Goal: Task Accomplishment & Management: Manage account settings

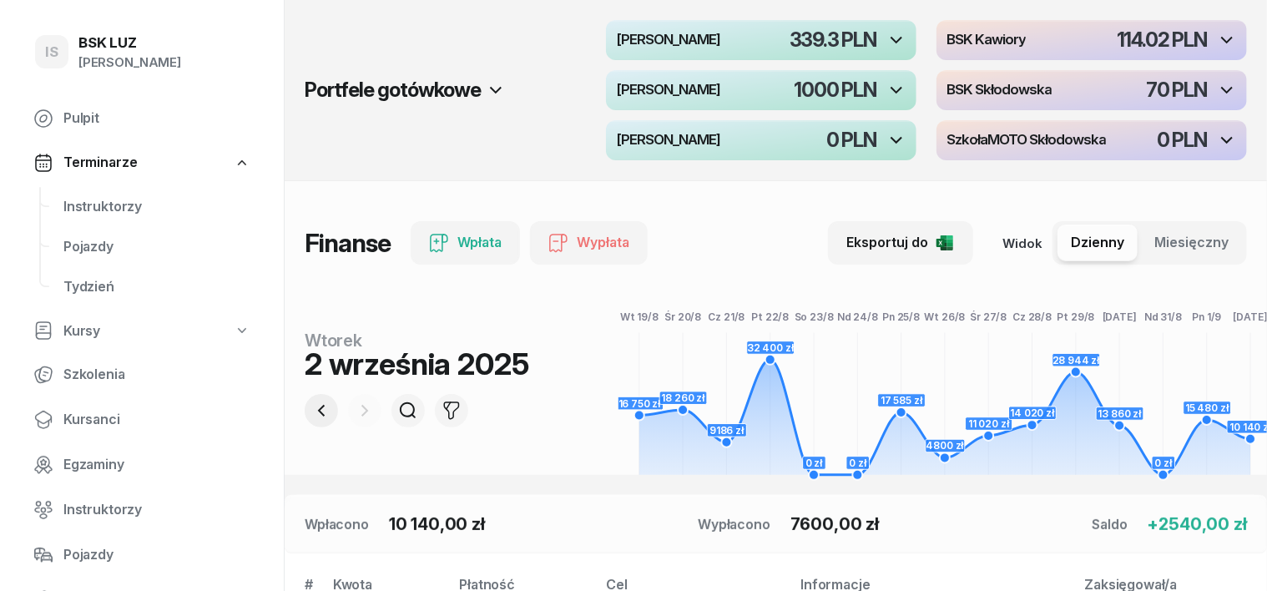
click at [318, 413] on icon "button" at bounding box center [321, 411] width 7 height 12
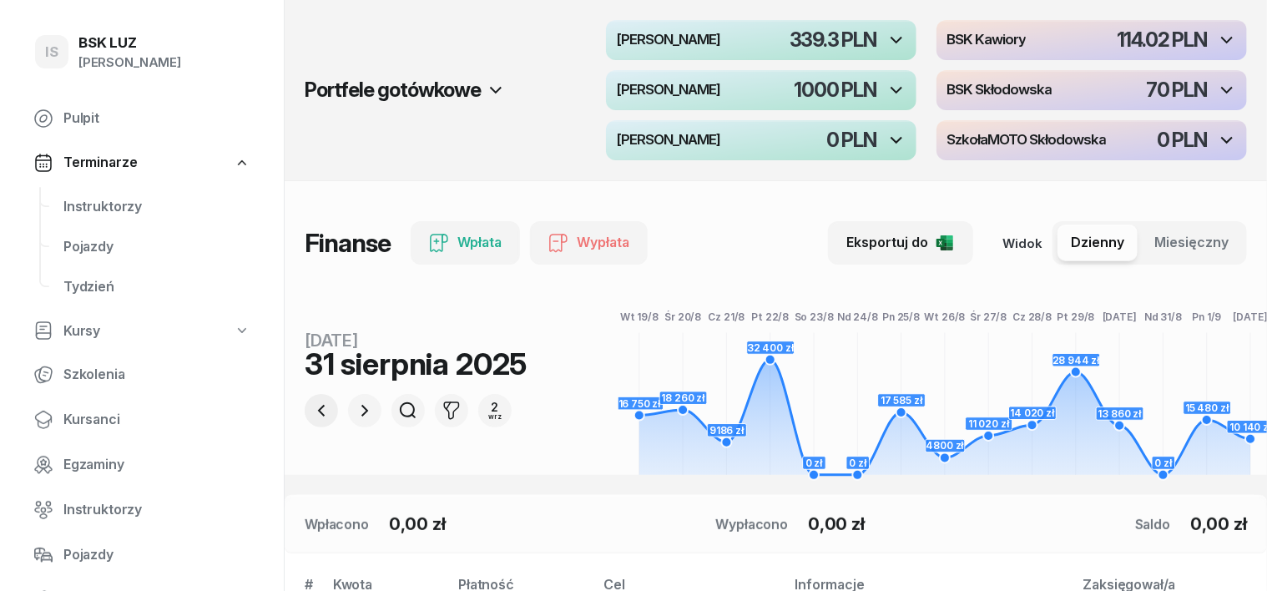
click at [311, 411] on icon "button" at bounding box center [321, 411] width 20 height 20
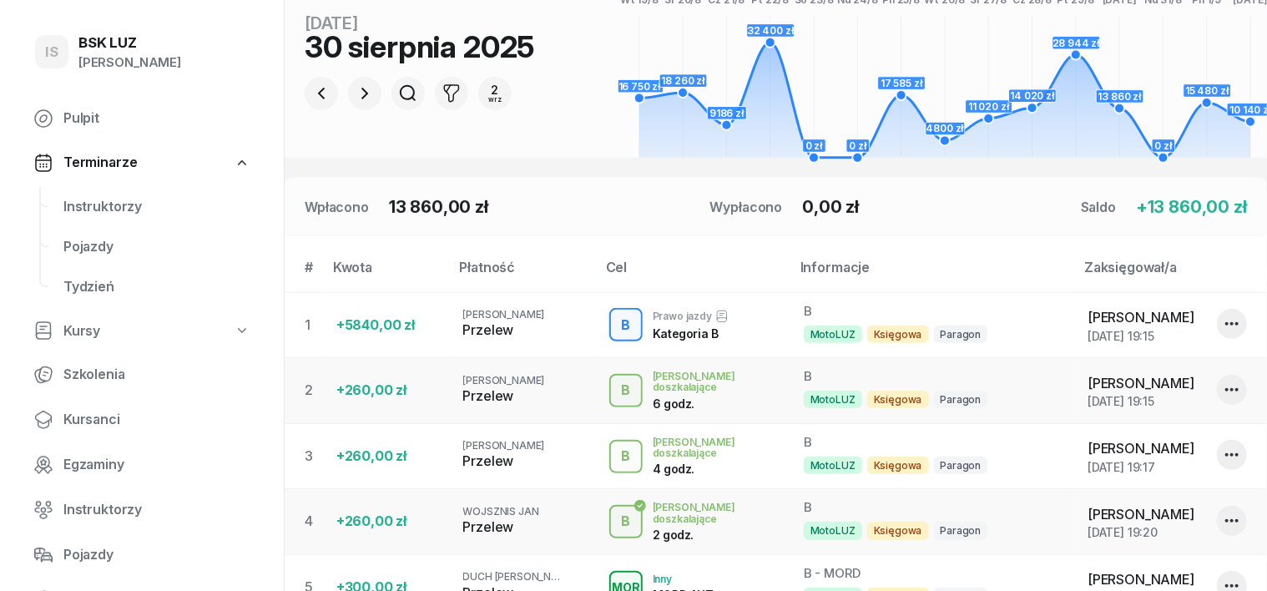
scroll to position [313, 0]
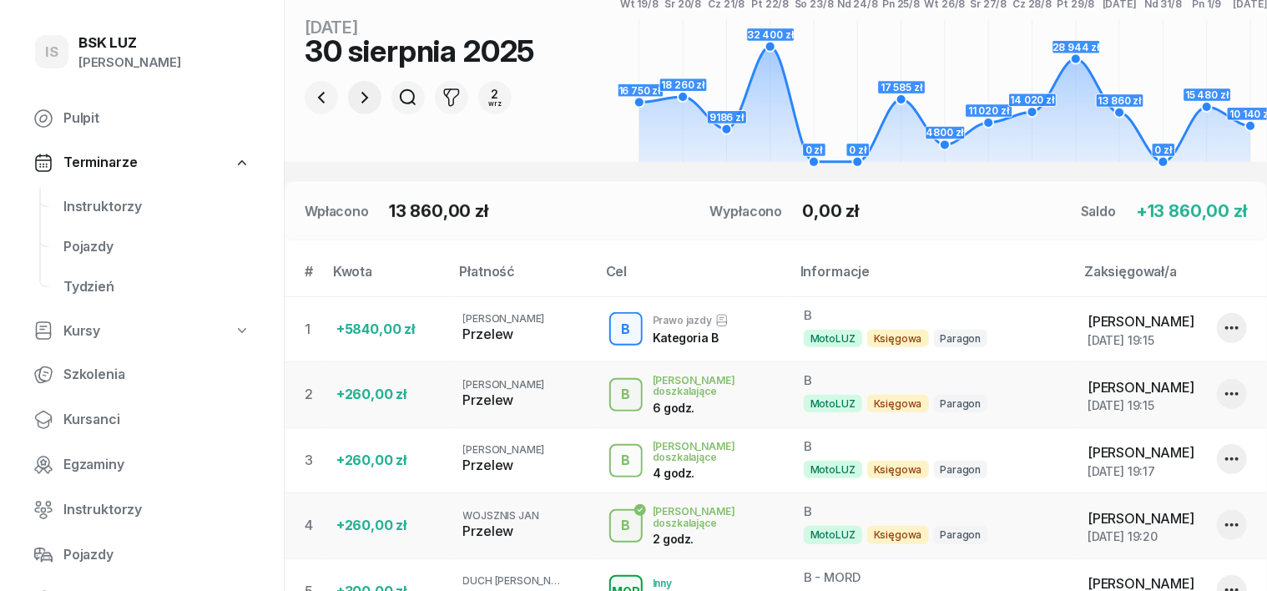
click at [355, 96] on icon "button" at bounding box center [365, 98] width 20 height 20
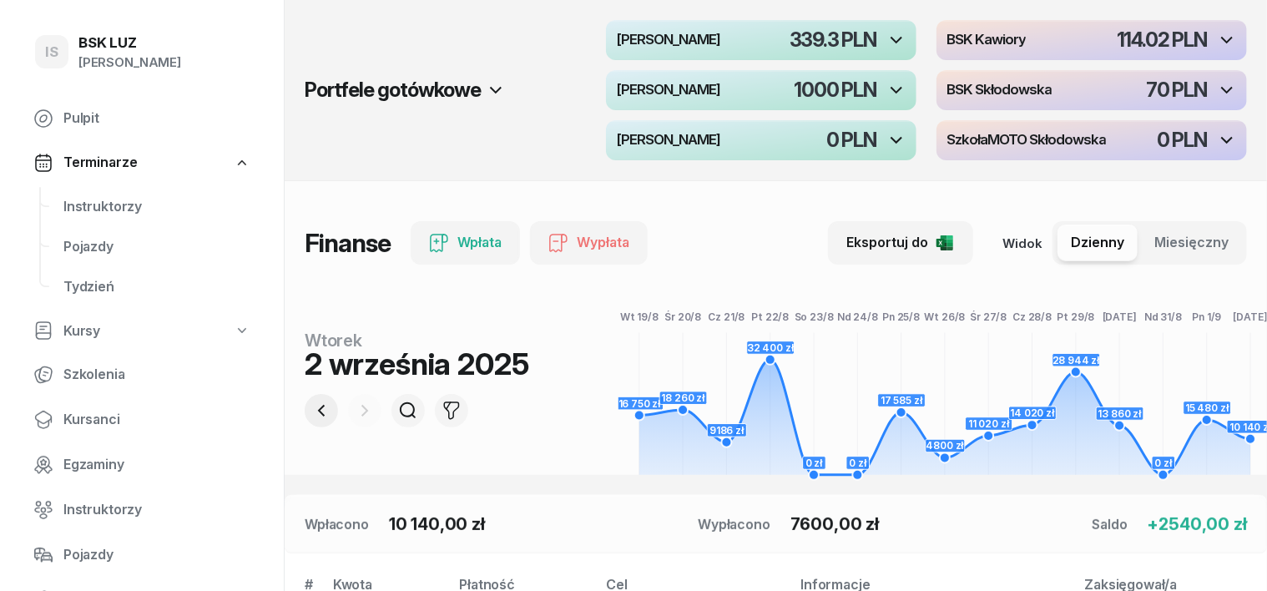
click at [311, 411] on icon "button" at bounding box center [321, 411] width 20 height 20
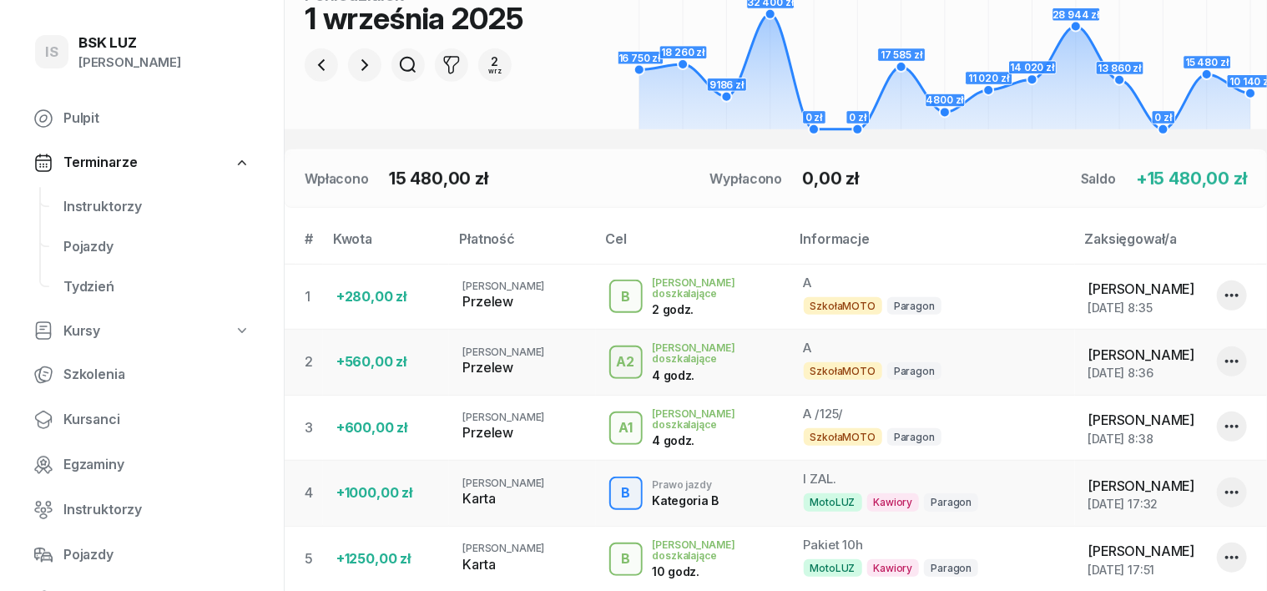
scroll to position [346, 0]
click at [311, 63] on icon "button" at bounding box center [321, 64] width 20 height 20
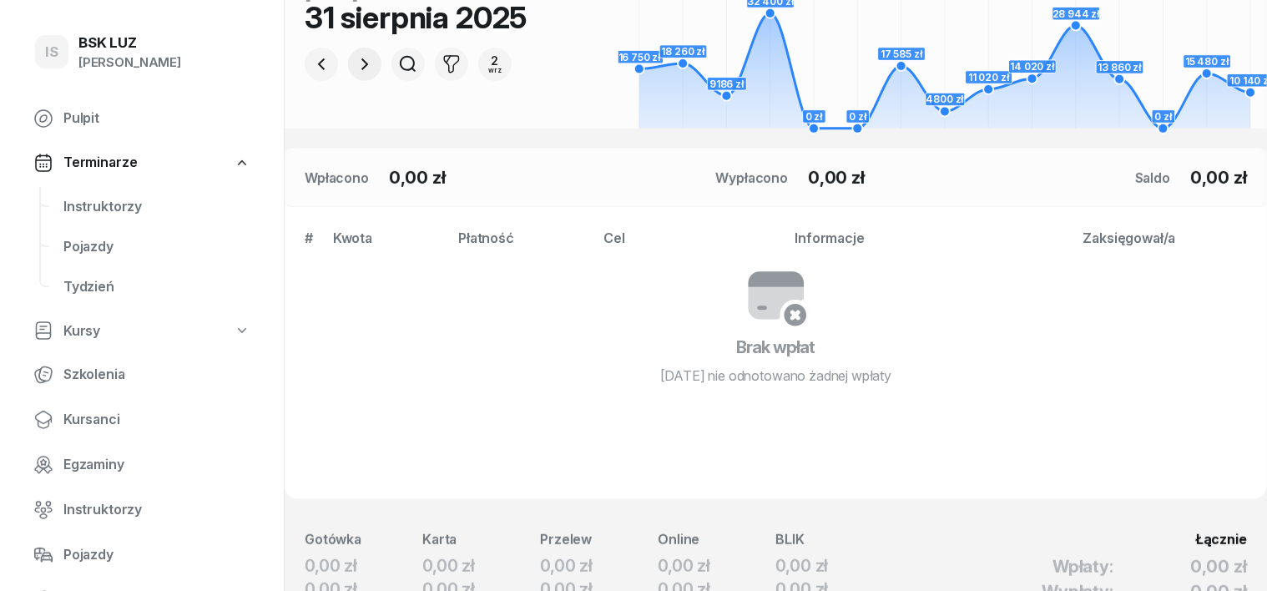
click at [361, 67] on icon "button" at bounding box center [364, 64] width 7 height 12
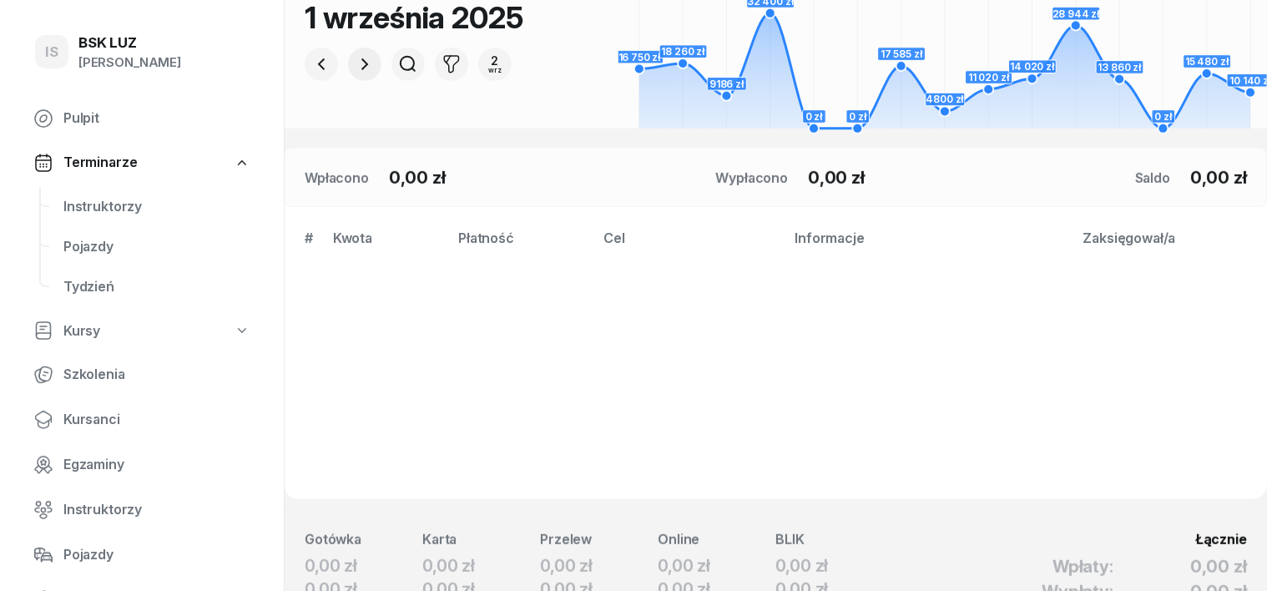
click at [361, 67] on icon "button" at bounding box center [364, 64] width 7 height 12
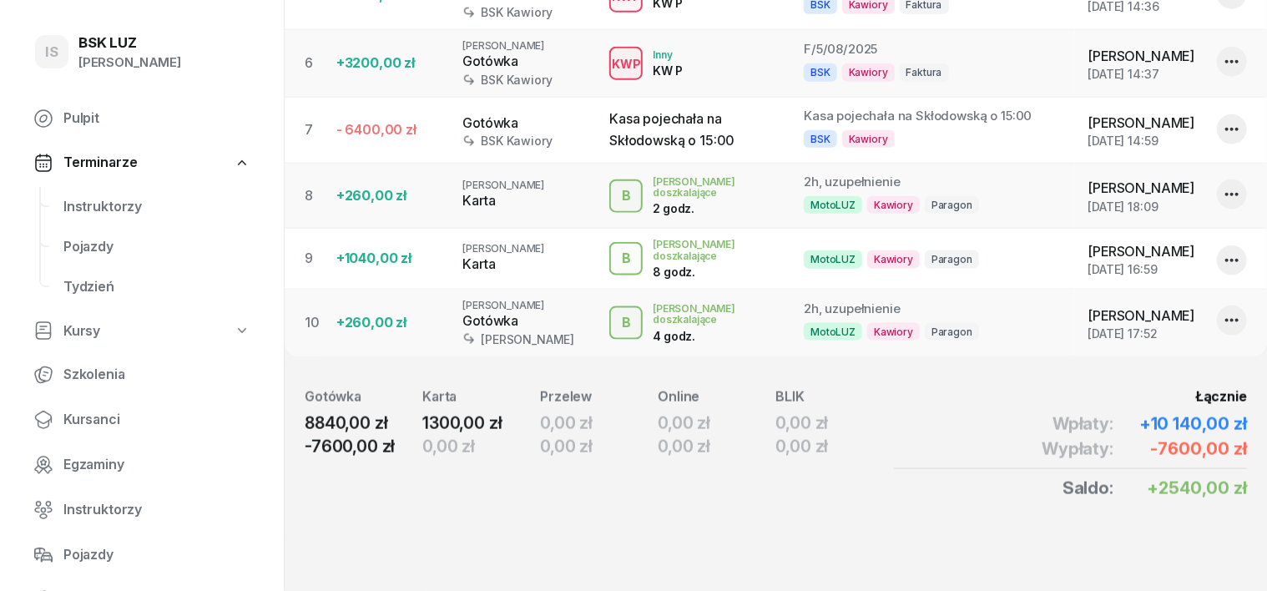
scroll to position [924, 0]
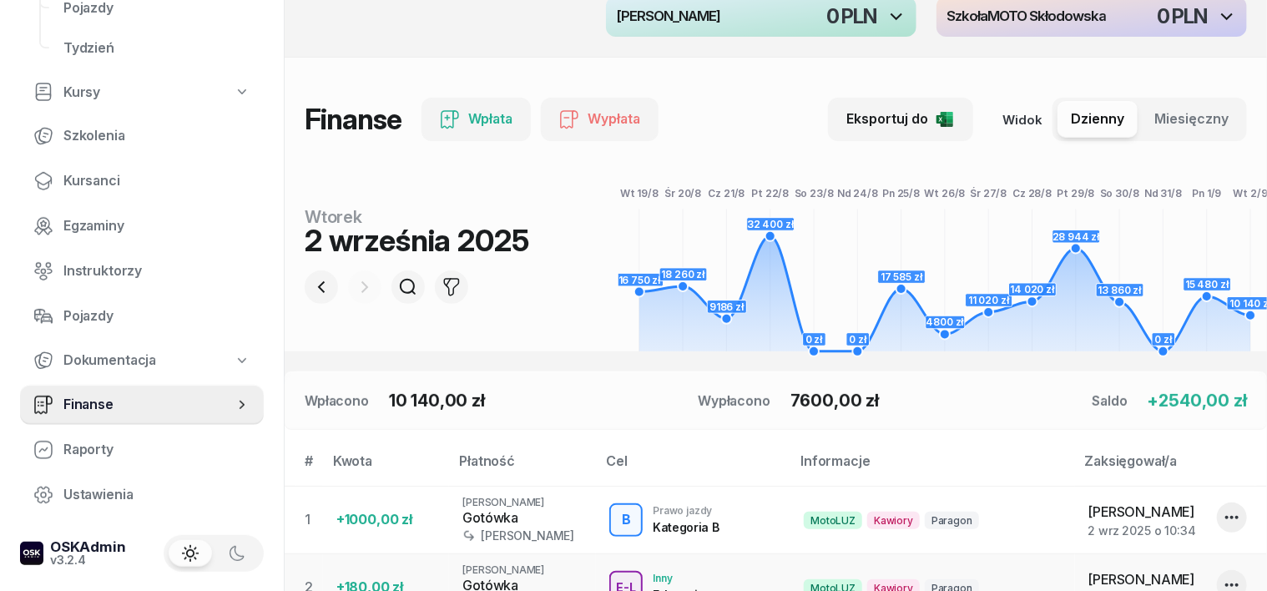
scroll to position [313, 0]
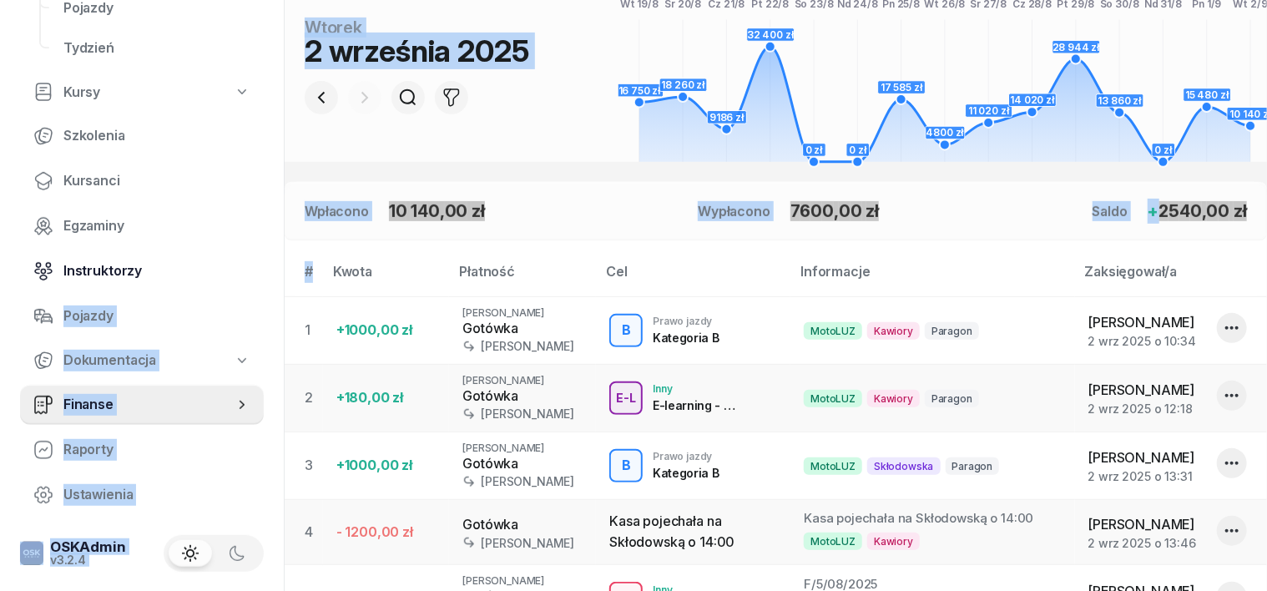
drag, startPoint x: 325, startPoint y: 277, endPoint x: 261, endPoint y: 280, distance: 64.3
click at [261, 280] on div "IS BSK LUZ Irena Szewczyk Pulpit Terminarze Instruktorzy Pojazdy Tydzień Kursy …" at bounding box center [633, 440] width 1267 height 1506
drag, startPoint x: 261, startPoint y: 278, endPoint x: 1011, endPoint y: 227, distance: 751.9
click at [1011, 227] on div "Wpłacono Wypłacono Saldo +" at bounding box center [776, 211] width 982 height 58
click at [210, 274] on span "Instruktorzy" at bounding box center [156, 271] width 187 height 22
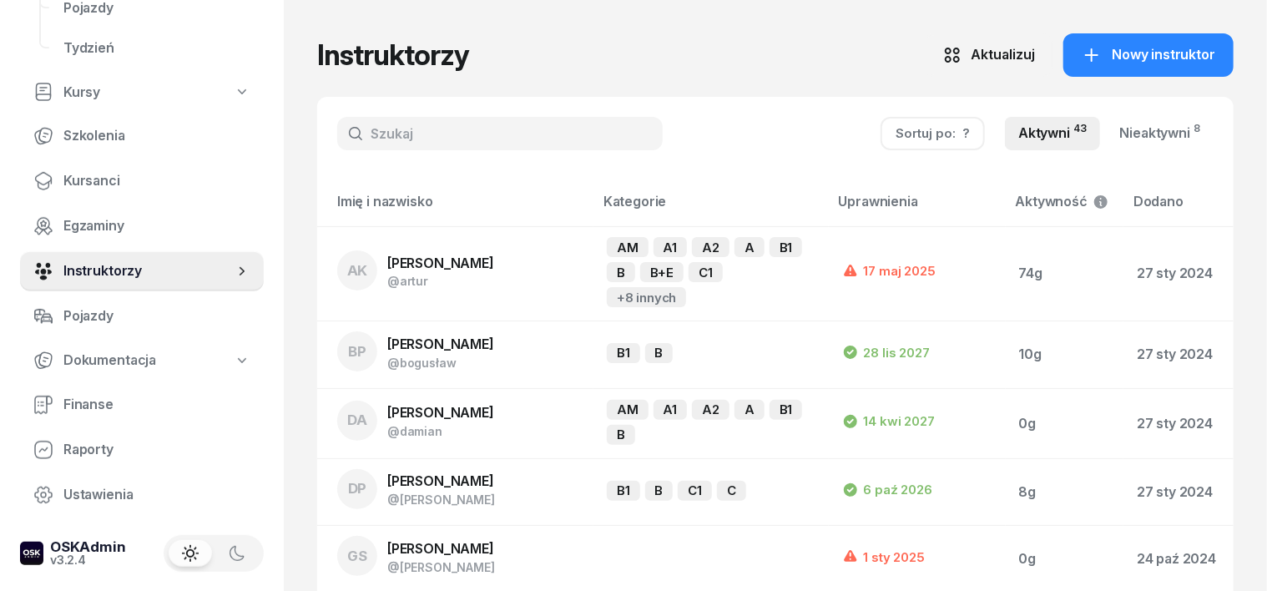
click at [88, 184] on span "Kursanci" at bounding box center [156, 181] width 187 height 22
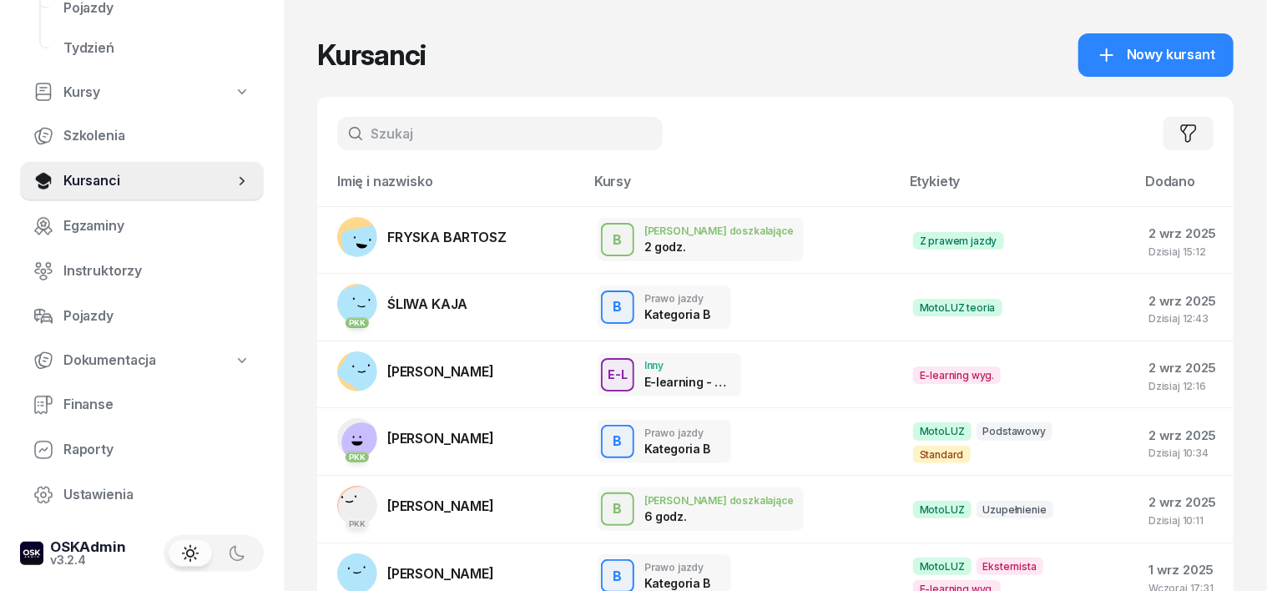
click at [337, 123] on input "text" at bounding box center [499, 133] width 325 height 33
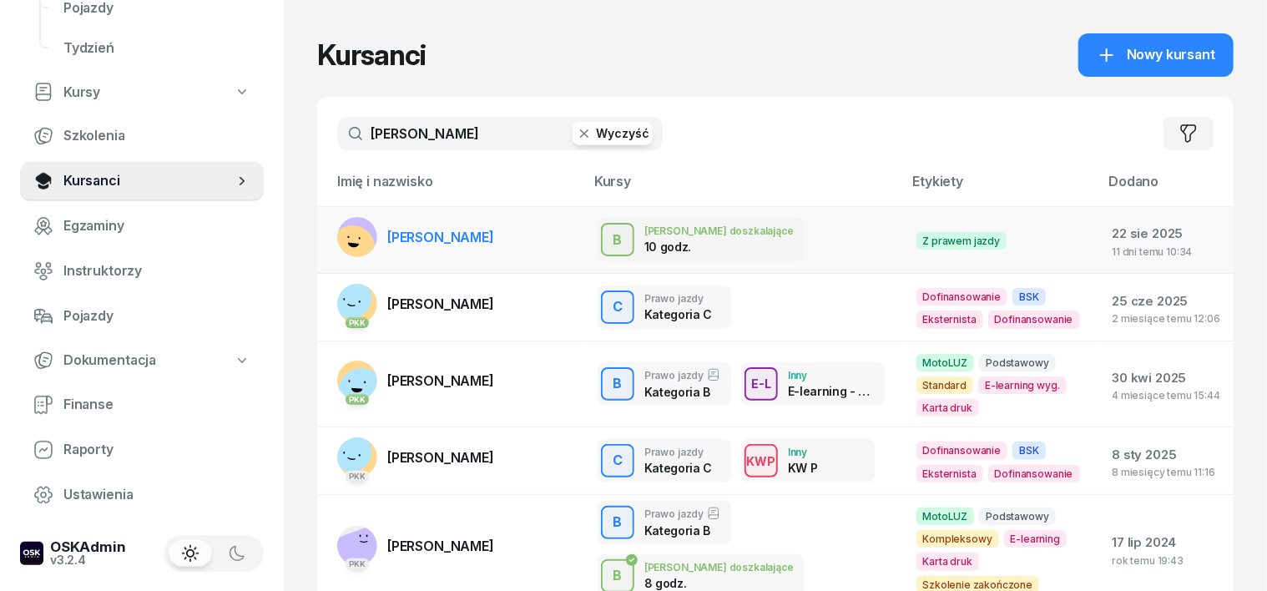
type input "WÓJCIK"
click at [324, 229] on rect at bounding box center [353, 247] width 58 height 58
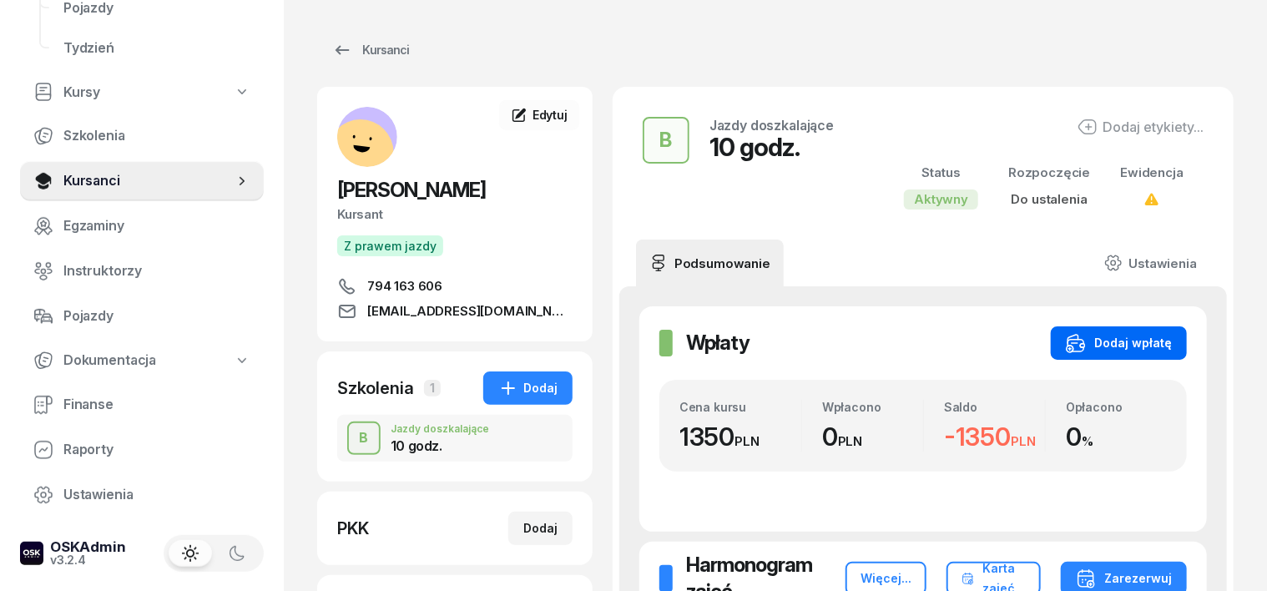
click at [1172, 342] on div "Dodaj wpłatę" at bounding box center [1119, 343] width 106 height 20
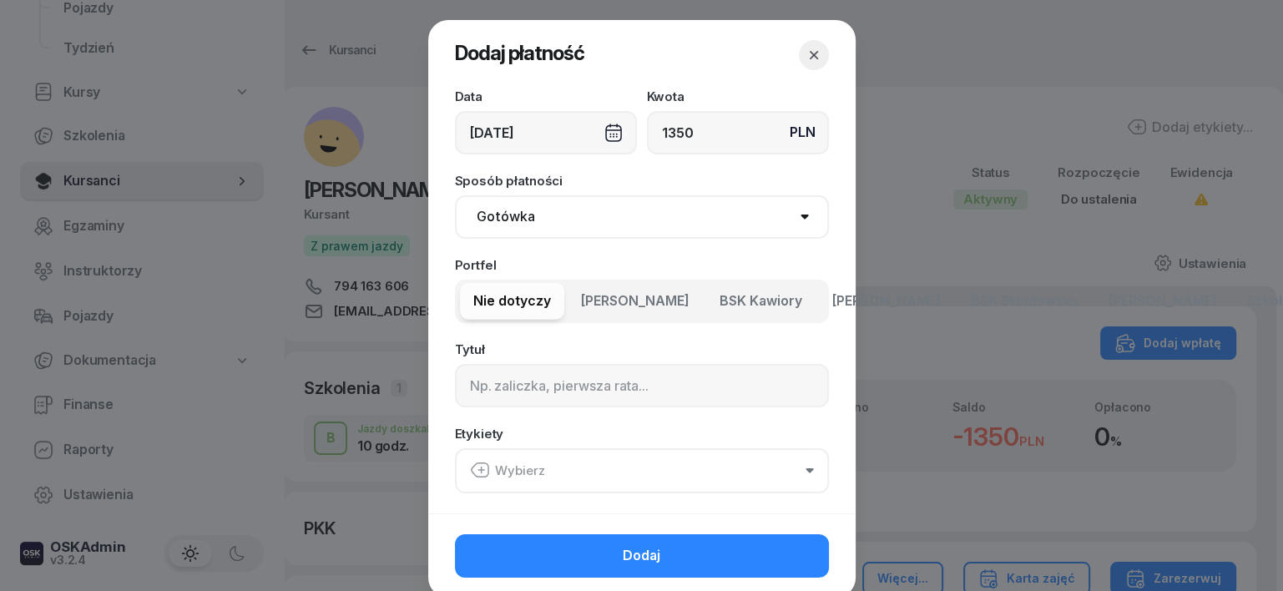
type input "1350"
click at [517, 214] on select "Gotówka Karta Przelew Płatności online BLIK" at bounding box center [642, 216] width 374 height 43
select select "transfer"
click at [455, 195] on select "Gotówka Karta Przelew Płatności online BLIK" at bounding box center [642, 216] width 374 height 43
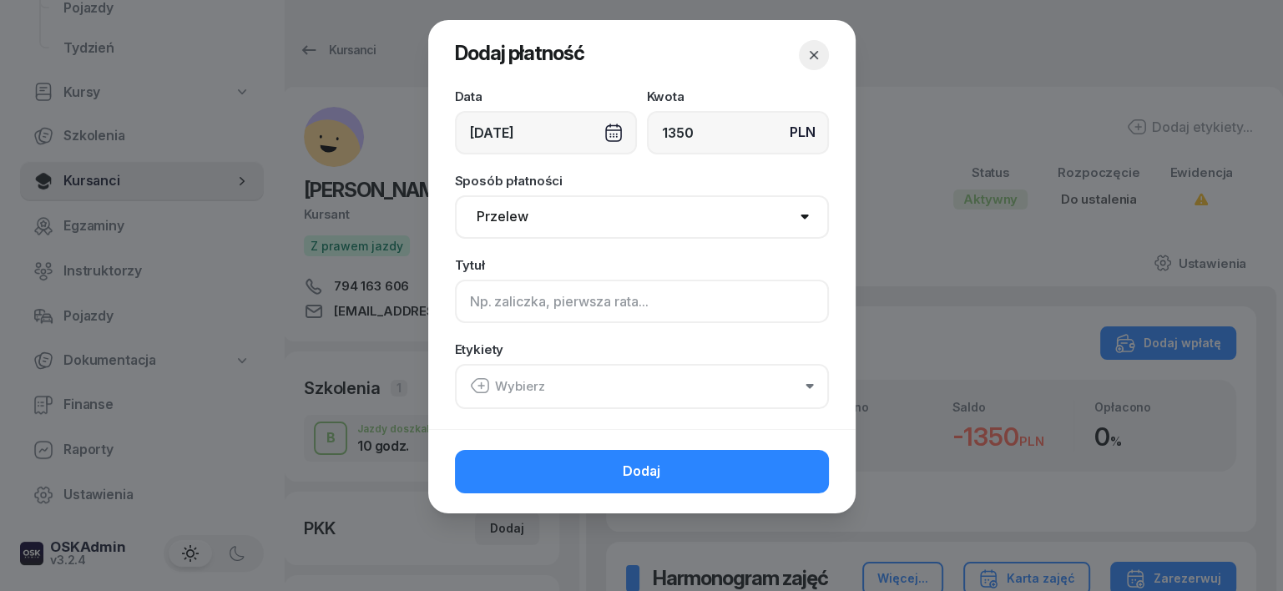
click at [486, 304] on input at bounding box center [642, 301] width 374 height 43
type input "B"
click at [481, 383] on icon "button" at bounding box center [481, 386] width 0 height 6
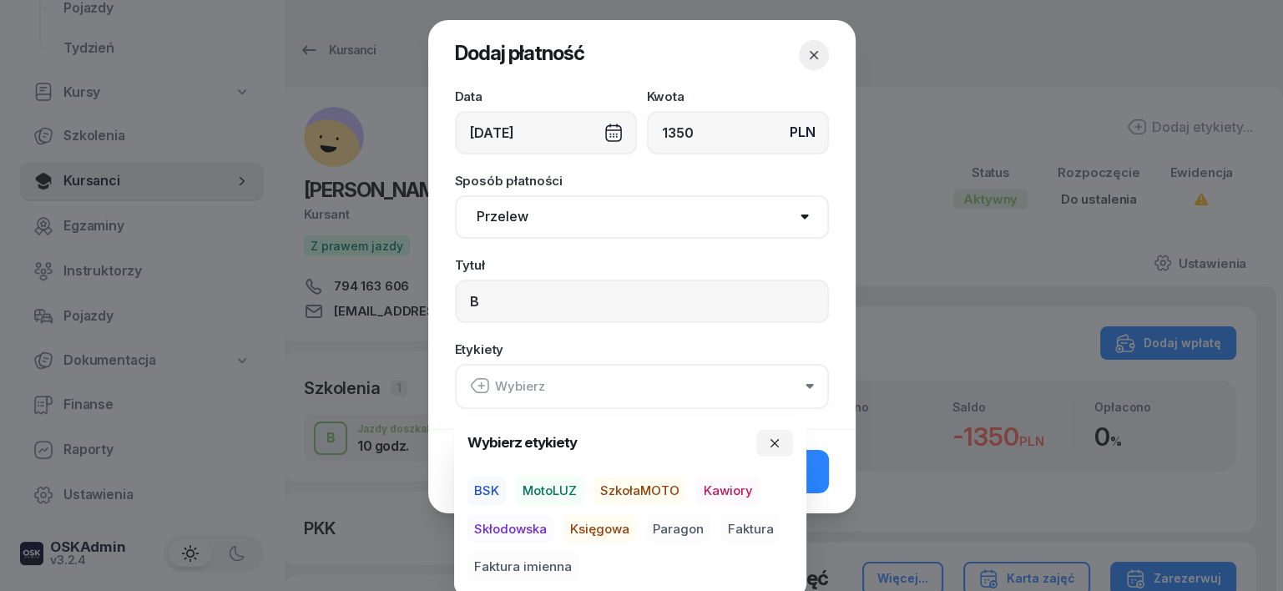
click at [559, 476] on span "MotoLUZ" at bounding box center [550, 490] width 68 height 28
drag, startPoint x: 589, startPoint y: 522, endPoint x: 605, endPoint y: 522, distance: 15.9
click at [602, 522] on span "Księgowa" at bounding box center [599, 528] width 73 height 28
click at [684, 522] on span "Paragon" at bounding box center [678, 528] width 64 height 28
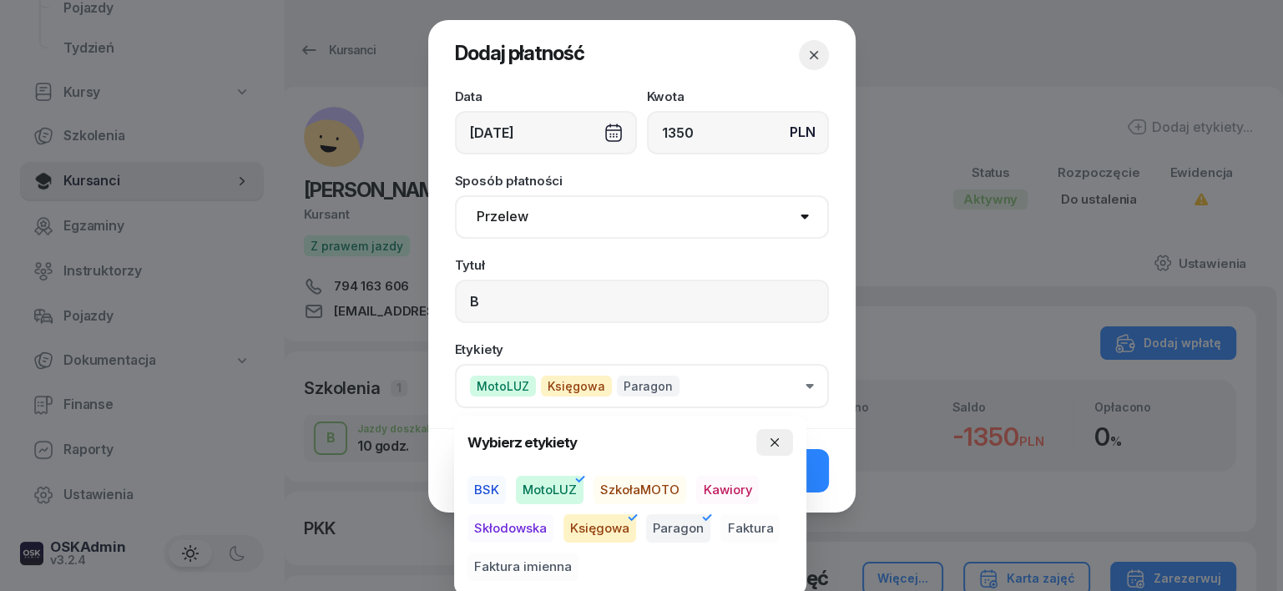
click at [773, 437] on icon "button" at bounding box center [774, 442] width 13 height 13
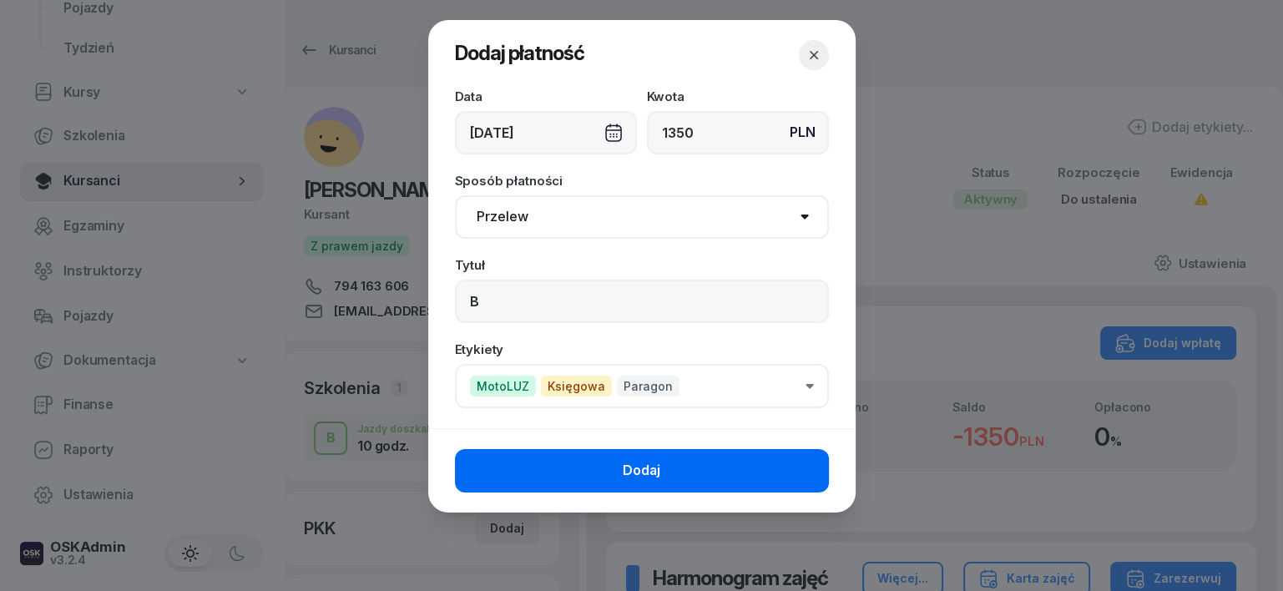
click at [788, 475] on button "Dodaj" at bounding box center [642, 470] width 374 height 43
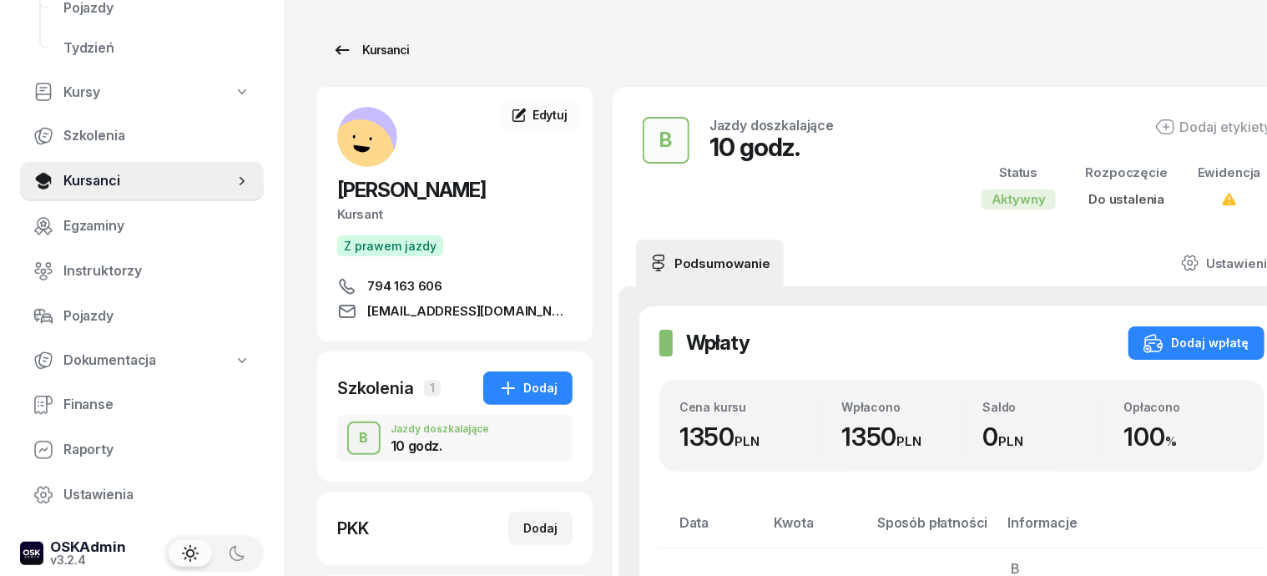
click at [348, 49] on div "Kursanci" at bounding box center [370, 50] width 77 height 20
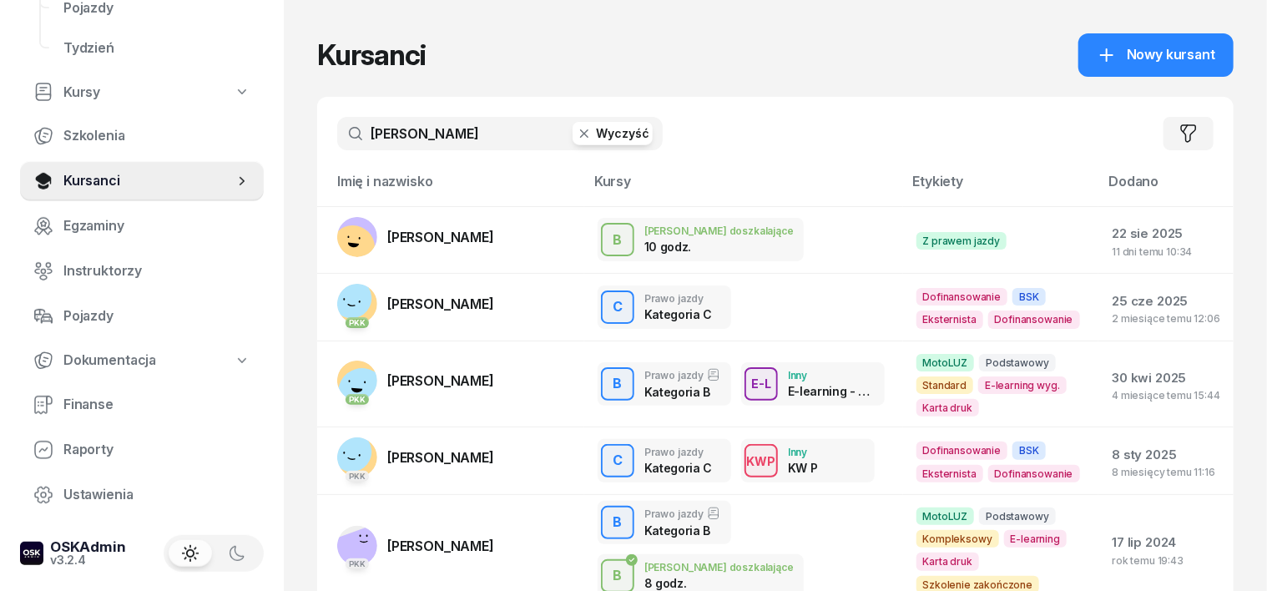
click at [576, 133] on icon "button" at bounding box center [584, 133] width 17 height 17
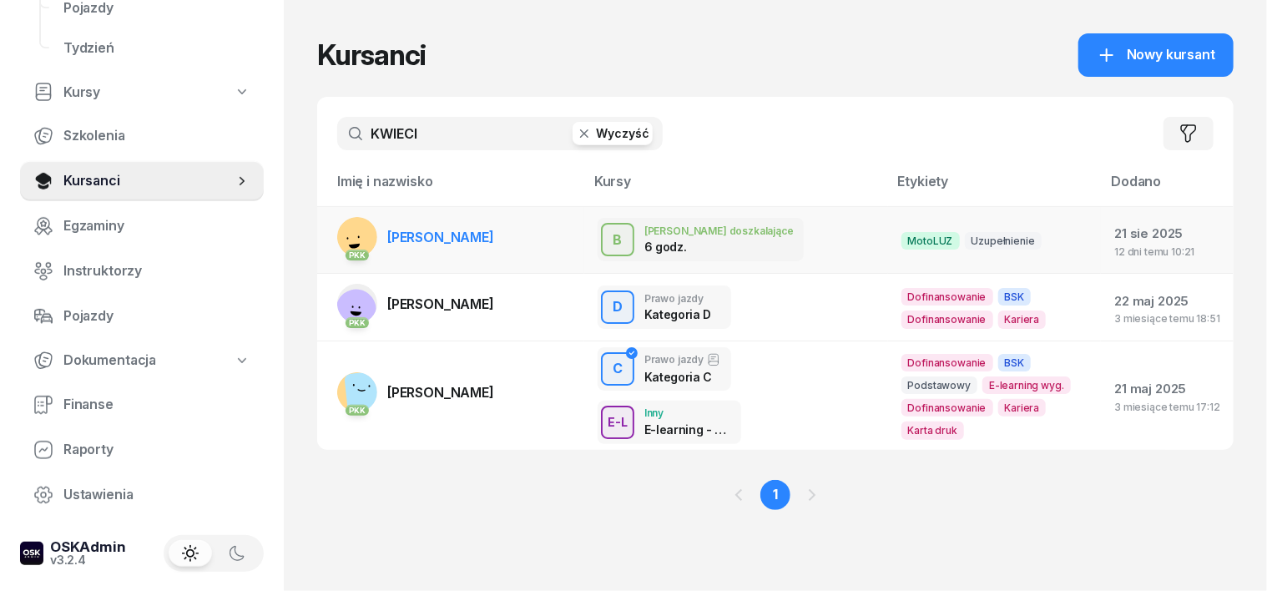
type input "KWIECI"
click at [320, 234] on rect at bounding box center [354, 238] width 68 height 68
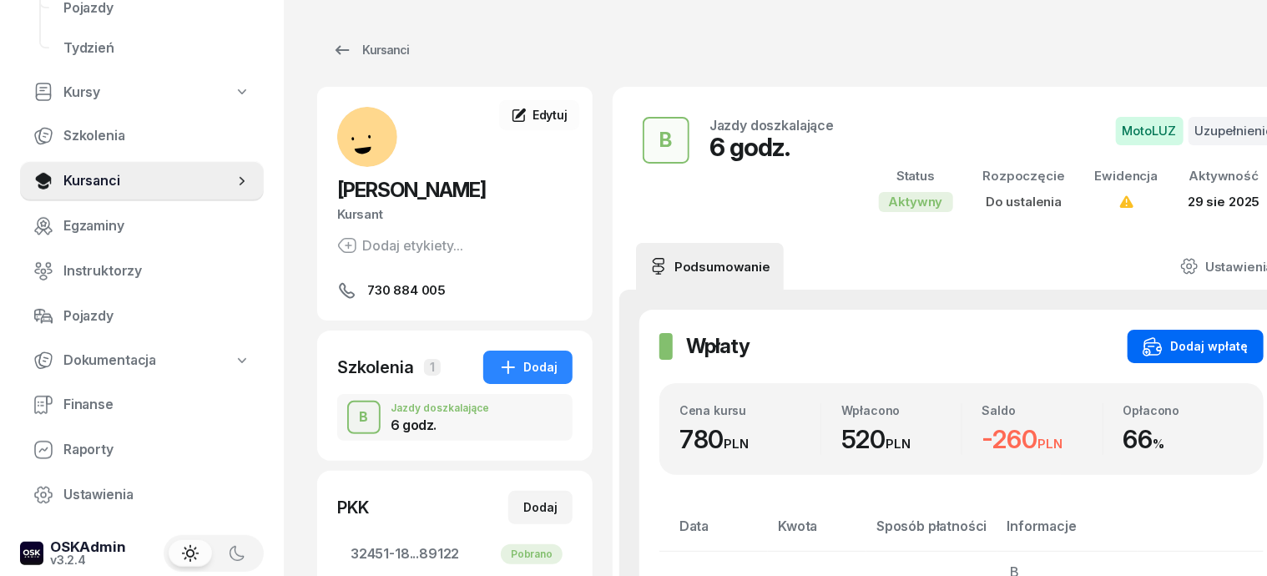
click at [1182, 346] on div "Dodaj wpłatę" at bounding box center [1195, 346] width 106 height 20
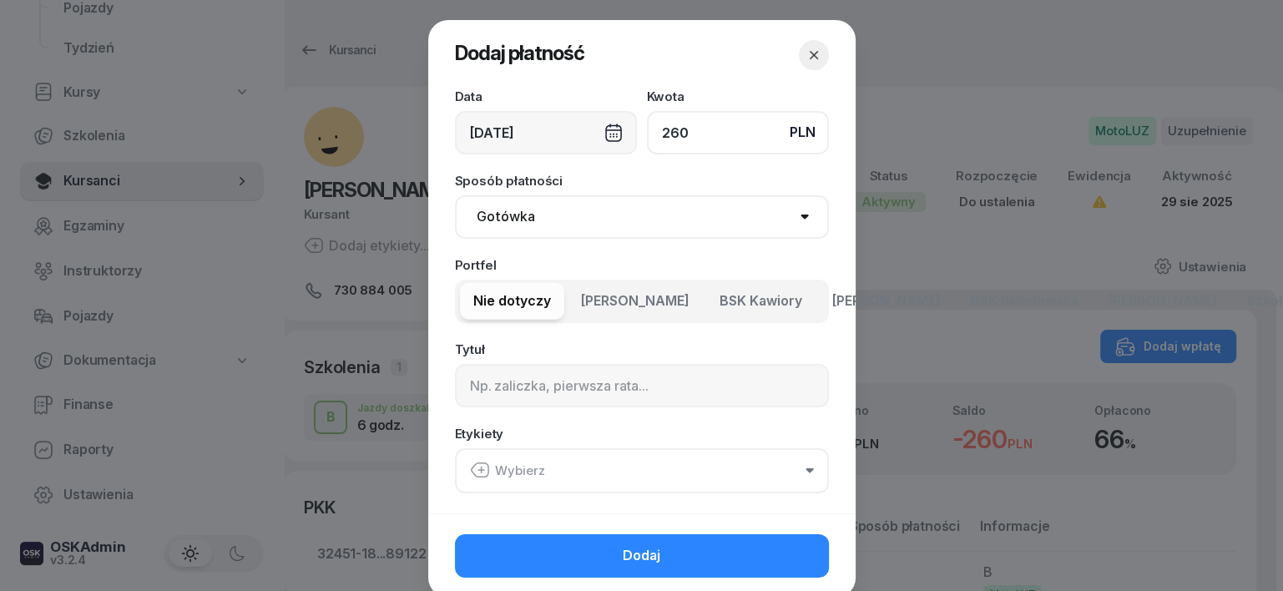
type input "260"
click at [482, 210] on select "Gotówka Karta Przelew Płatności online BLIK" at bounding box center [642, 216] width 374 height 43
select select "transfer"
click at [455, 195] on select "Gotówka Karta Przelew Płatności online BLIK" at bounding box center [642, 216] width 374 height 43
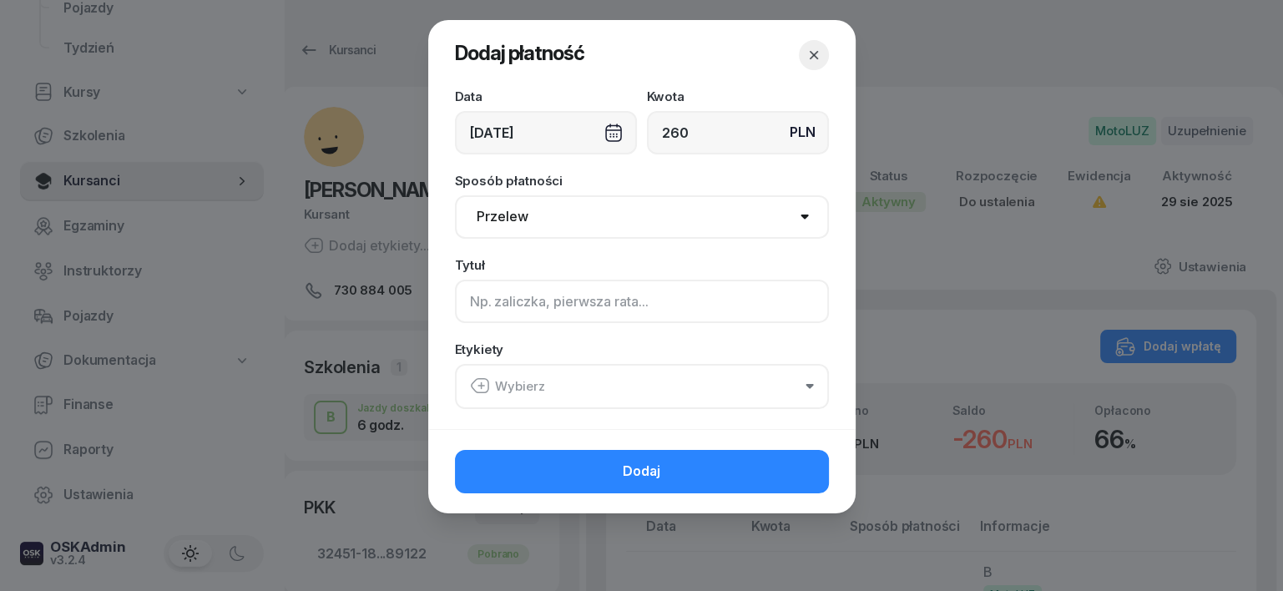
click at [457, 290] on input at bounding box center [642, 301] width 374 height 43
type input "B"
click at [477, 383] on icon "button" at bounding box center [480, 386] width 20 height 20
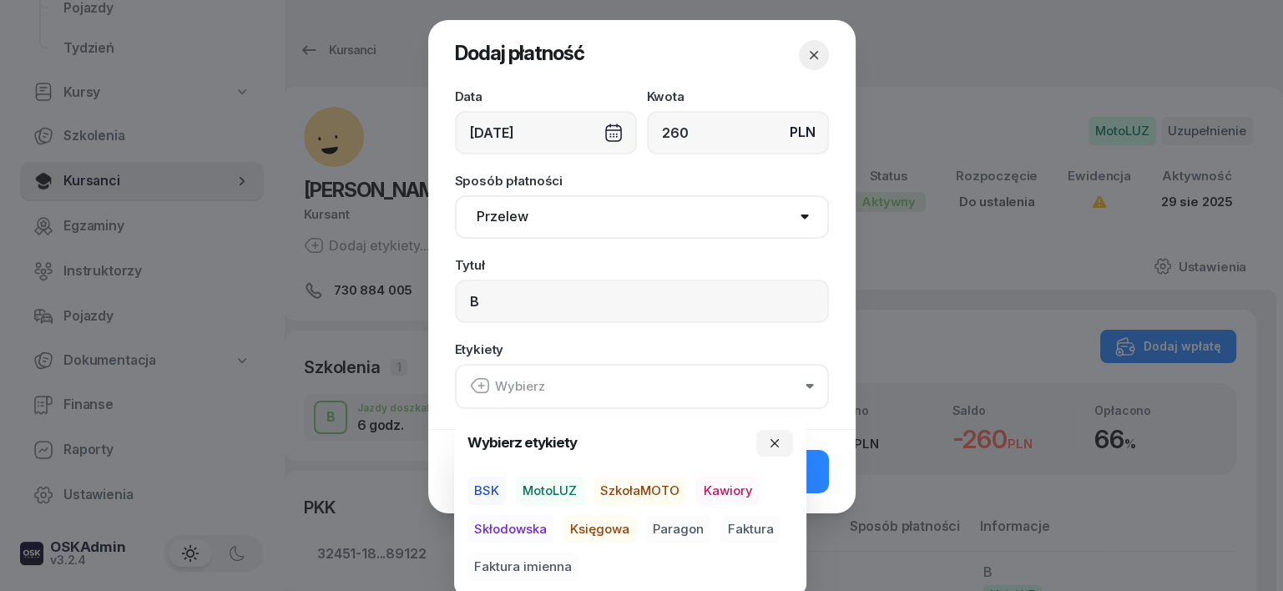
click at [554, 495] on span "MotoLUZ" at bounding box center [550, 490] width 68 height 28
drag, startPoint x: 585, startPoint y: 514, endPoint x: 577, endPoint y: 524, distance: 12.5
click at [578, 520] on span "Księgowa" at bounding box center [599, 528] width 73 height 28
drag, startPoint x: 686, startPoint y: 528, endPoint x: 696, endPoint y: 526, distance: 10.3
click at [696, 526] on span "Paragon" at bounding box center [678, 528] width 64 height 28
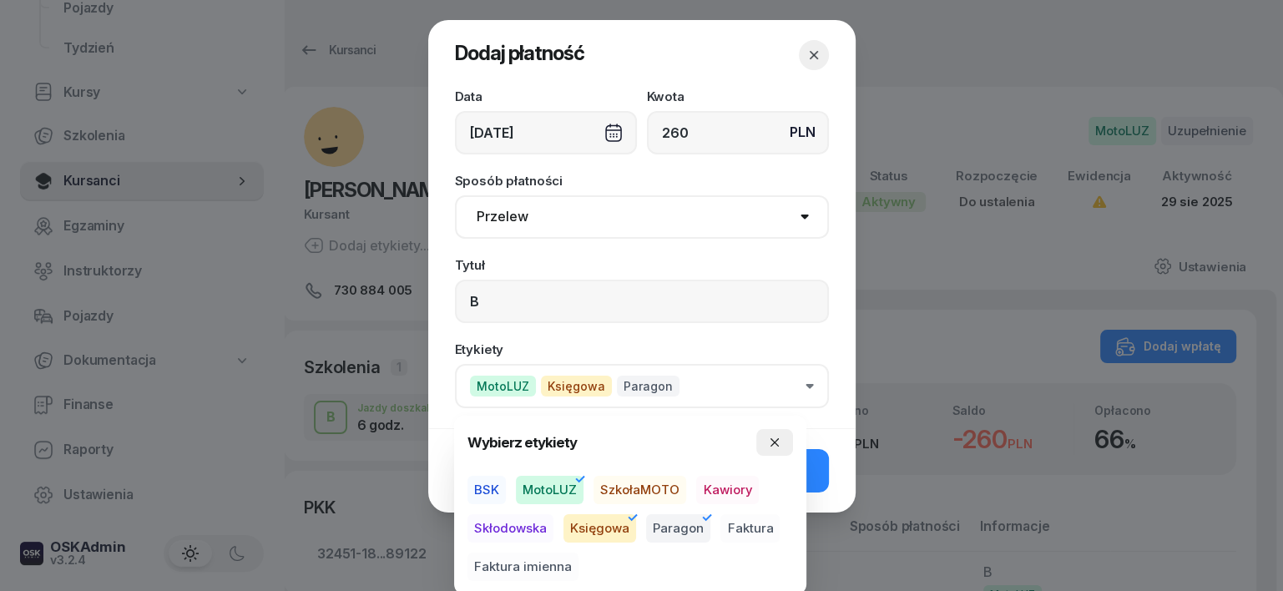
click at [774, 436] on icon "button" at bounding box center [774, 442] width 13 height 13
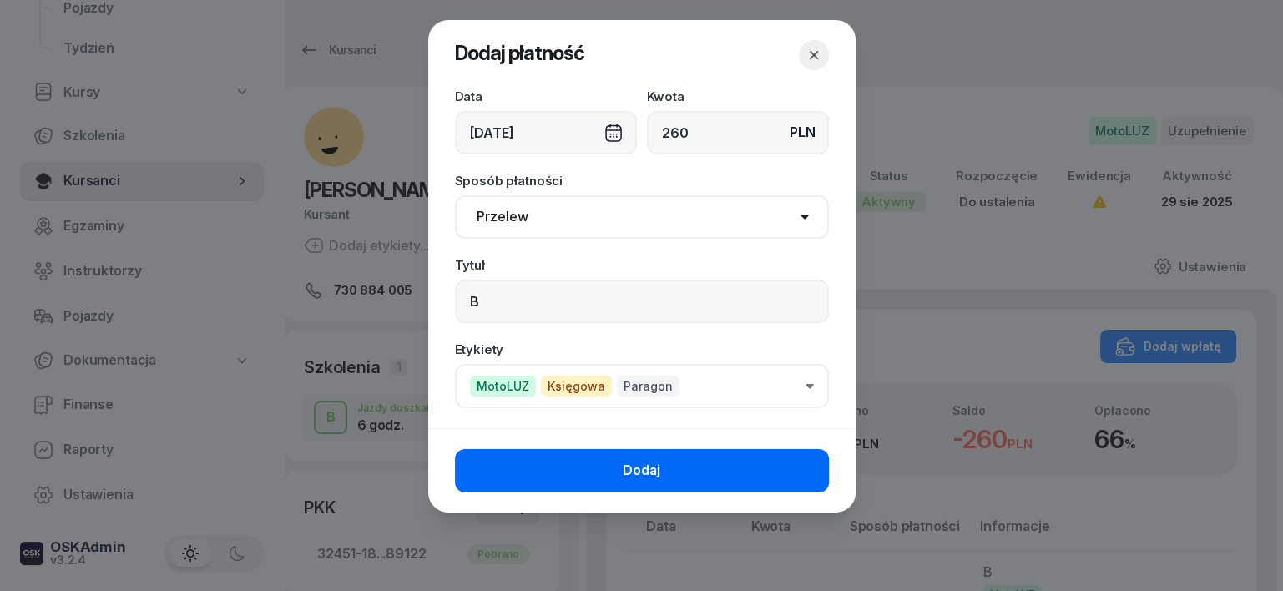
click at [748, 474] on button "Dodaj" at bounding box center [642, 470] width 374 height 43
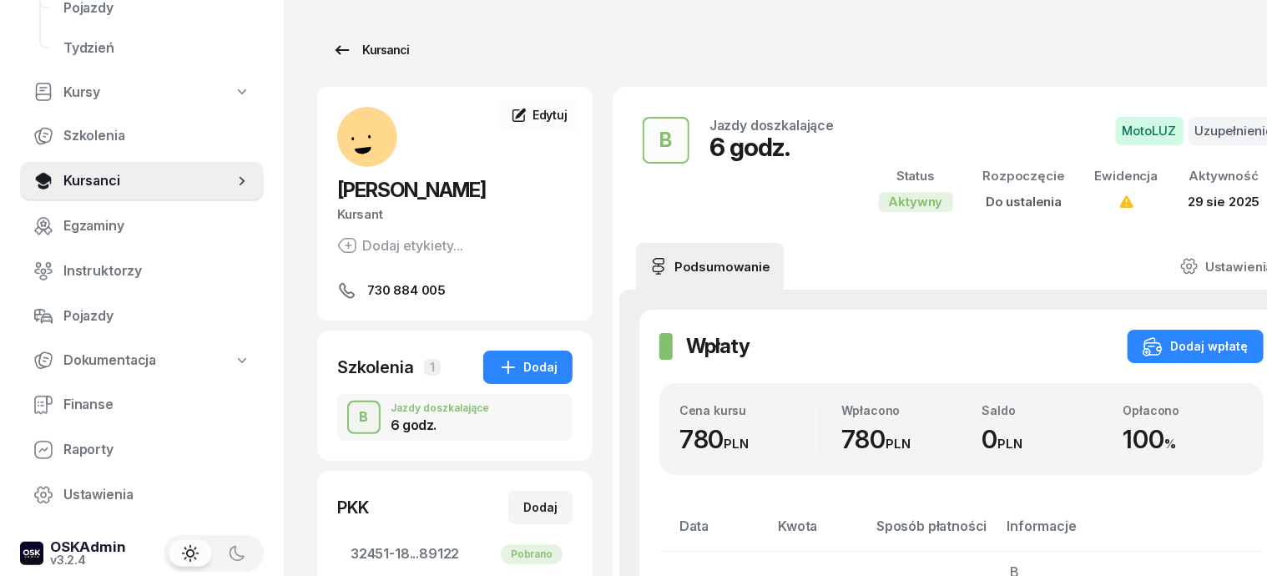
click at [347, 49] on div "Kursanci" at bounding box center [370, 50] width 77 height 20
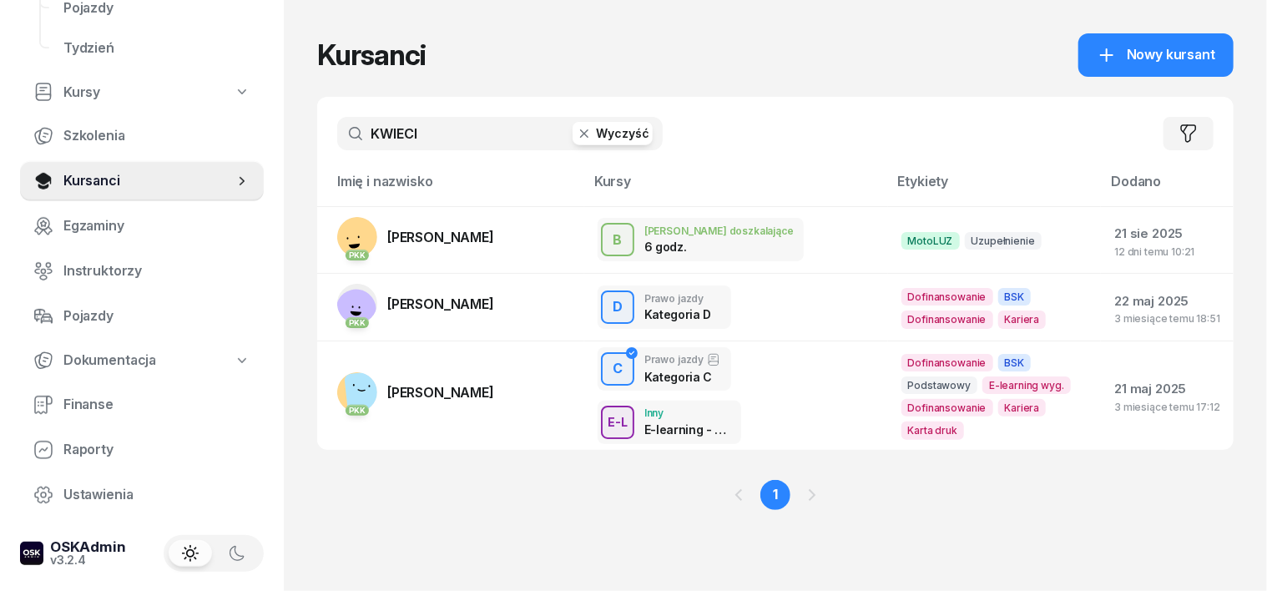
click at [580, 132] on icon "button" at bounding box center [584, 133] width 8 height 8
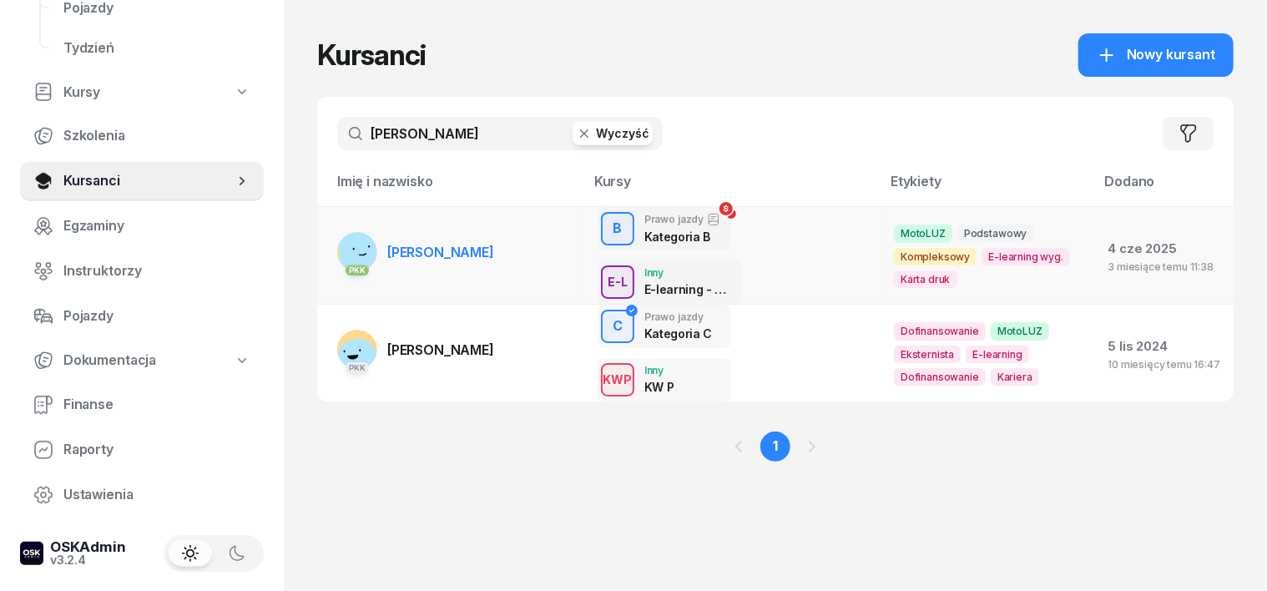
type input "KUBALA"
click at [339, 248] on rect at bounding box center [363, 242] width 49 height 49
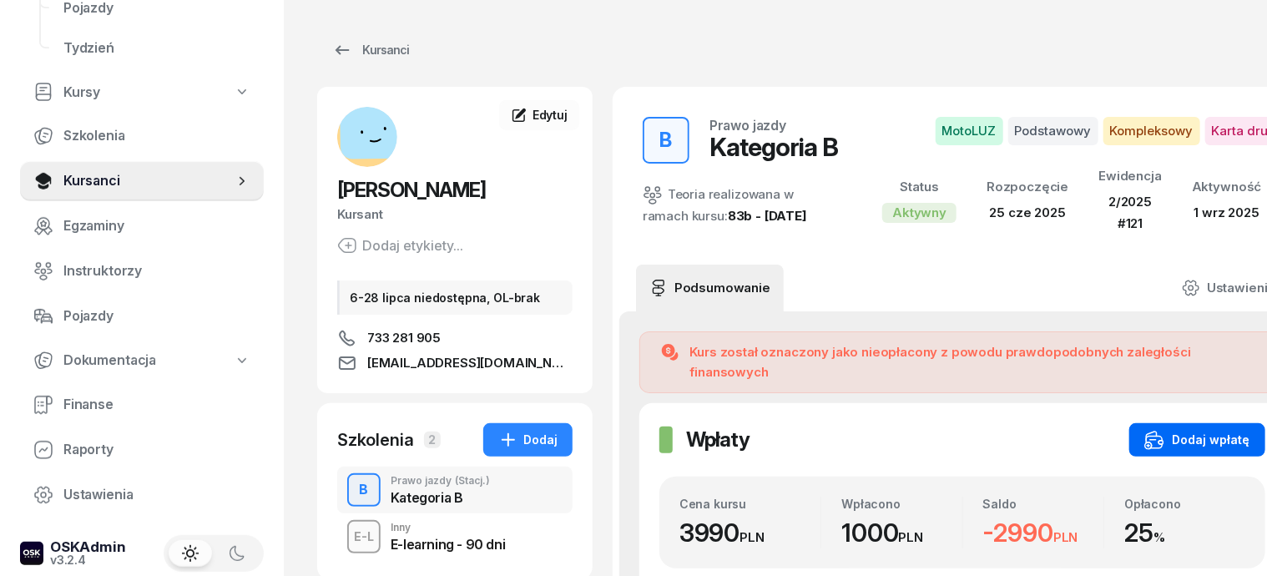
click at [1167, 430] on div "Dodaj wpłatę" at bounding box center [1197, 440] width 106 height 20
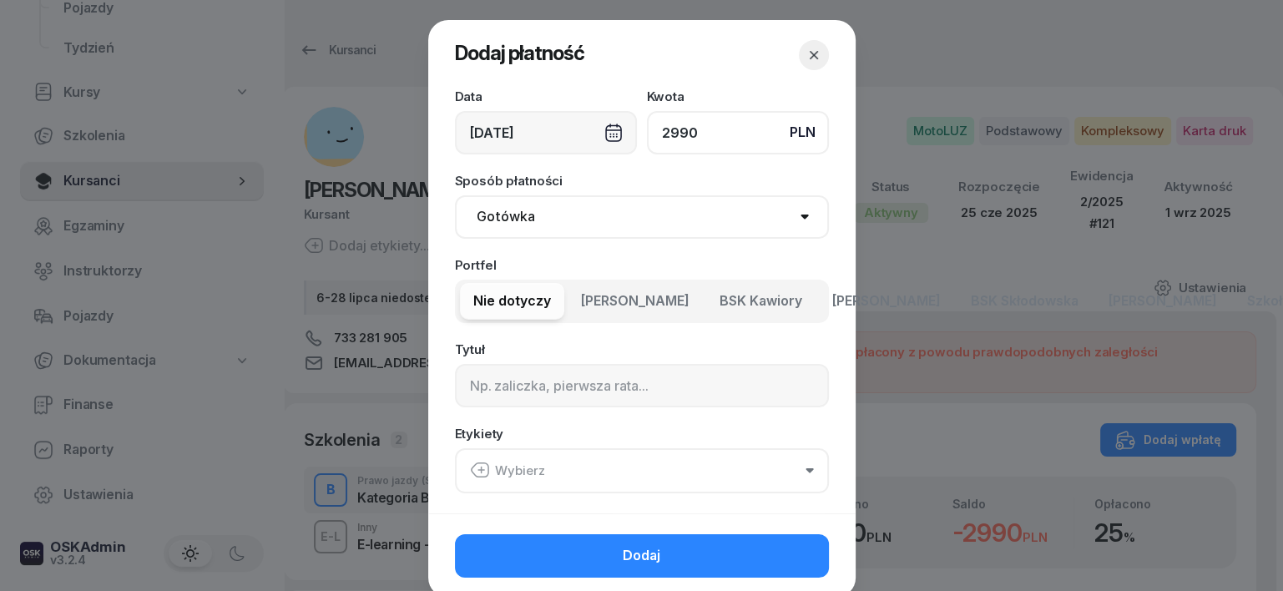
type input "2990"
click at [504, 220] on select "Gotówka Karta Przelew Płatności online BLIK" at bounding box center [642, 216] width 374 height 43
select select "transfer"
click at [455, 195] on select "Gotówka Karta Przelew Płatności online BLIK" at bounding box center [642, 216] width 374 height 43
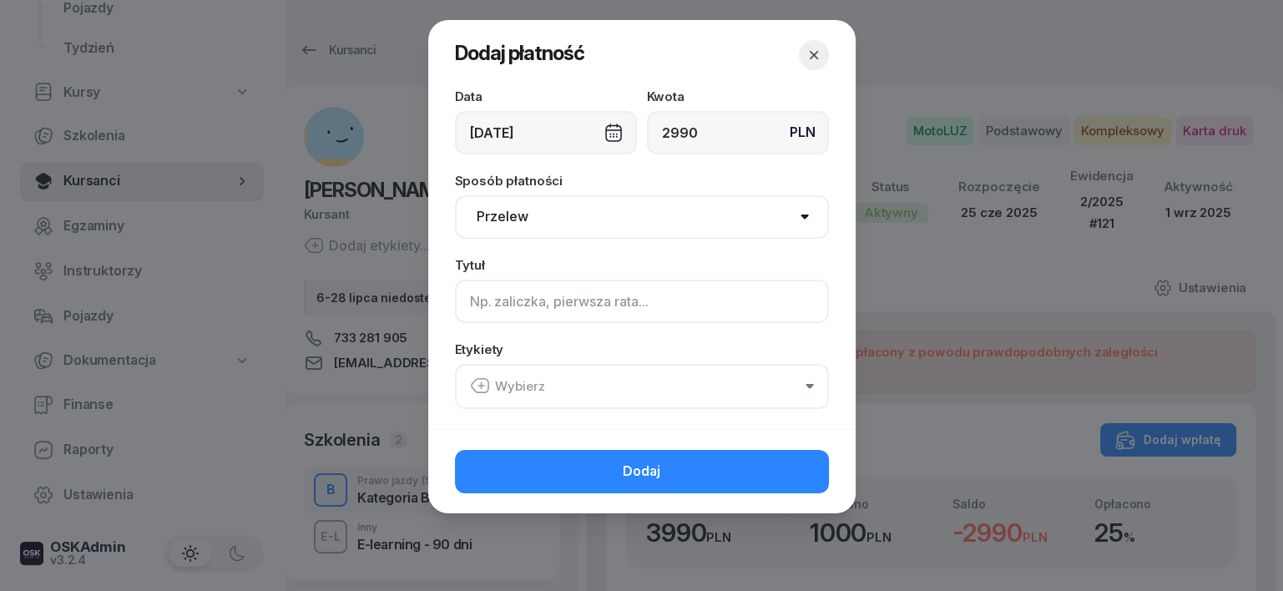
click at [467, 294] on input at bounding box center [642, 301] width 374 height 43
type input "B"
click at [477, 382] on icon "button" at bounding box center [480, 386] width 20 height 20
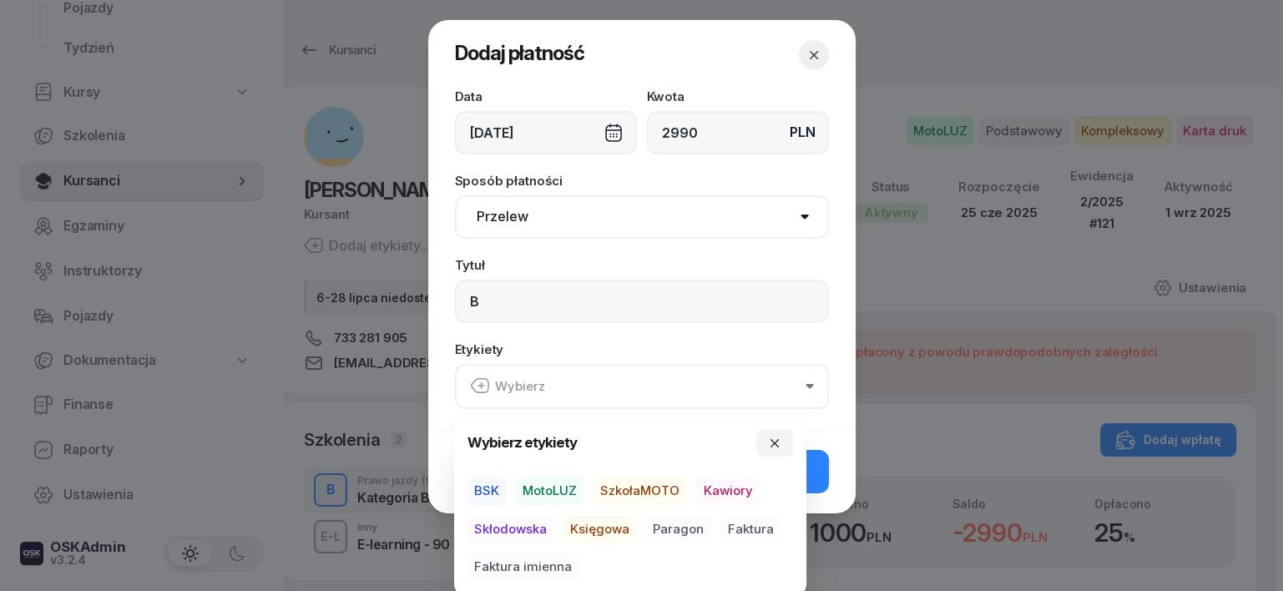
click at [481, 484] on span "BSK" at bounding box center [486, 490] width 38 height 28
click at [598, 524] on span "Księgowa" at bounding box center [599, 528] width 73 height 28
drag, startPoint x: 673, startPoint y: 528, endPoint x: 693, endPoint y: 527, distance: 20.0
click at [673, 528] on span "Paragon" at bounding box center [678, 528] width 64 height 28
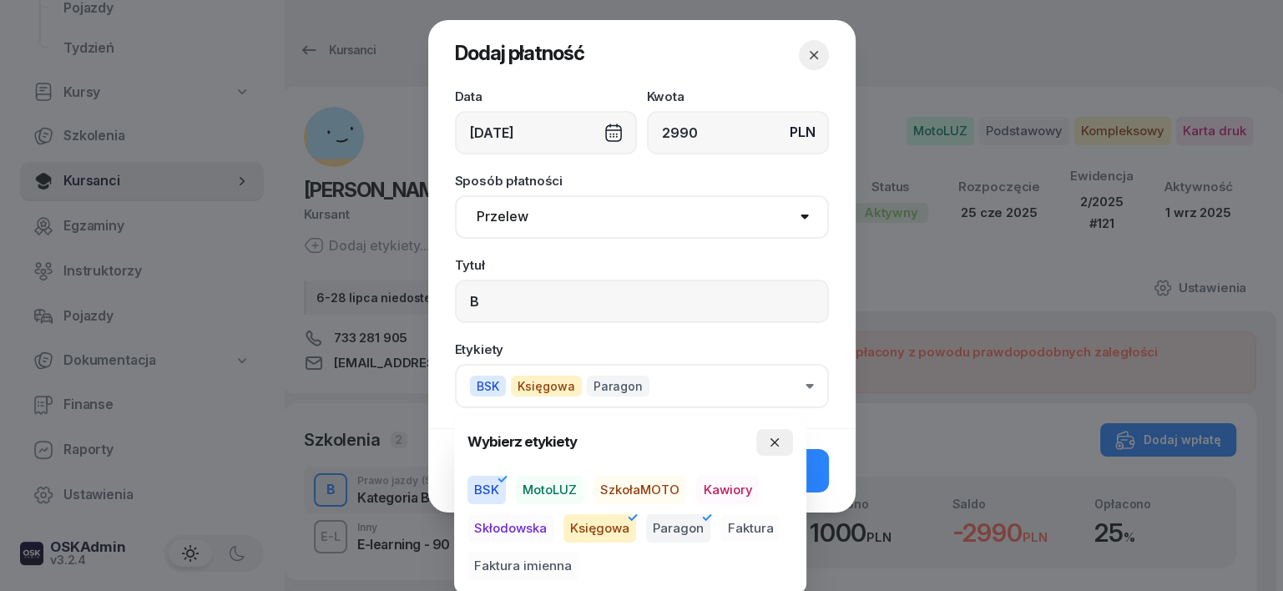
click at [774, 430] on button "button" at bounding box center [774, 442] width 37 height 27
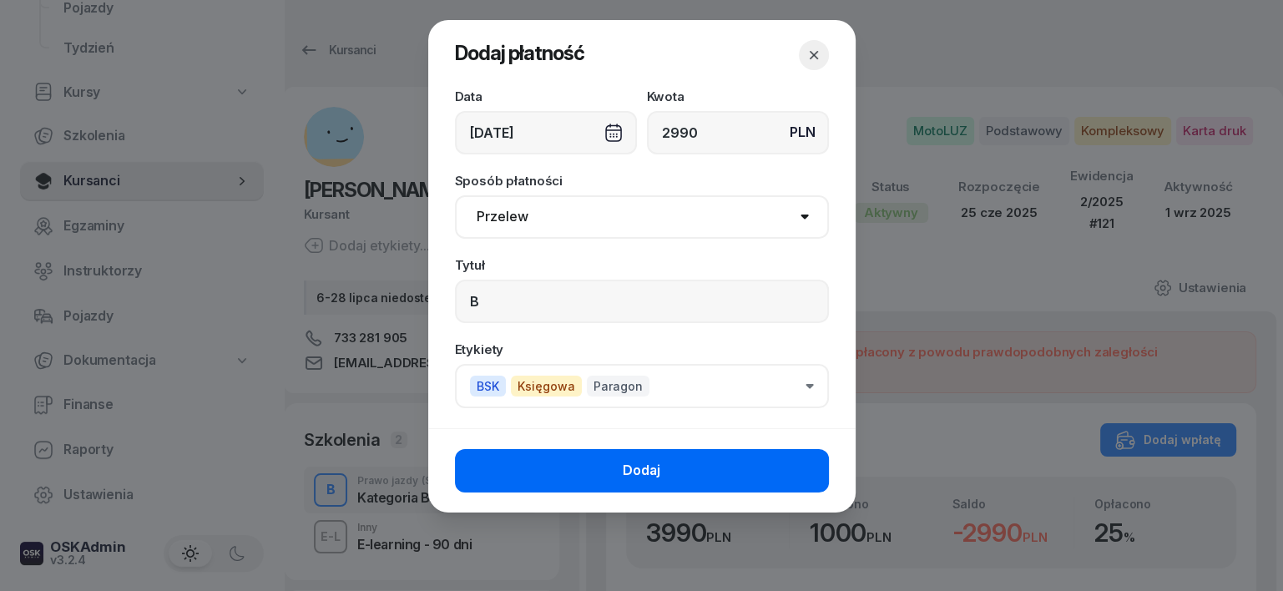
click at [806, 464] on button "Dodaj" at bounding box center [642, 470] width 374 height 43
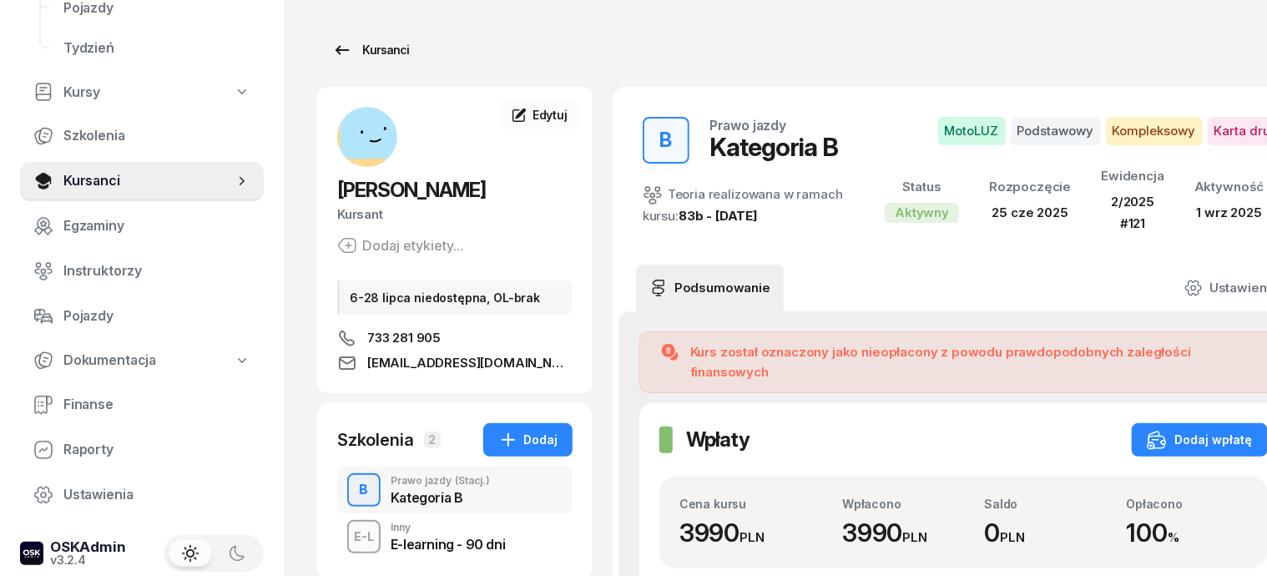
click at [358, 48] on div "Kursanci" at bounding box center [370, 50] width 77 height 20
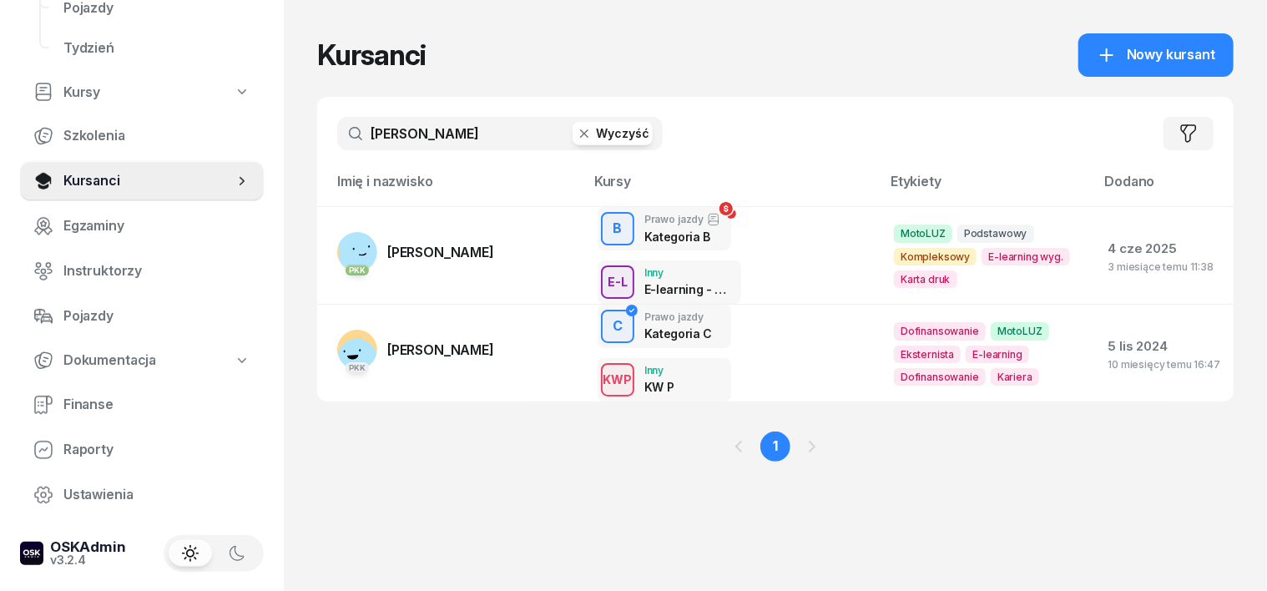
click at [576, 139] on icon "button" at bounding box center [584, 133] width 17 height 17
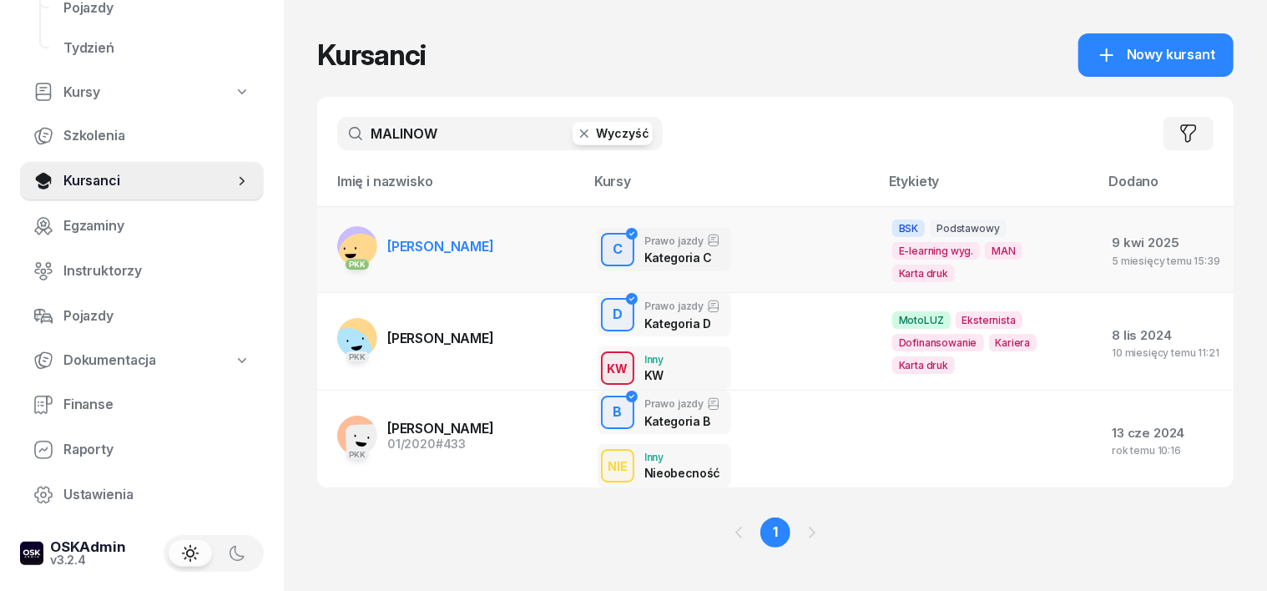
type input "MALINOW"
click at [332, 227] on rect at bounding box center [361, 256] width 58 height 58
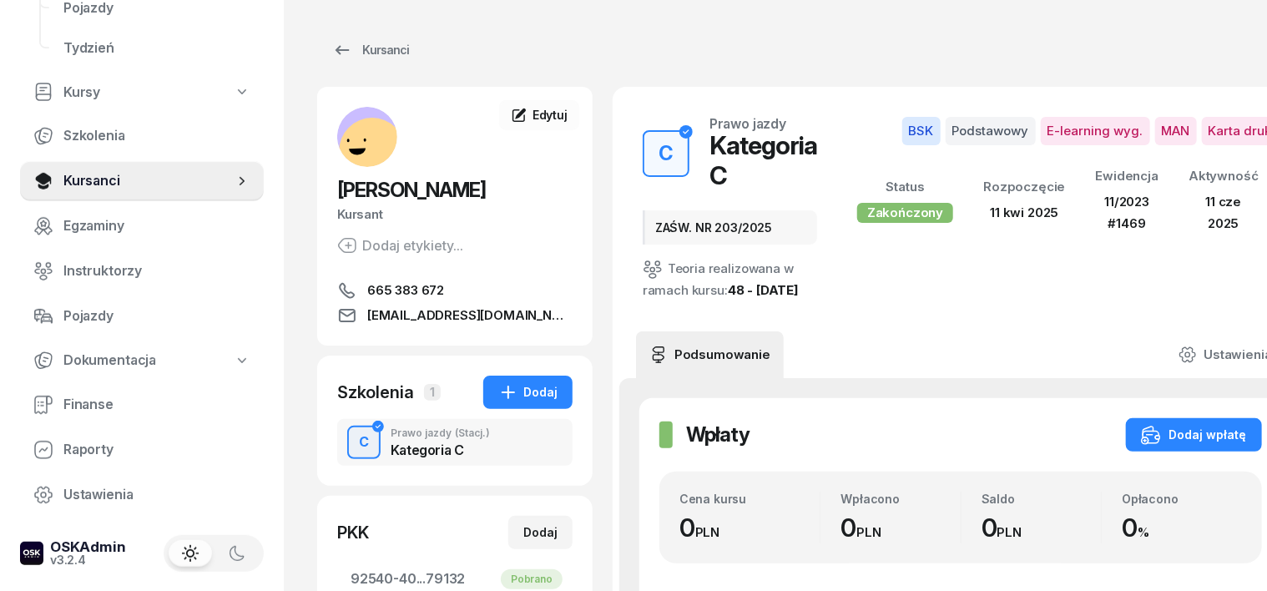
click at [352, 439] on div "C" at bounding box center [363, 442] width 23 height 28
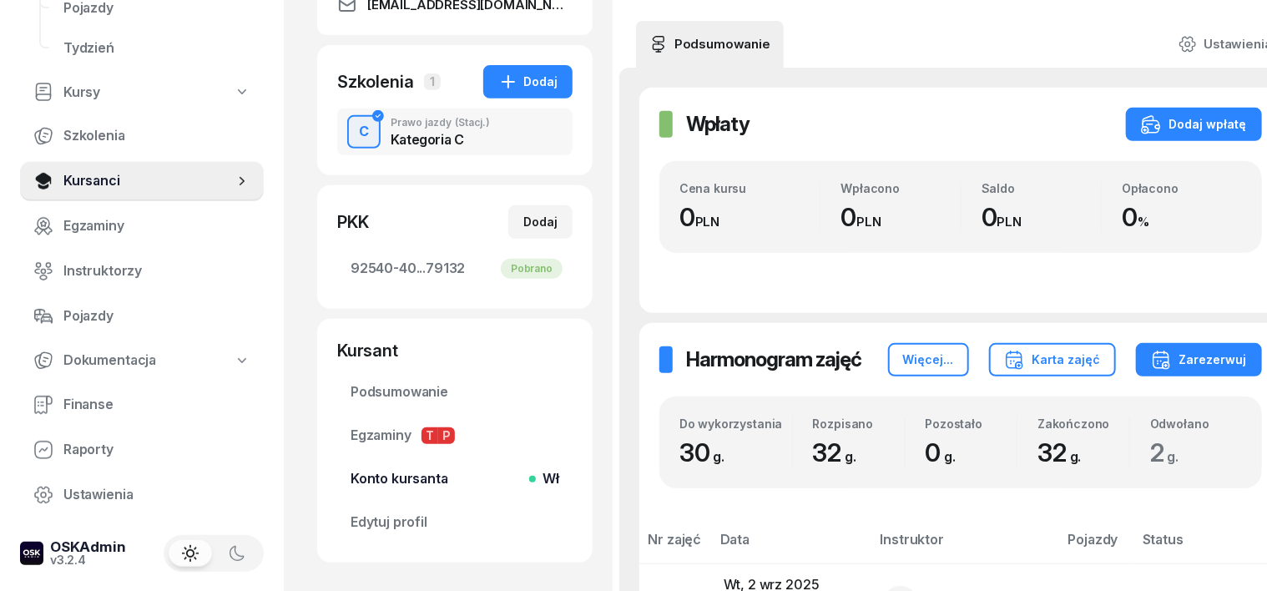
scroll to position [209, 0]
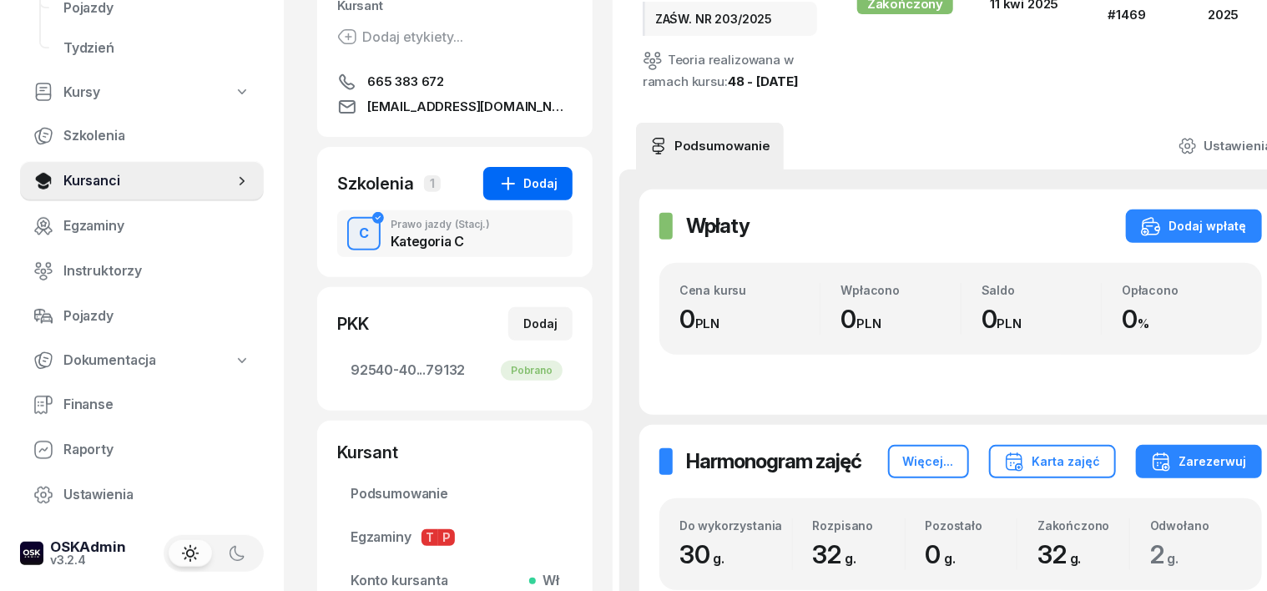
click at [505, 174] on div "Dodaj" at bounding box center [527, 184] width 59 height 20
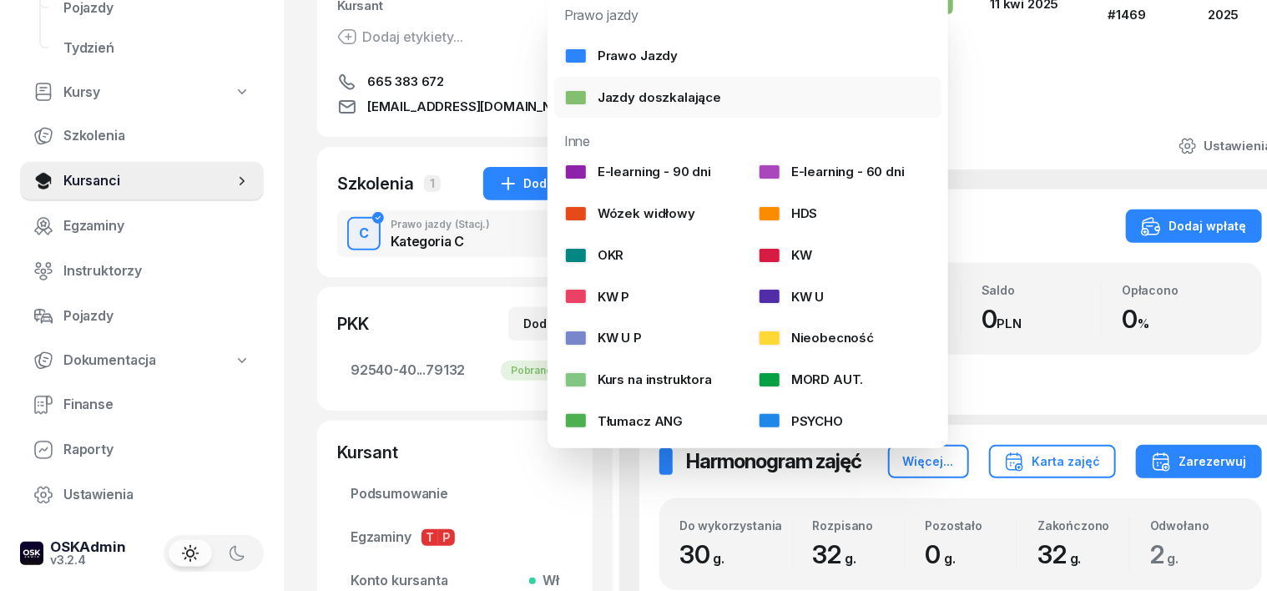
click at [684, 90] on div "Jazdy doszkalające" at bounding box center [642, 98] width 157 height 22
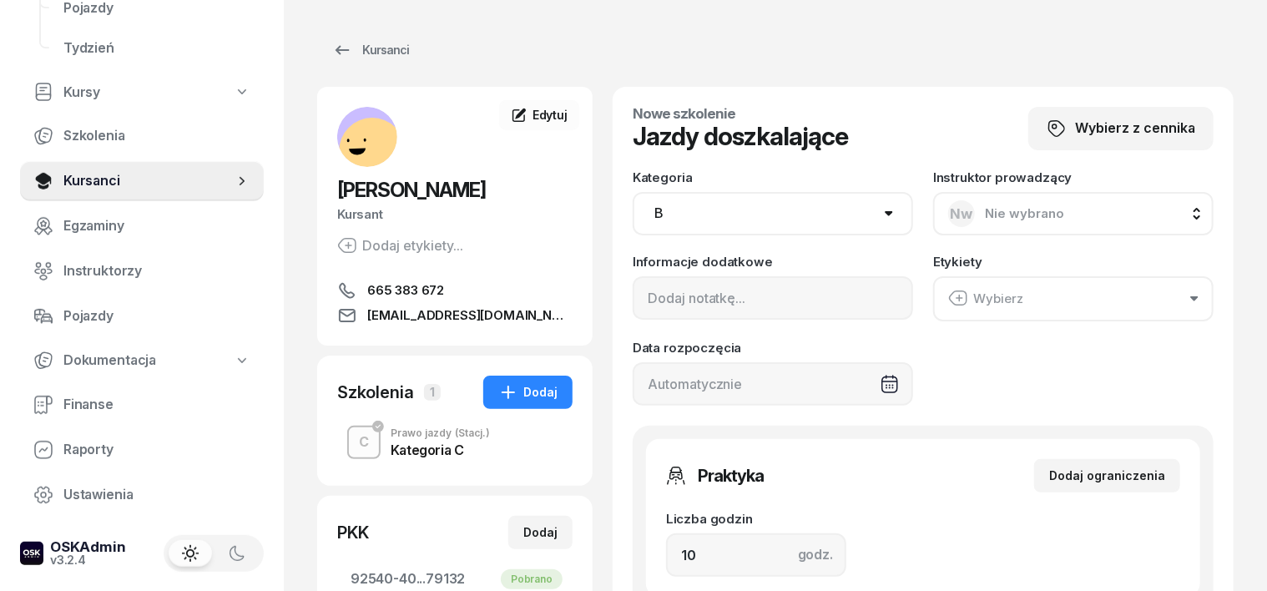
click at [890, 204] on select "AM A1 A2 A B1 B B+E C1 C1+E C C+E D1 D1+E D D+E T Tram C+CE C+D" at bounding box center [773, 213] width 280 height 43
select select "C"
click at [633, 192] on select "AM A1 A2 A B1 B B+E C1 C1+E C C+E D1 D1+E D D+E T Tram C+CE C+D" at bounding box center [773, 213] width 280 height 43
click at [633, 293] on input at bounding box center [773, 297] width 280 height 43
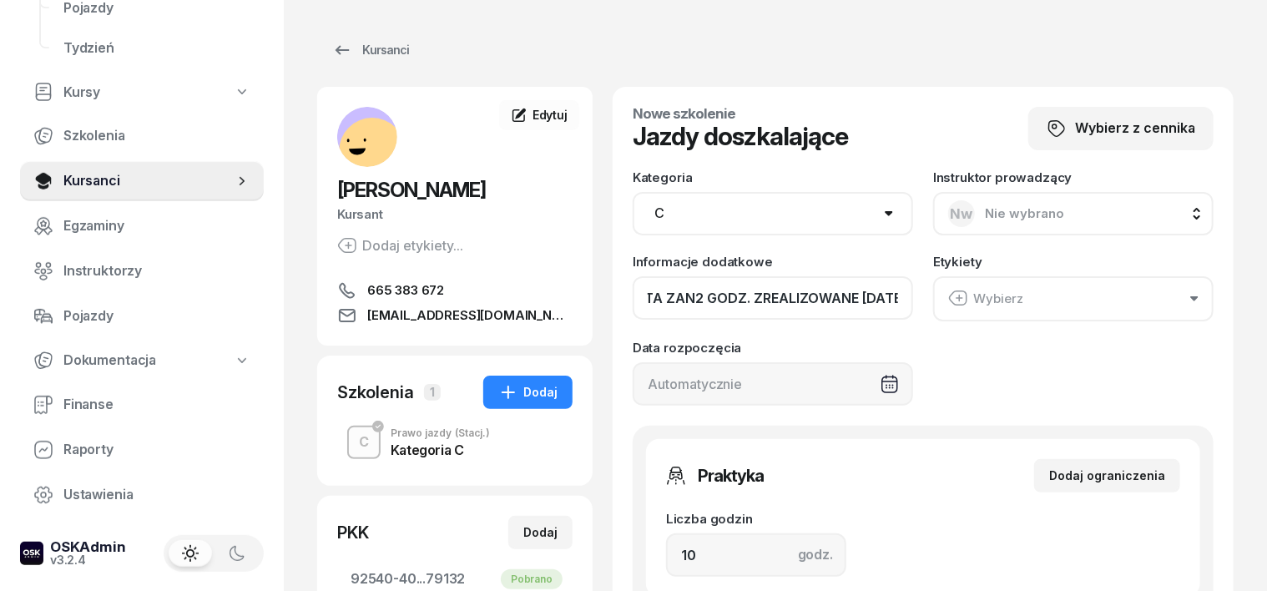
type input "OPŁATA ZAN2 GODZ. ZREALIZOWANE 02.09.2025"
click at [676, 562] on input "10" at bounding box center [756, 554] width 180 height 43
type input "1"
type input "120"
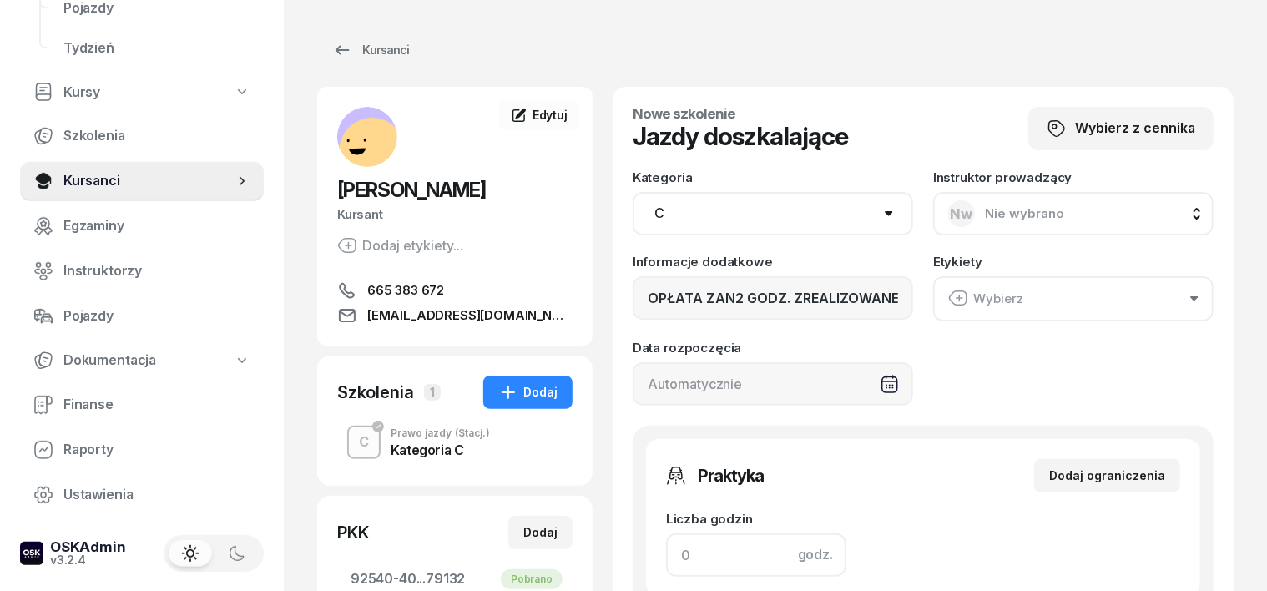
type input "2"
type input "240"
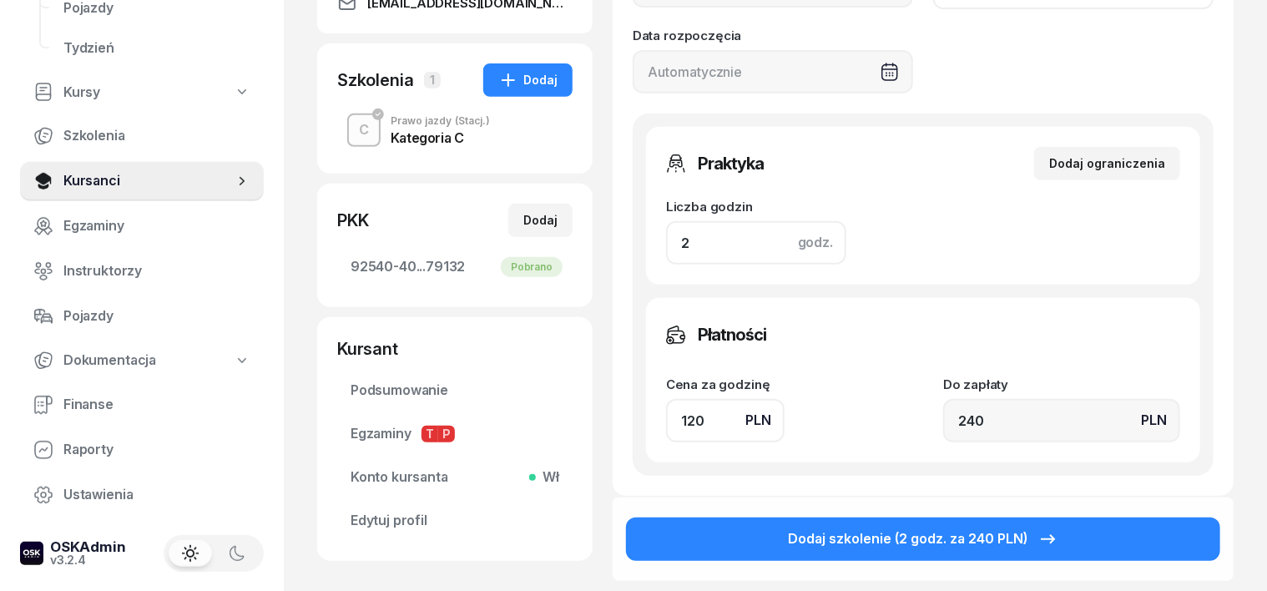
scroll to position [313, 0]
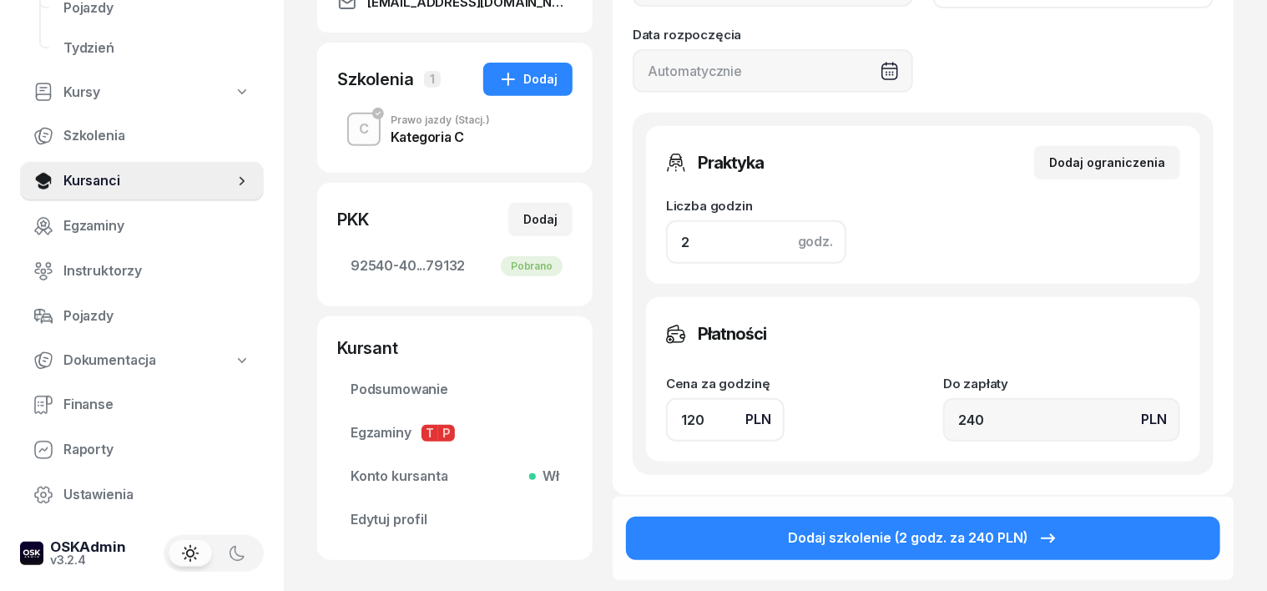
type input "2"
click at [666, 412] on input "120" at bounding box center [725, 419] width 118 height 43
type input "10"
type input "20"
type input "180"
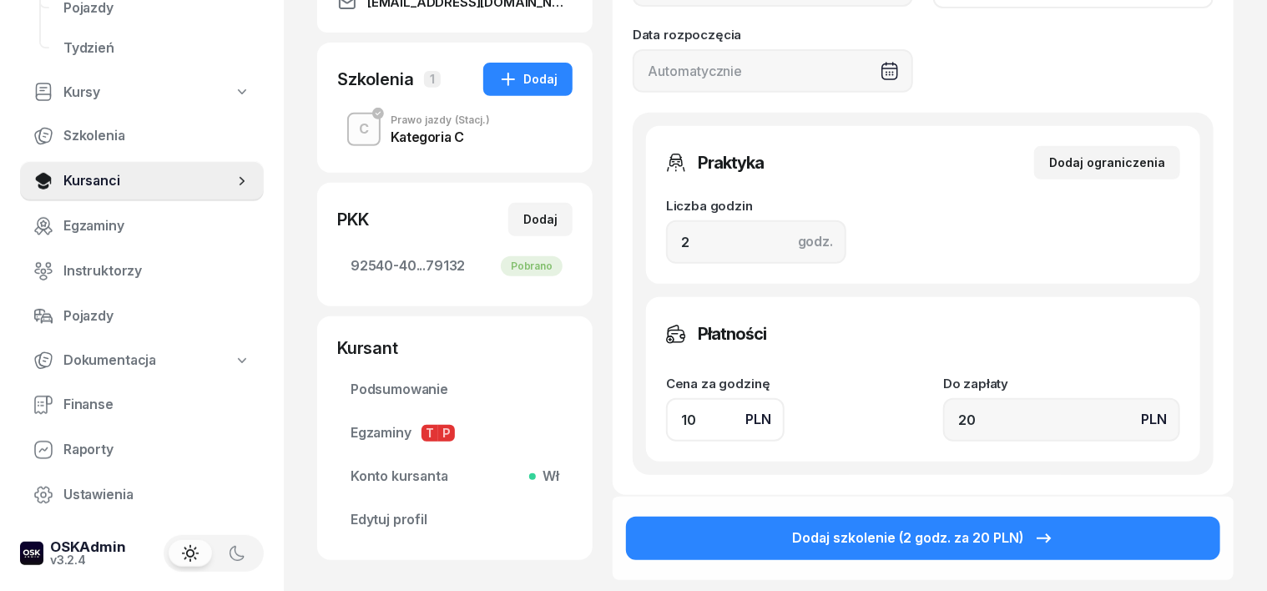
type input "360"
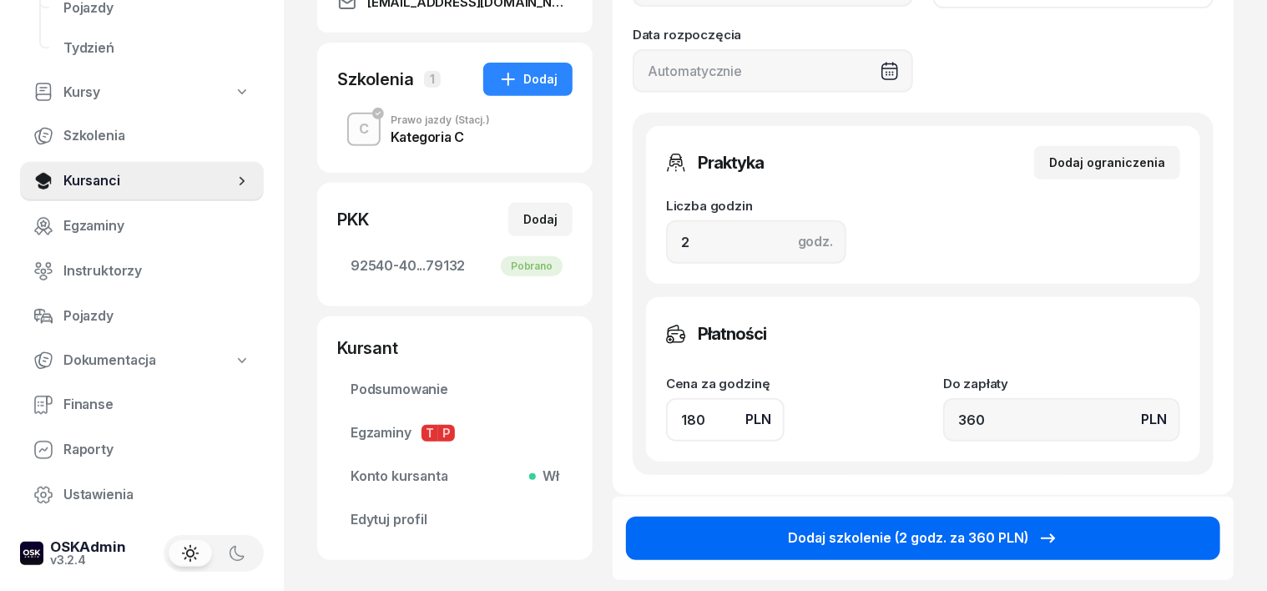
type input "180"
click at [1097, 529] on button "Dodaj szkolenie (2 godz. za 360 PLN)" at bounding box center [923, 538] width 594 height 43
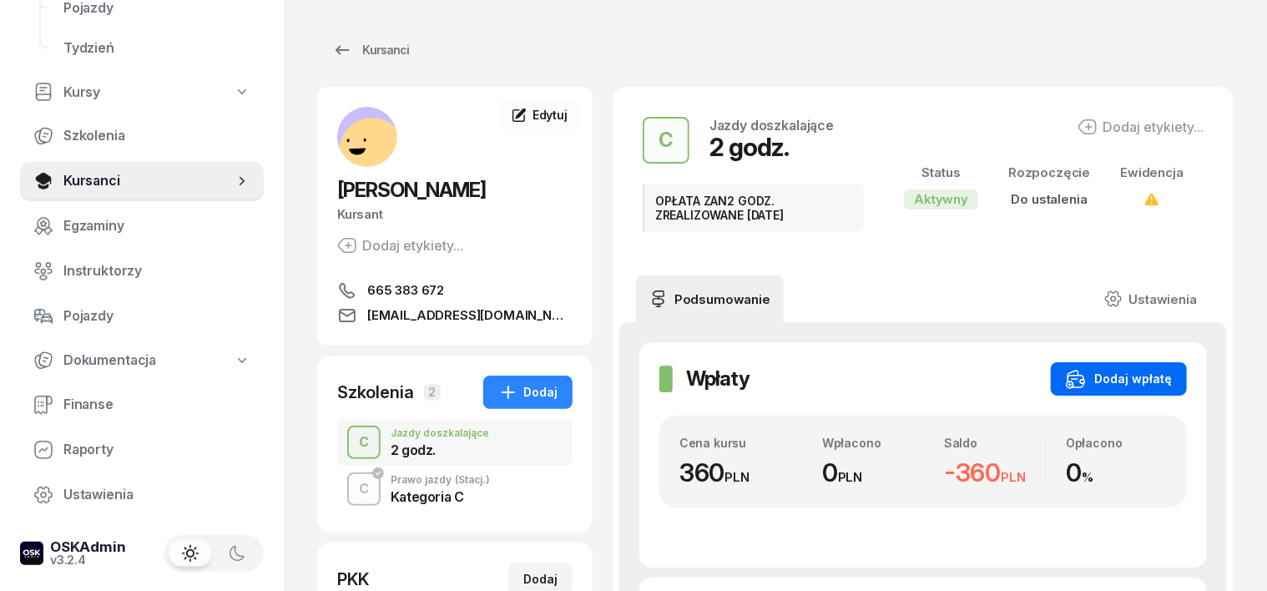
click at [1172, 376] on div "Dodaj wpłatę" at bounding box center [1119, 379] width 106 height 20
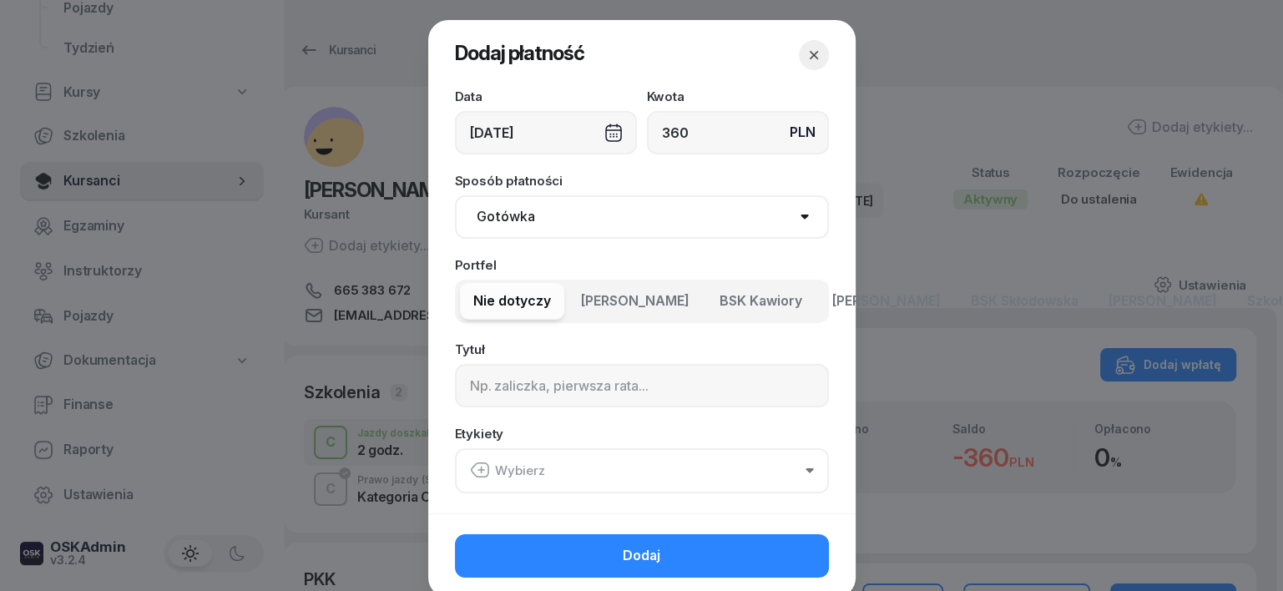
type input "360"
click at [522, 209] on select "Gotówka Karta Przelew Płatności online BLIK" at bounding box center [642, 216] width 374 height 43
click at [455, 195] on select "Gotówka Karta Przelew Płatności online BLIK" at bounding box center [642, 216] width 374 height 43
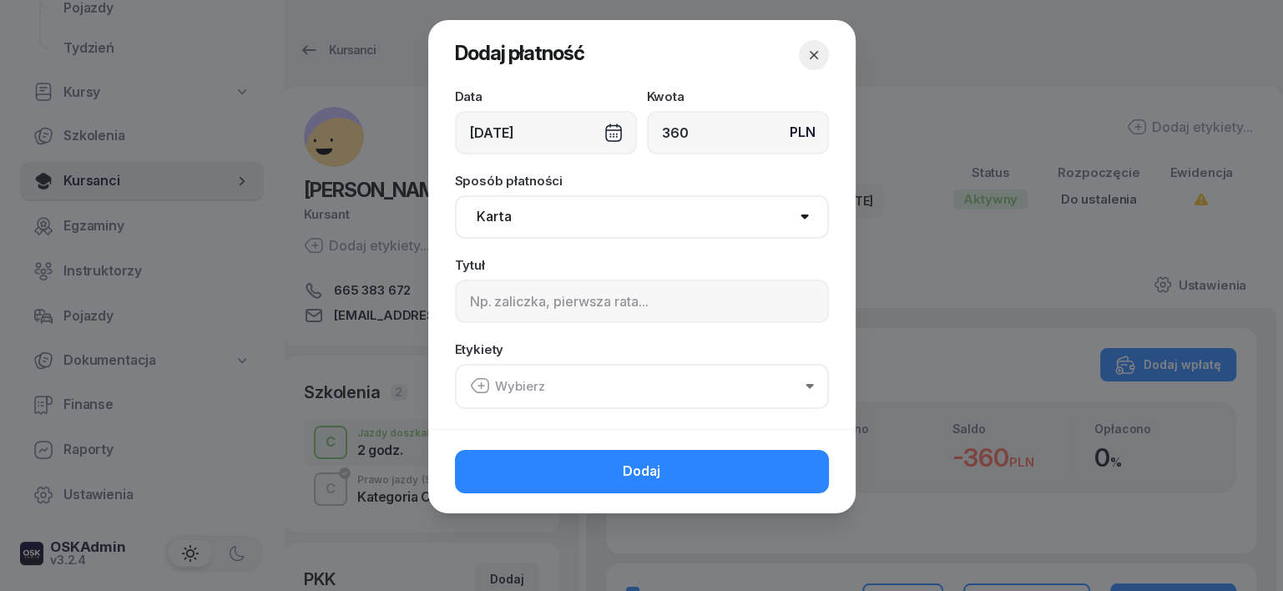
click at [510, 219] on select "Gotówka Karta Przelew Płatności online BLIK" at bounding box center [642, 216] width 374 height 43
select select "transfer"
click at [455, 195] on select "Gotówka Karta Przelew Płatności online BLIK" at bounding box center [642, 216] width 374 height 43
click at [476, 296] on input at bounding box center [642, 301] width 374 height 43
type input "C"
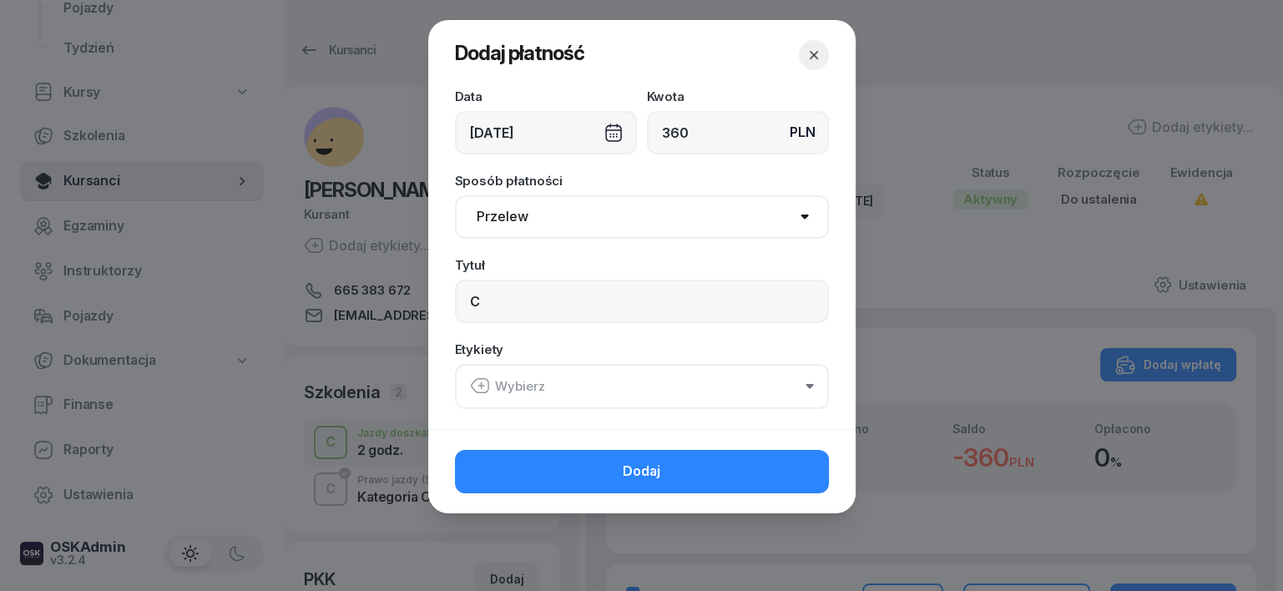
click at [472, 385] on icon "button" at bounding box center [480, 386] width 20 height 20
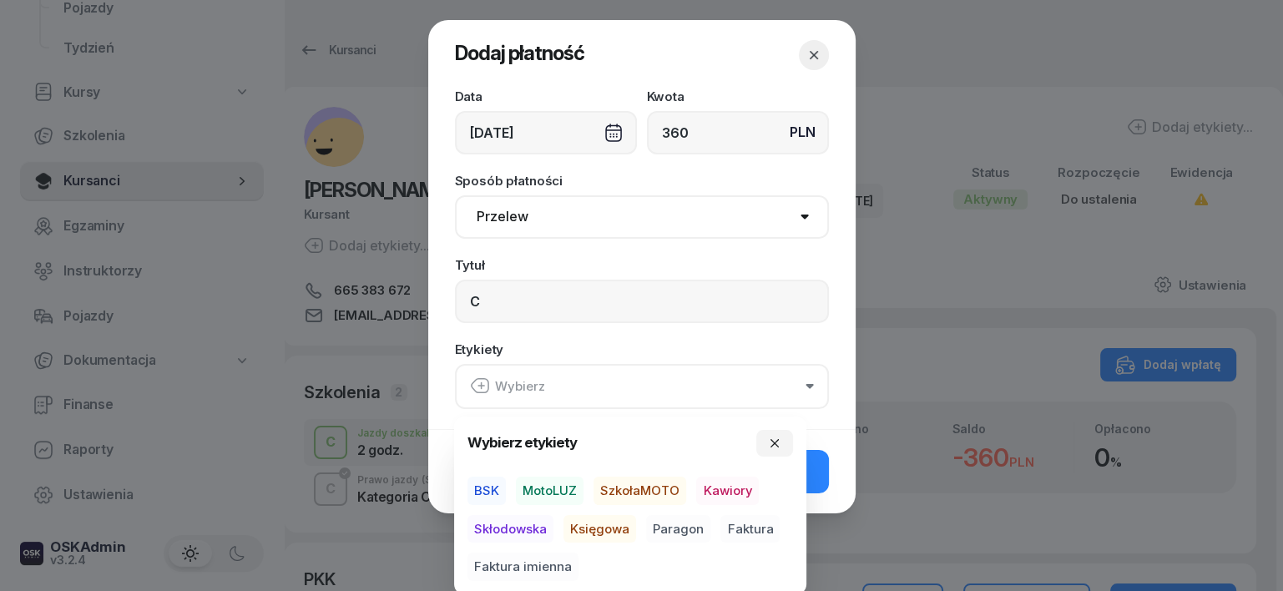
drag, startPoint x: 480, startPoint y: 490, endPoint x: 498, endPoint y: 498, distance: 20.2
click at [481, 488] on span "BSK" at bounding box center [486, 490] width 38 height 28
drag, startPoint x: 594, startPoint y: 527, endPoint x: 617, endPoint y: 536, distance: 24.0
click at [597, 527] on span "Księgowa" at bounding box center [599, 528] width 73 height 28
click at [677, 527] on span "Paragon" at bounding box center [678, 528] width 64 height 28
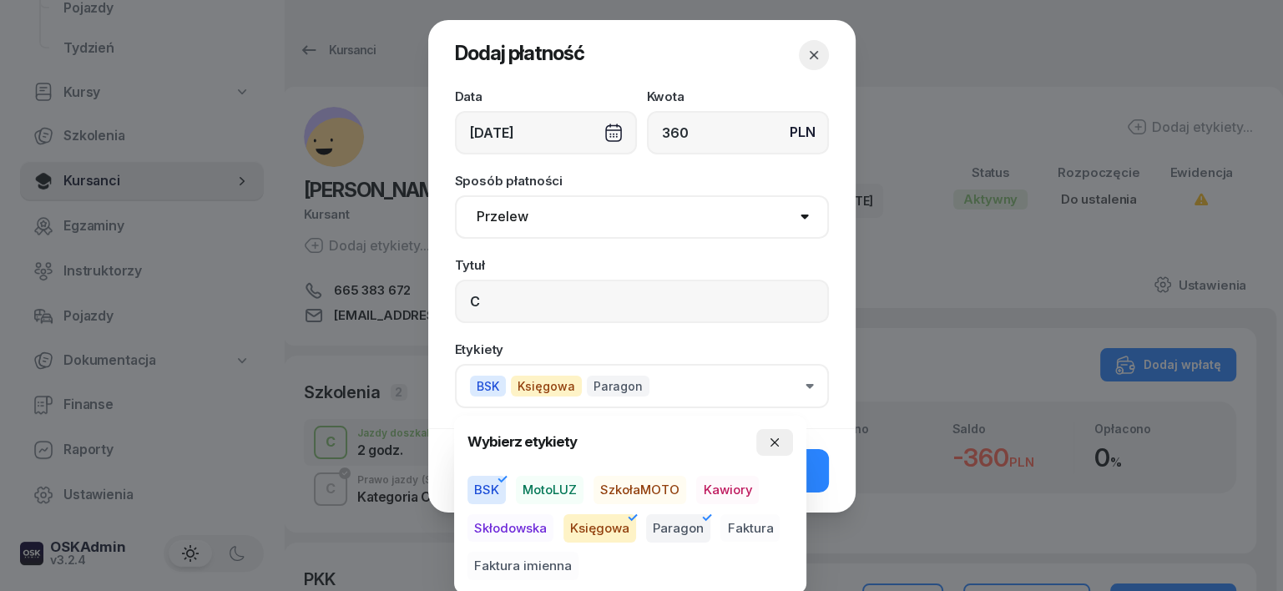
click at [774, 434] on button "button" at bounding box center [774, 442] width 37 height 27
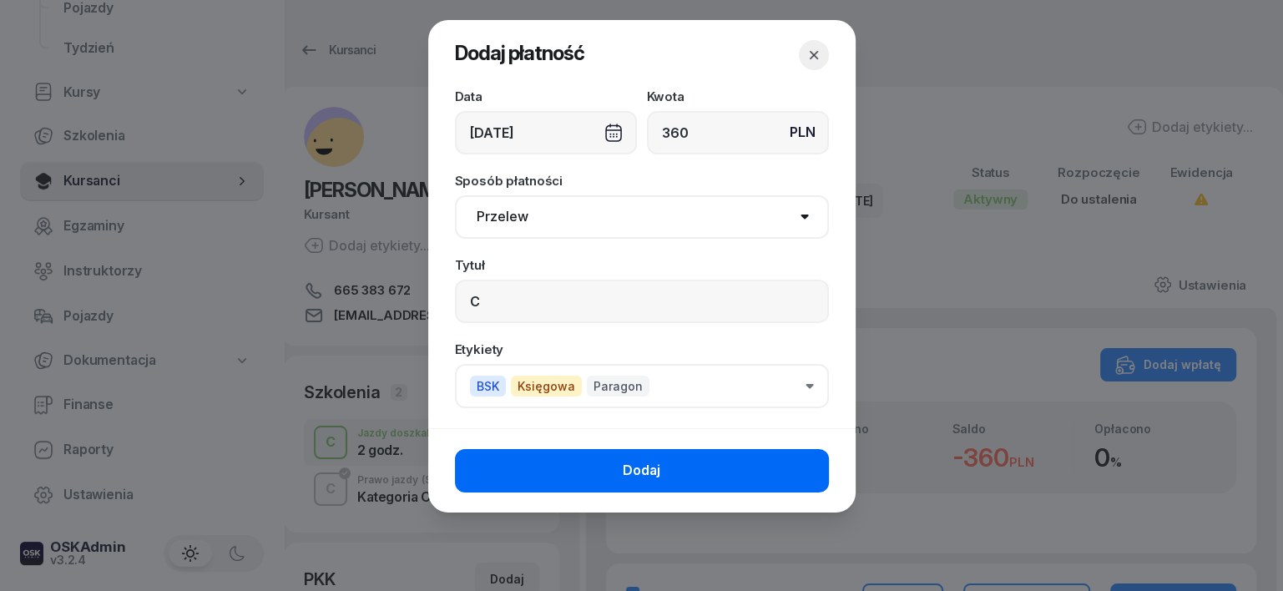
click at [803, 463] on button "Dodaj" at bounding box center [642, 470] width 374 height 43
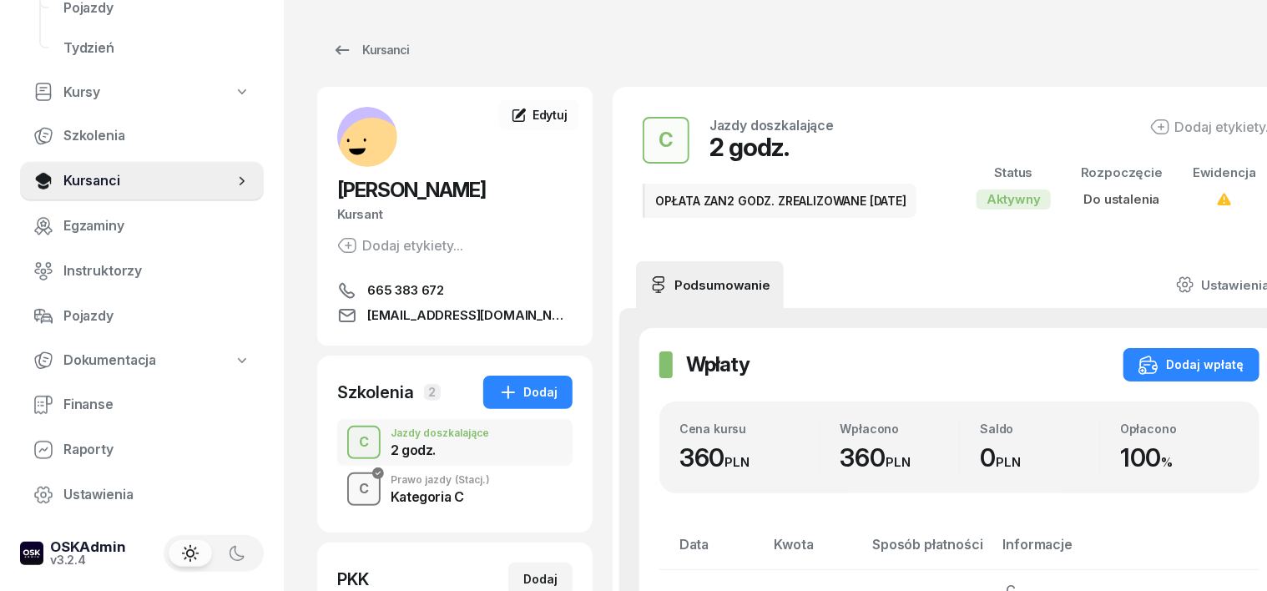
click at [352, 488] on div "C" at bounding box center [363, 489] width 23 height 28
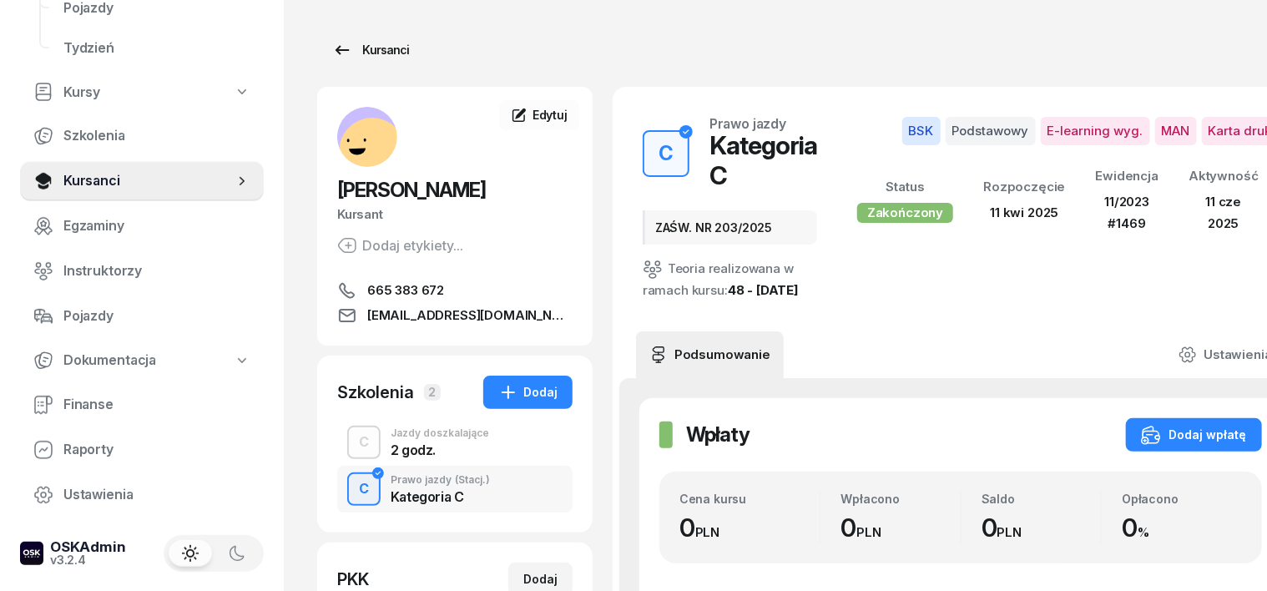
click at [357, 49] on div "Kursanci" at bounding box center [370, 50] width 77 height 20
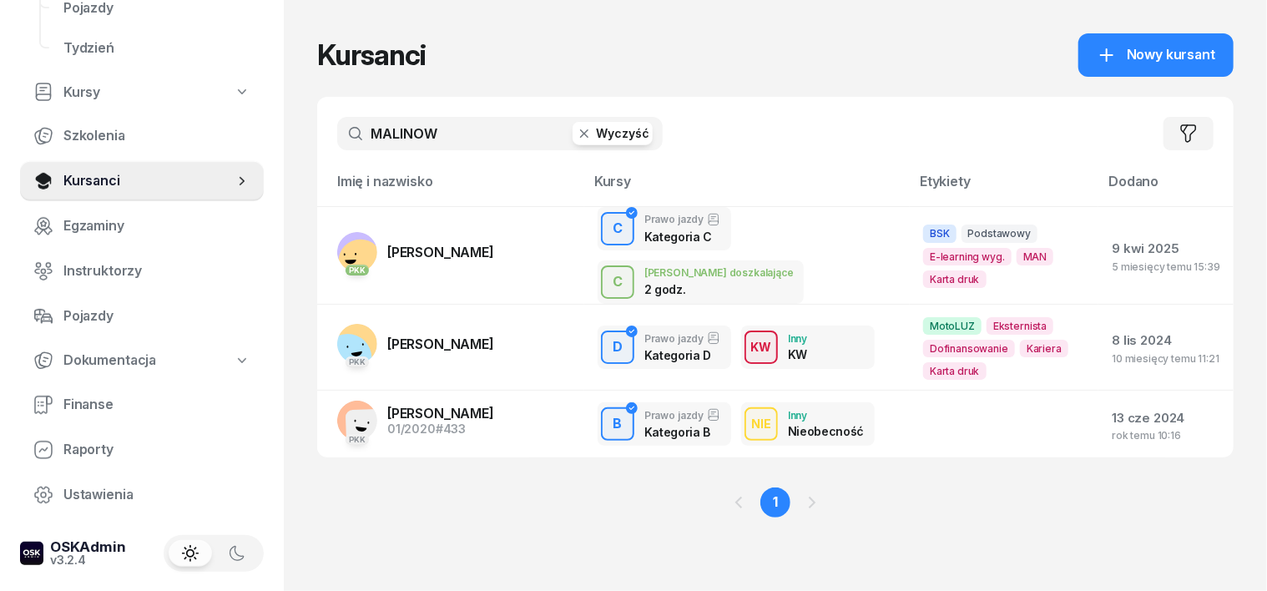
click at [576, 134] on icon "button" at bounding box center [584, 133] width 17 height 17
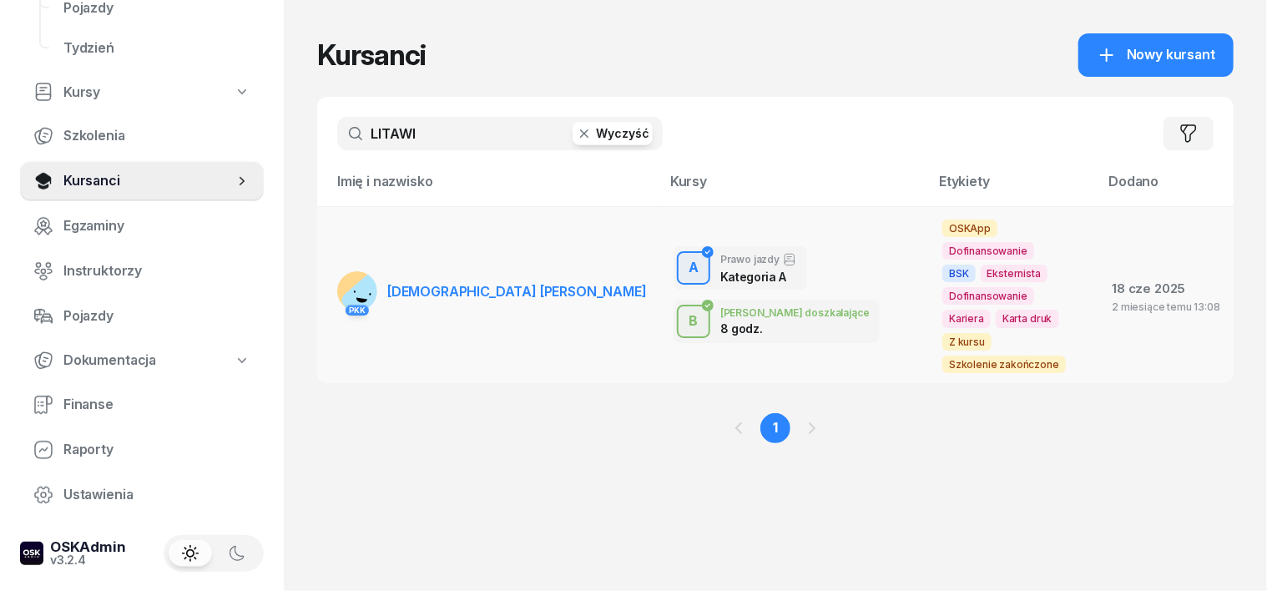
type input "LITAWI"
click at [339, 270] on rect at bounding box center [370, 301] width 62 height 62
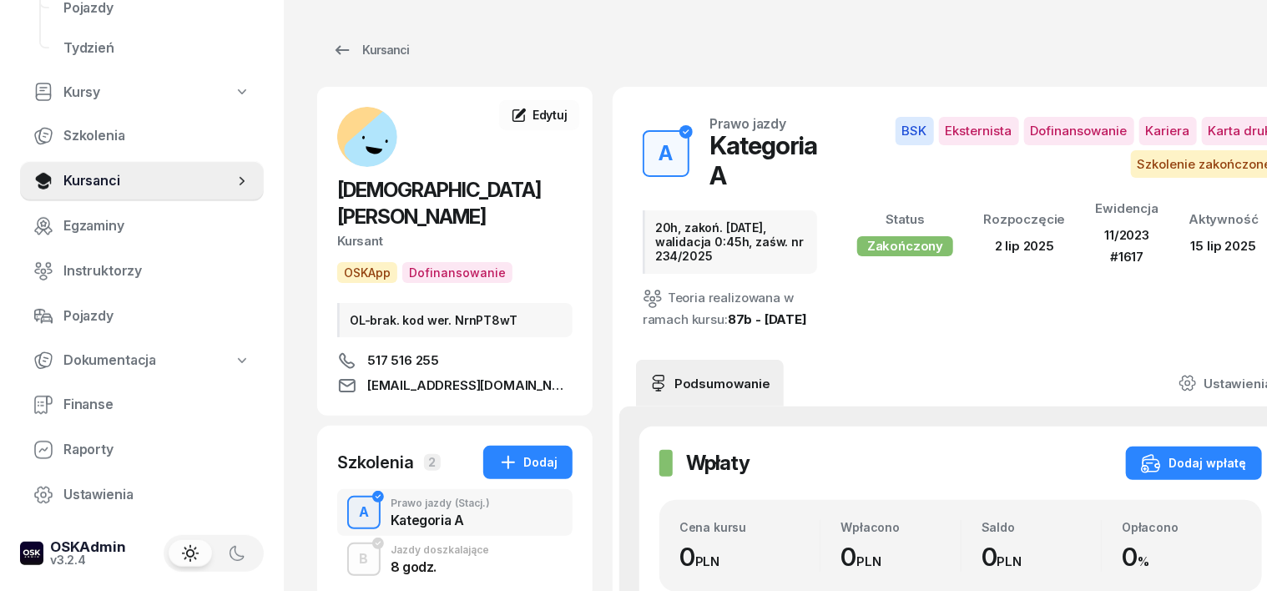
click at [352, 498] on div "A" at bounding box center [363, 512] width 23 height 28
click at [1201, 473] on div "Dodaj wpłatę" at bounding box center [1194, 463] width 106 height 20
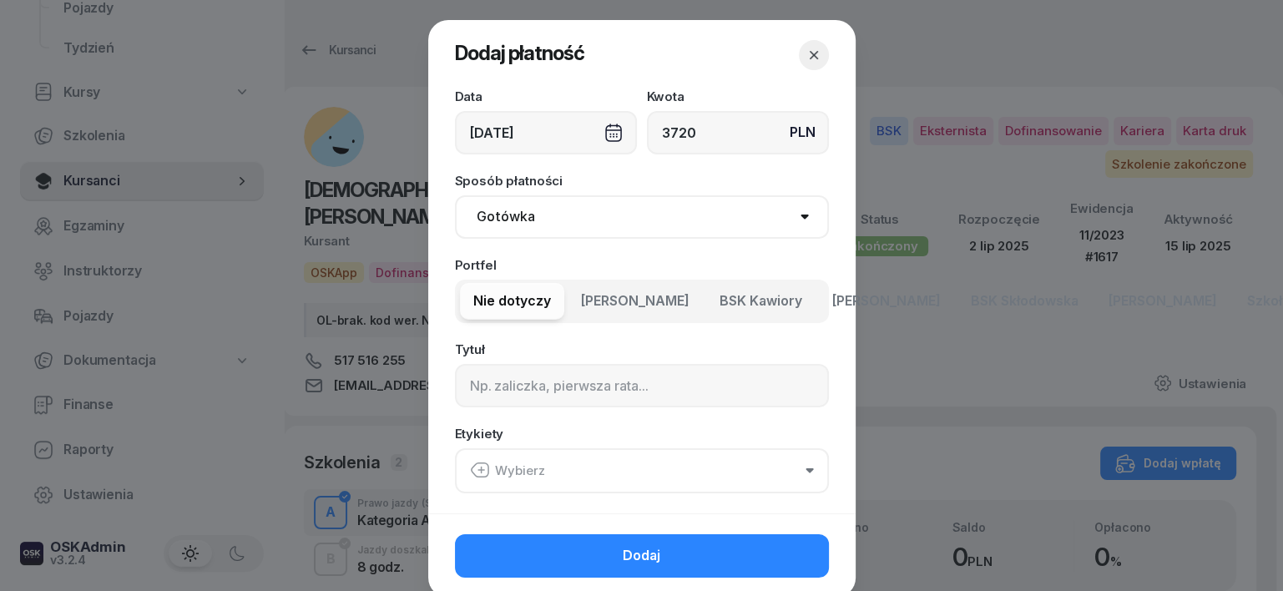
type input "3720"
drag, startPoint x: 503, startPoint y: 210, endPoint x: 512, endPoint y: 237, distance: 28.0
click at [504, 214] on select "Gotówka Karta Przelew Płatności online BLIK" at bounding box center [642, 216] width 374 height 43
select select "transfer"
click at [455, 195] on select "Gotówka Karta Przelew Płatności online BLIK" at bounding box center [642, 216] width 374 height 43
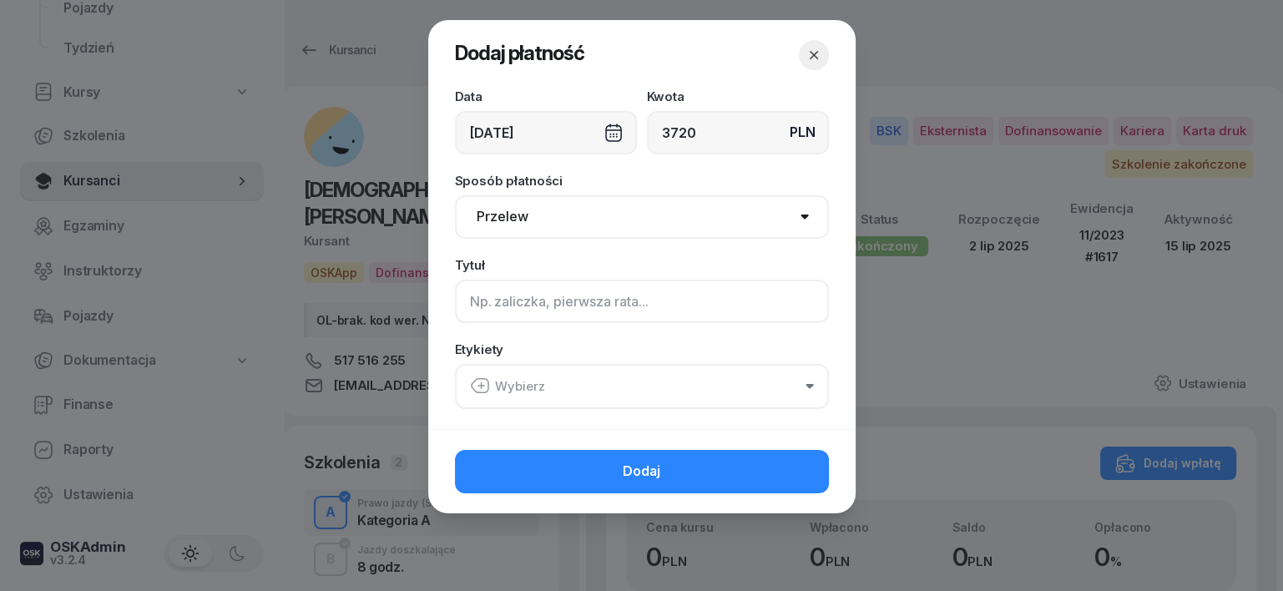
click at [482, 297] on input at bounding box center [642, 301] width 374 height 43
type input "A - PLUXEE F/19/08/2025 S"
drag, startPoint x: 481, startPoint y: 374, endPoint x: 495, endPoint y: 391, distance: 21.9
click at [482, 376] on icon "button" at bounding box center [480, 386] width 20 height 20
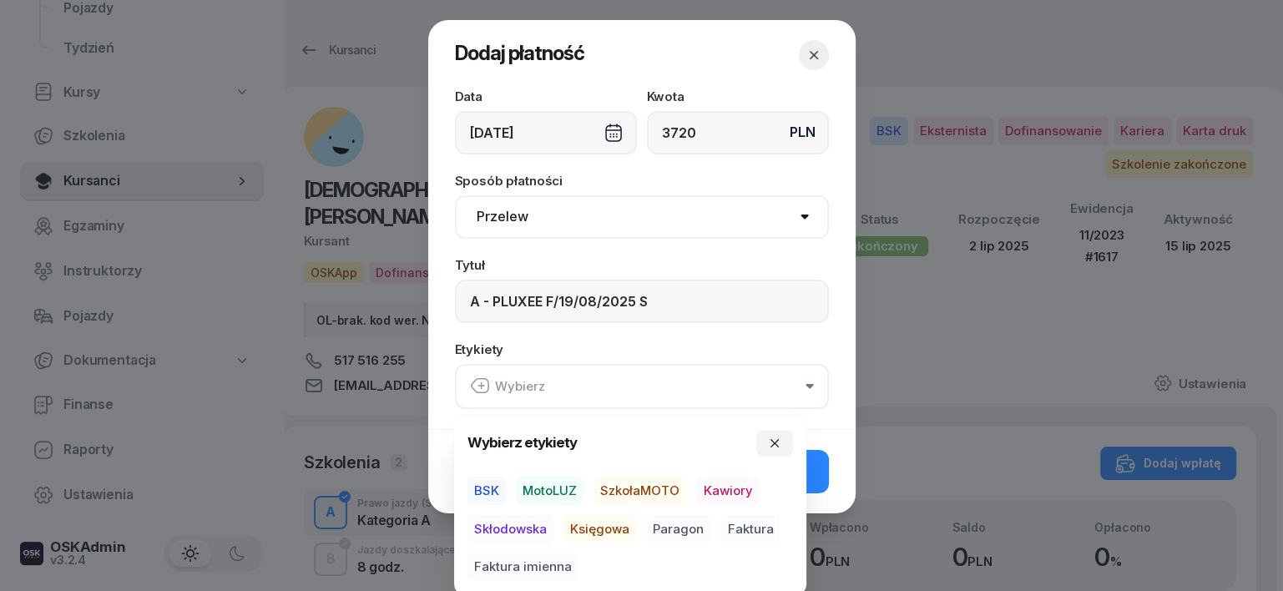
click at [484, 486] on span "BSK" at bounding box center [486, 490] width 38 height 28
drag, startPoint x: 602, startPoint y: 523, endPoint x: 612, endPoint y: 527, distance: 10.1
click at [604, 522] on span "Księgowa" at bounding box center [599, 528] width 73 height 28
click at [750, 522] on span "Faktura" at bounding box center [749, 528] width 59 height 28
click at [767, 426] on div "Wybierz etykiety BSK MotoLUZ SzkołaMOTO Kawiory Skłodowska Księgowa Paragon Fak…" at bounding box center [630, 505] width 352 height 178
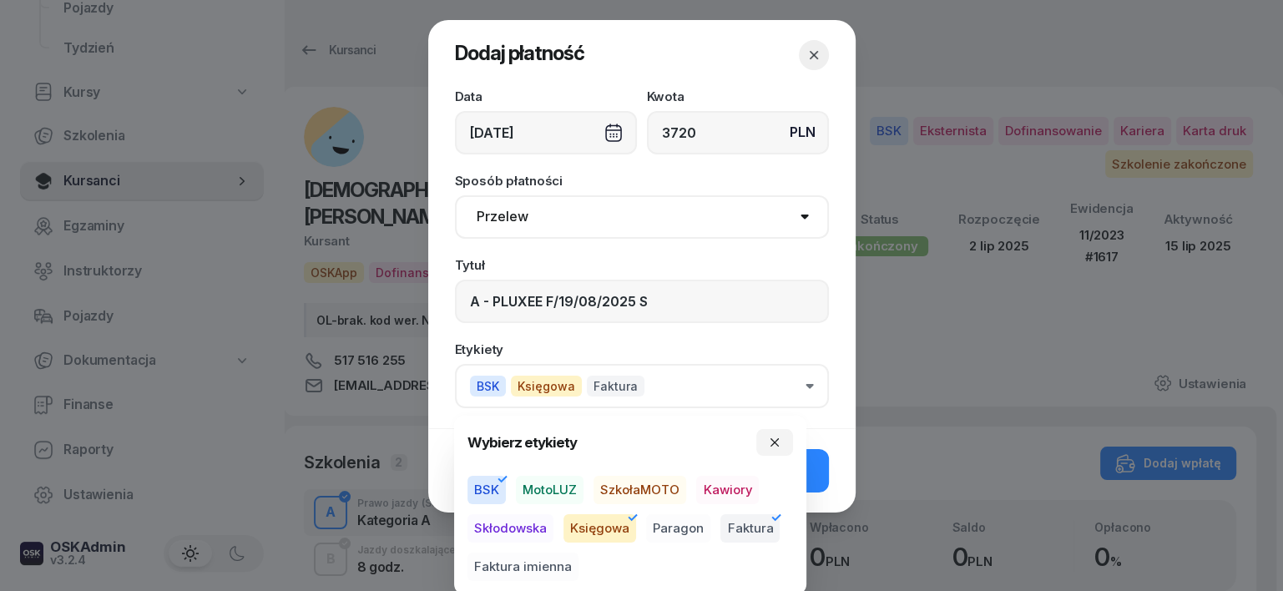
drag, startPoint x: 774, startPoint y: 441, endPoint x: 793, endPoint y: 454, distance: 22.7
click at [781, 444] on icon "button" at bounding box center [774, 442] width 13 height 13
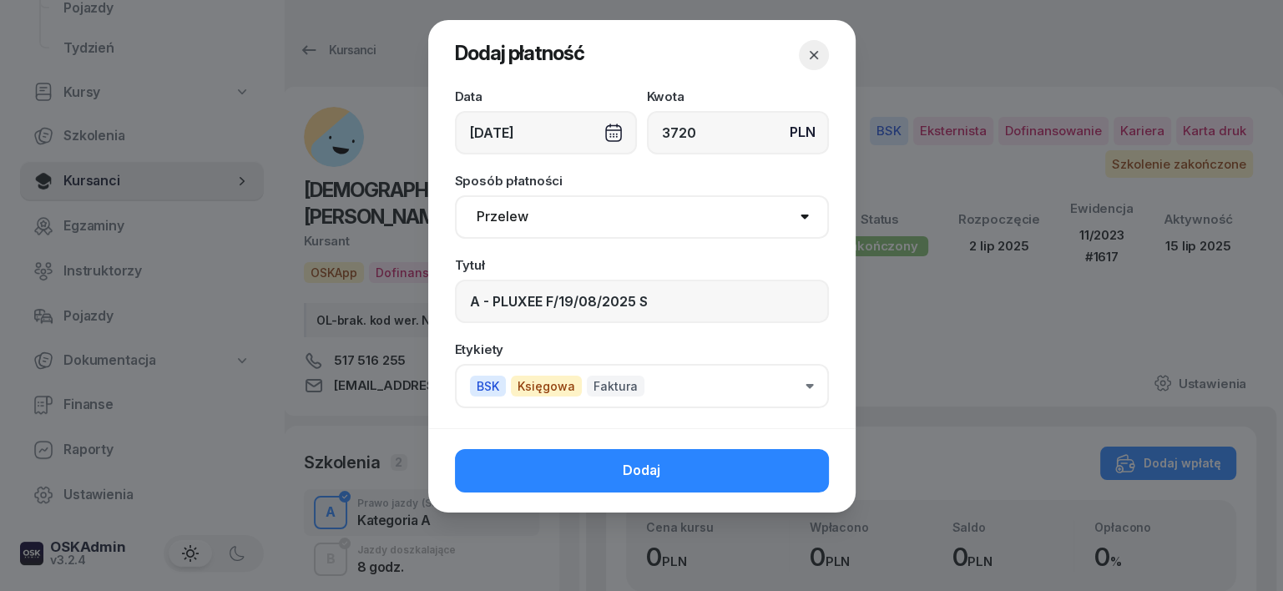
click at [811, 471] on button "Dodaj" at bounding box center [642, 470] width 374 height 43
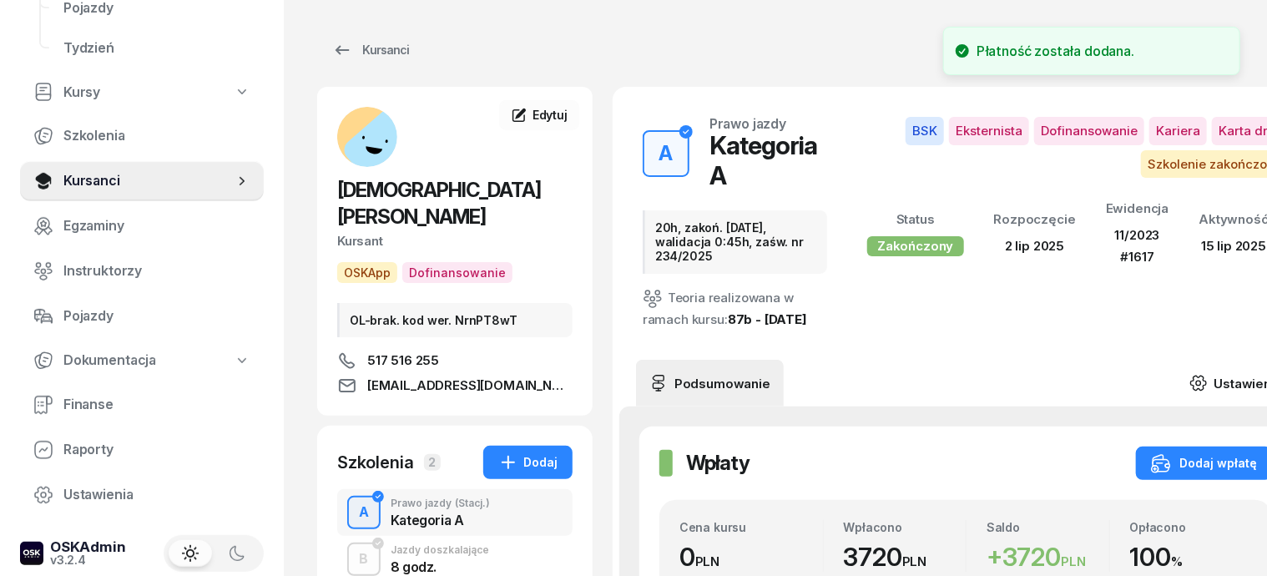
click at [1207, 374] on icon at bounding box center [1198, 383] width 18 height 18
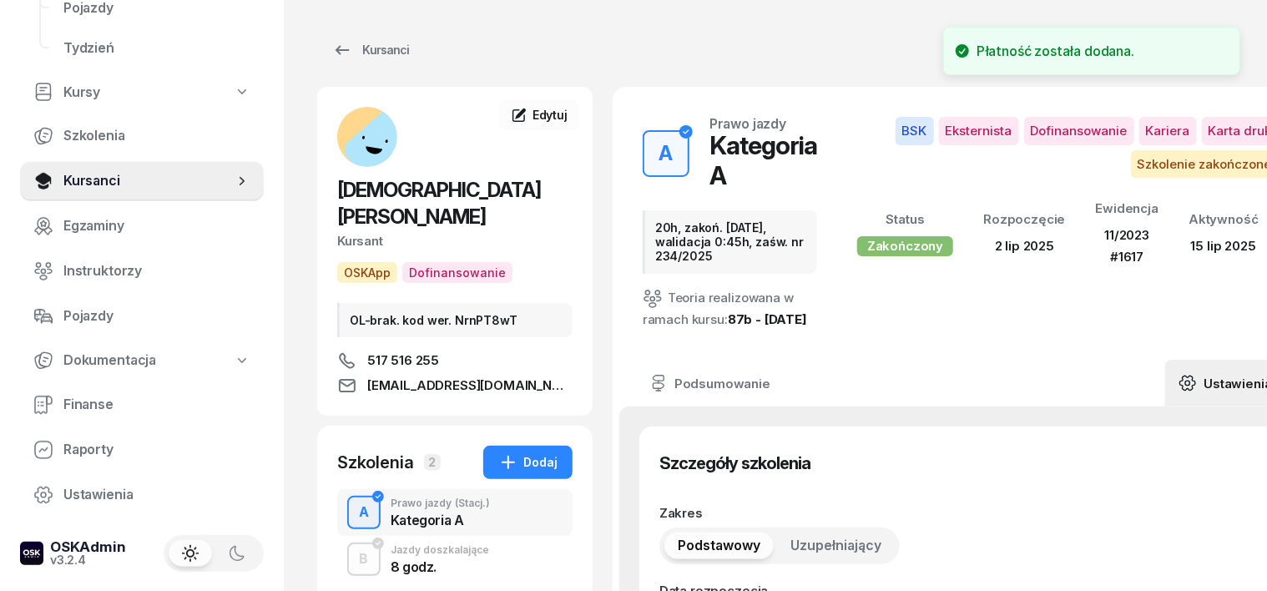
type input "02/07/2025"
type input "20h, zakoń. 31-08-25, walidacja 0:45h, zaśw. nr 234/2025"
type input "12"
type input "32570"
type input "52304"
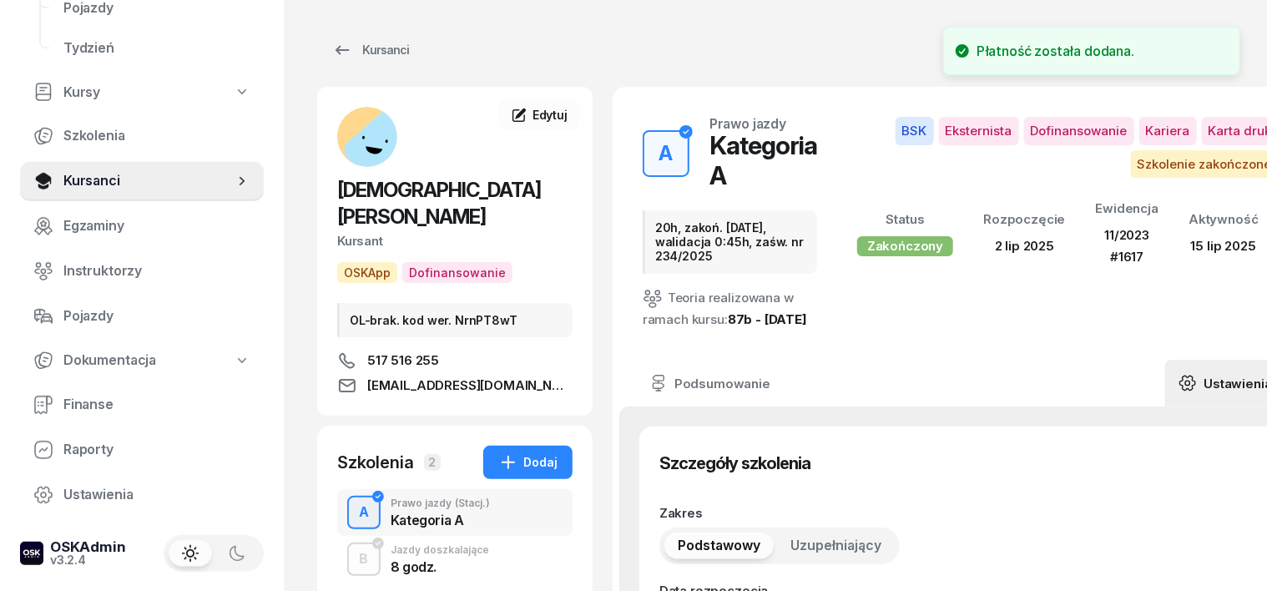
type input "07443"
type input "89114"
type input "11/2023"
type input "1617"
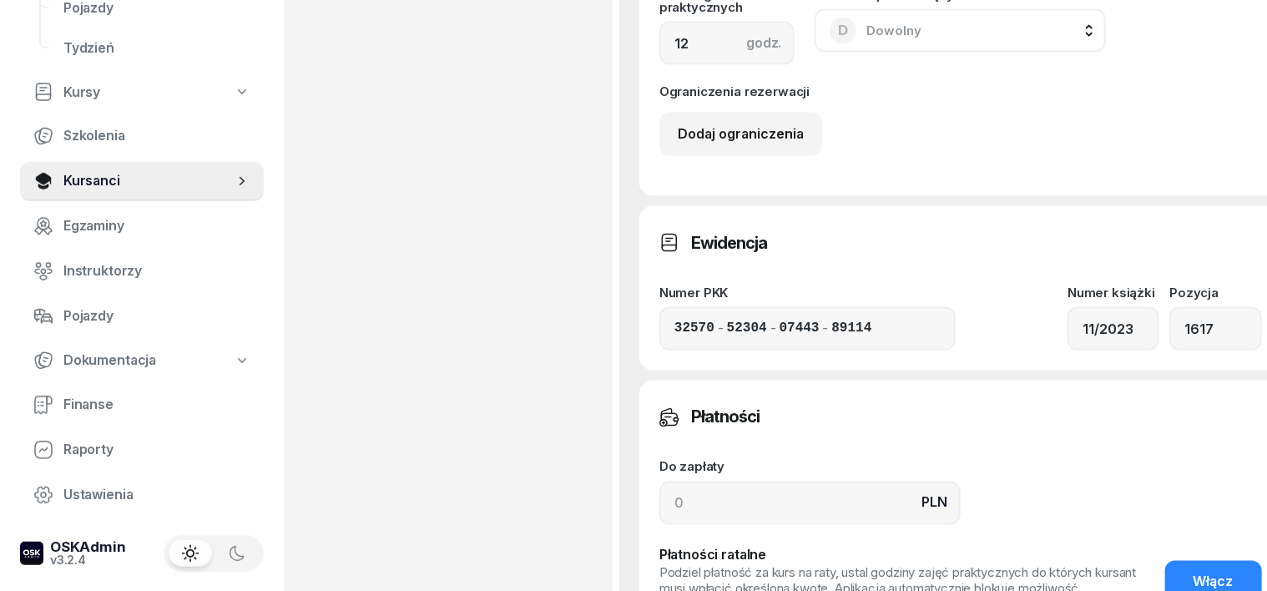
scroll to position [1252, 0]
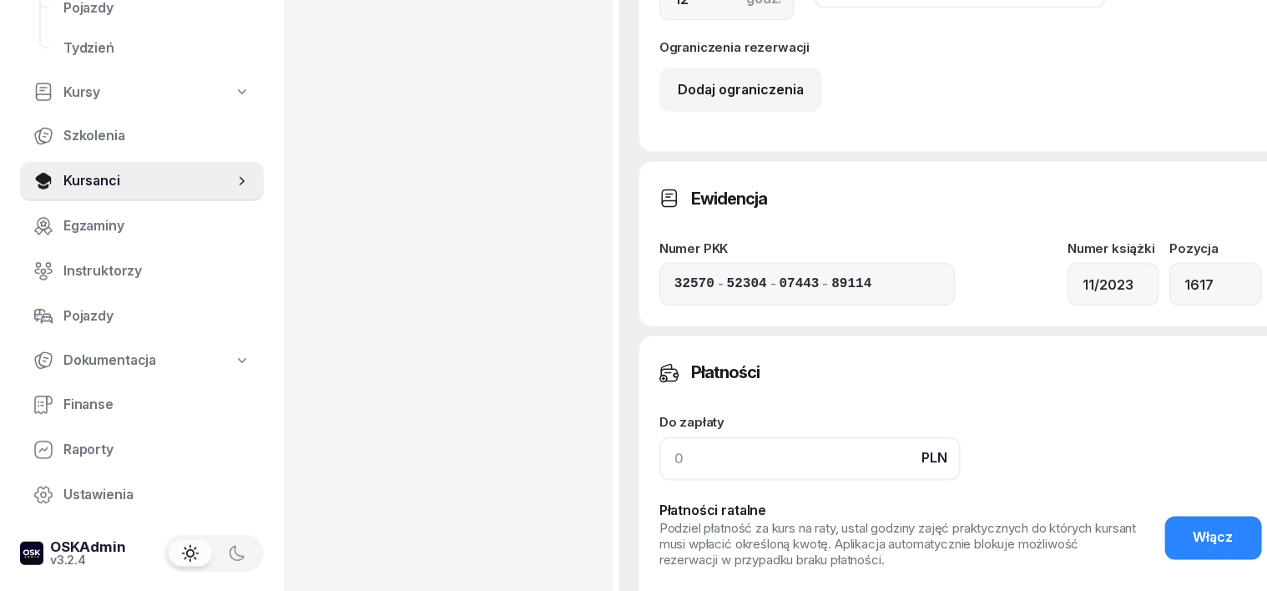
click at [659, 467] on input at bounding box center [809, 458] width 301 height 43
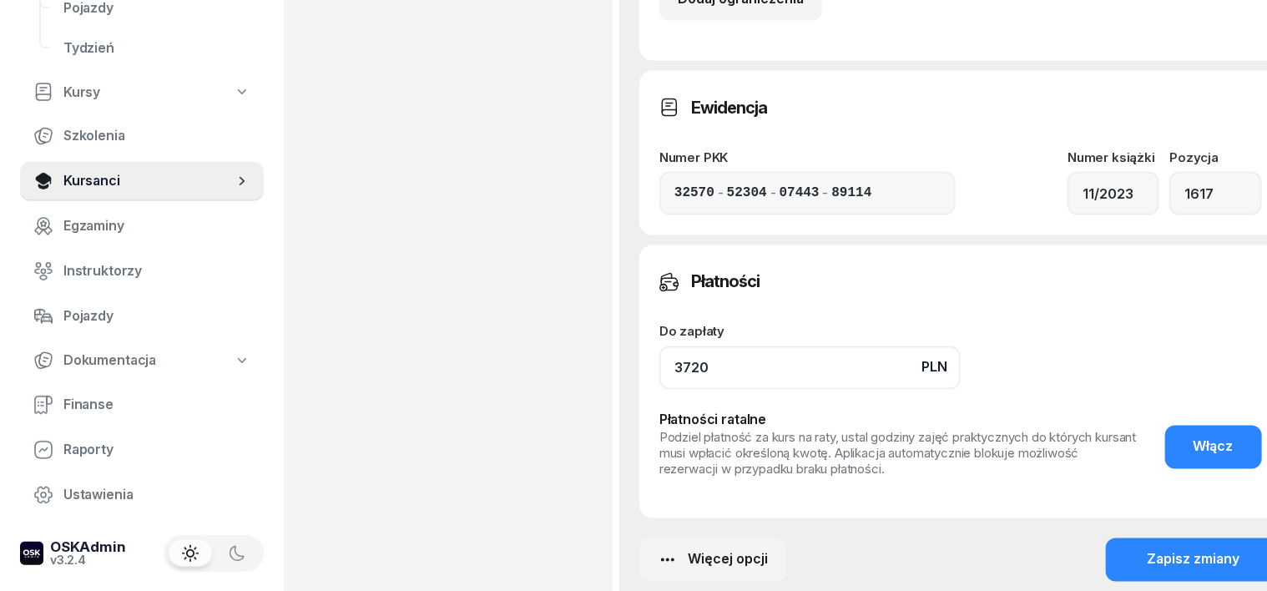
scroll to position [1460, 0]
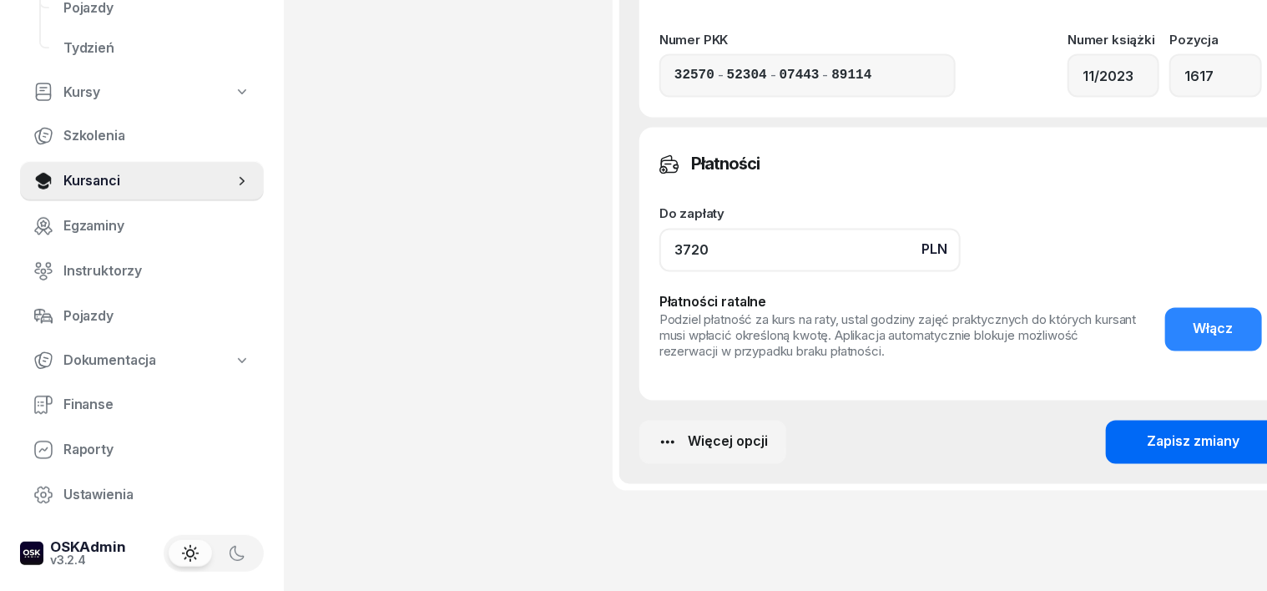
type input "3720"
click at [1159, 453] on div "Zapisz zmiany" at bounding box center [1193, 442] width 93 height 22
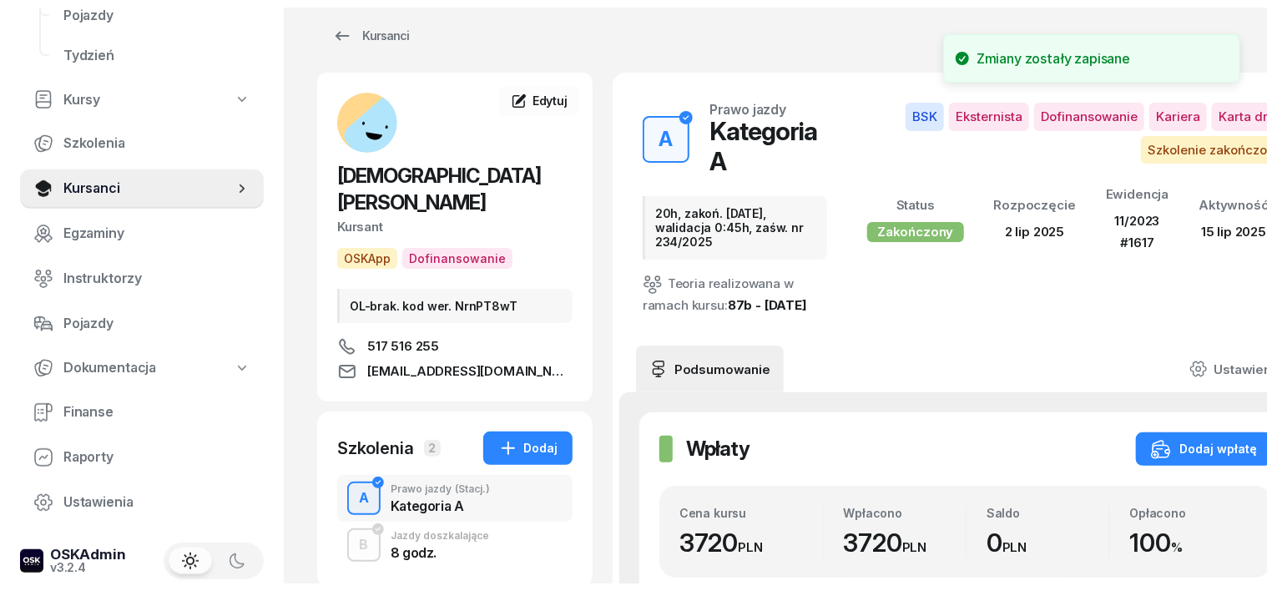
scroll to position [0, 0]
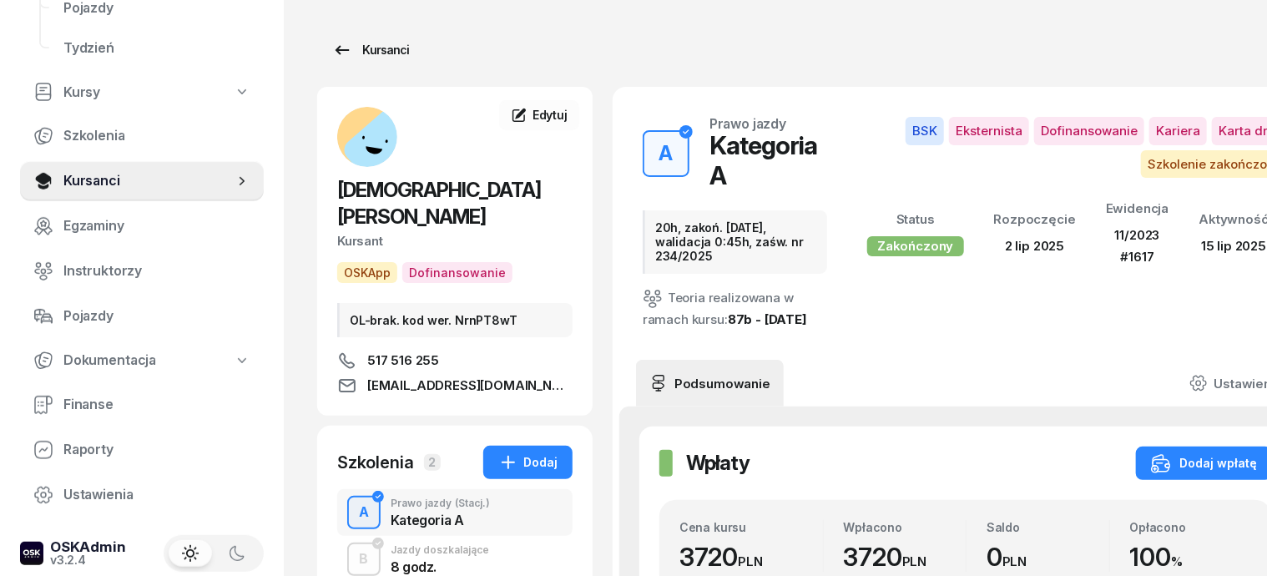
click at [360, 54] on div "Kursanci" at bounding box center [370, 50] width 77 height 20
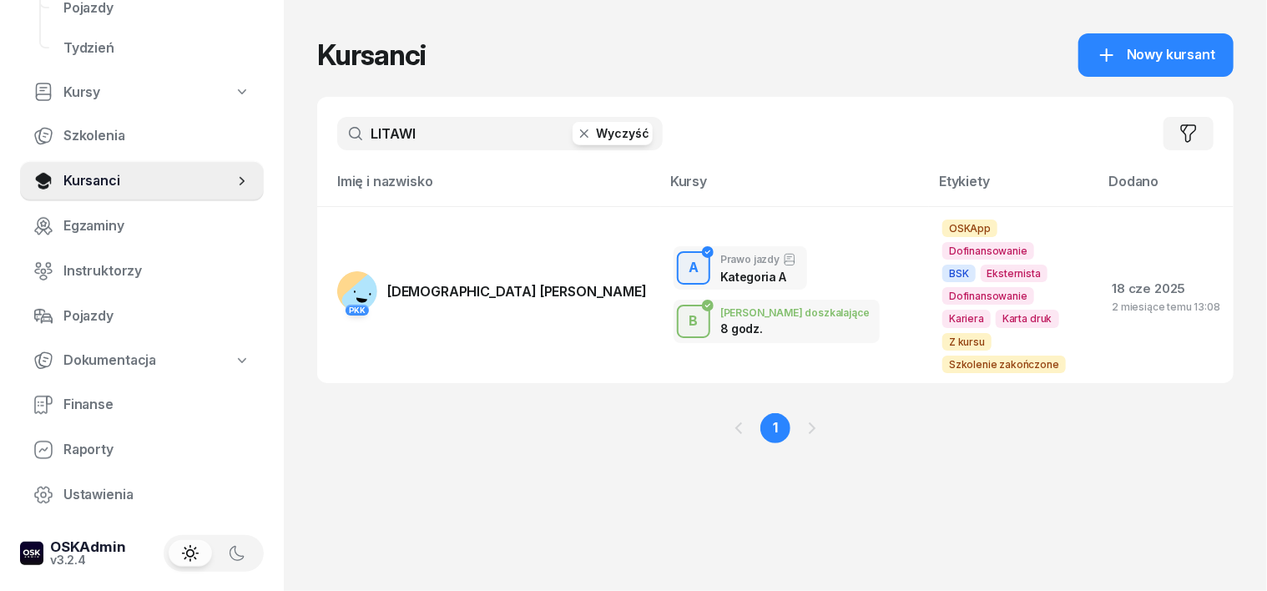
click at [576, 133] on icon "button" at bounding box center [584, 133] width 17 height 17
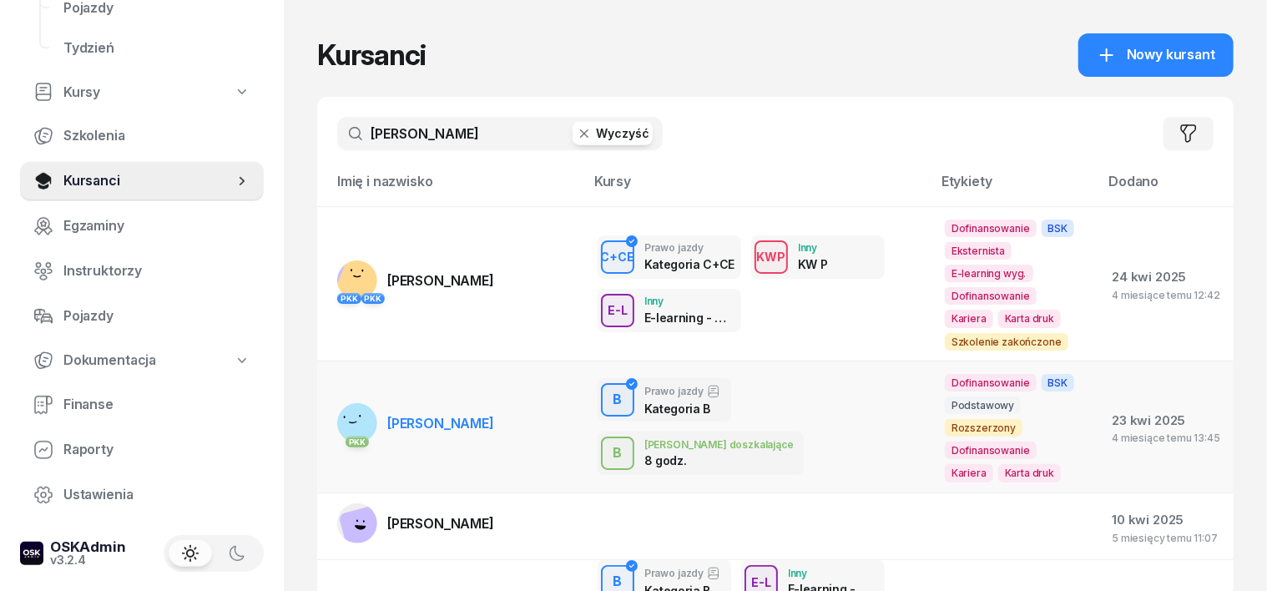
type input "BOROW"
click at [329, 391] on rect at bounding box center [358, 420] width 59 height 59
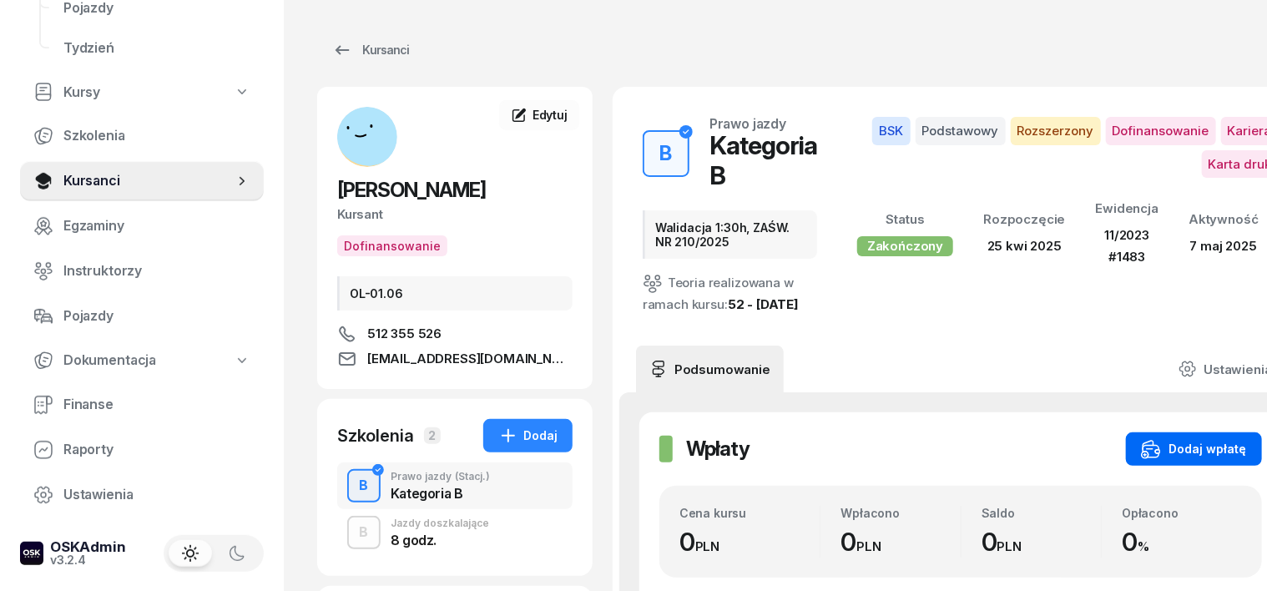
click at [1168, 459] on div "Dodaj wpłatę" at bounding box center [1194, 449] width 106 height 20
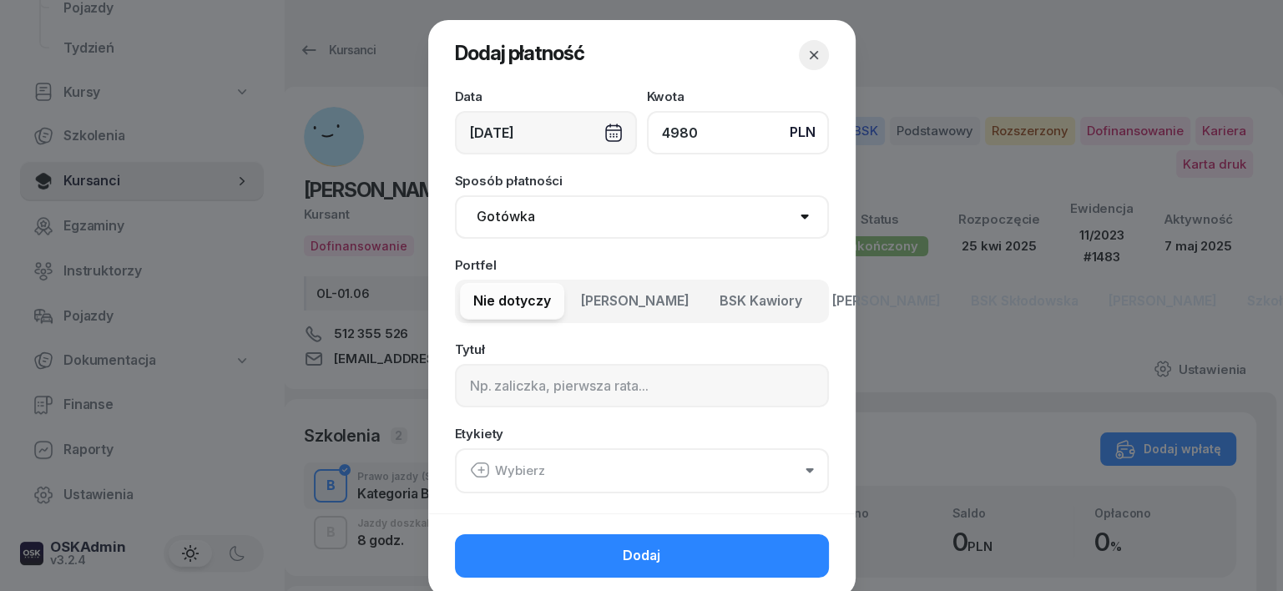
type input "4980"
click at [513, 209] on select "Gotówka Karta Przelew Płatności online BLIK" at bounding box center [642, 216] width 374 height 43
select select "transfer"
click at [455, 195] on select "Gotówka Karta Przelew Płatności online BLIK" at bounding box center [642, 216] width 374 height 43
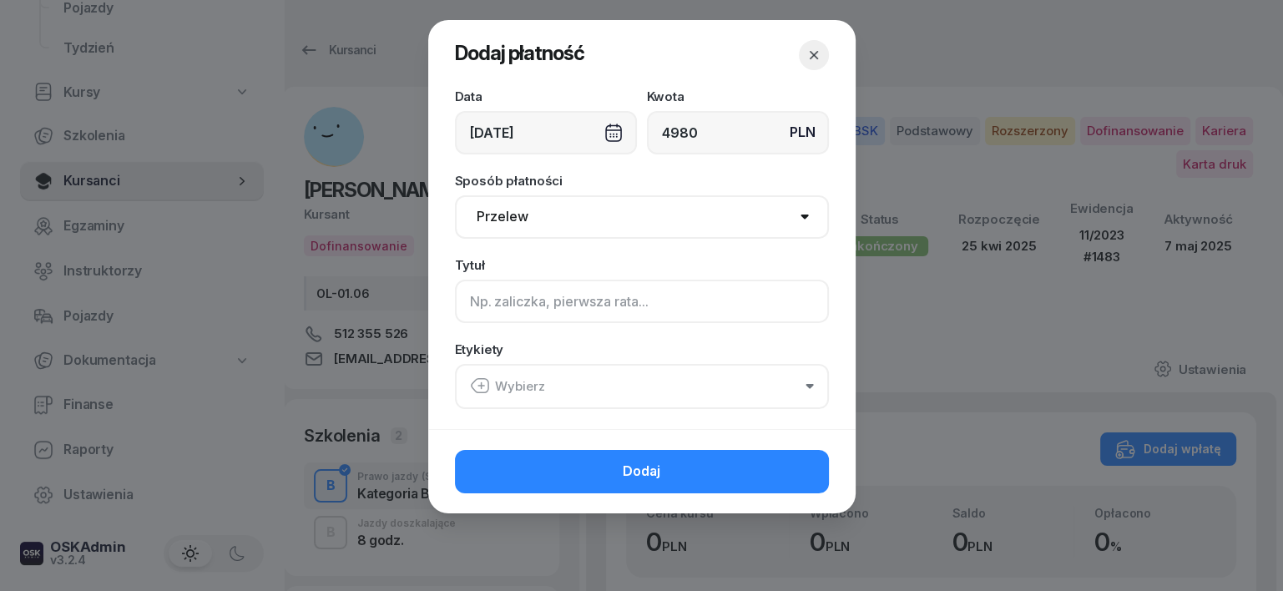
click at [475, 300] on input at bounding box center [642, 301] width 374 height 43
type input "B- PLUXEE F/43/07/2025 S"
click at [478, 381] on icon "button" at bounding box center [480, 386] width 20 height 20
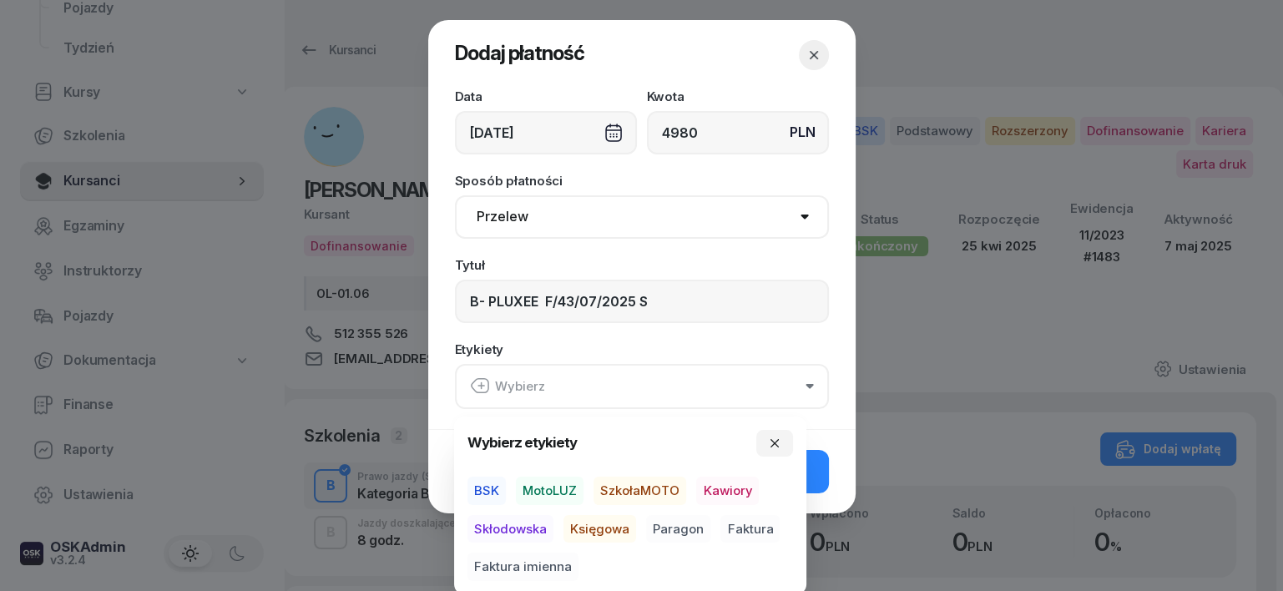
click at [488, 486] on span "BSK" at bounding box center [486, 490] width 38 height 28
click at [606, 516] on span "Księgowa" at bounding box center [599, 528] width 73 height 28
click at [775, 525] on div "BSK MotoLUZ SzkołaMOTO Kawiory Skłodowska Księgowa Paragon Faktura Faktura imie…" at bounding box center [629, 528] width 325 height 104
click at [766, 527] on span "Faktura" at bounding box center [749, 528] width 59 height 28
click at [774, 435] on button "button" at bounding box center [774, 442] width 37 height 27
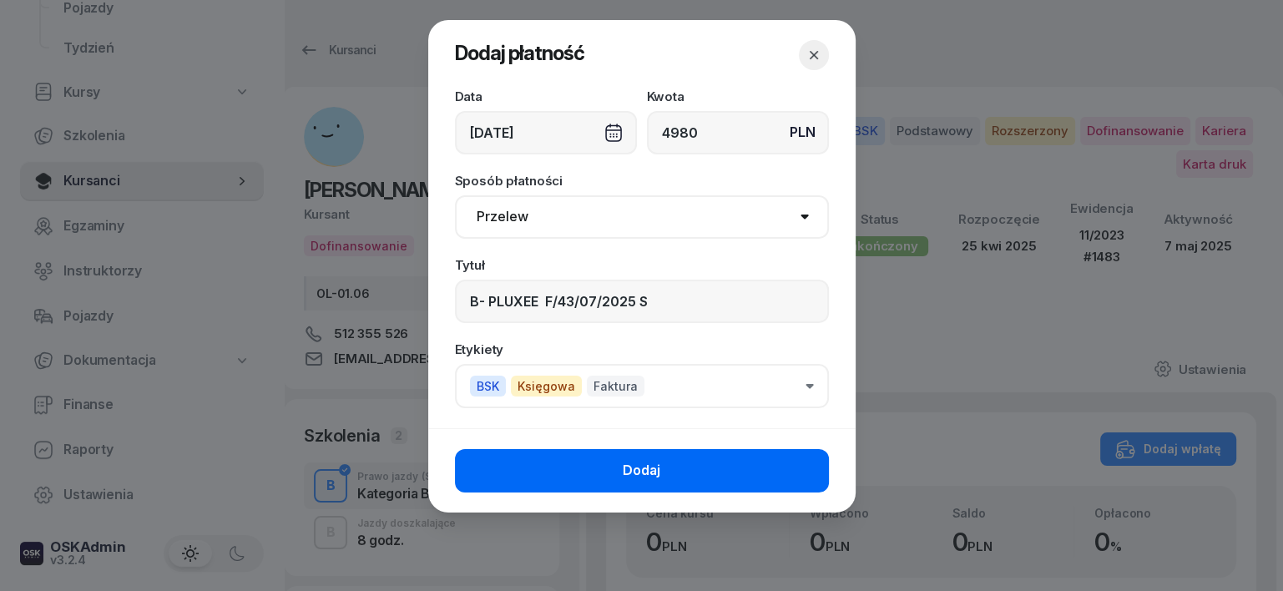
click at [794, 478] on button "Dodaj" at bounding box center [642, 470] width 374 height 43
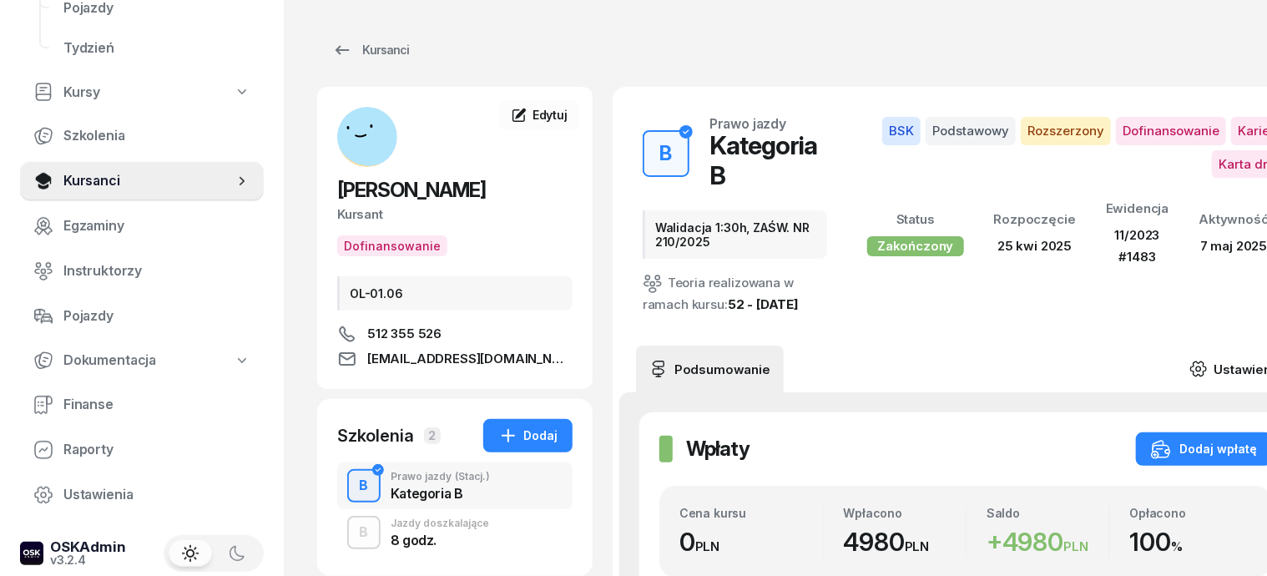
click at [1201, 366] on icon at bounding box center [1198, 368] width 5 height 5
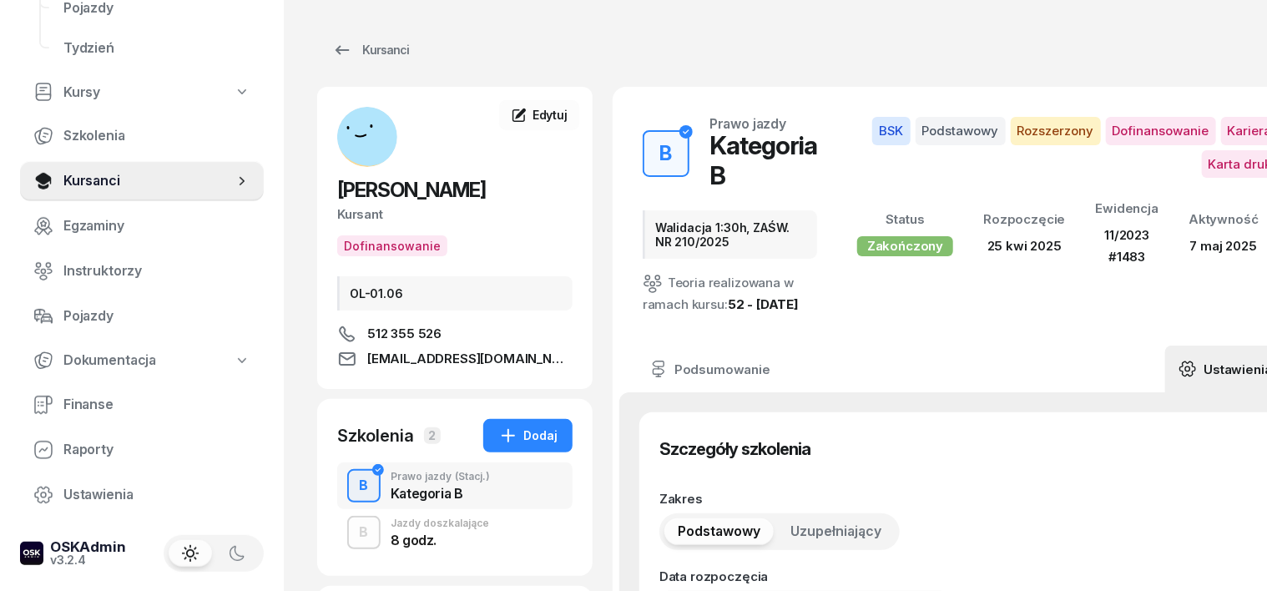
type input "25/04/2025"
type input "Walidacja 1:30h, ZAŚW. NR 210/2025"
type input "38"
type input "42500"
type input "41236"
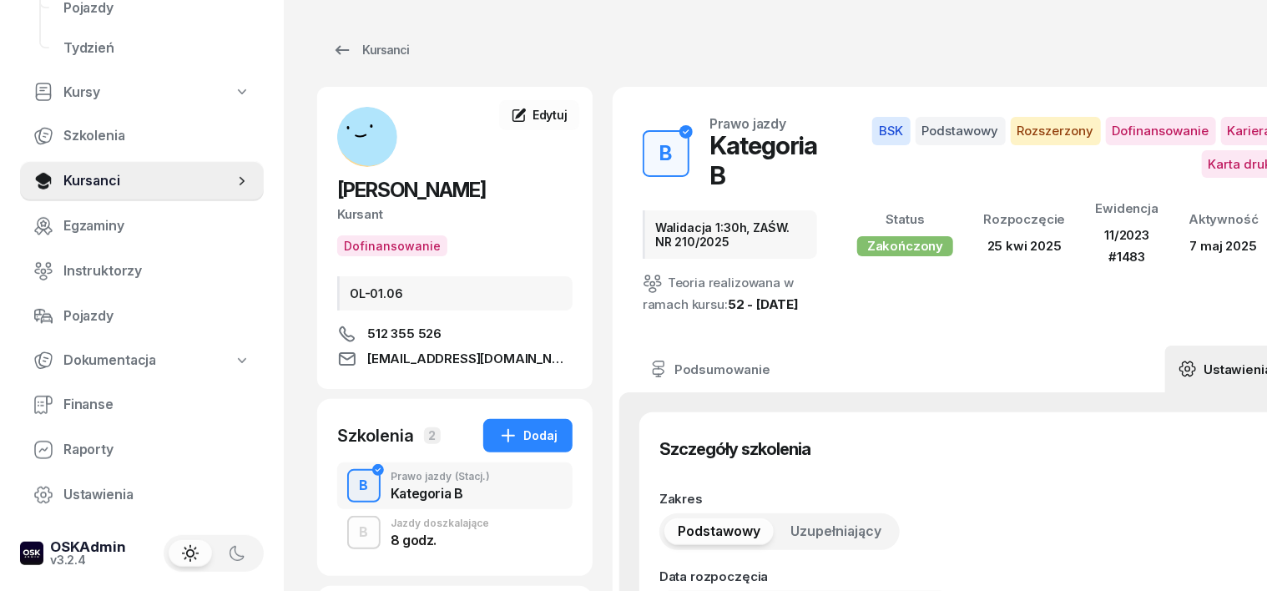
type input "35003"
type input "89122"
type input "11/2023"
type input "1483"
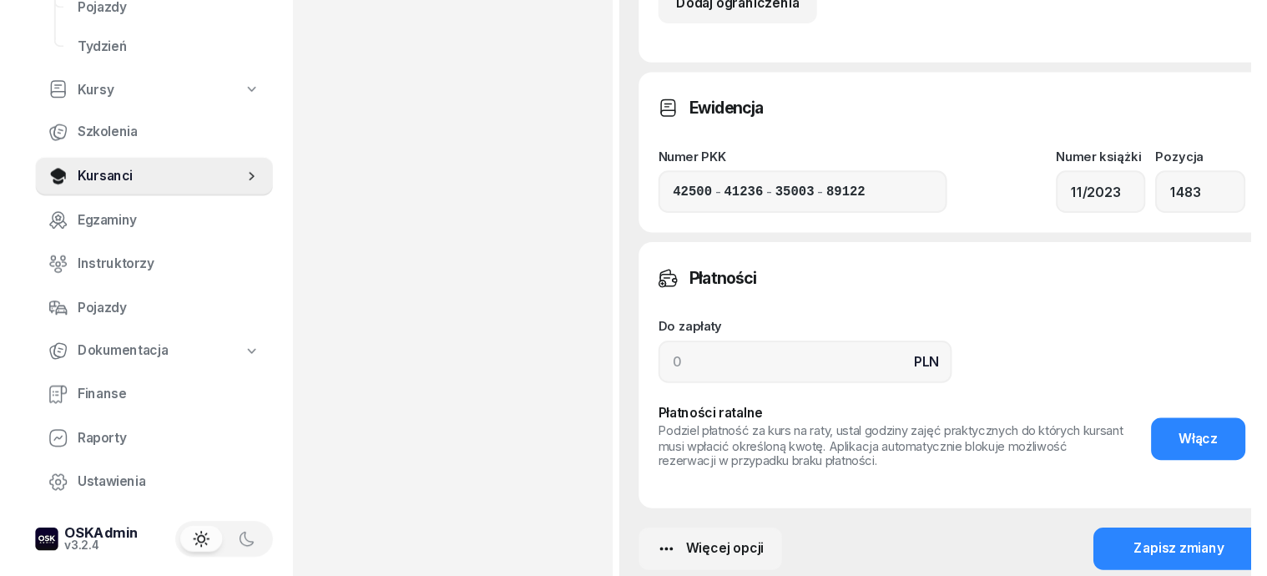
scroll to position [1355, 0]
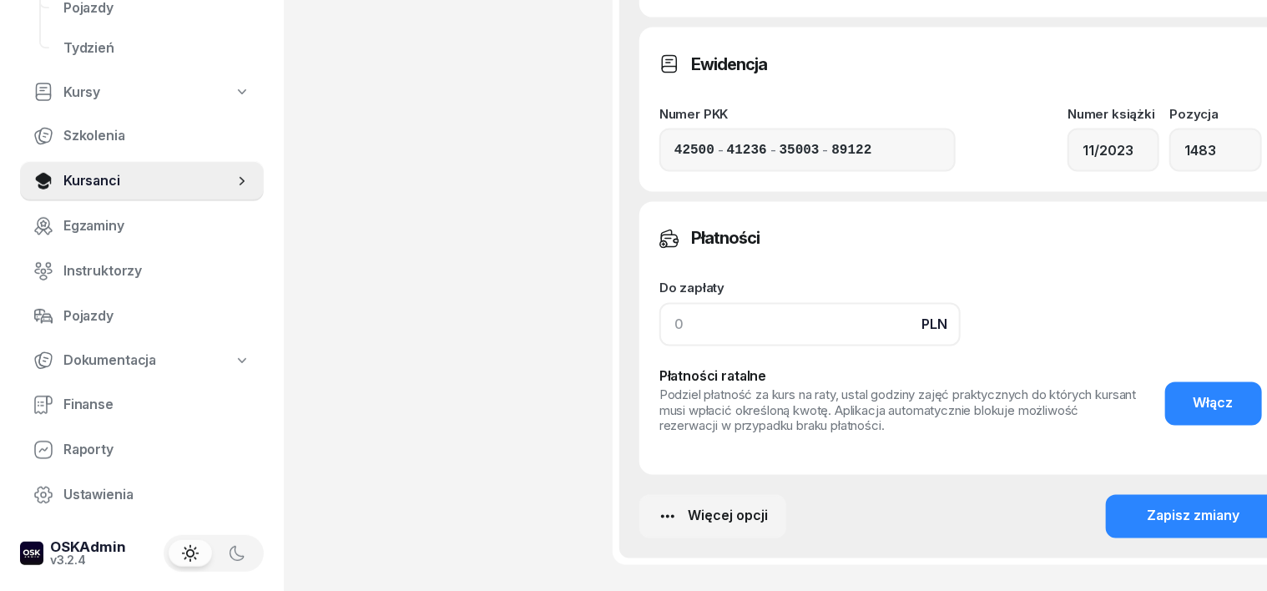
click at [659, 343] on input at bounding box center [809, 324] width 301 height 43
type input "4980"
click at [1147, 518] on div "Zapisz zmiany" at bounding box center [1193, 517] width 93 height 22
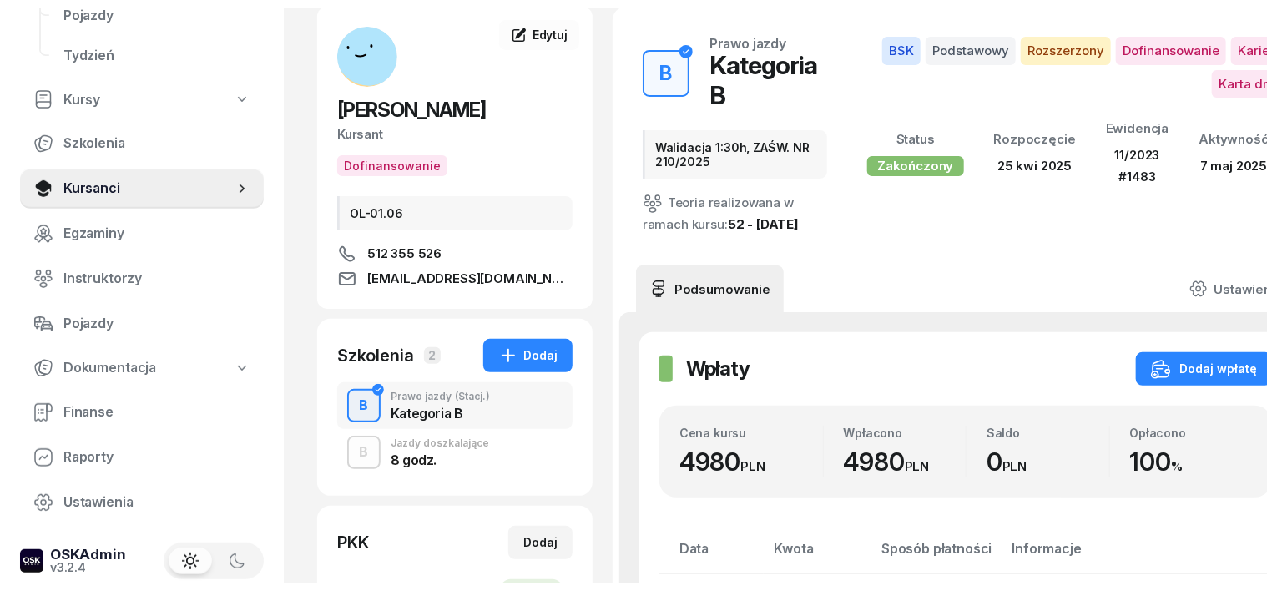
scroll to position [0, 0]
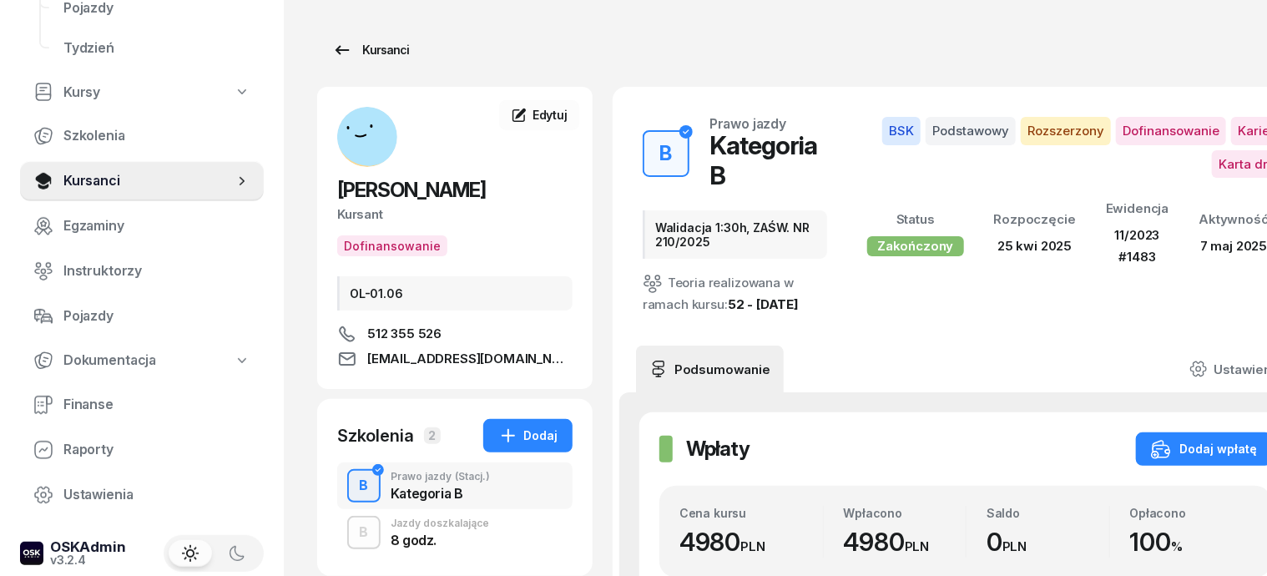
click at [346, 55] on div "Kursanci" at bounding box center [370, 50] width 77 height 20
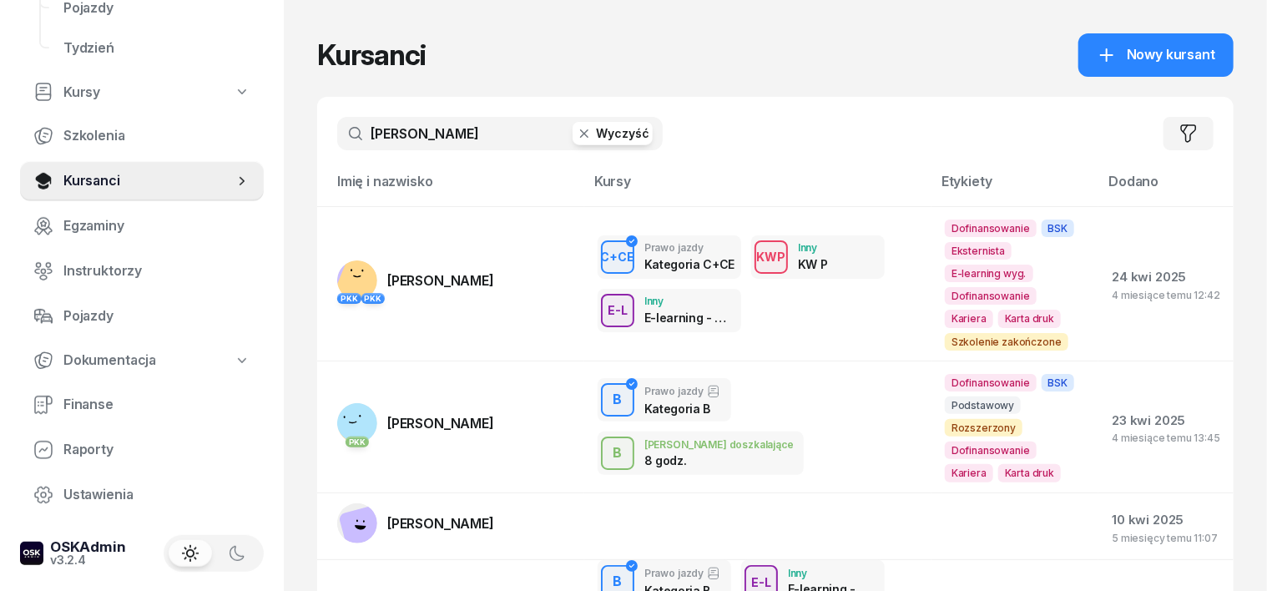
click at [580, 130] on icon "button" at bounding box center [584, 133] width 8 height 8
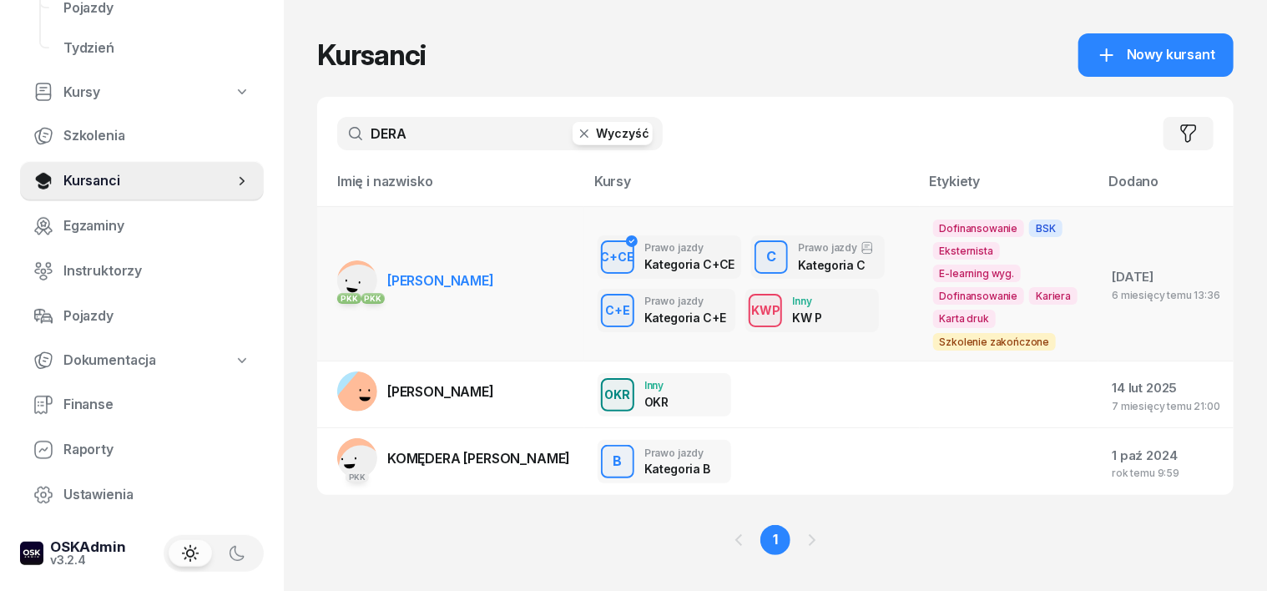
type input "DERA"
click at [325, 265] on rect at bounding box center [359, 289] width 68 height 68
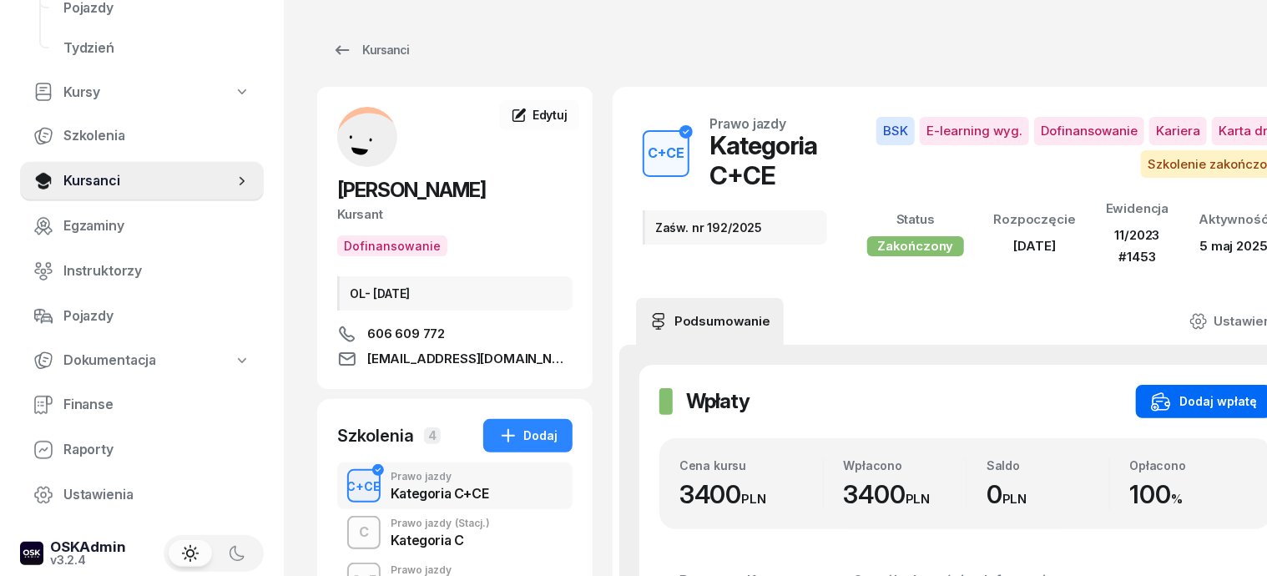
click at [1204, 389] on button "Dodaj wpłatę" at bounding box center [1204, 401] width 136 height 33
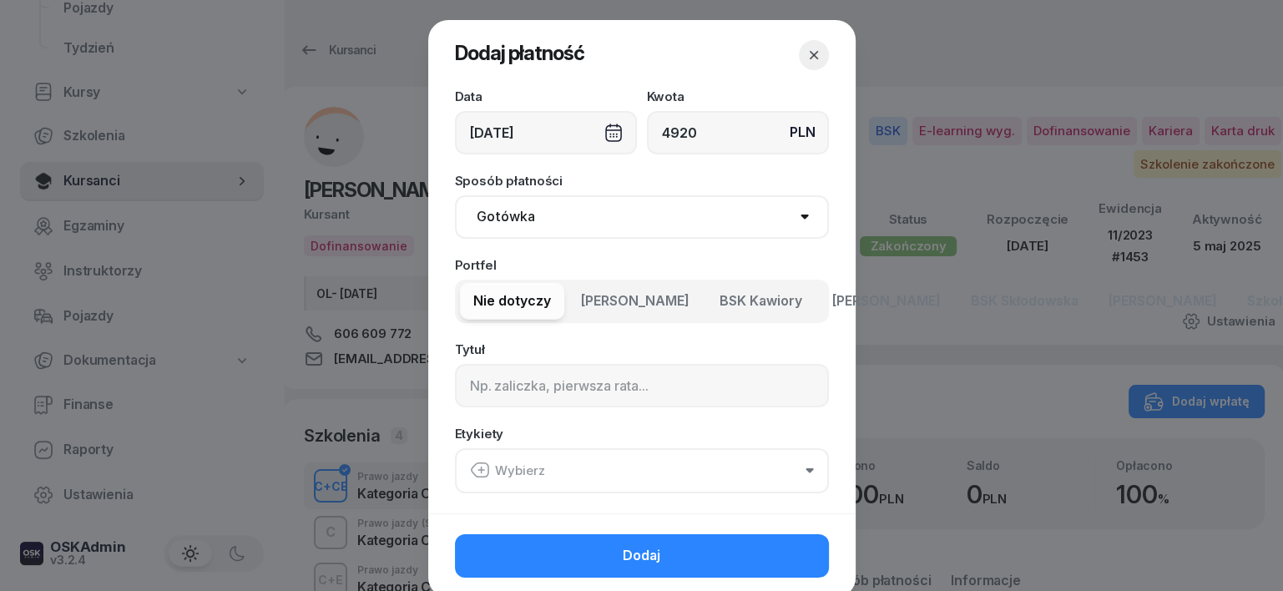
type input "4920"
click at [509, 217] on select "Gotówka Karta Przelew Płatności online BLIK" at bounding box center [642, 216] width 374 height 43
select select "transfer"
click at [455, 195] on select "Gotówka Karta Przelew Płatności online BLIK" at bounding box center [642, 216] width 374 height 43
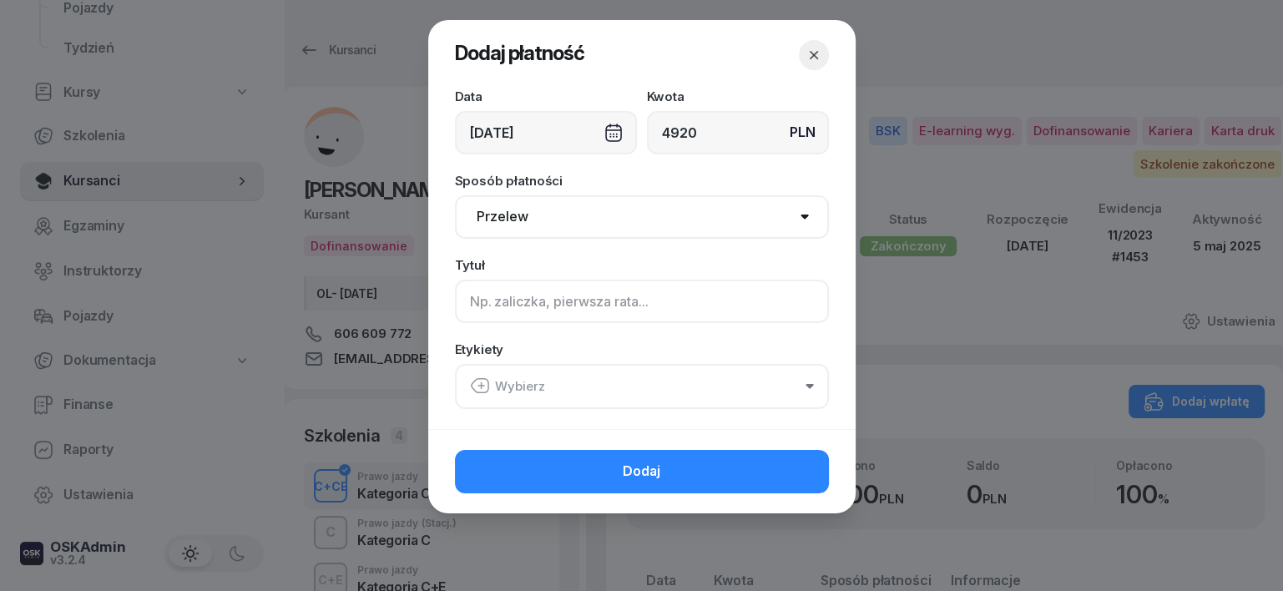
click at [470, 300] on input at bounding box center [642, 301] width 374 height 43
type input "CCE - PLUXEE F/21/08/2025 S"
click at [476, 379] on icon "button" at bounding box center [479, 386] width 17 height 14
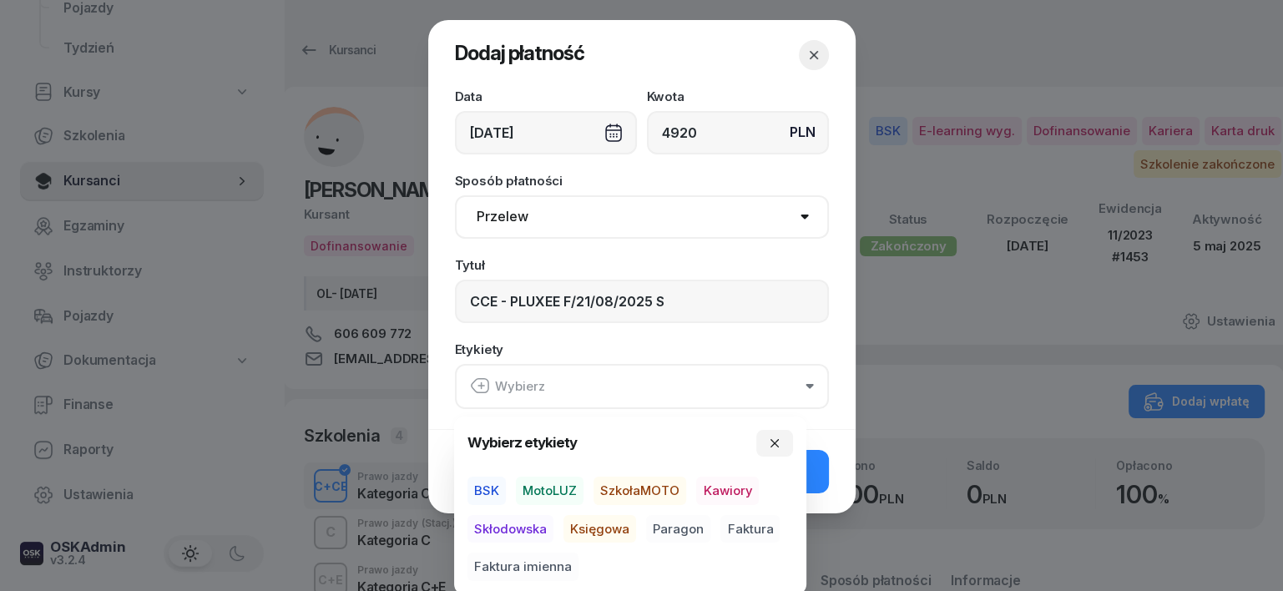
click at [483, 481] on span "BSK" at bounding box center [486, 490] width 38 height 28
drag, startPoint x: 602, startPoint y: 525, endPoint x: 670, endPoint y: 547, distance: 71.2
click at [614, 527] on span "Księgowa" at bounding box center [599, 528] width 73 height 28
click at [767, 522] on span "Faktura" at bounding box center [749, 528] width 59 height 28
click at [774, 436] on icon "button" at bounding box center [774, 442] width 13 height 13
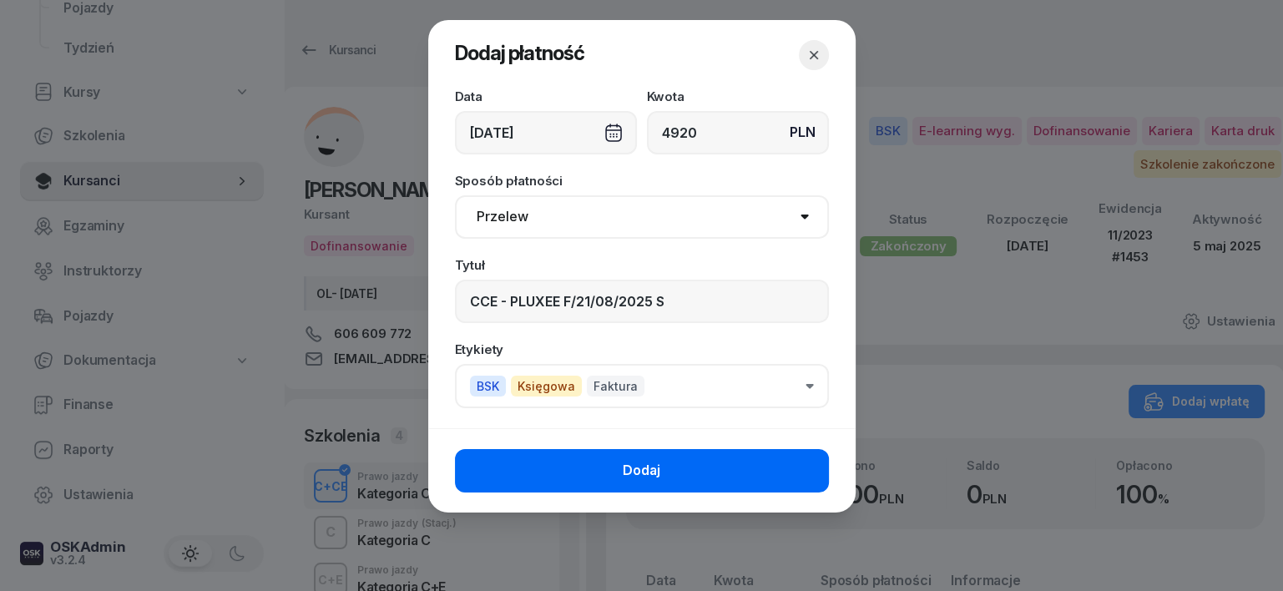
click at [810, 464] on button "Dodaj" at bounding box center [642, 470] width 374 height 43
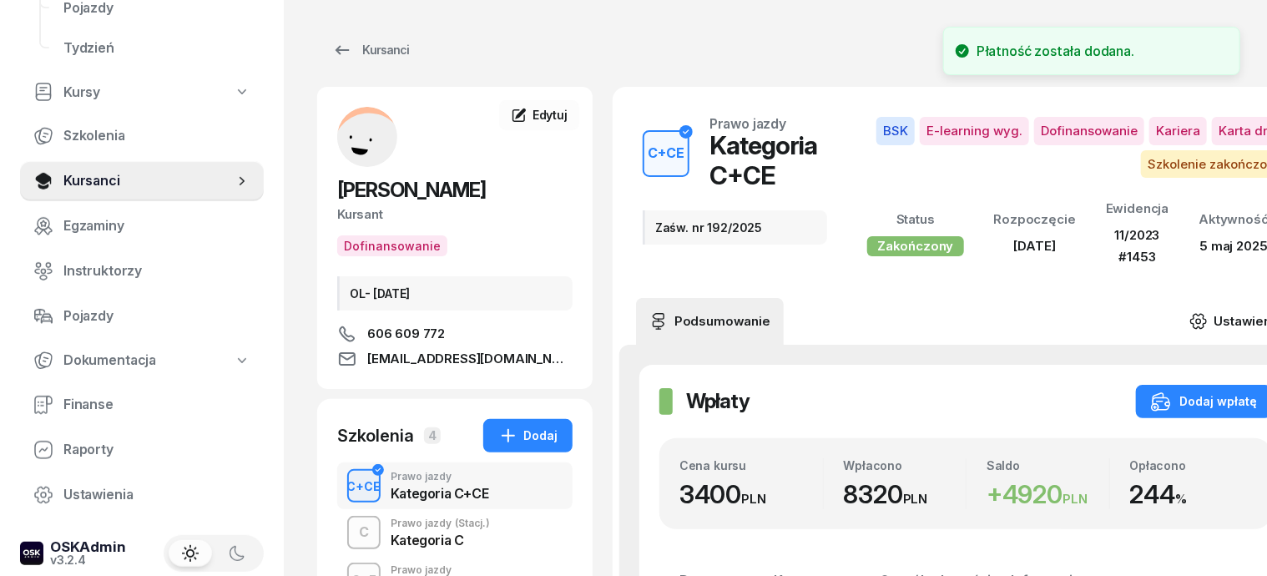
click at [1207, 314] on icon at bounding box center [1198, 321] width 18 height 18
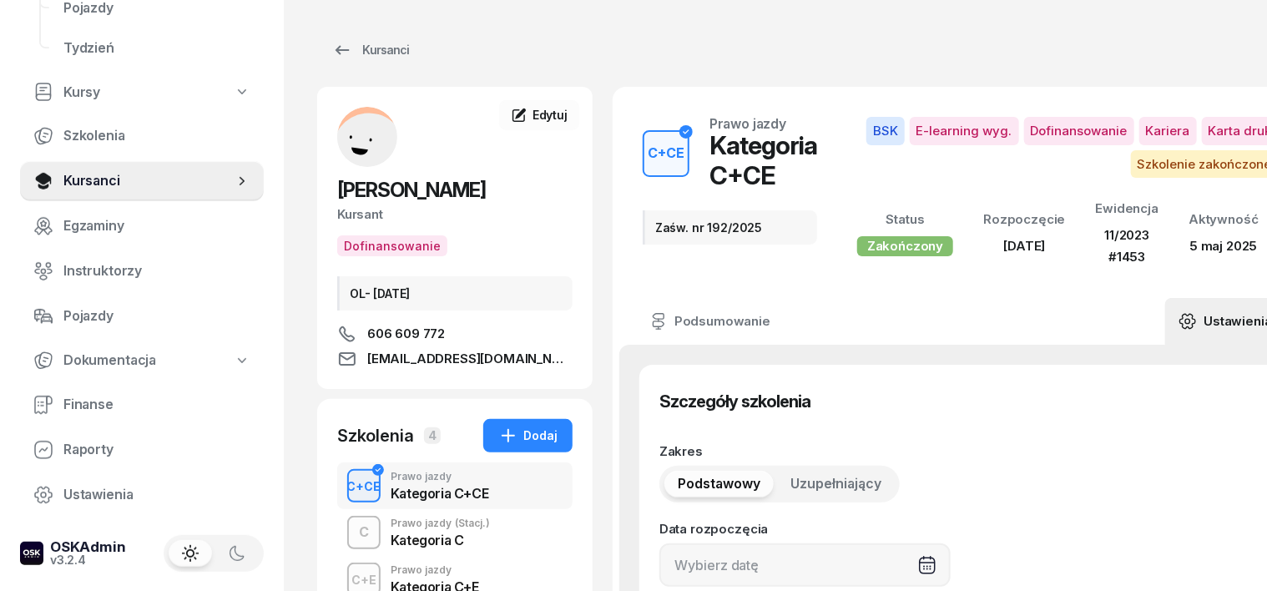
type input "31/03/2025"
type input "Zaśw. nr 192/2025"
type input "45"
type input "11/2023"
type input "1453"
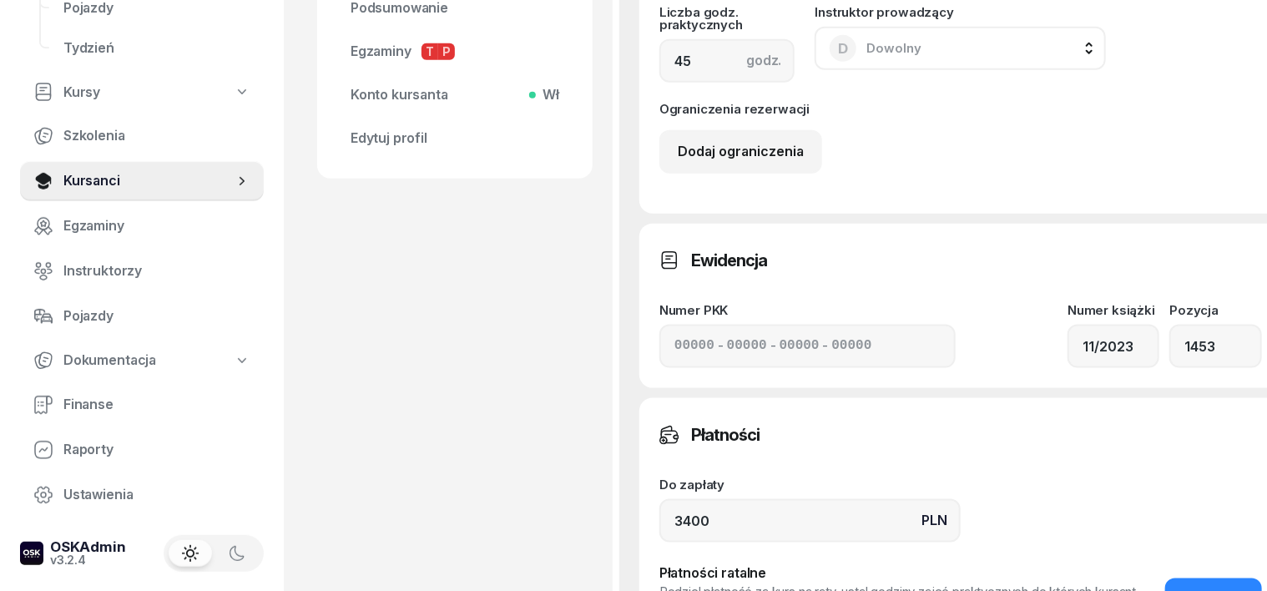
scroll to position [938, 0]
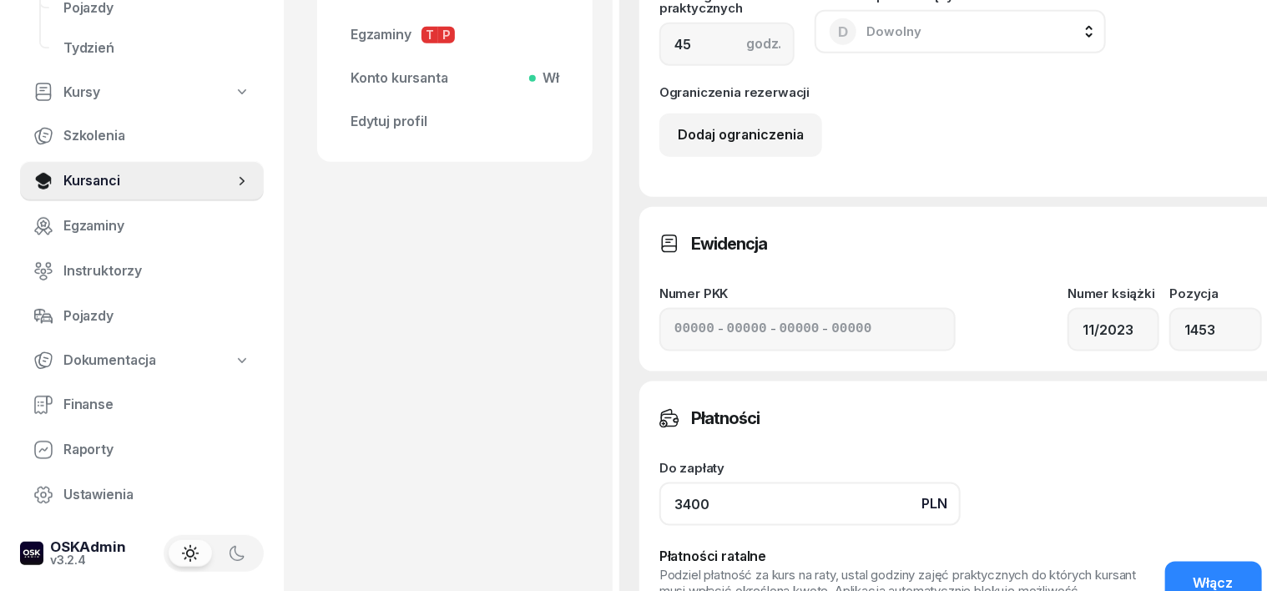
click at [683, 502] on input "3400" at bounding box center [809, 503] width 301 height 43
type input "3"
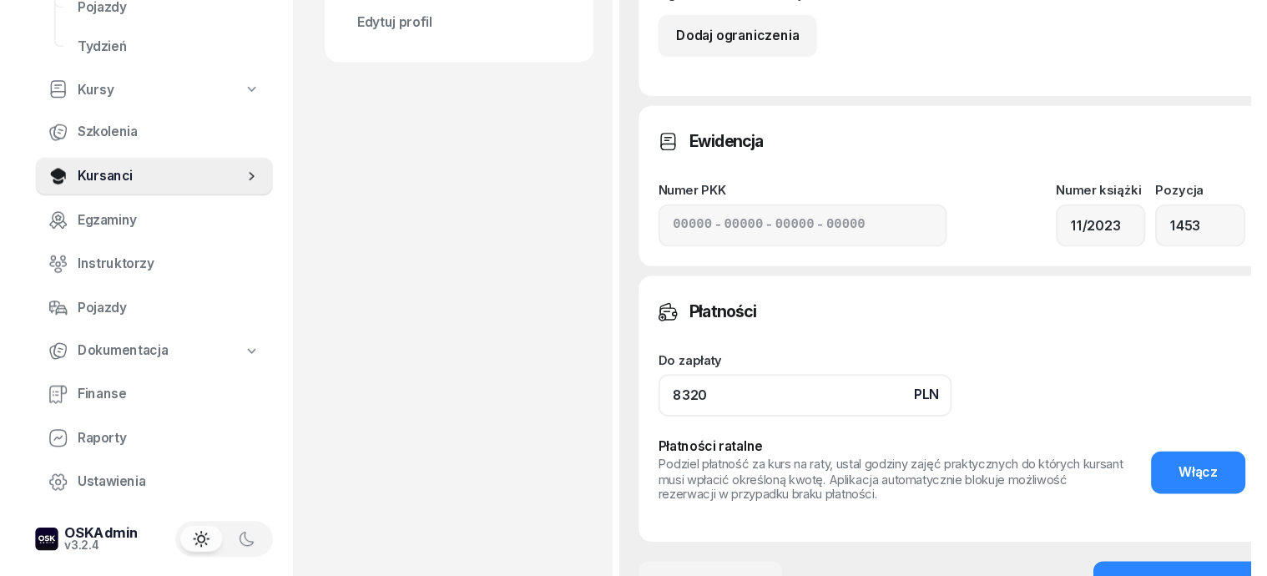
scroll to position [1147, 0]
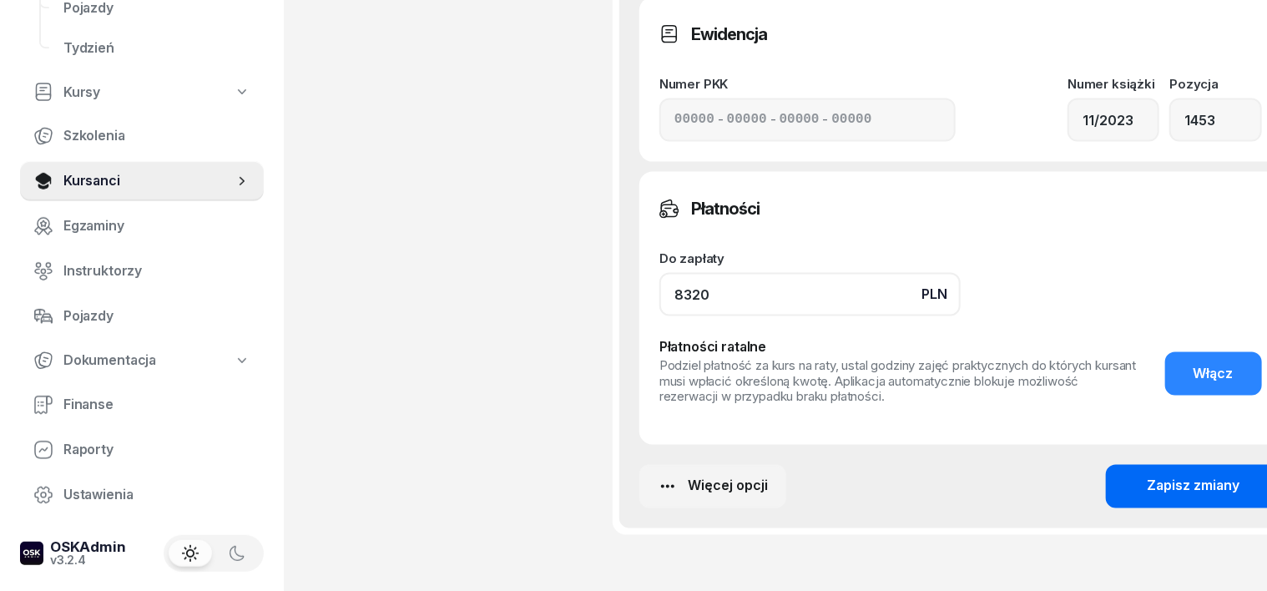
type input "8320"
click at [1133, 473] on button "Zapisz zmiany" at bounding box center [1194, 486] width 176 height 43
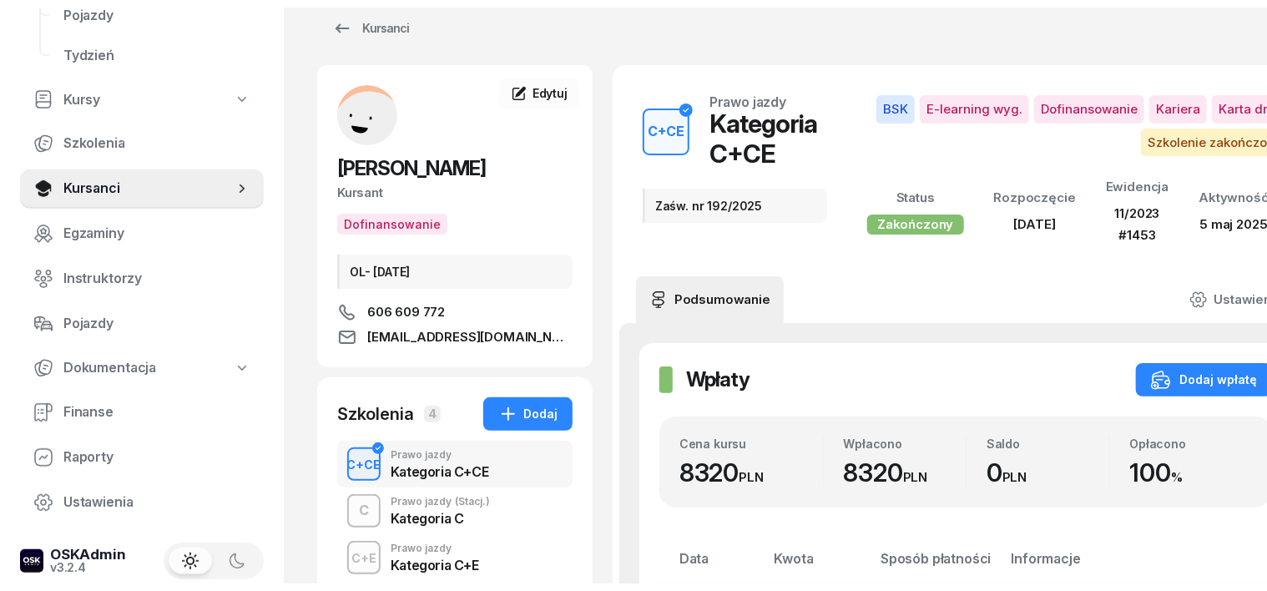
scroll to position [0, 0]
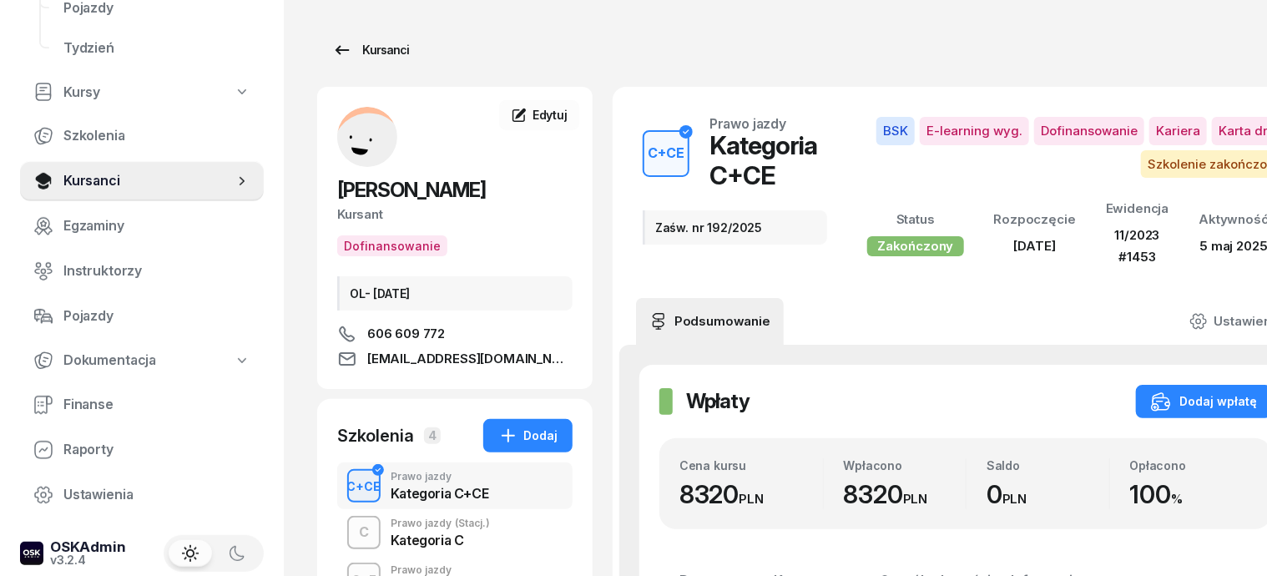
click at [350, 47] on div "Kursanci" at bounding box center [370, 50] width 77 height 20
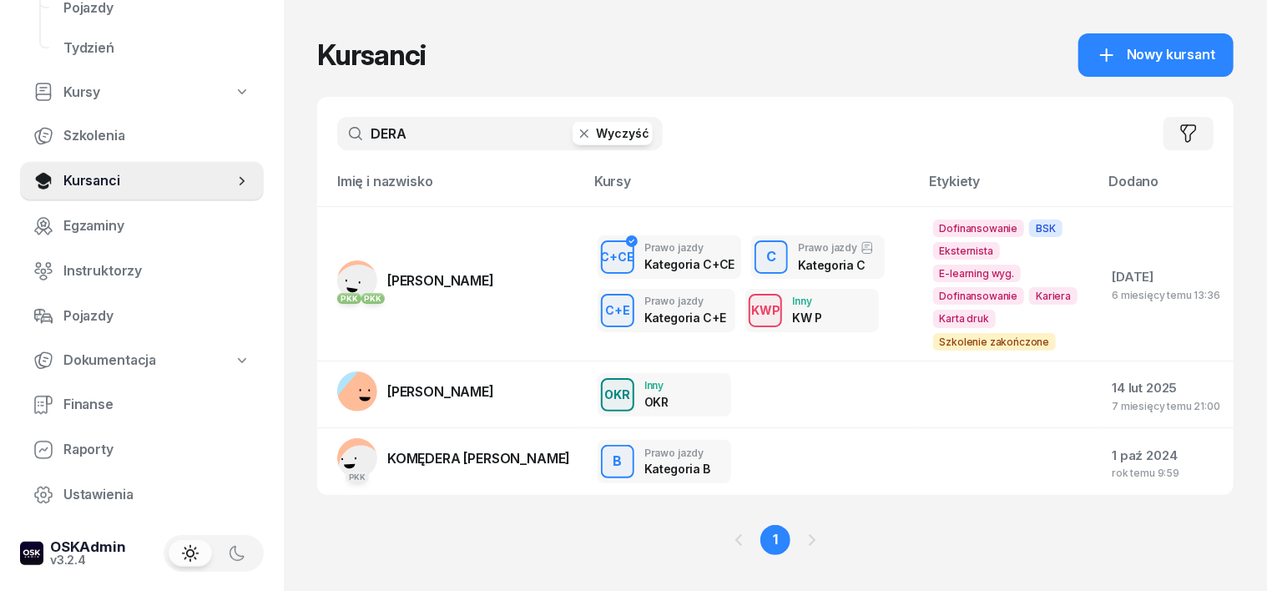
click at [580, 134] on icon "button" at bounding box center [584, 133] width 8 height 8
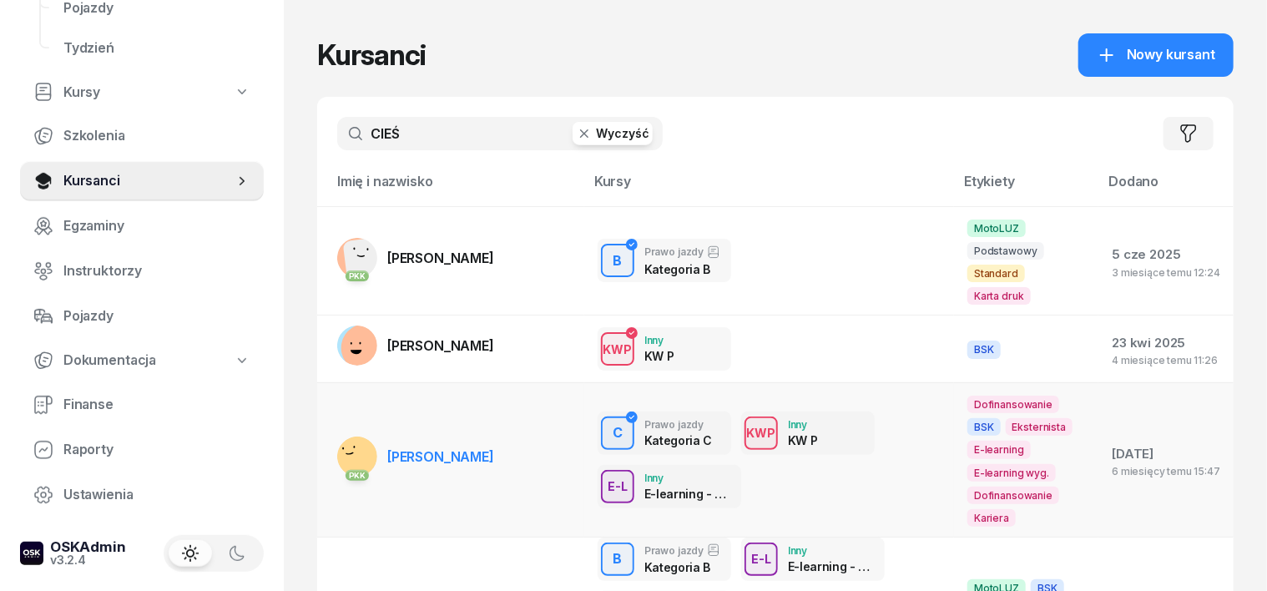
type input "CIEŚ"
click at [331, 431] on rect at bounding box center [355, 455] width 49 height 49
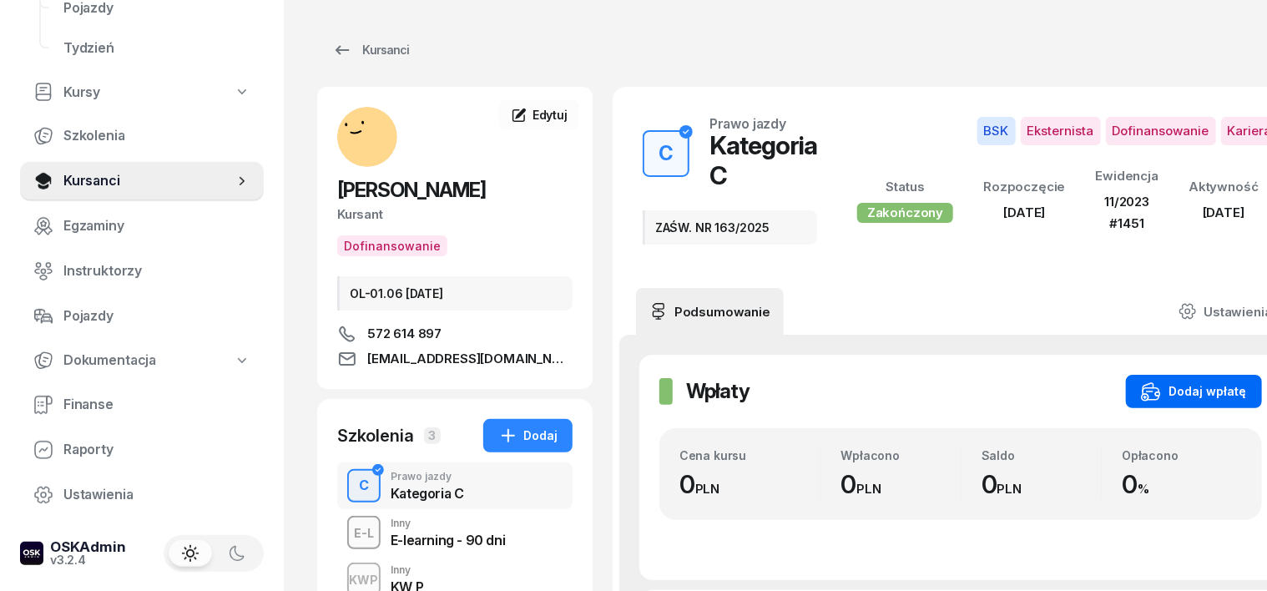
click at [1177, 385] on div "Dodaj wpłatę" at bounding box center [1194, 391] width 106 height 20
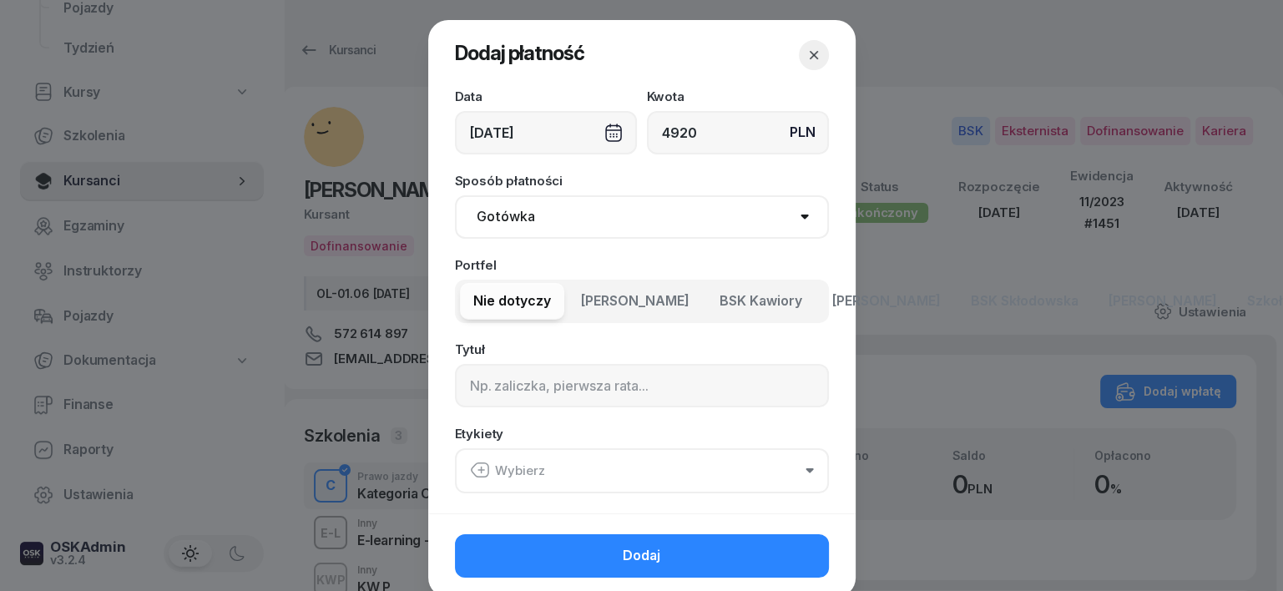
type input "4920"
click at [486, 210] on select "Gotówka Karta Przelew Płatności online BLIK" at bounding box center [642, 216] width 374 height 43
select select "transfer"
click at [455, 195] on select "Gotówka Karta Przelew Płatności online BLIK" at bounding box center [642, 216] width 374 height 43
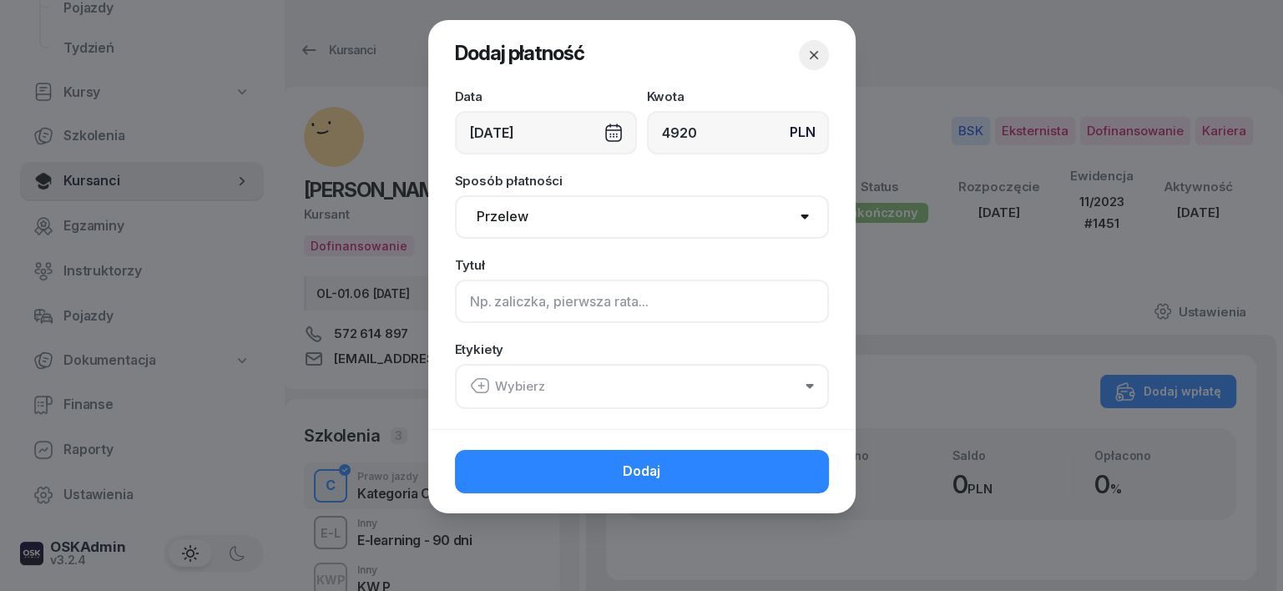
click at [484, 307] on input at bounding box center [642, 301] width 374 height 43
type input "C - PLUXEE F/20/08/2025 S"
click at [479, 388] on icon "button" at bounding box center [480, 386] width 20 height 20
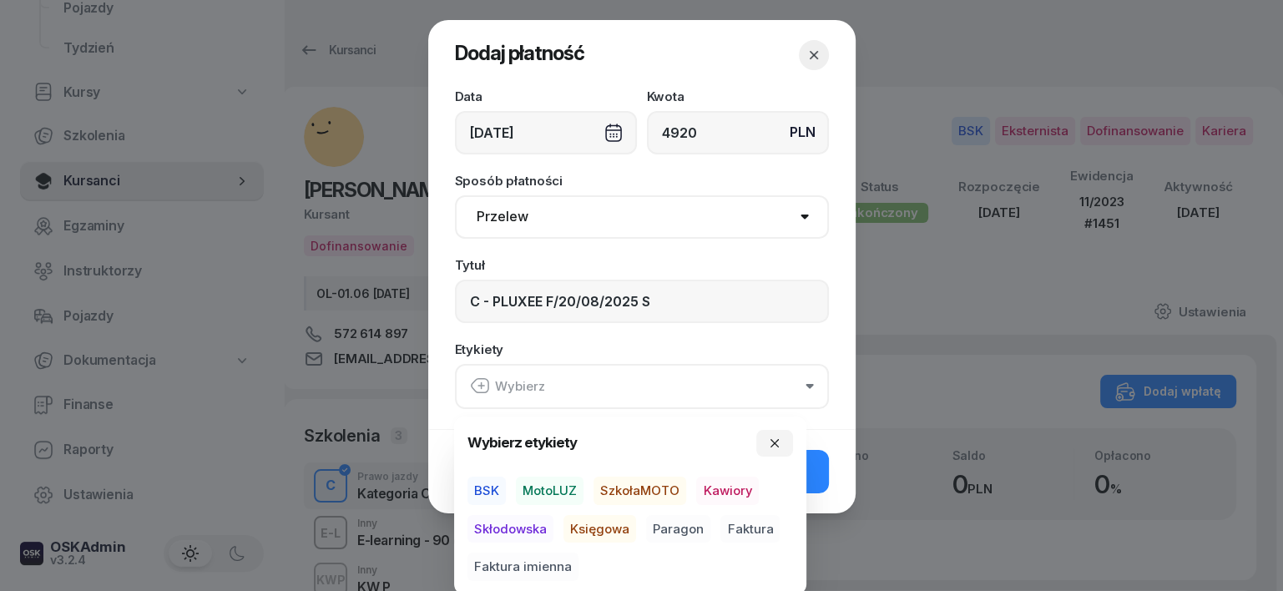
drag, startPoint x: 491, startPoint y: 486, endPoint x: 515, endPoint y: 507, distance: 31.3
click at [492, 486] on span "BSK" at bounding box center [486, 490] width 38 height 28
drag, startPoint x: 607, startPoint y: 525, endPoint x: 619, endPoint y: 527, distance: 11.9
click at [609, 524] on span "Księgowa" at bounding box center [599, 528] width 73 height 28
click at [684, 526] on span "Paragon" at bounding box center [678, 528] width 64 height 28
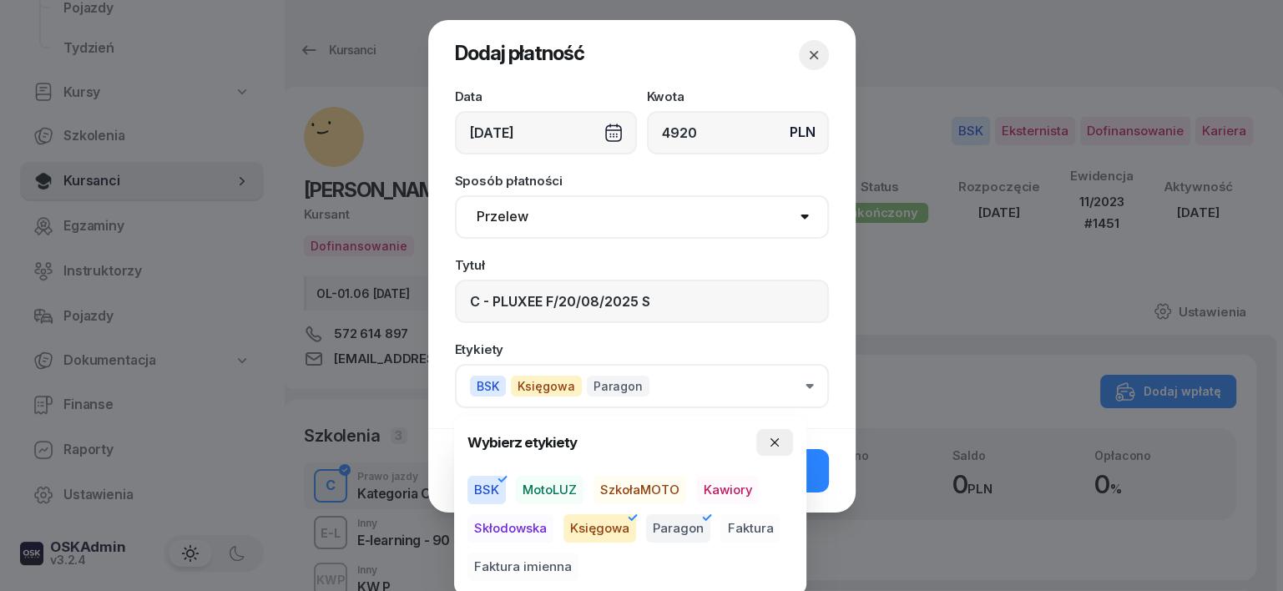
click at [779, 440] on icon "button" at bounding box center [774, 442] width 13 height 13
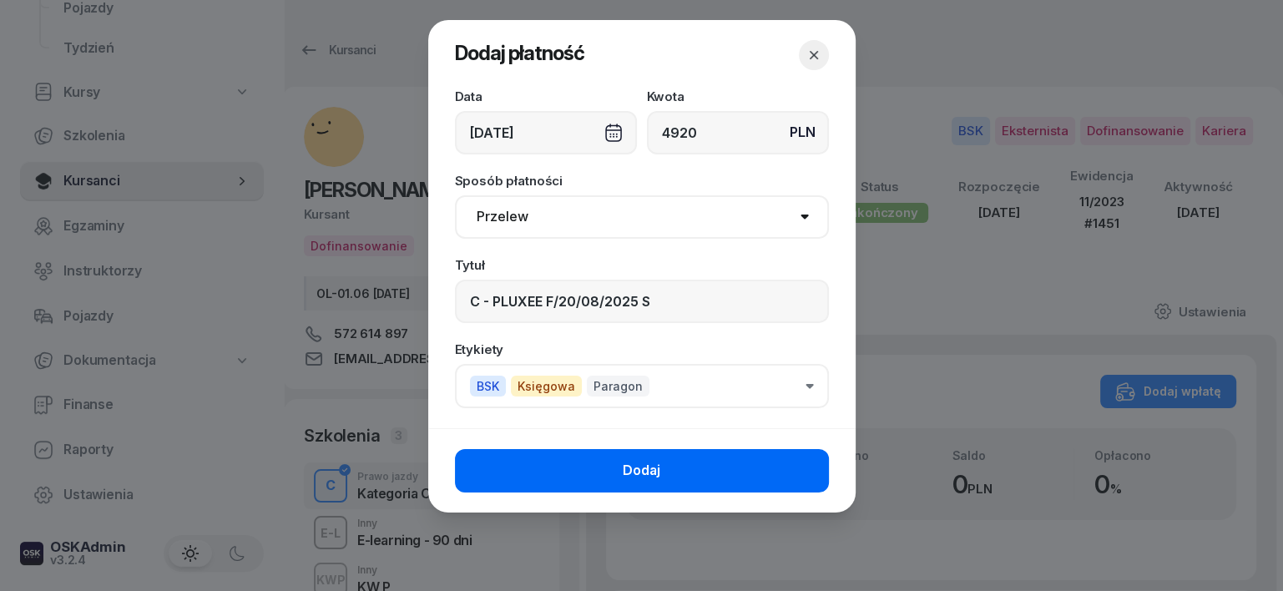
click at [798, 462] on button "Dodaj" at bounding box center [642, 470] width 374 height 43
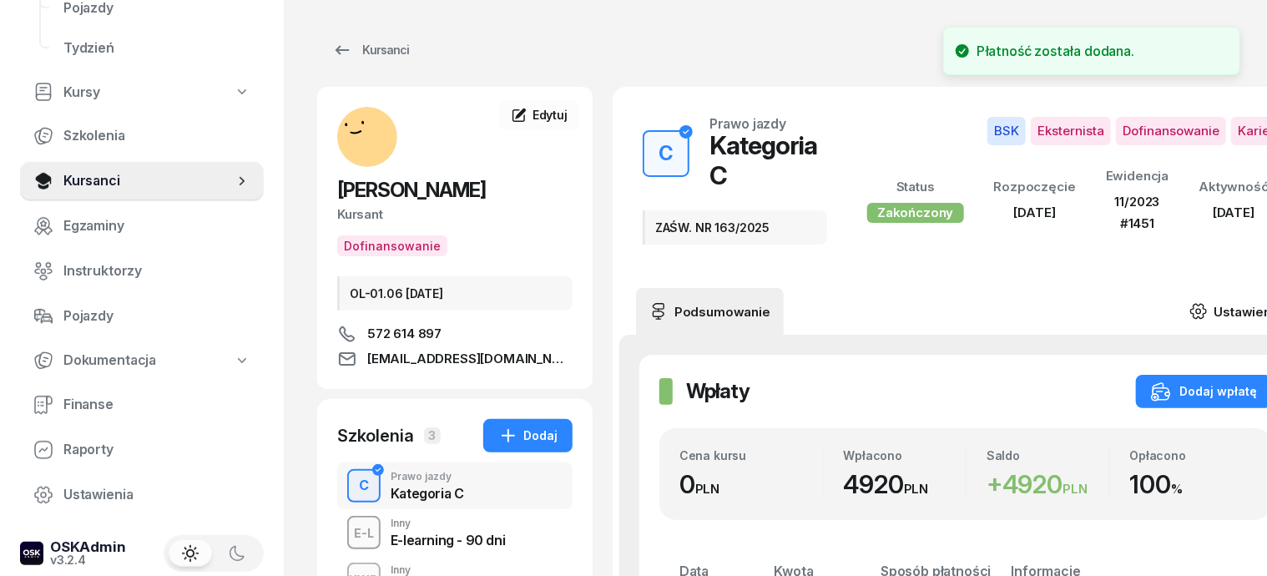
click at [1207, 302] on icon at bounding box center [1198, 311] width 18 height 18
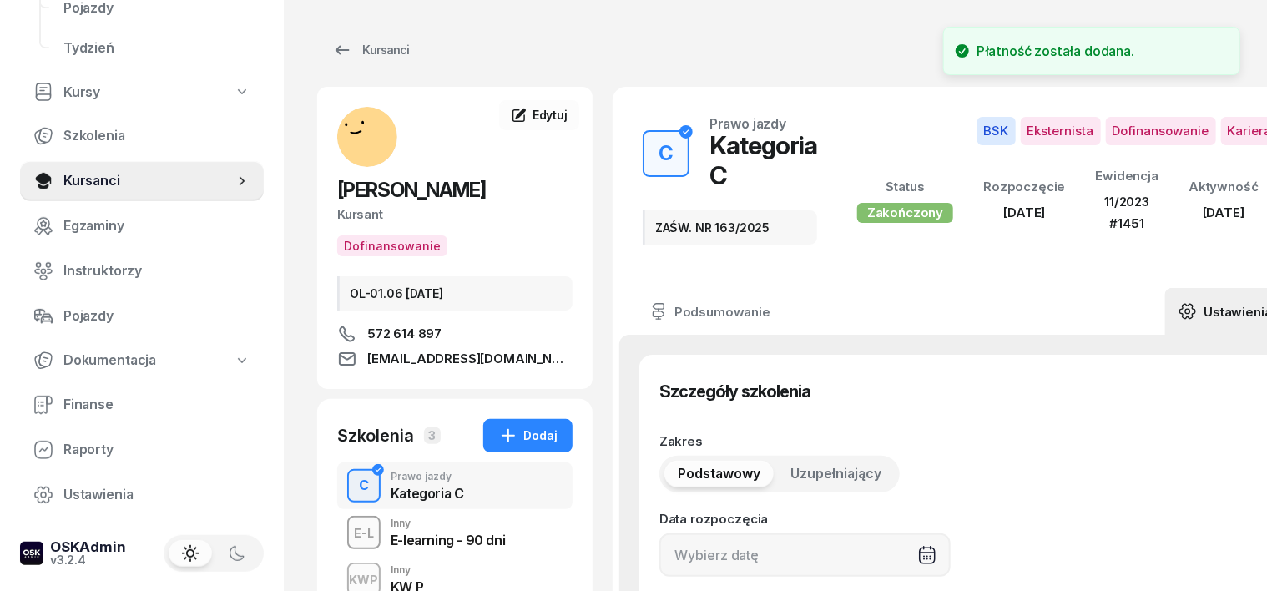
type input "31/03/2025"
type input "ZAŚW. NR 163/2025"
type input "92540"
type input "39030"
type input "92453"
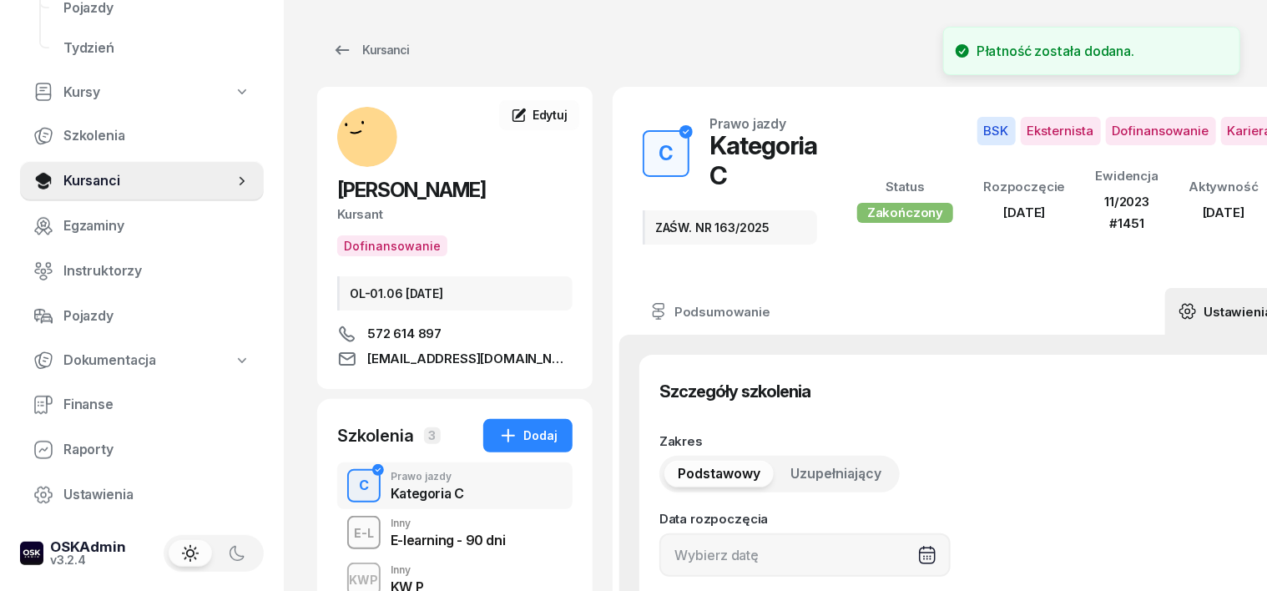
type input "89132"
type input "11/2023"
type input "1451"
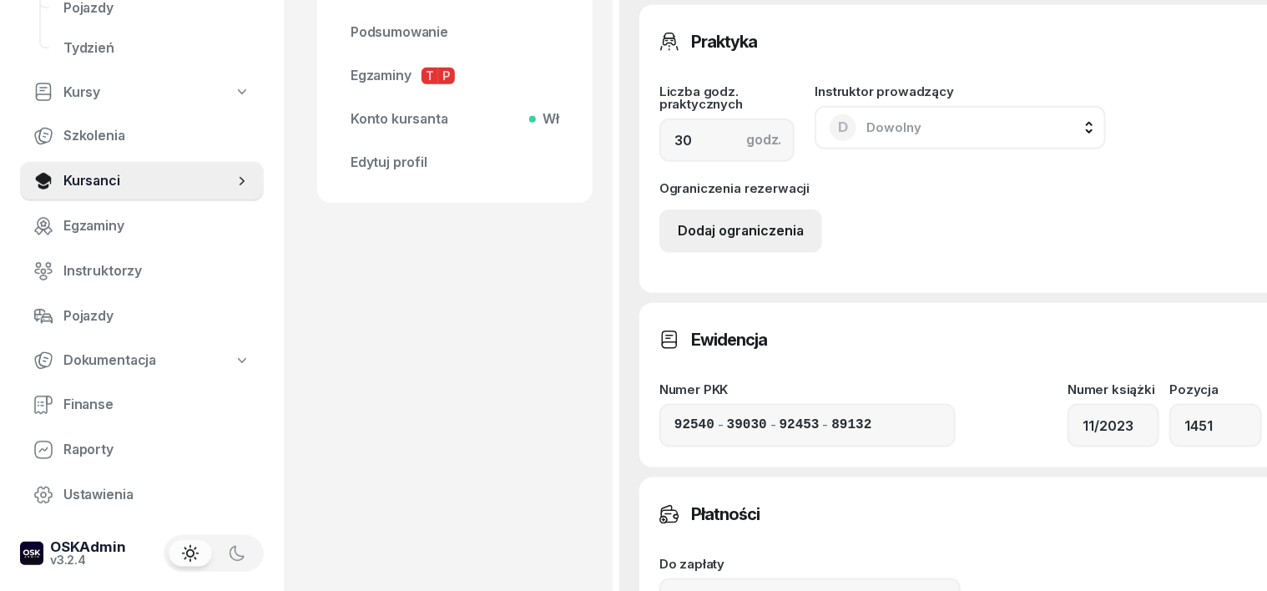
scroll to position [938, 0]
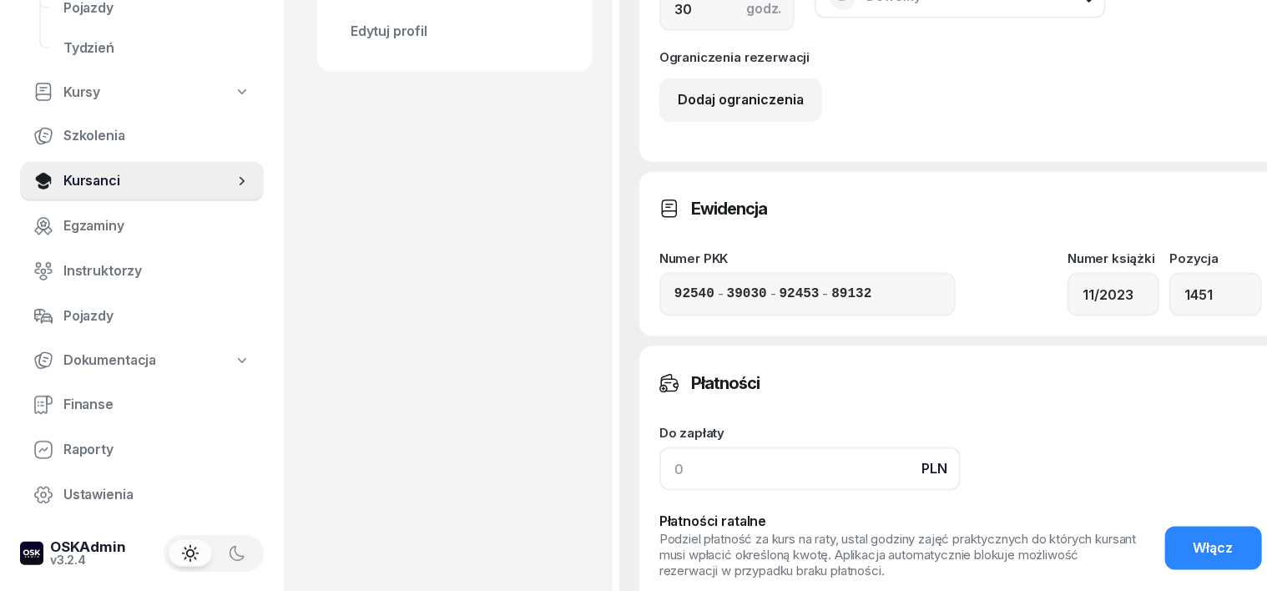
click at [659, 479] on input at bounding box center [809, 468] width 301 height 43
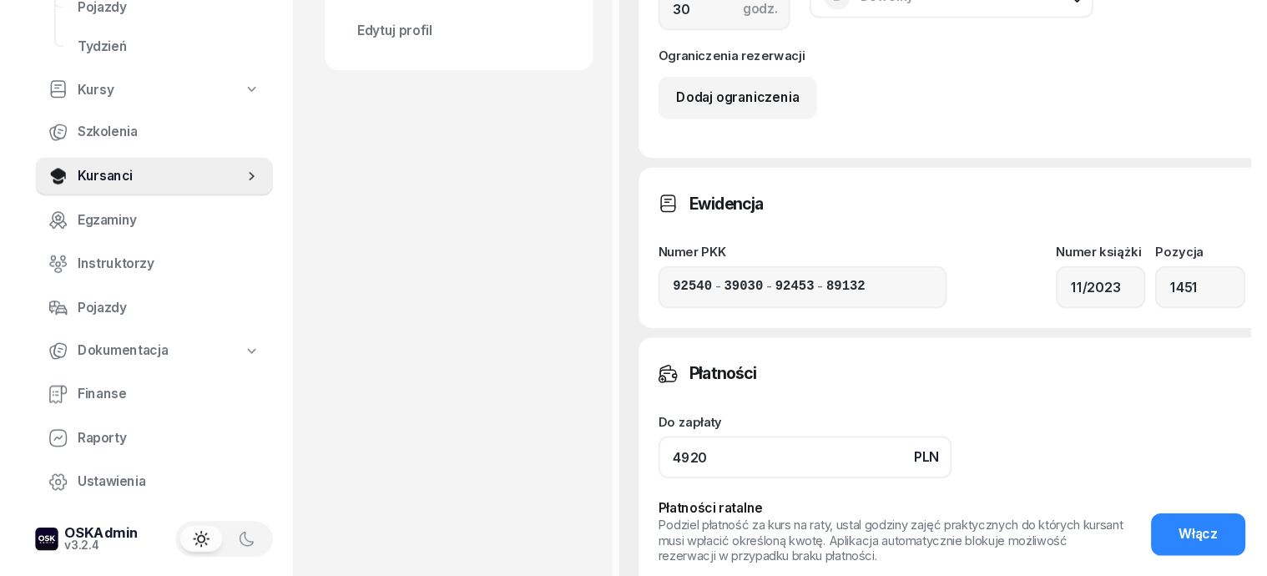
scroll to position [1147, 0]
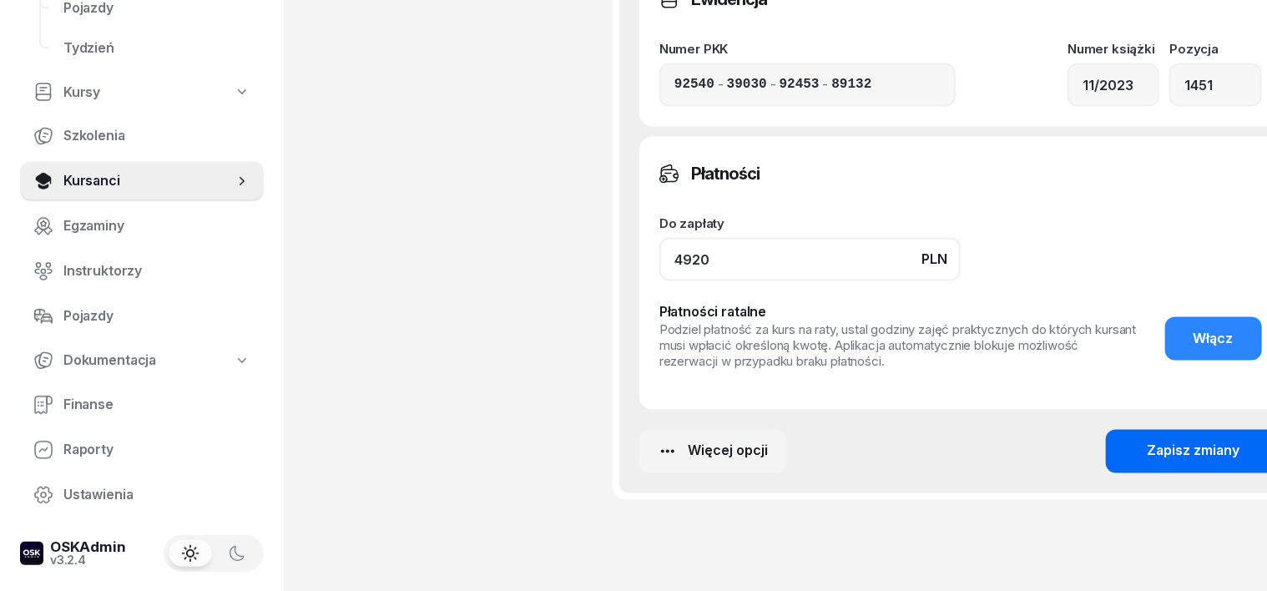
type input "4920"
click at [1169, 444] on div "Zapisz zmiany" at bounding box center [1193, 452] width 93 height 22
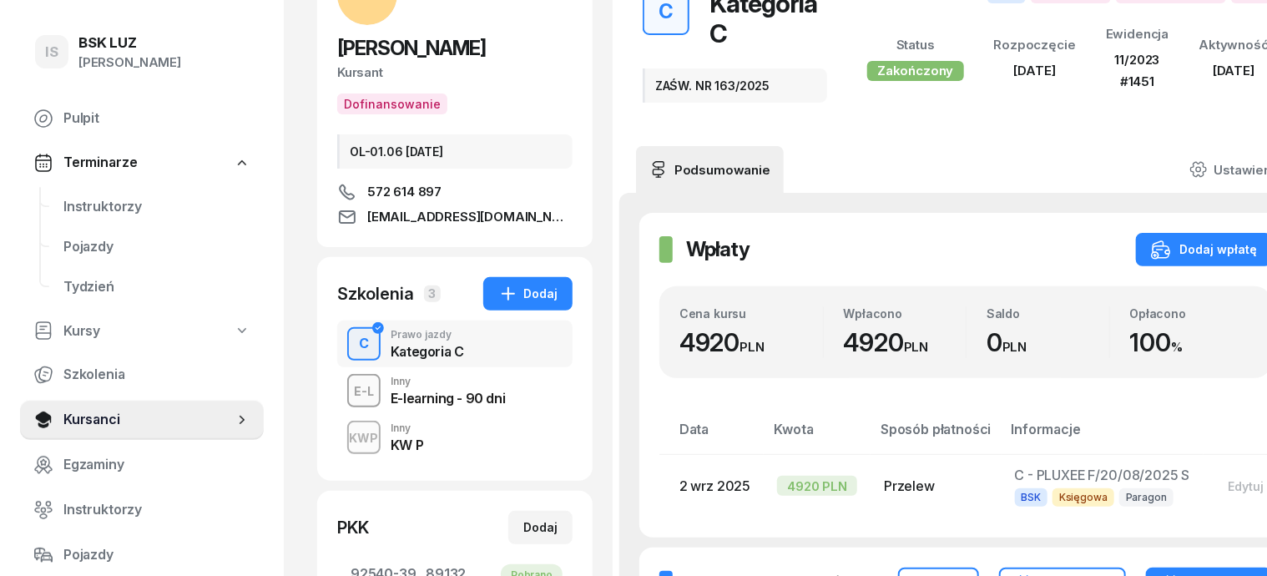
scroll to position [0, 0]
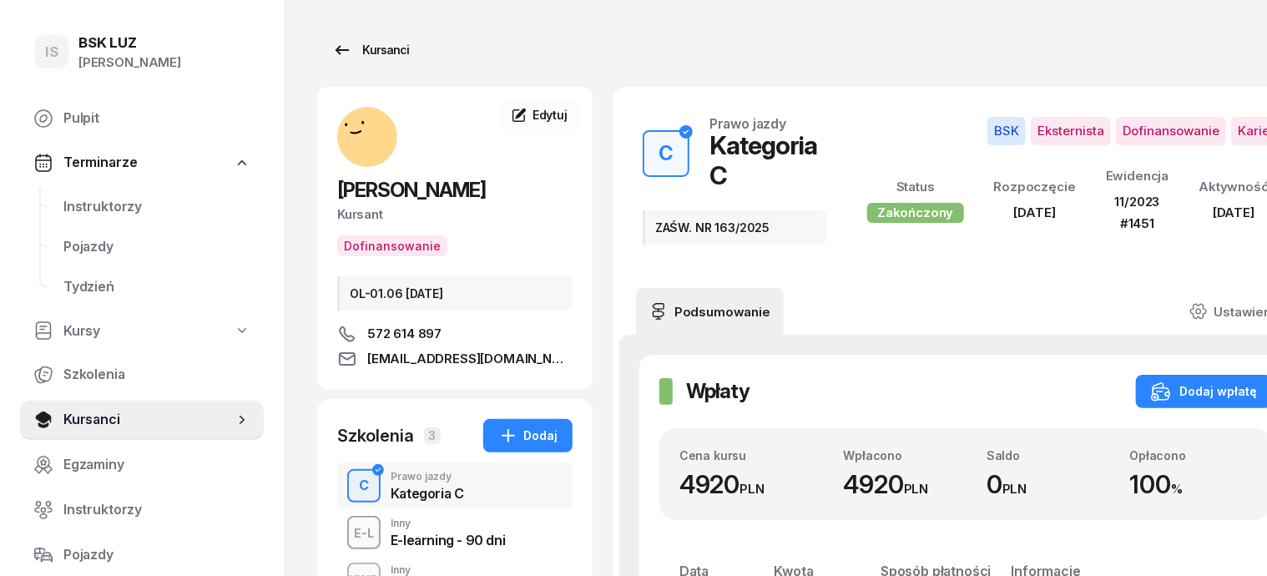
click at [360, 48] on div "Kursanci" at bounding box center [370, 50] width 77 height 20
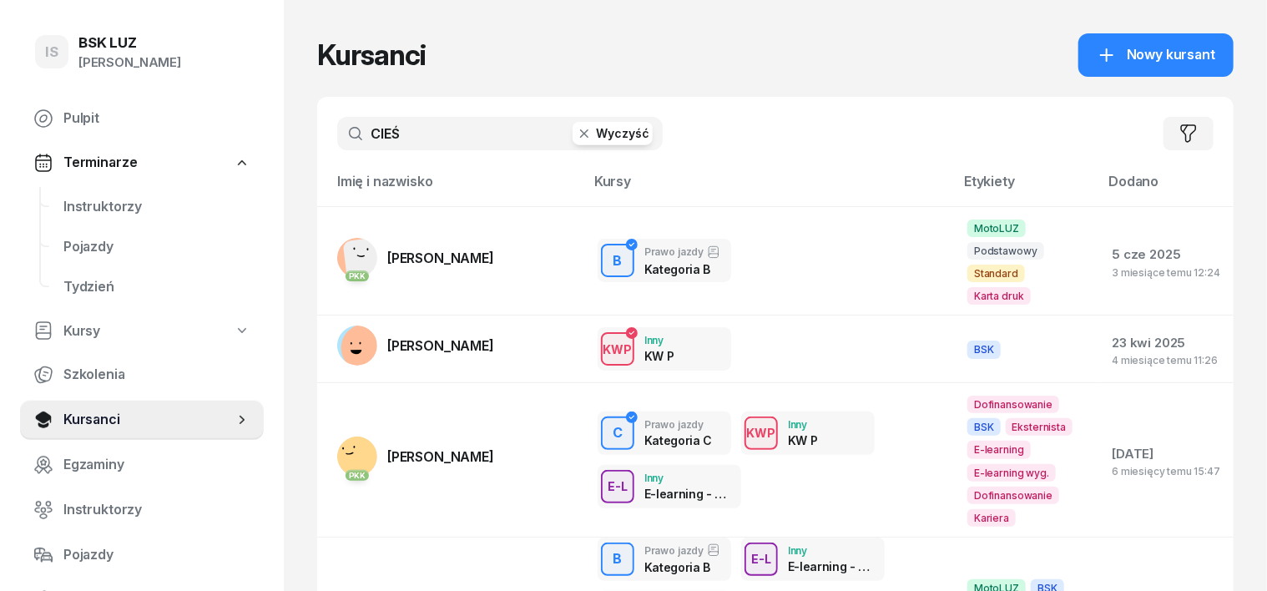
click at [576, 134] on icon "button" at bounding box center [584, 133] width 17 height 17
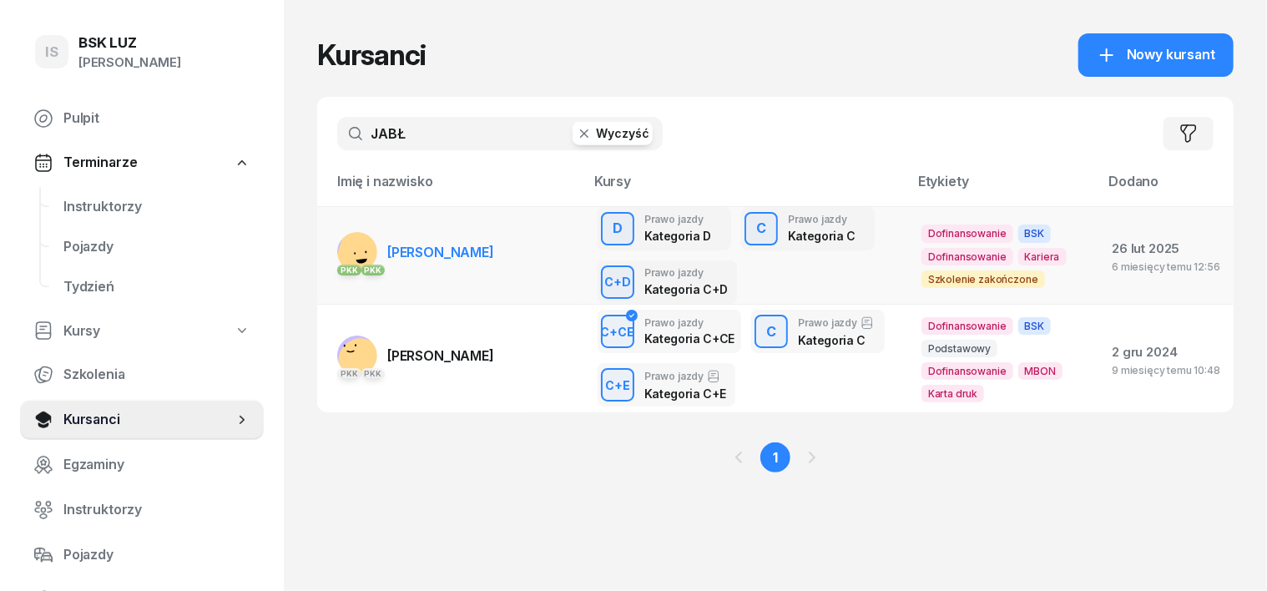
type input "JABŁ"
click at [332, 254] on rect at bounding box center [362, 254] width 60 height 60
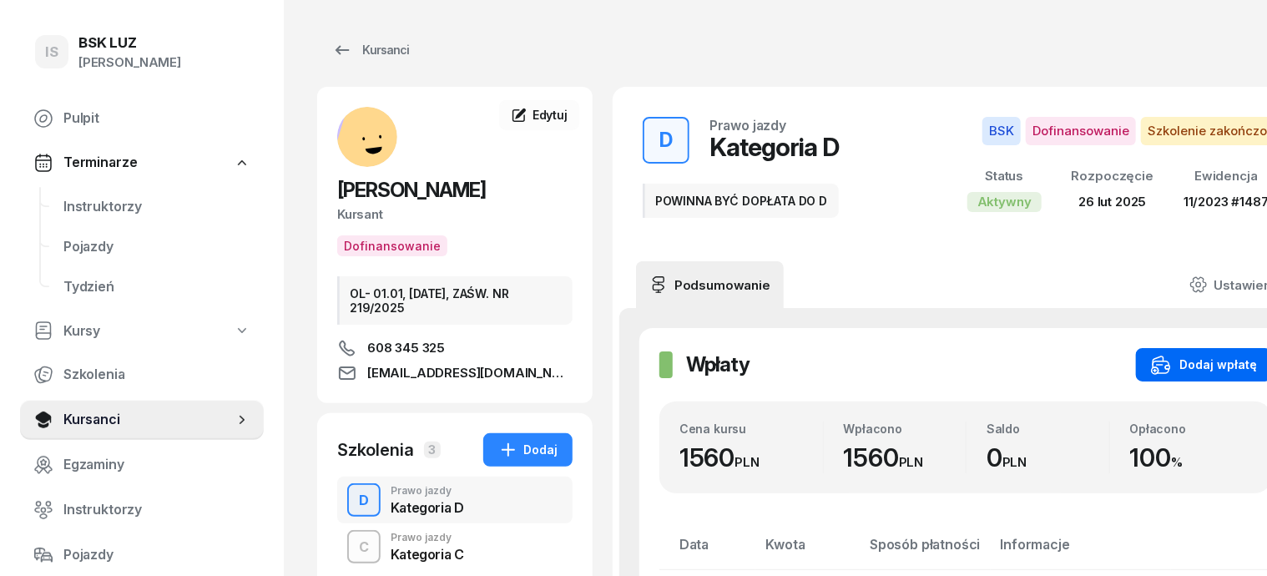
click at [1205, 365] on div "Dodaj wpłatę" at bounding box center [1204, 365] width 106 height 20
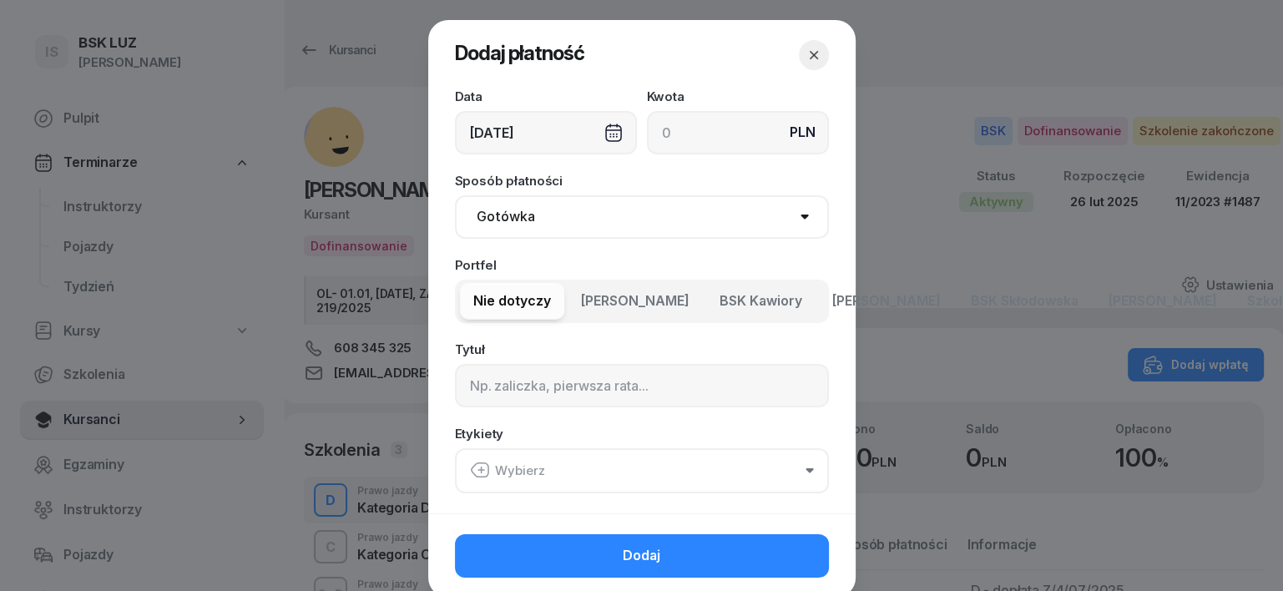
type input "A"
type input "4920"
click at [508, 219] on select "Gotówka Karta Przelew Płatności online BLIK" at bounding box center [642, 216] width 374 height 43
select select "transfer"
click at [455, 195] on select "Gotówka Karta Przelew Płatności online BLIK" at bounding box center [642, 216] width 374 height 43
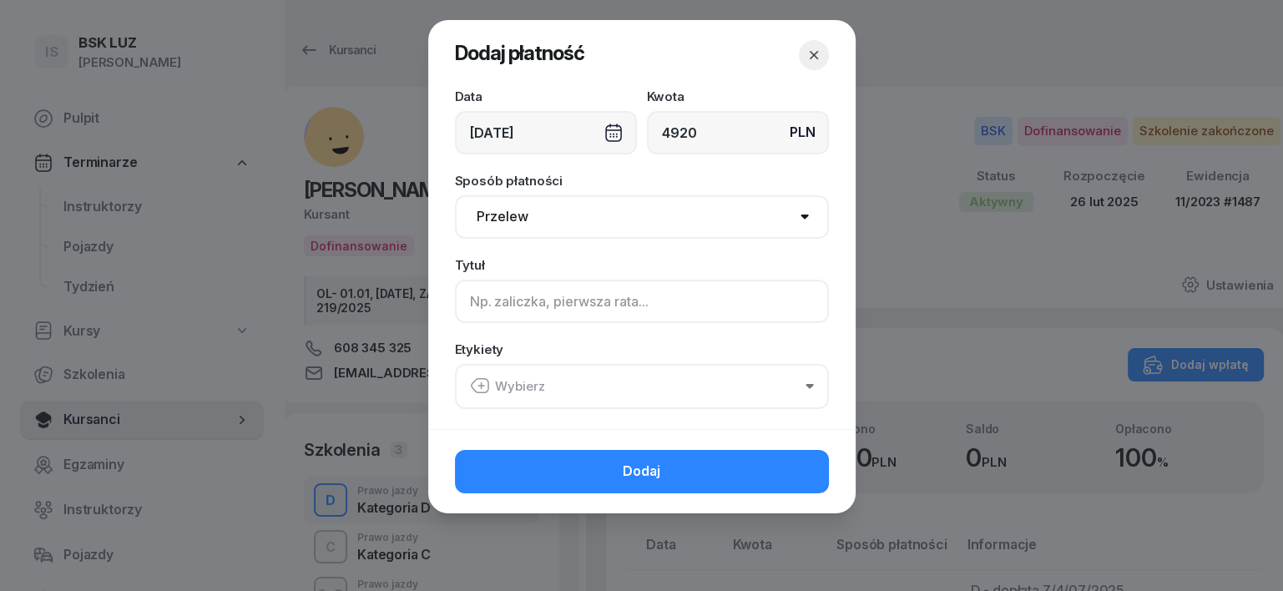
click at [494, 300] on input at bounding box center [642, 301] width 374 height 43
type input "D - PLUXEE F/18/08/2025 S"
click at [481, 387] on icon "button" at bounding box center [480, 386] width 20 height 20
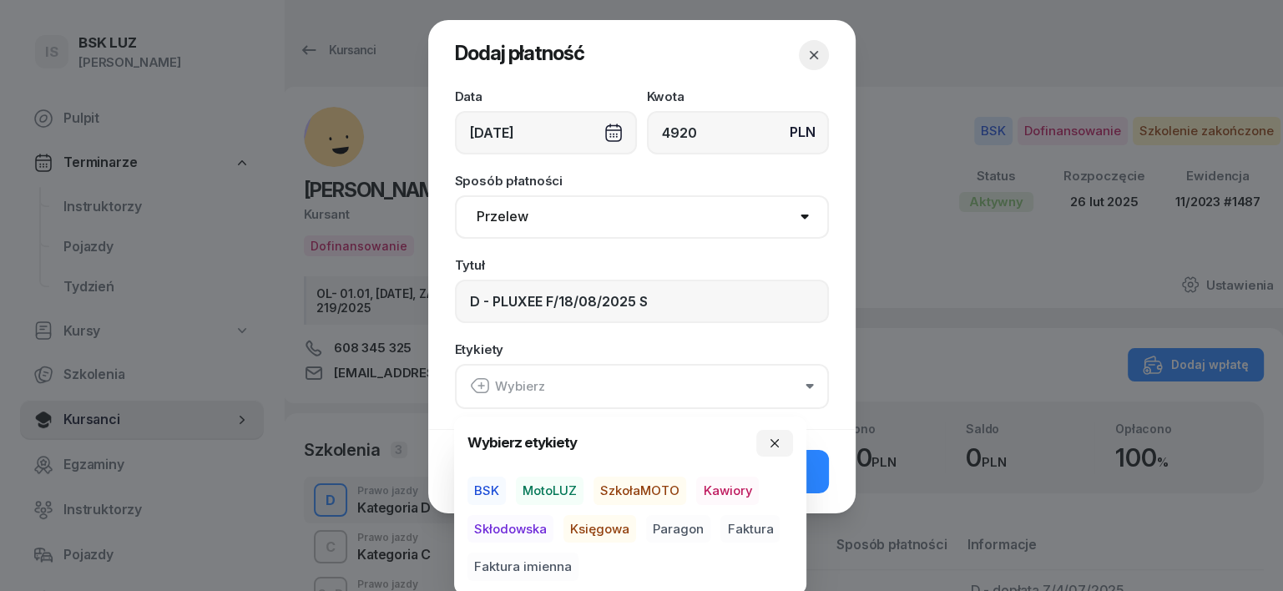
click at [482, 489] on span "BSK" at bounding box center [486, 490] width 38 height 28
drag, startPoint x: 588, startPoint y: 531, endPoint x: 686, endPoint y: 550, distance: 99.5
click at [589, 531] on span "Księgowa" at bounding box center [599, 528] width 73 height 28
click at [759, 523] on span "Faktura" at bounding box center [749, 528] width 59 height 28
click at [780, 444] on icon "button" at bounding box center [774, 442] width 13 height 13
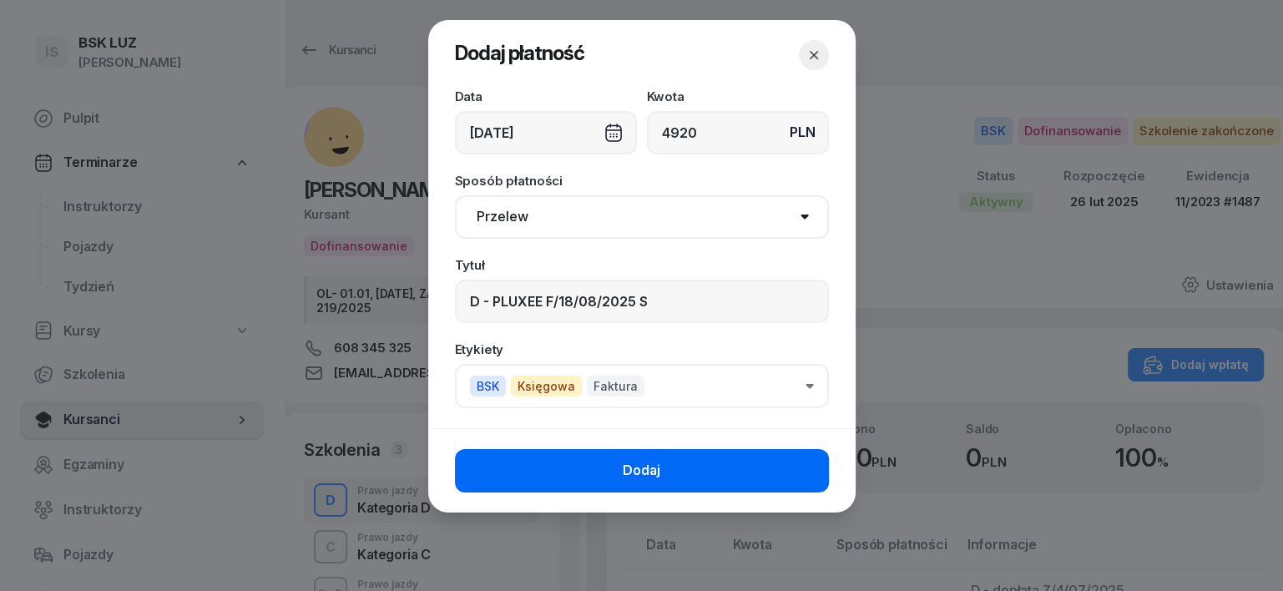
click at [814, 477] on button "Dodaj" at bounding box center [642, 470] width 374 height 43
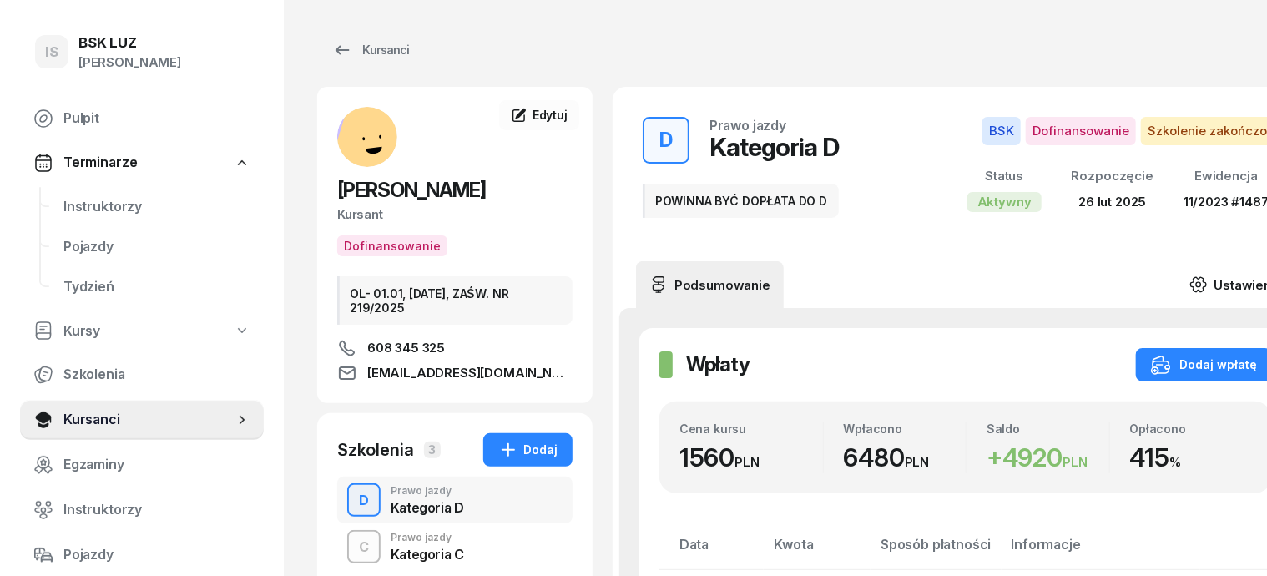
click at [1207, 275] on icon at bounding box center [1198, 284] width 18 height 18
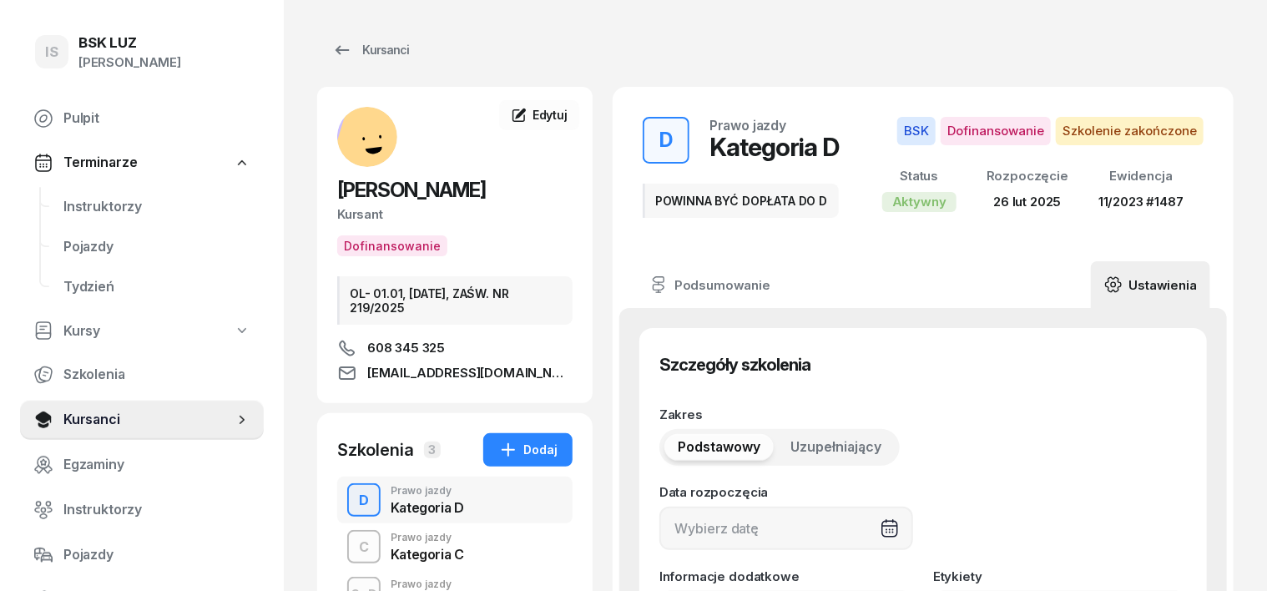
type input "26/02/2025"
type input "POWINNA BYĆ DOPŁATA DO D"
type input "11/2023"
type input "1487"
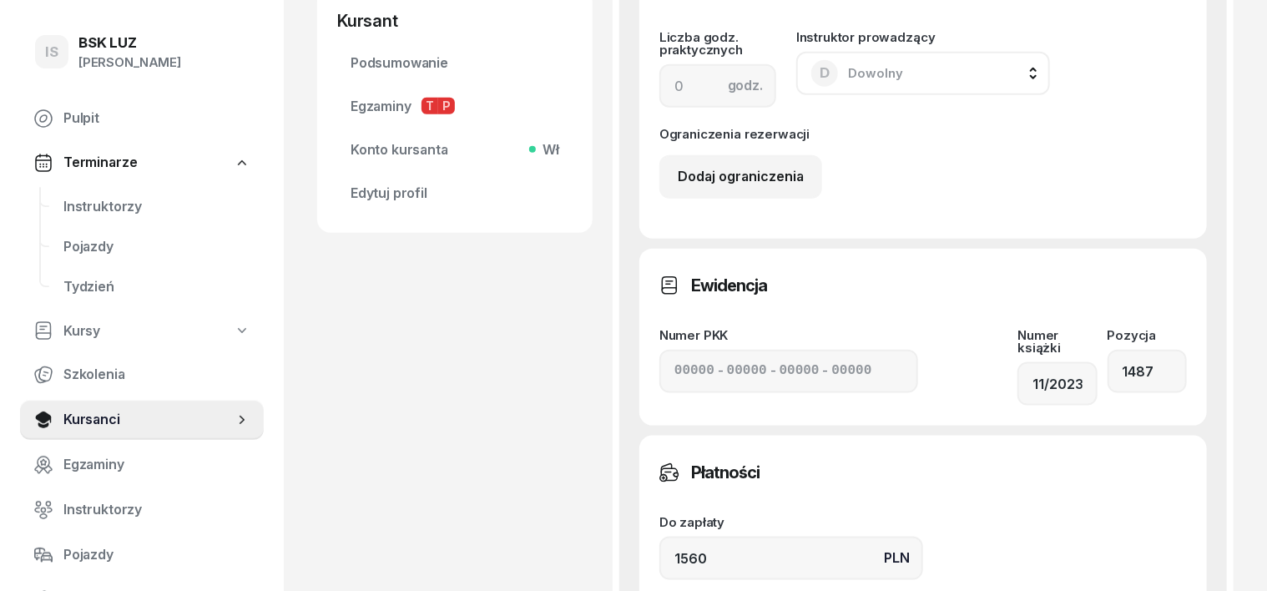
scroll to position [938, 0]
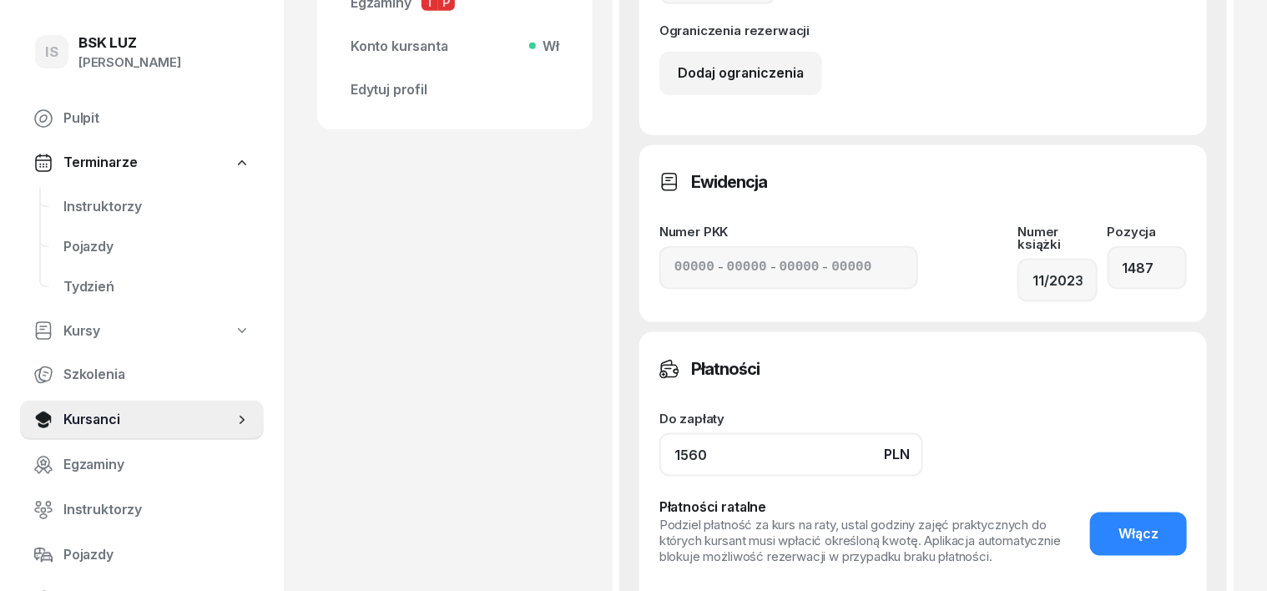
click at [670, 436] on input "1560" at bounding box center [791, 454] width 264 height 43
type input "1"
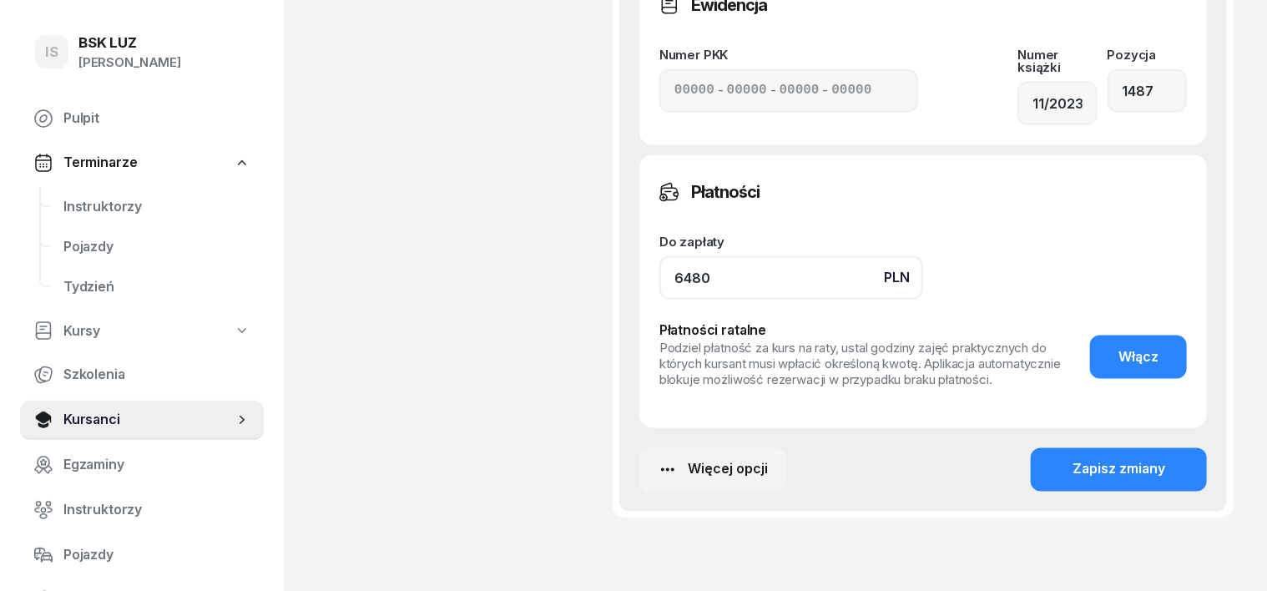
scroll to position [1147, 0]
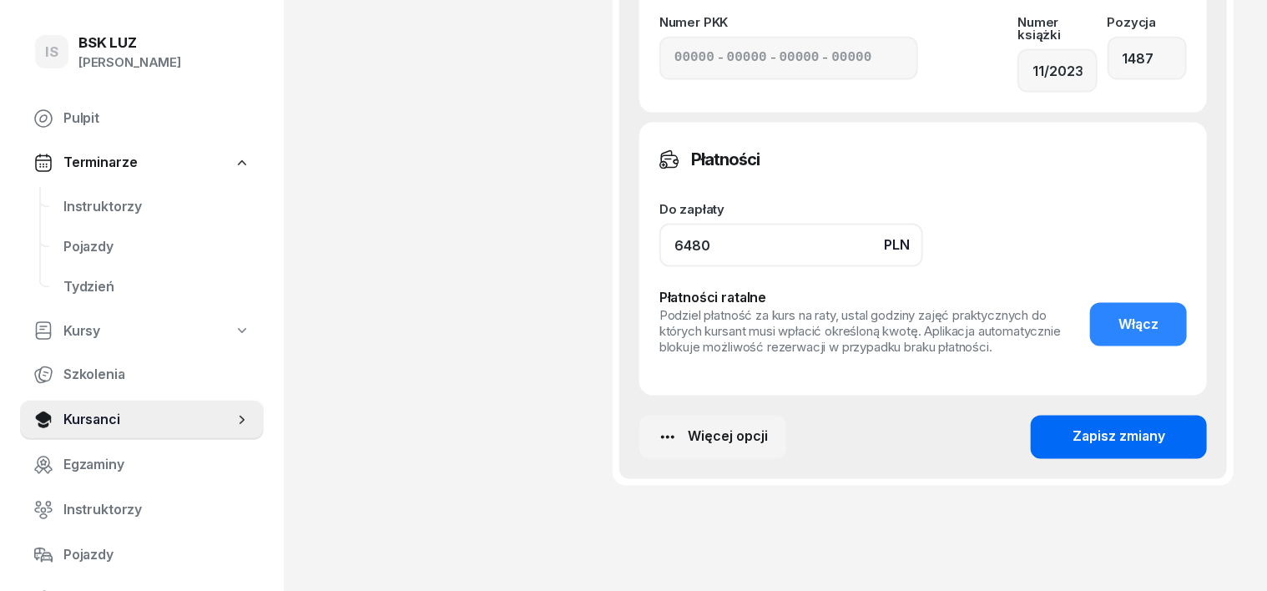
type input "6480"
click at [1157, 416] on button "Zapisz zmiany" at bounding box center [1119, 437] width 176 height 43
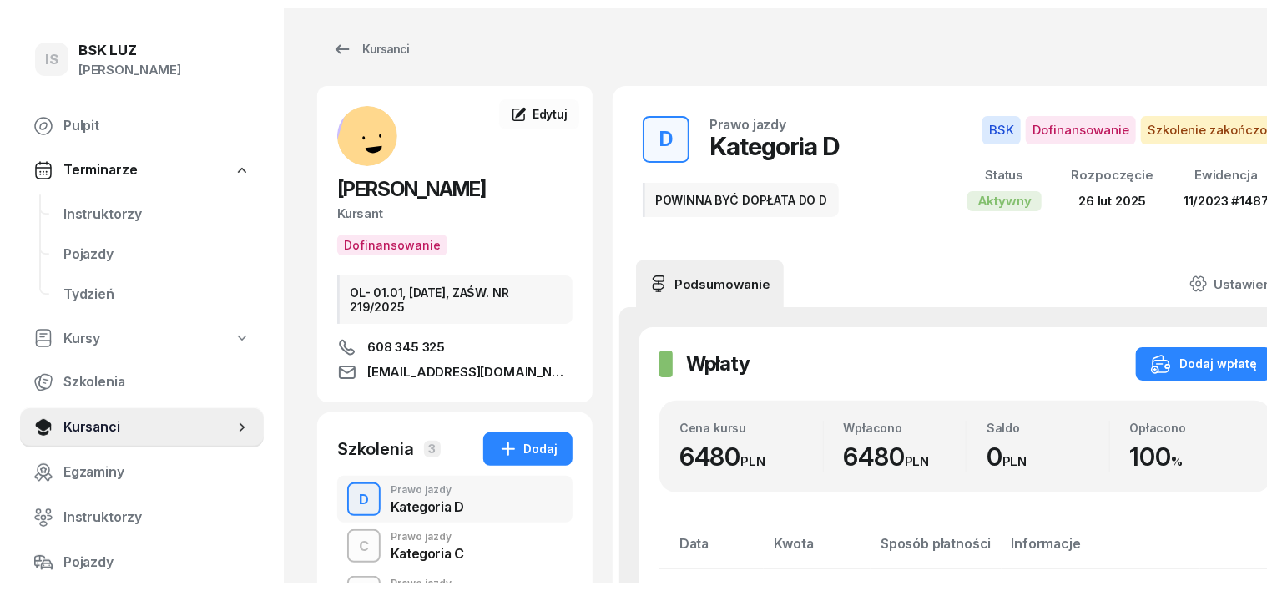
scroll to position [0, 0]
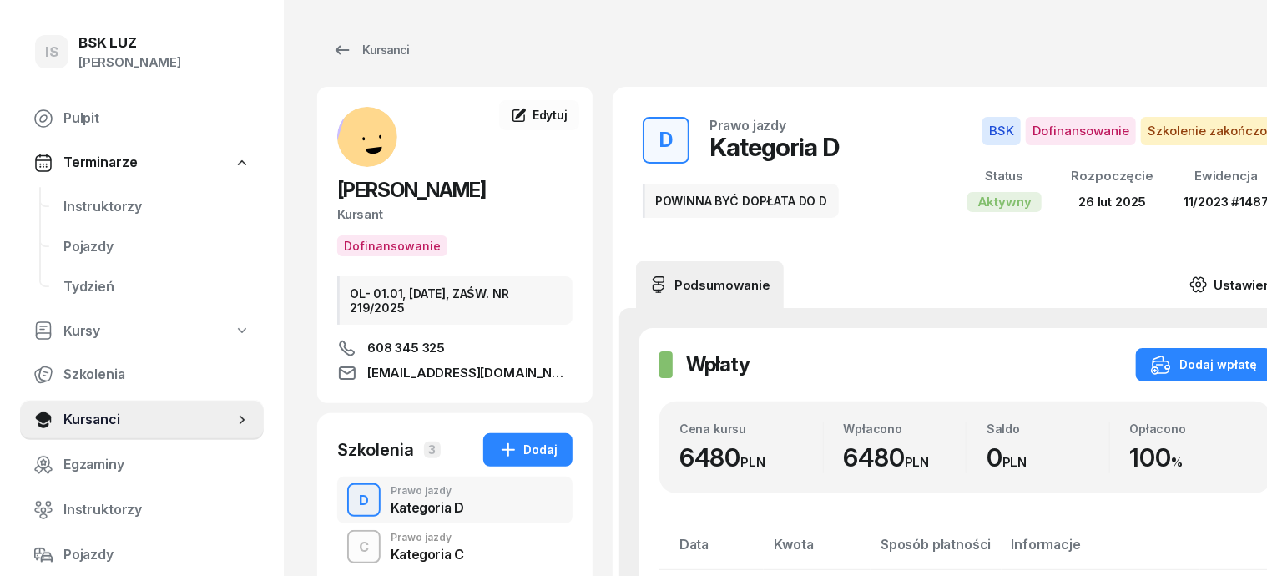
click at [1207, 281] on icon at bounding box center [1198, 284] width 18 height 18
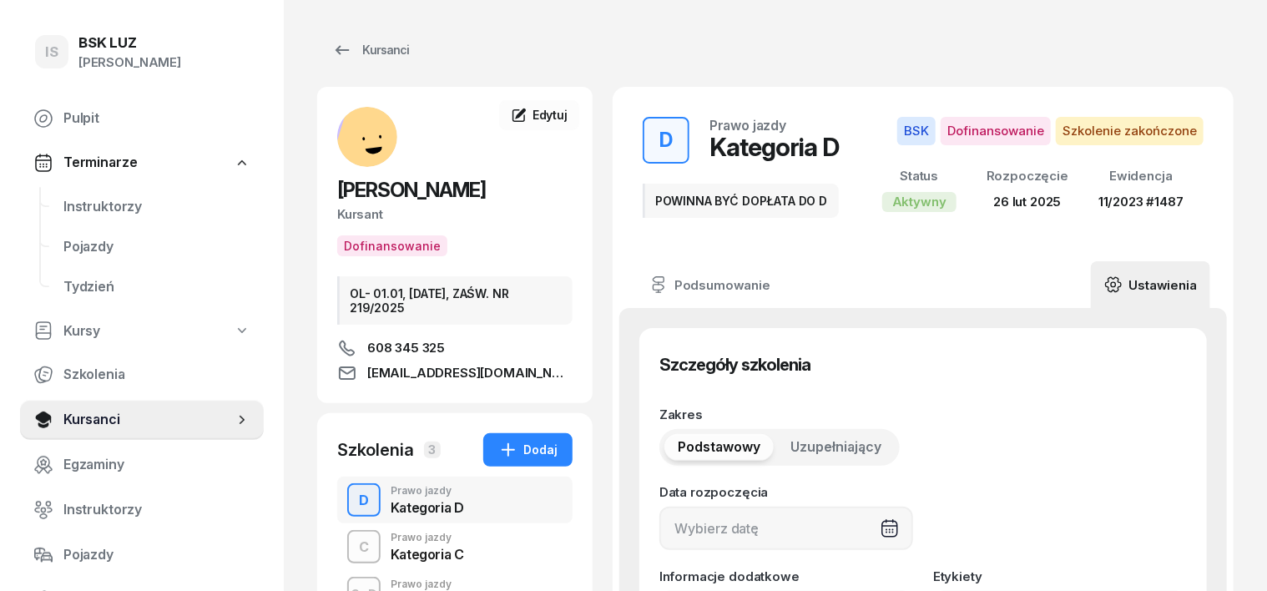
type input "26/02/2025"
type input "POWINNA BYĆ DOPŁATA DO D"
type input "11/2023"
type input "1487"
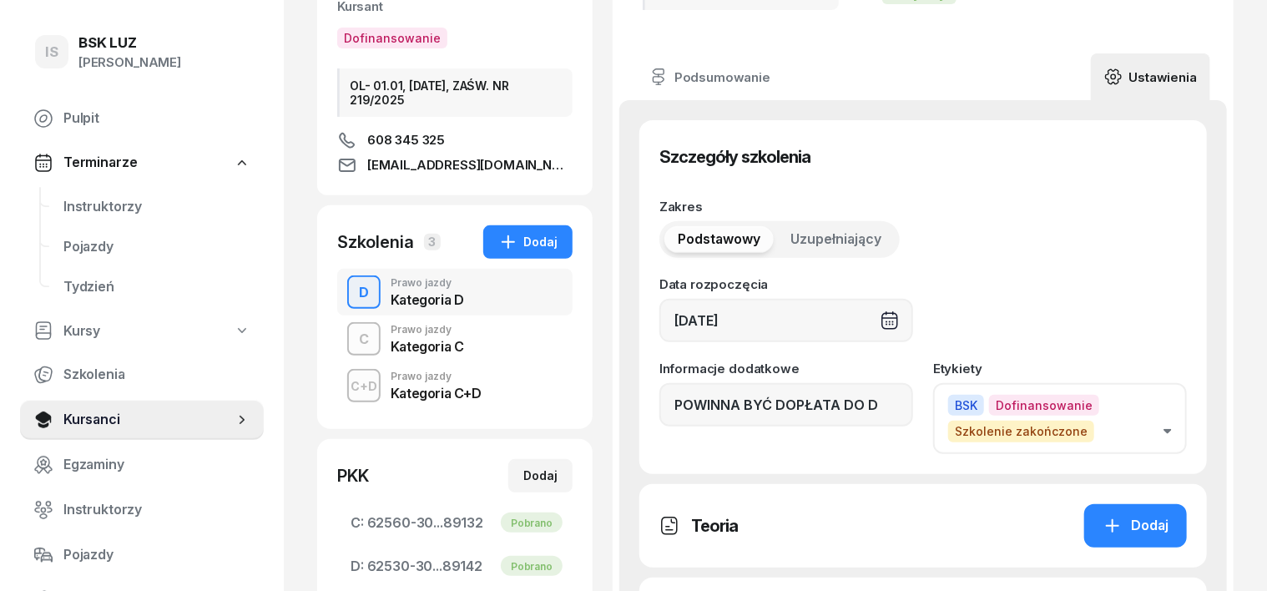
scroll to position [209, 0]
click at [848, 397] on input "POWINNA BYĆ DOPŁATA DO D" at bounding box center [786, 403] width 254 height 43
type input "P"
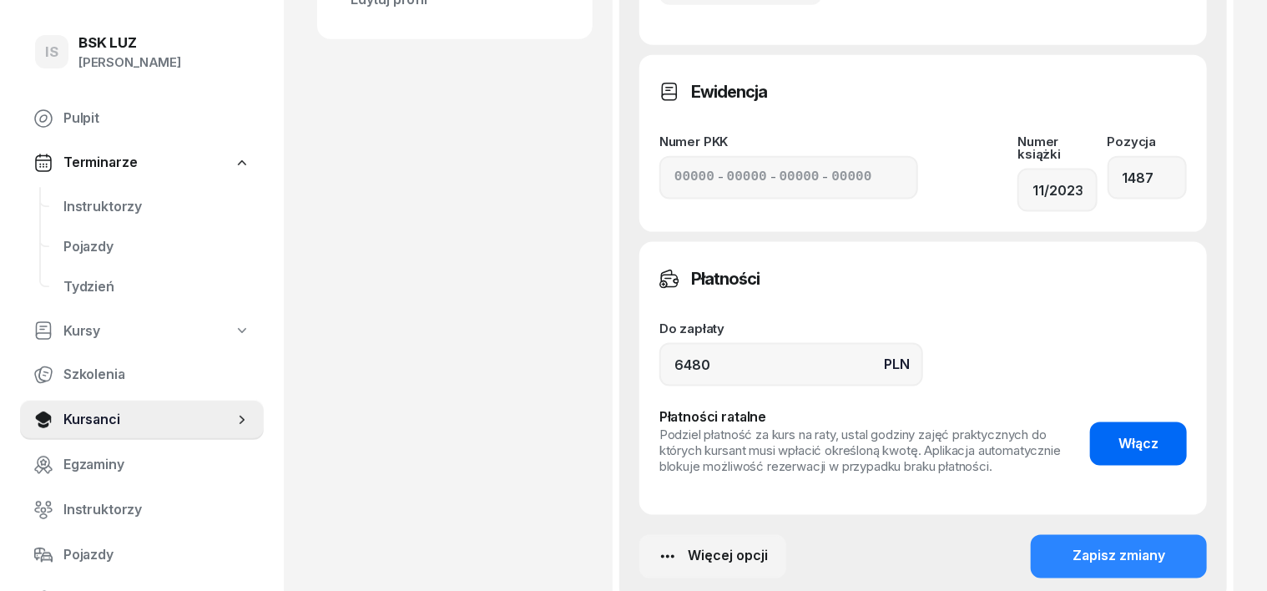
scroll to position [1192, 0]
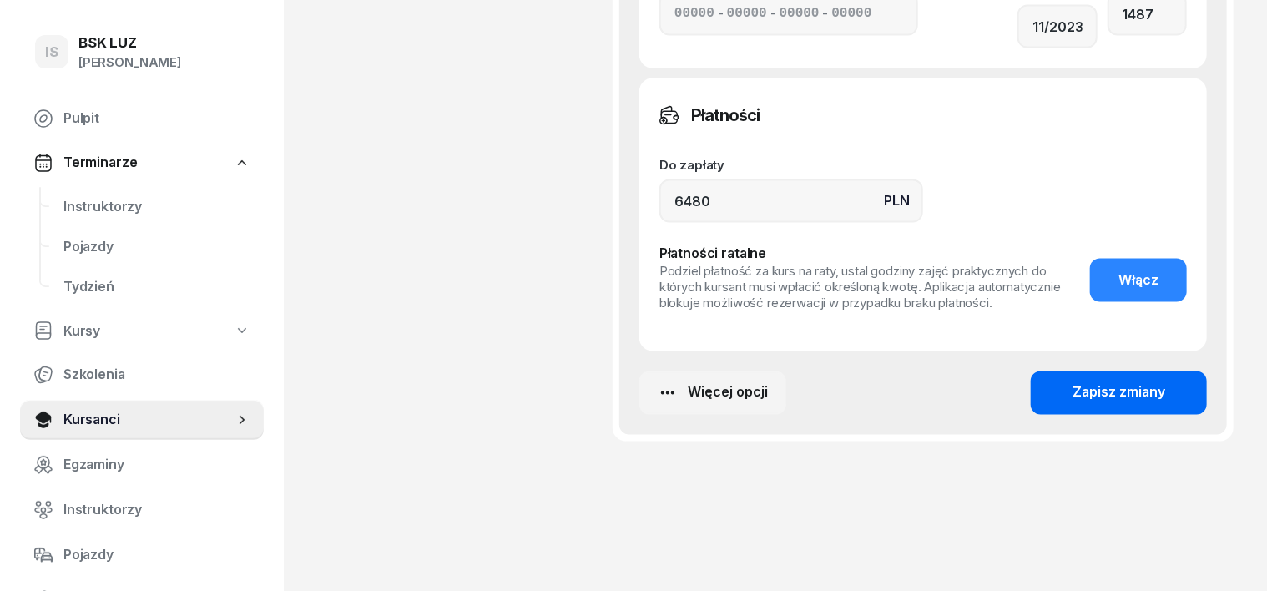
click at [1165, 382] on div "Zapisz zmiany" at bounding box center [1118, 393] width 93 height 22
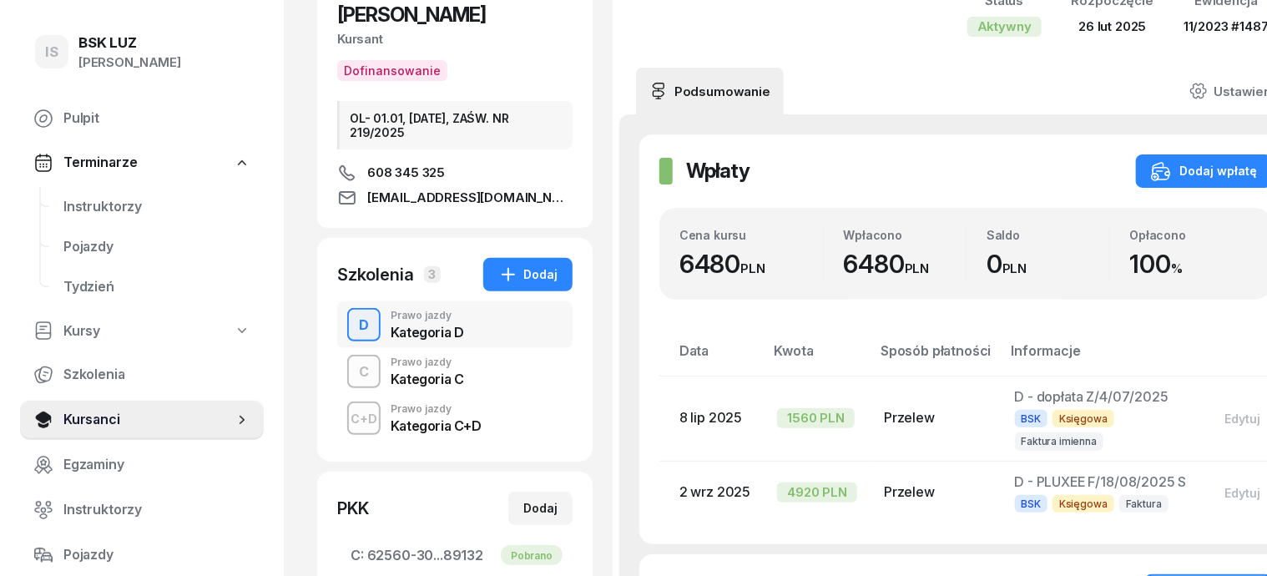
scroll to position [103, 0]
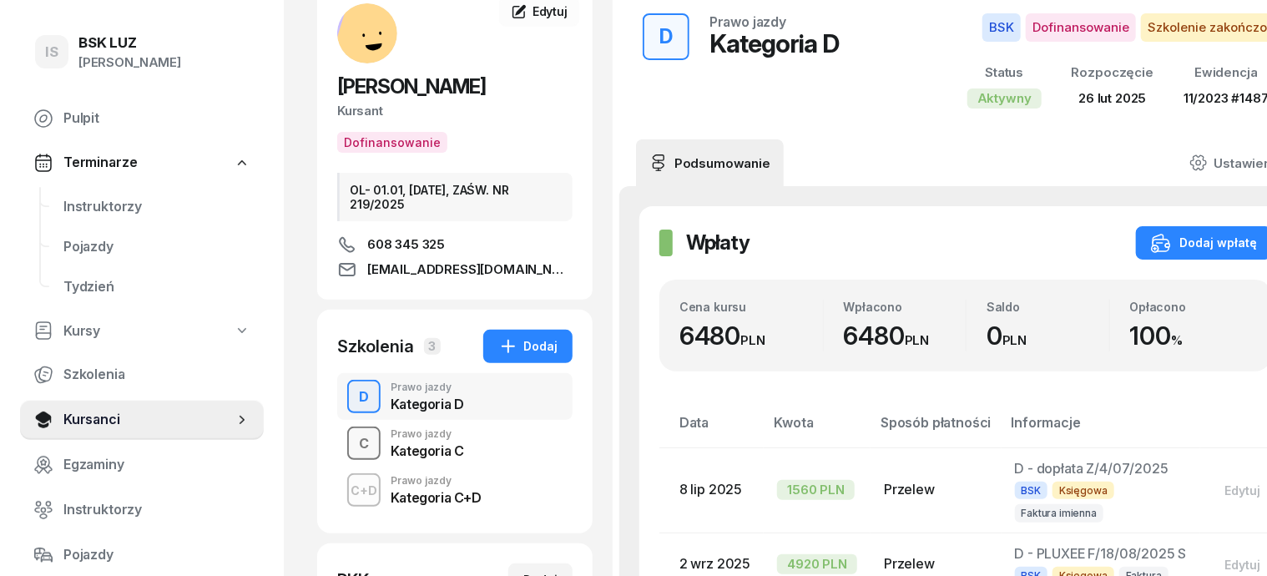
click at [352, 444] on div "C" at bounding box center [363, 444] width 23 height 28
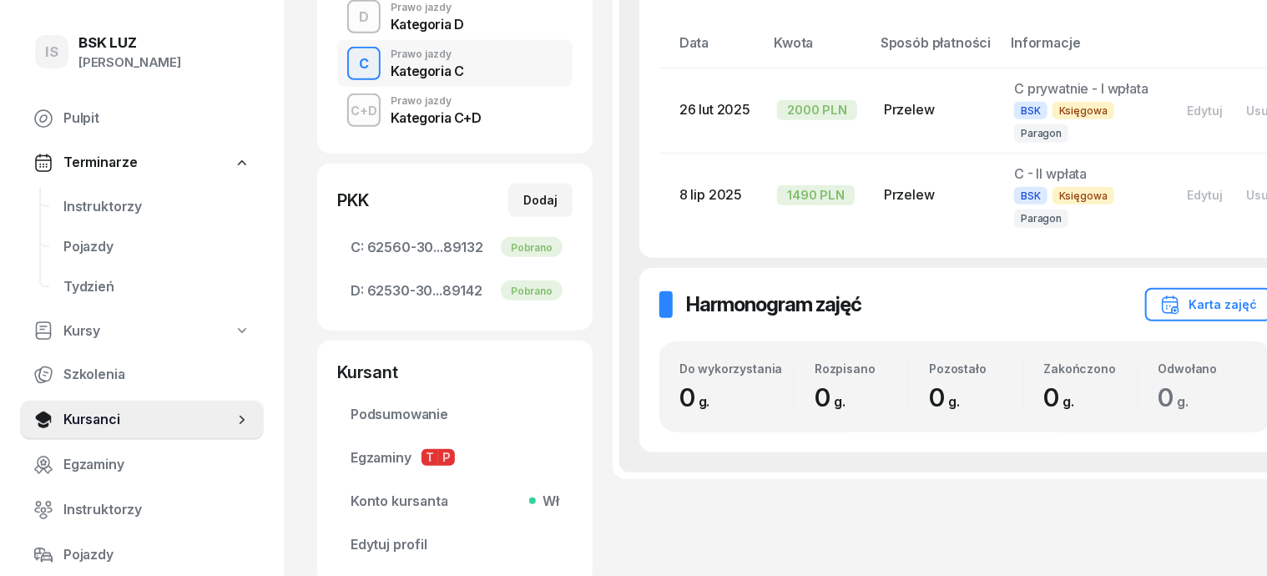
scroll to position [522, 0]
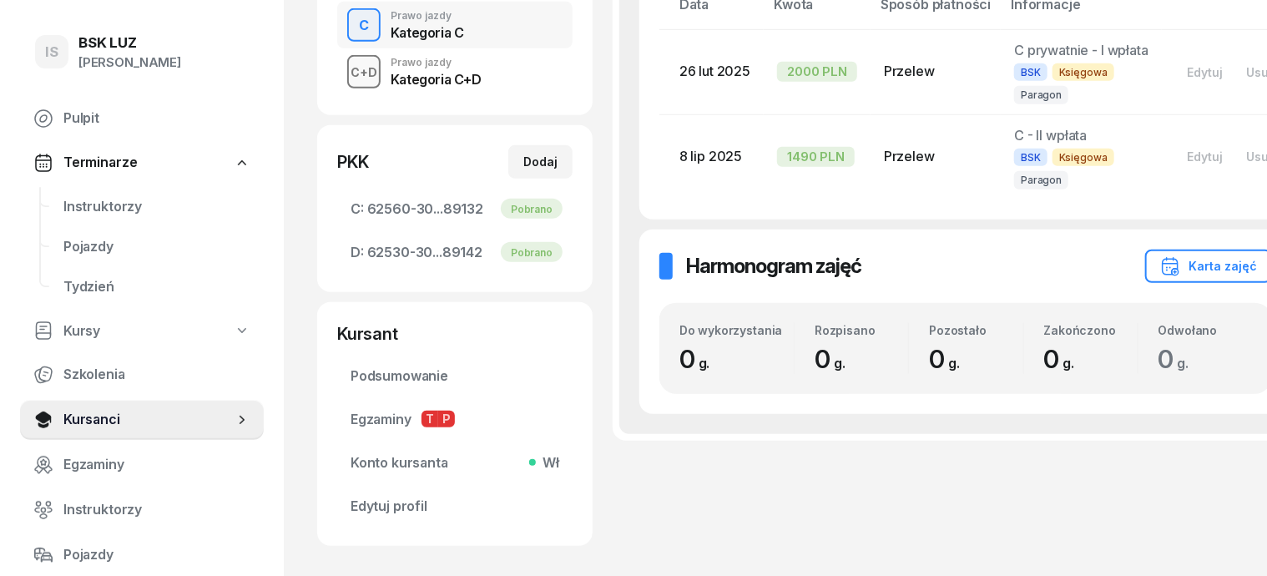
click at [344, 70] on div "C+D" at bounding box center [364, 72] width 40 height 21
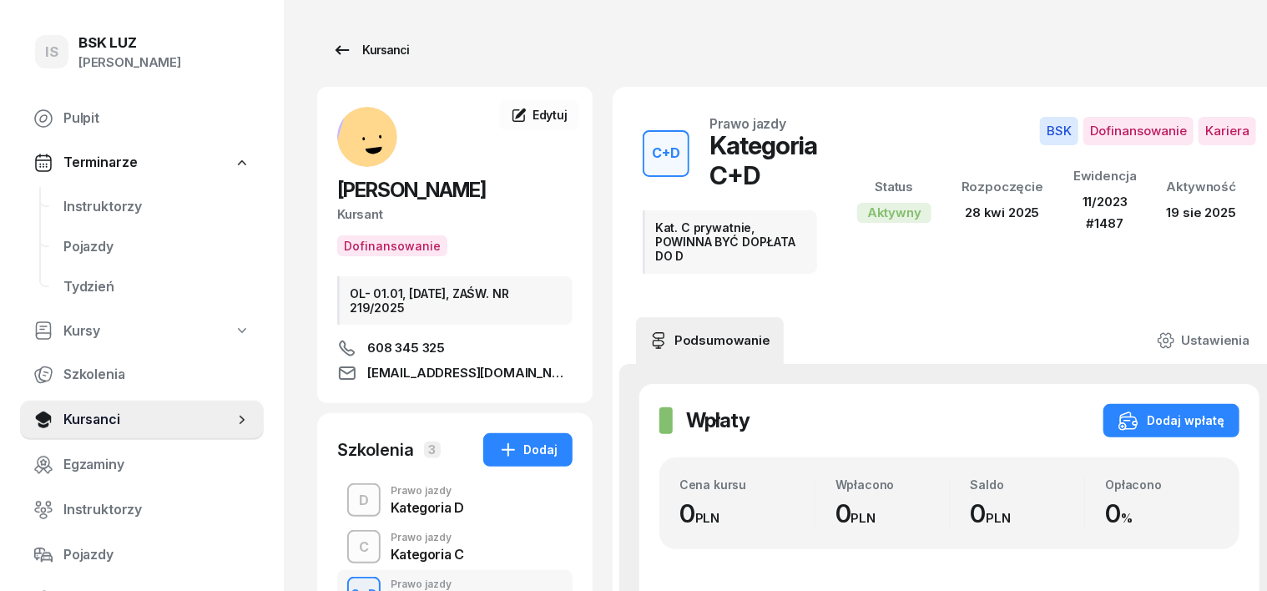
click at [360, 50] on div "Kursanci" at bounding box center [370, 50] width 77 height 20
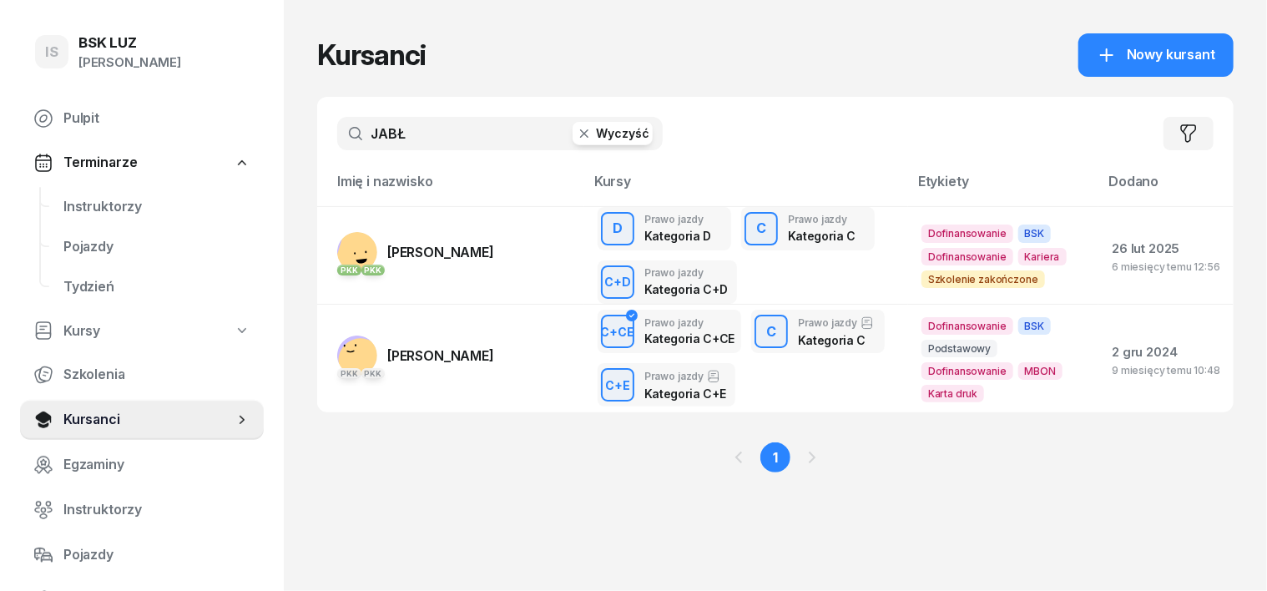
click at [572, 143] on button "Wyczyść" at bounding box center [612, 133] width 80 height 23
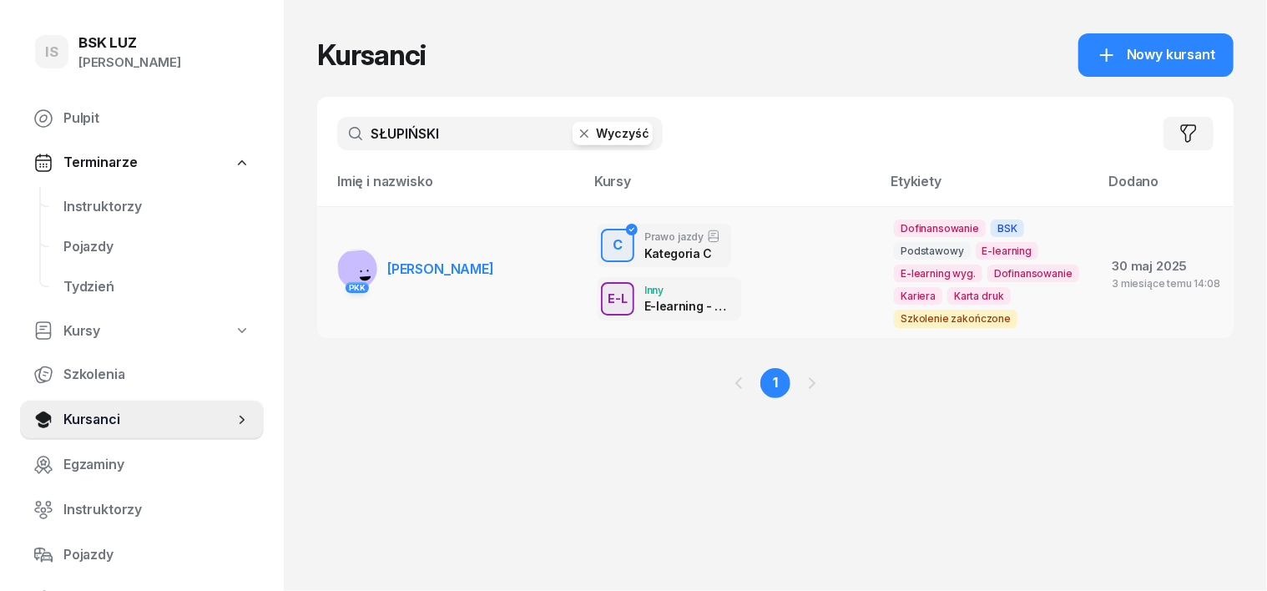
type input "SŁUPIŃSKI"
click at [336, 261] on rect at bounding box center [360, 273] width 48 height 48
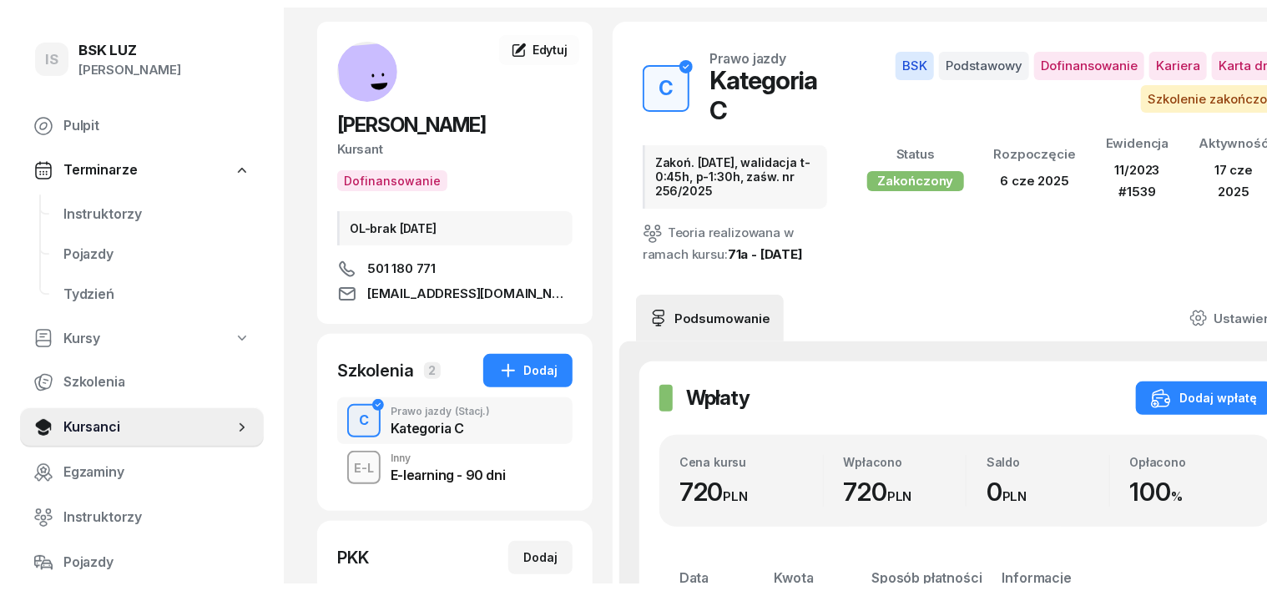
scroll to position [103, 0]
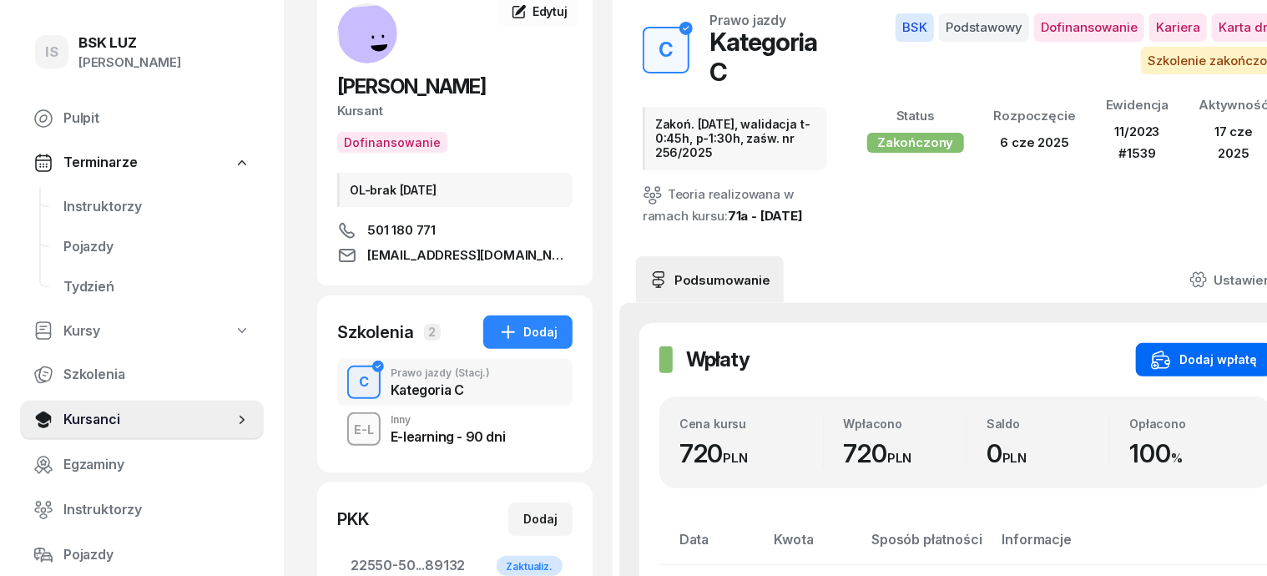
click at [1182, 350] on div "Dodaj wpłatę" at bounding box center [1204, 360] width 106 height 20
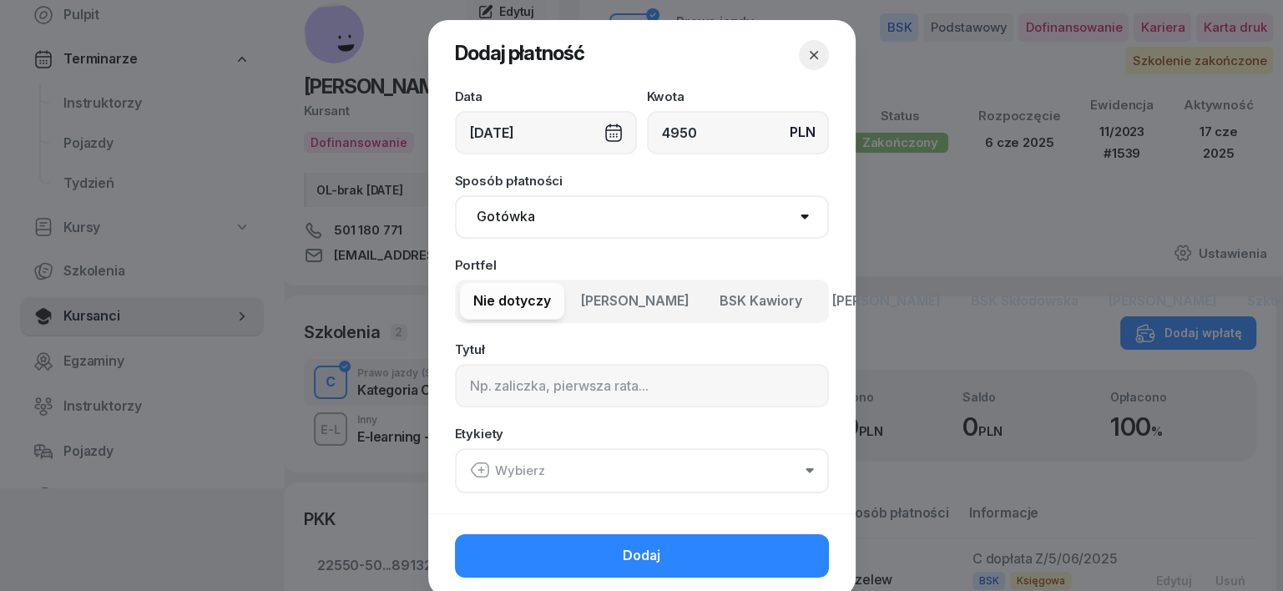
type input "4950"
click at [482, 214] on select "Gotówka Karta Przelew Płatności online BLIK" at bounding box center [642, 216] width 374 height 43
select select "transfer"
click at [455, 195] on select "Gotówka Karta Przelew Płatności online BLIK" at bounding box center [642, 216] width 374 height 43
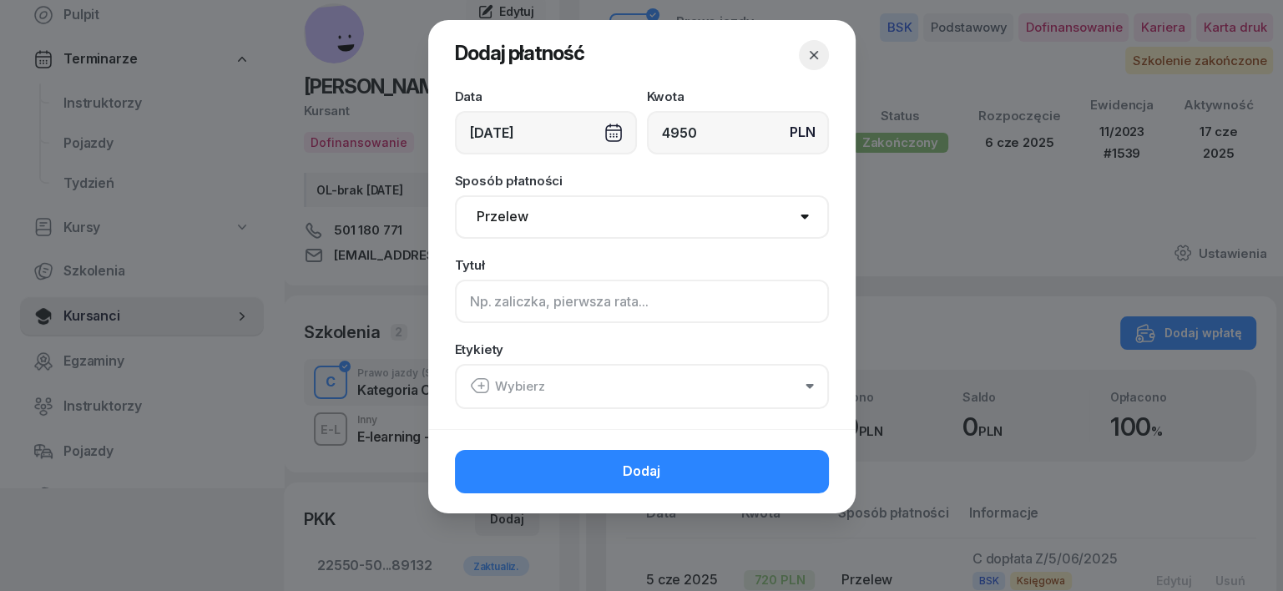
click at [476, 307] on input at bounding box center [642, 301] width 374 height 43
type input "C - PLUXEE F/22/08/2025 S"
click at [483, 381] on icon "button" at bounding box center [480, 386] width 20 height 20
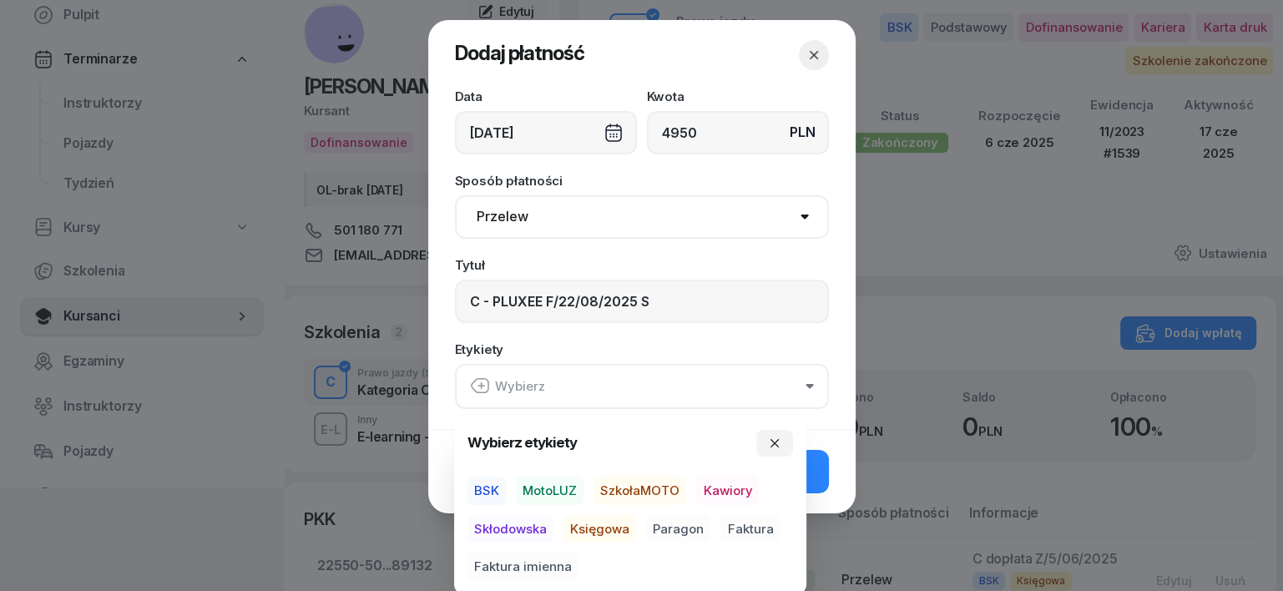
click at [488, 485] on span "BSK" at bounding box center [486, 490] width 38 height 28
drag, startPoint x: 601, startPoint y: 527, endPoint x: 612, endPoint y: 527, distance: 10.9
click at [601, 527] on span "Księgowa" at bounding box center [599, 528] width 73 height 28
click at [689, 524] on span "Paragon" at bounding box center [678, 528] width 64 height 28
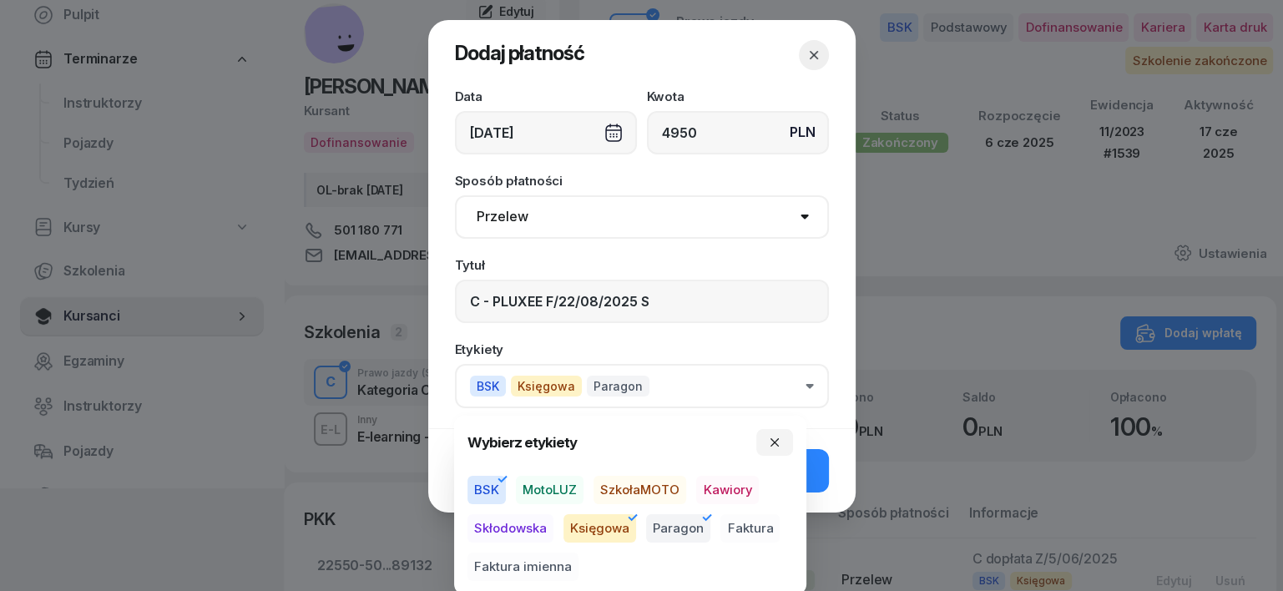
click at [700, 507] on icon "button" at bounding box center [707, 517] width 20 height 20
click at [745, 524] on span "Faktura" at bounding box center [749, 528] width 59 height 28
click at [768, 442] on icon "button" at bounding box center [774, 442] width 13 height 13
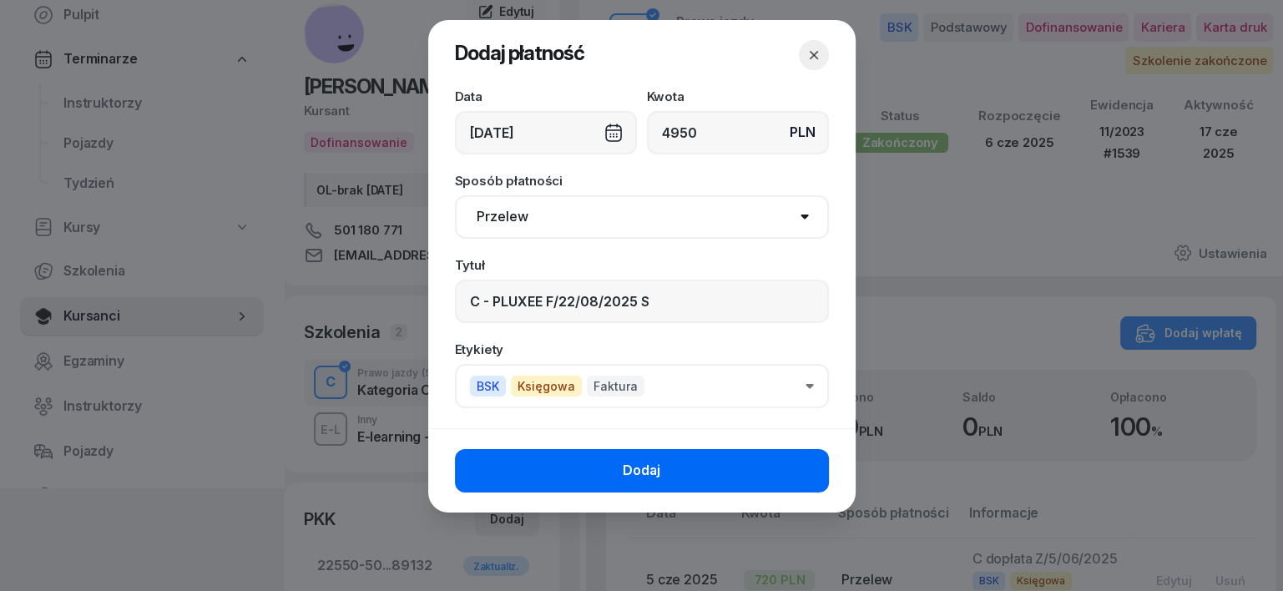
click at [758, 467] on button "Dodaj" at bounding box center [642, 470] width 374 height 43
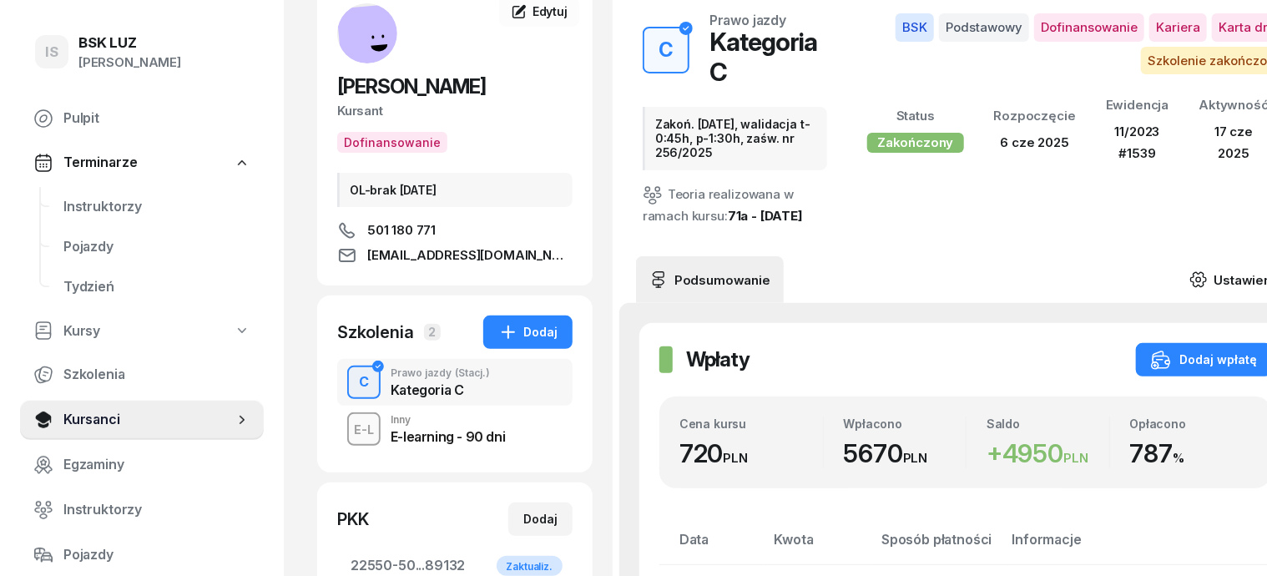
click at [1207, 270] on icon at bounding box center [1198, 279] width 18 height 18
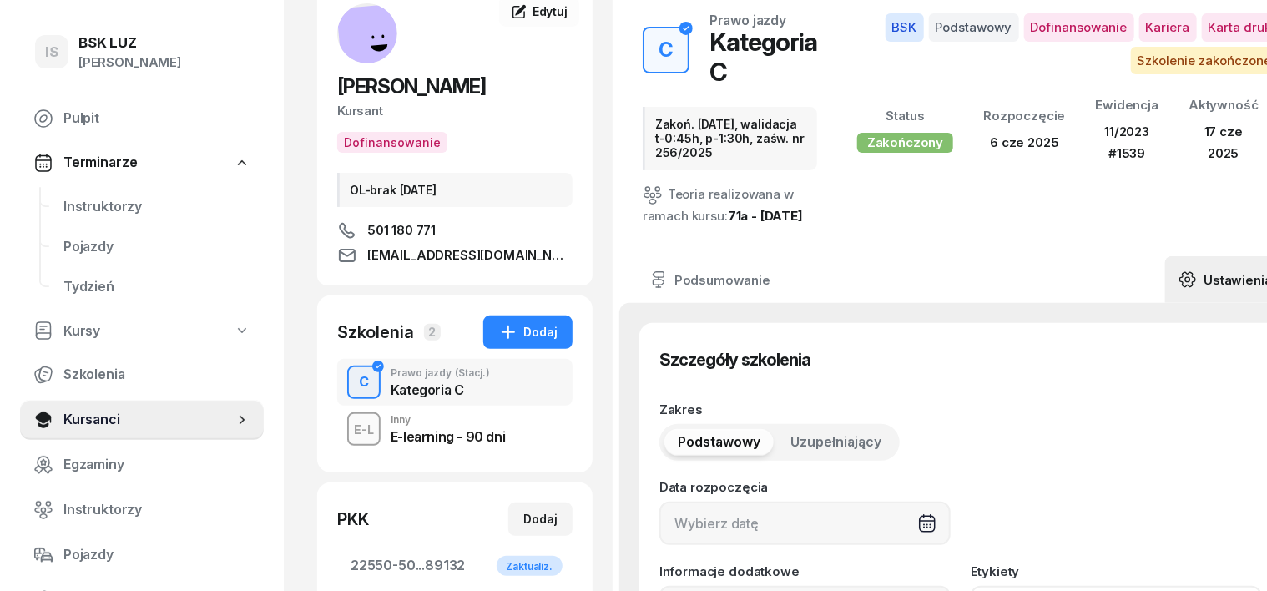
type input "06/06/2025"
type input "Zakoń. 31.08.2025, walidacja t-0:45h, p-1:30h, zaśw. nr 256/2025"
type input "22550"
type input "50302"
type input "44463"
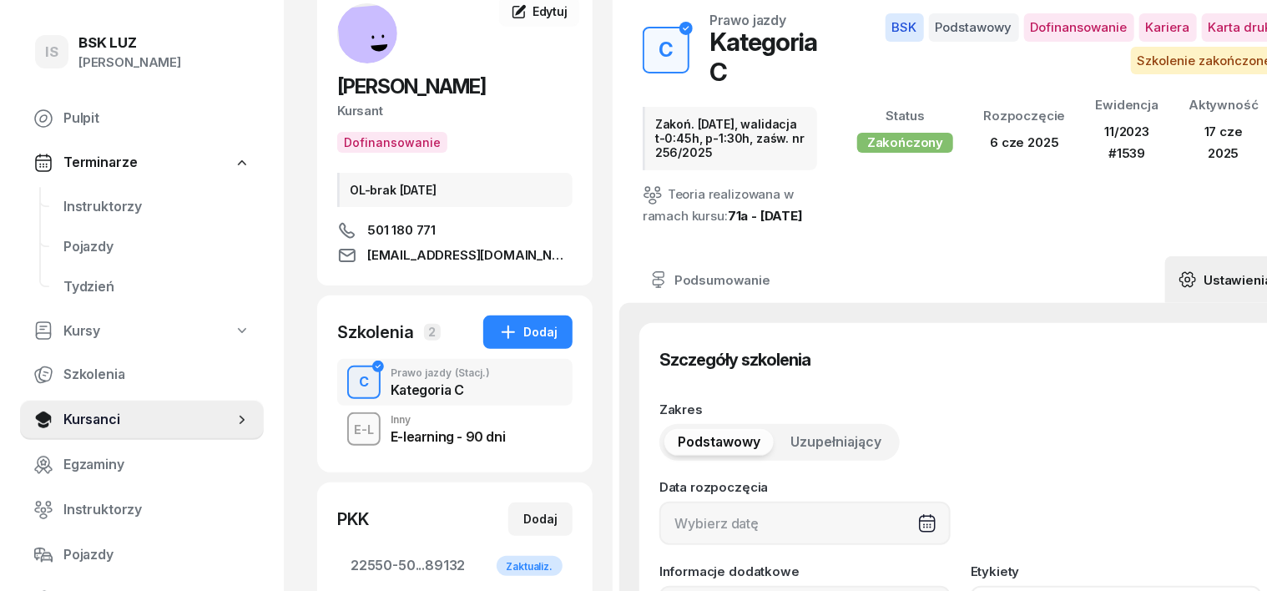
type input "89132"
type input "11/2023"
type input "1539"
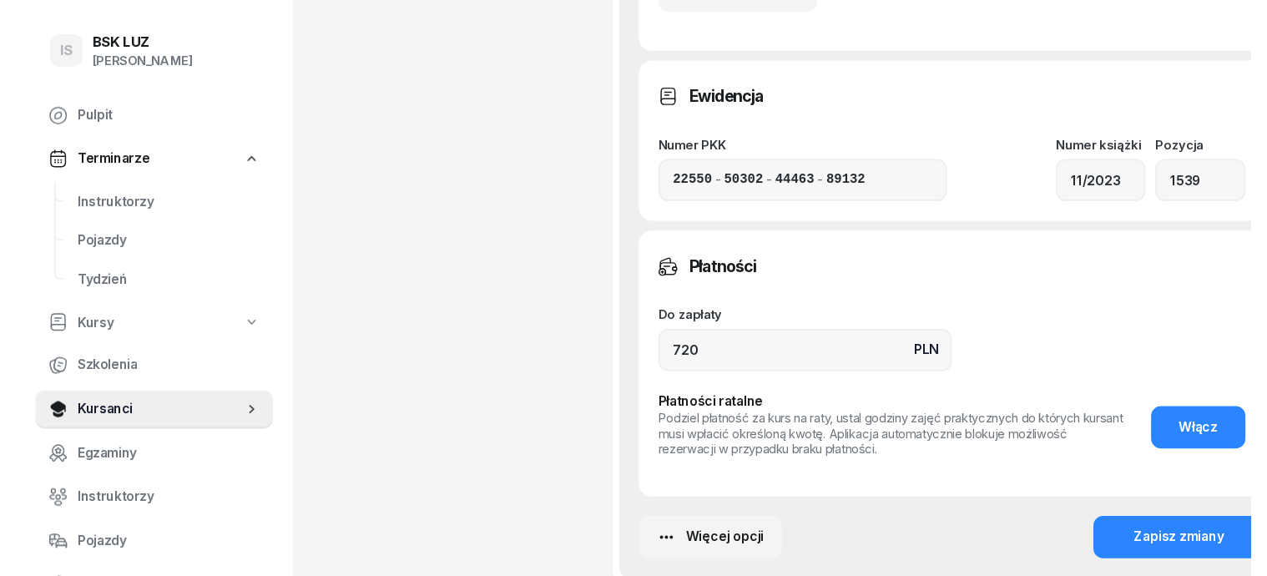
scroll to position [1355, 0]
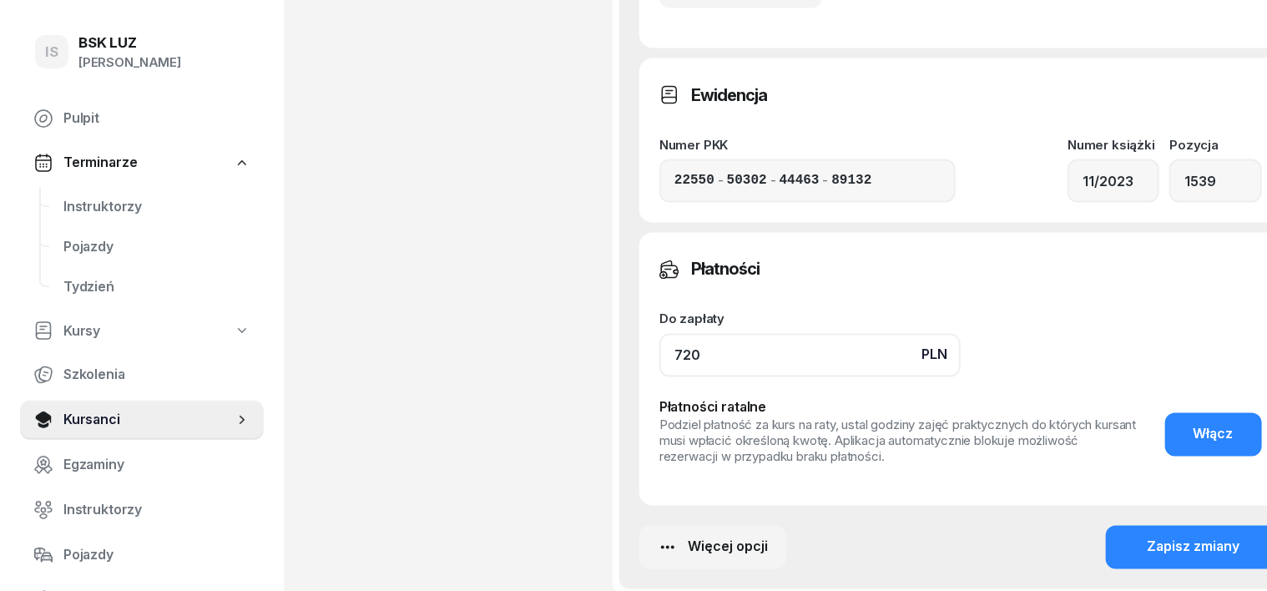
click at [673, 377] on input "720" at bounding box center [809, 355] width 301 height 43
type input "7"
type input "5670"
click at [1147, 557] on div "Zapisz zmiany" at bounding box center [1193, 548] width 93 height 22
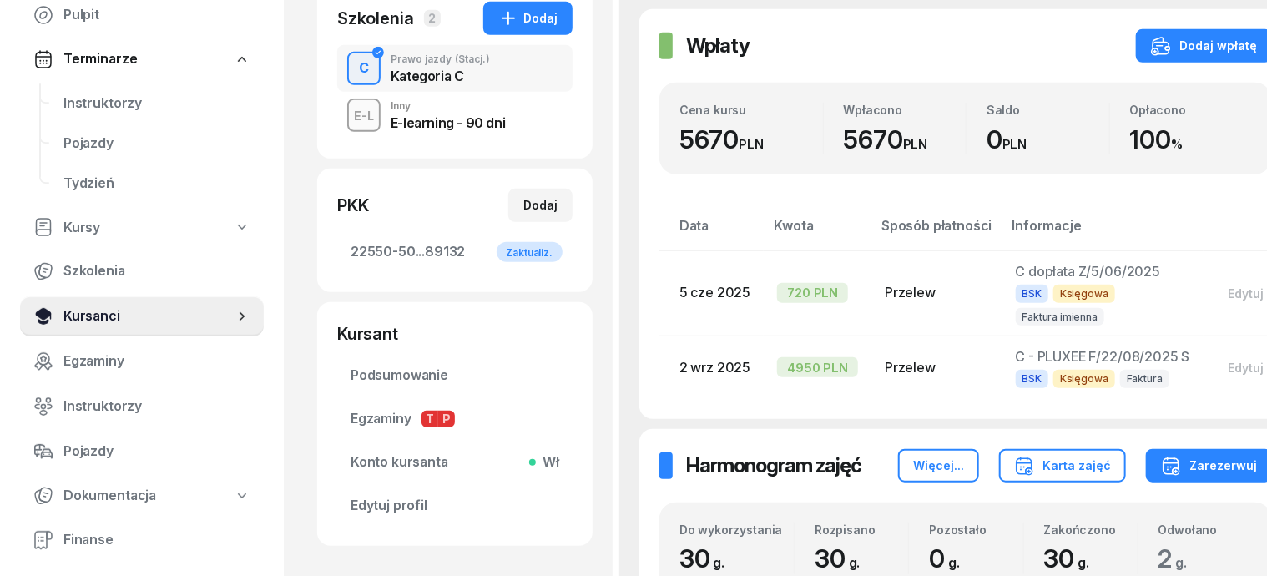
scroll to position [209, 0]
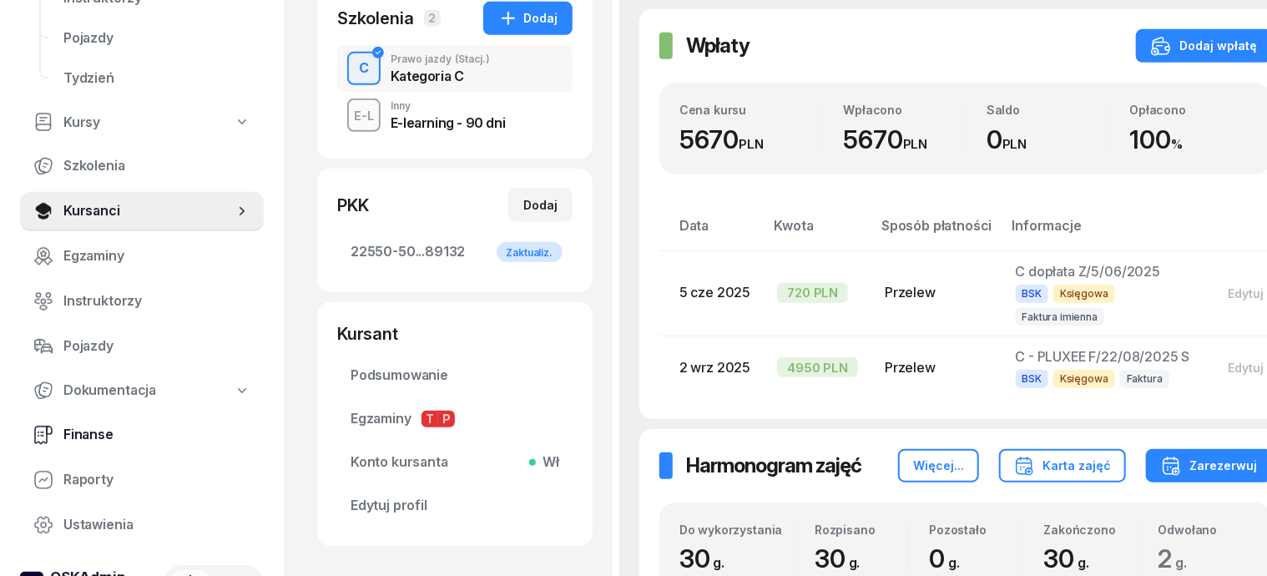
click at [108, 430] on span "Finanse" at bounding box center [156, 435] width 187 height 22
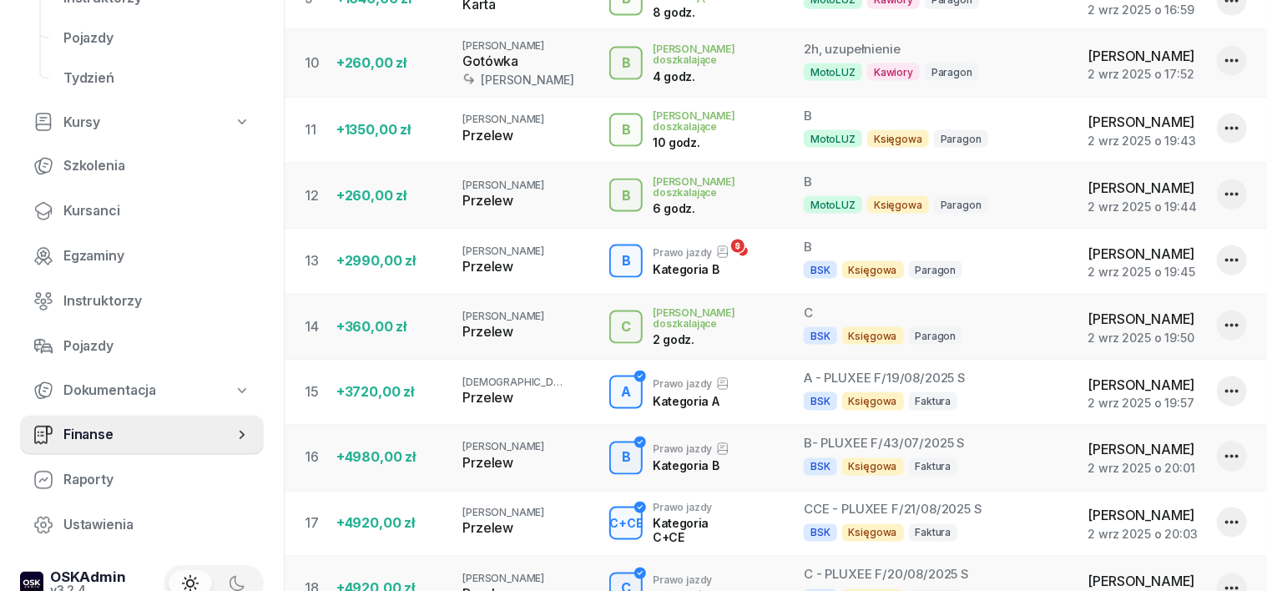
scroll to position [1147, 0]
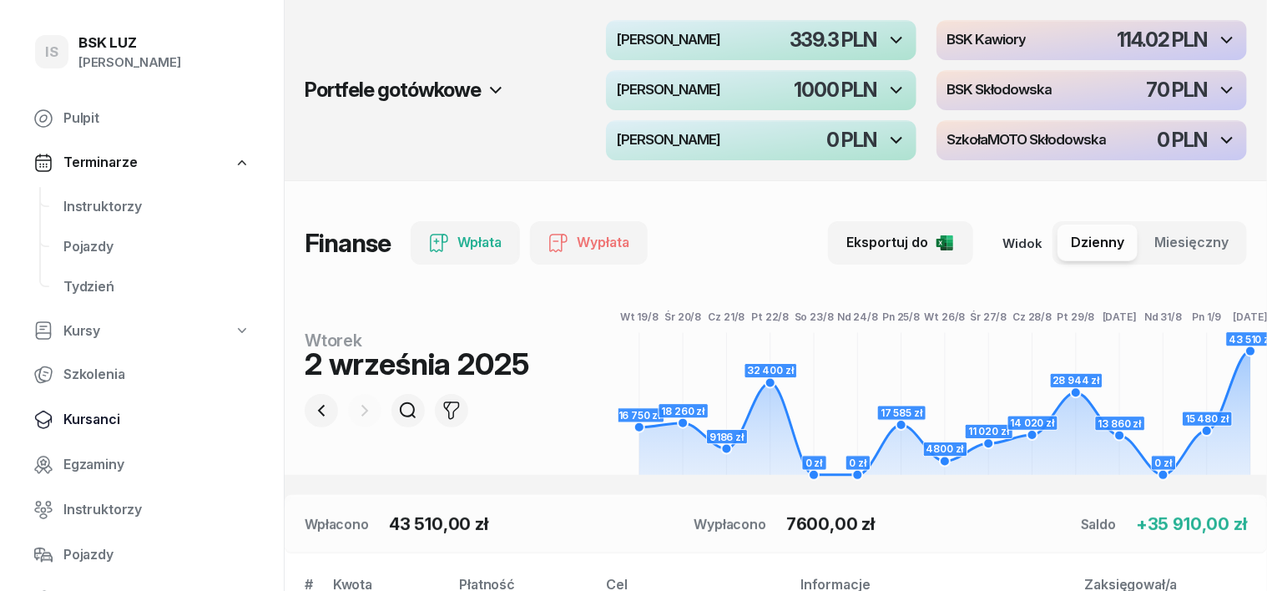
click at [108, 419] on span "Kursanci" at bounding box center [156, 420] width 187 height 22
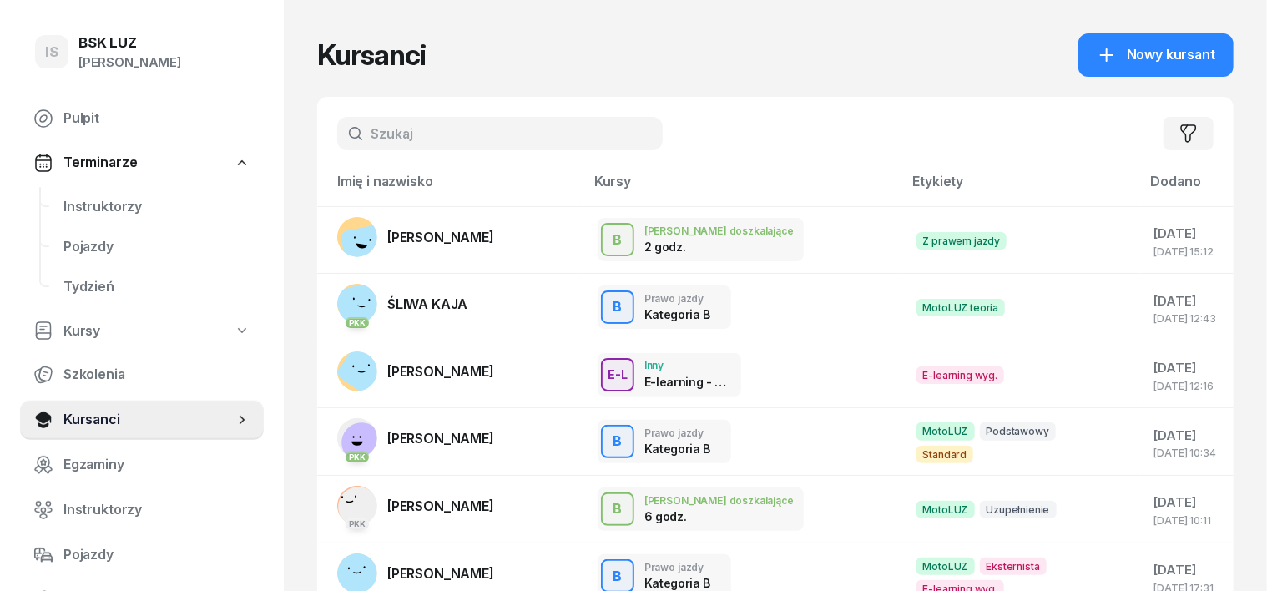
click at [337, 135] on input "text" at bounding box center [499, 133] width 325 height 33
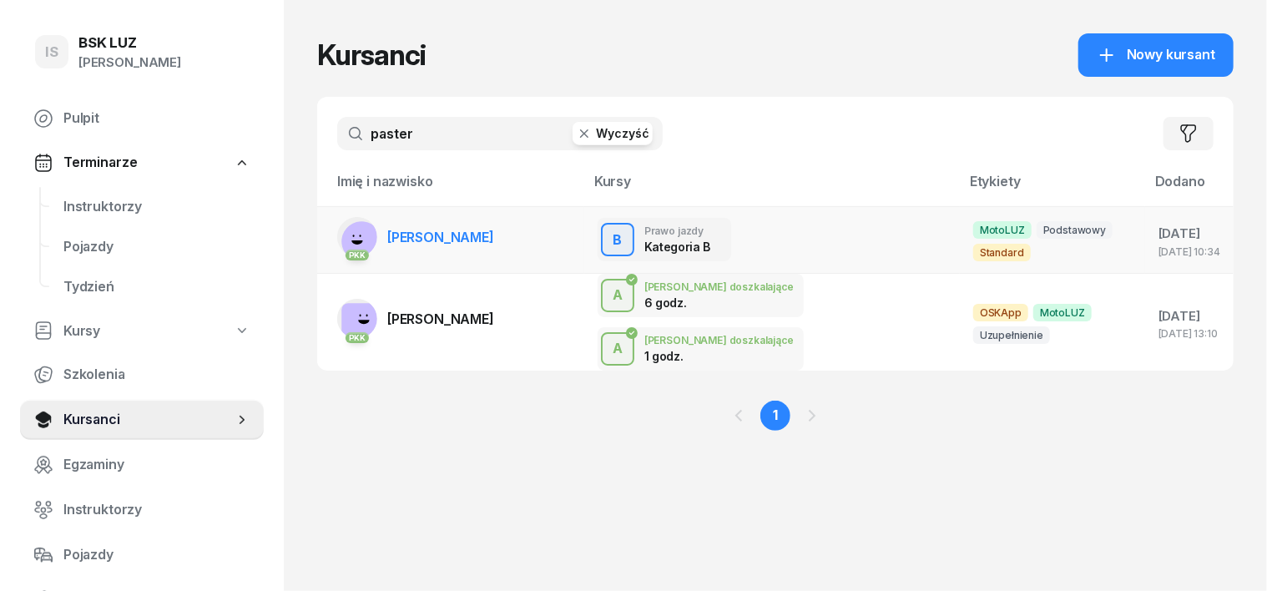
type input "paster"
click at [335, 232] on rect at bounding box center [362, 241] width 55 height 55
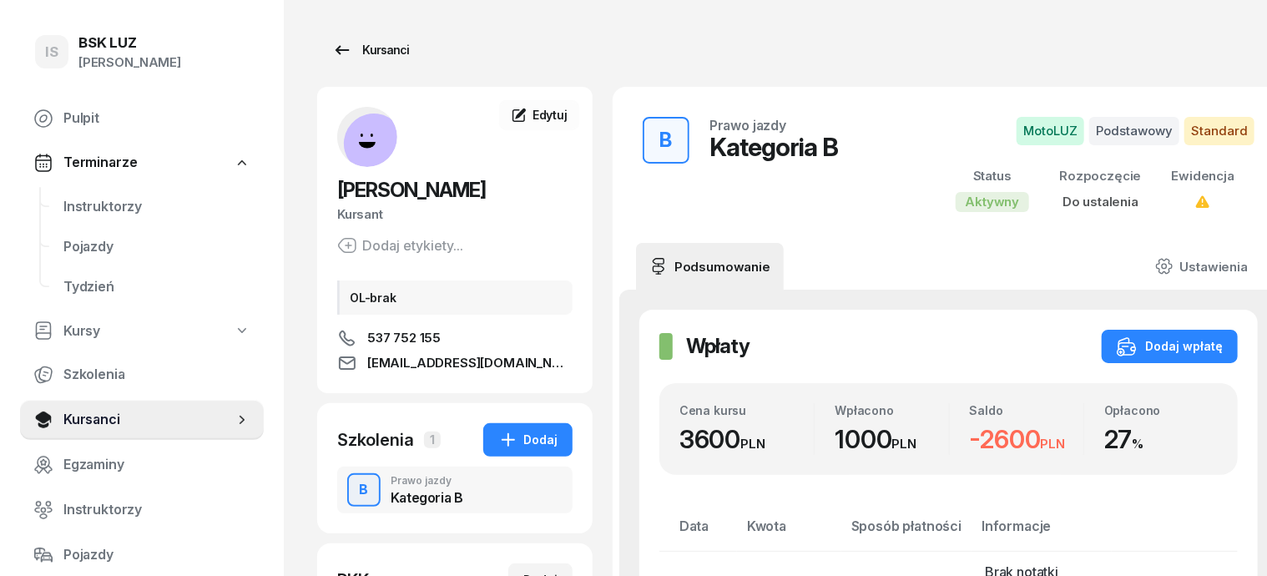
click at [350, 50] on div "Kursanci" at bounding box center [370, 50] width 77 height 20
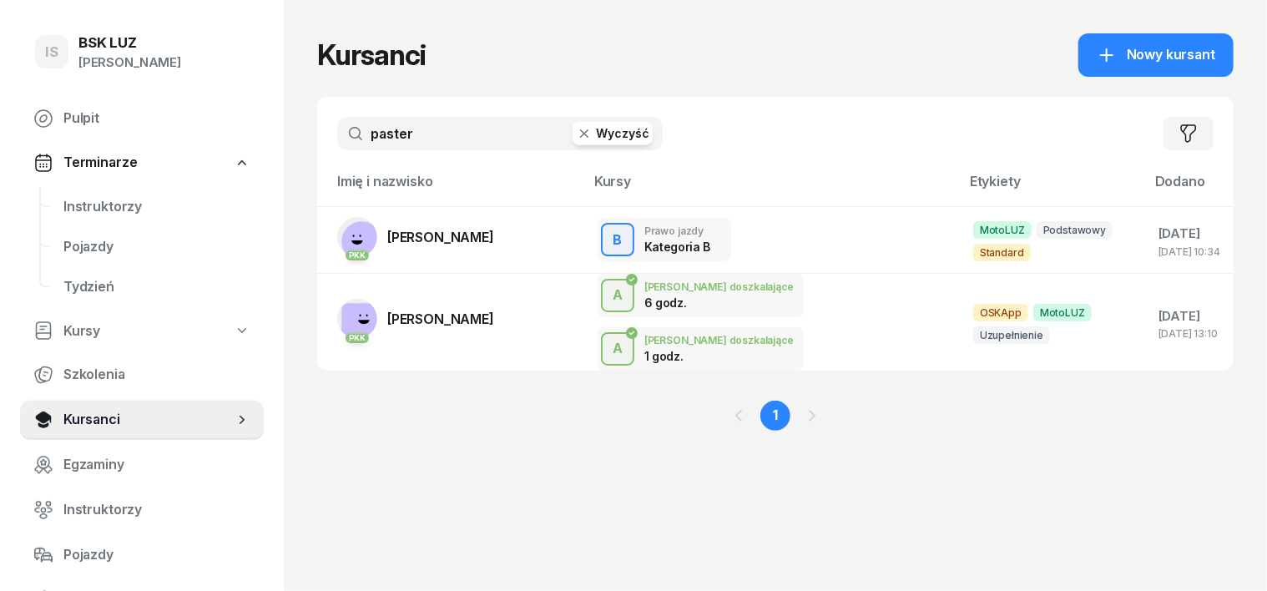
click at [576, 134] on icon "button" at bounding box center [584, 133] width 17 height 17
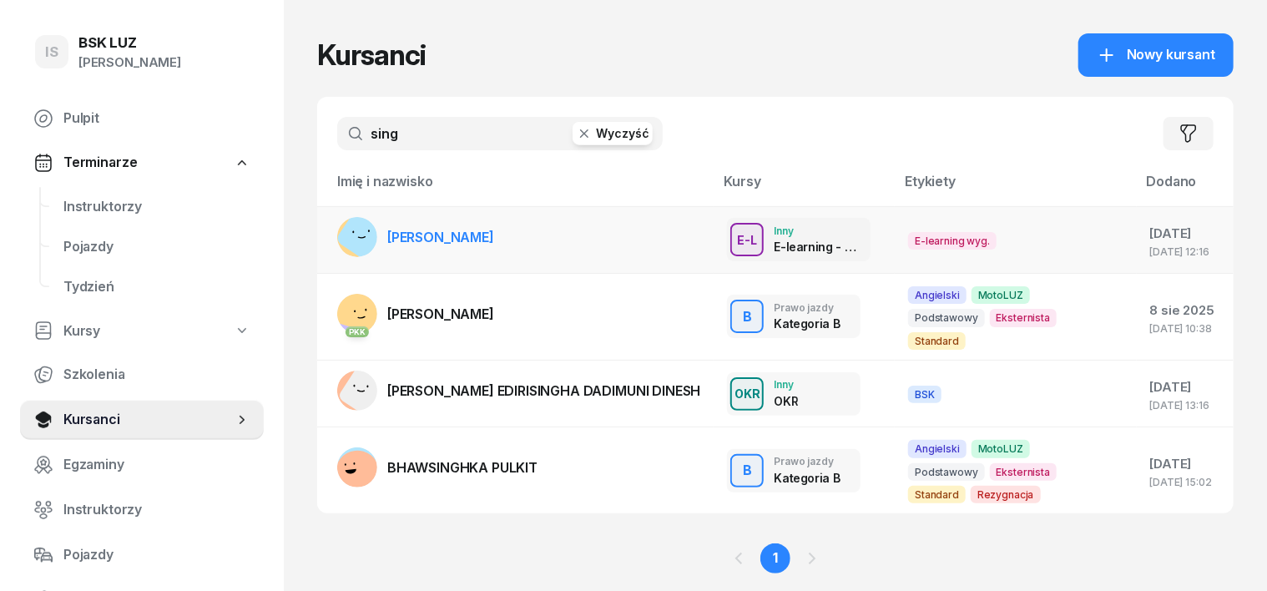
type input "sing"
click at [335, 244] on rect at bounding box center [365, 234] width 61 height 61
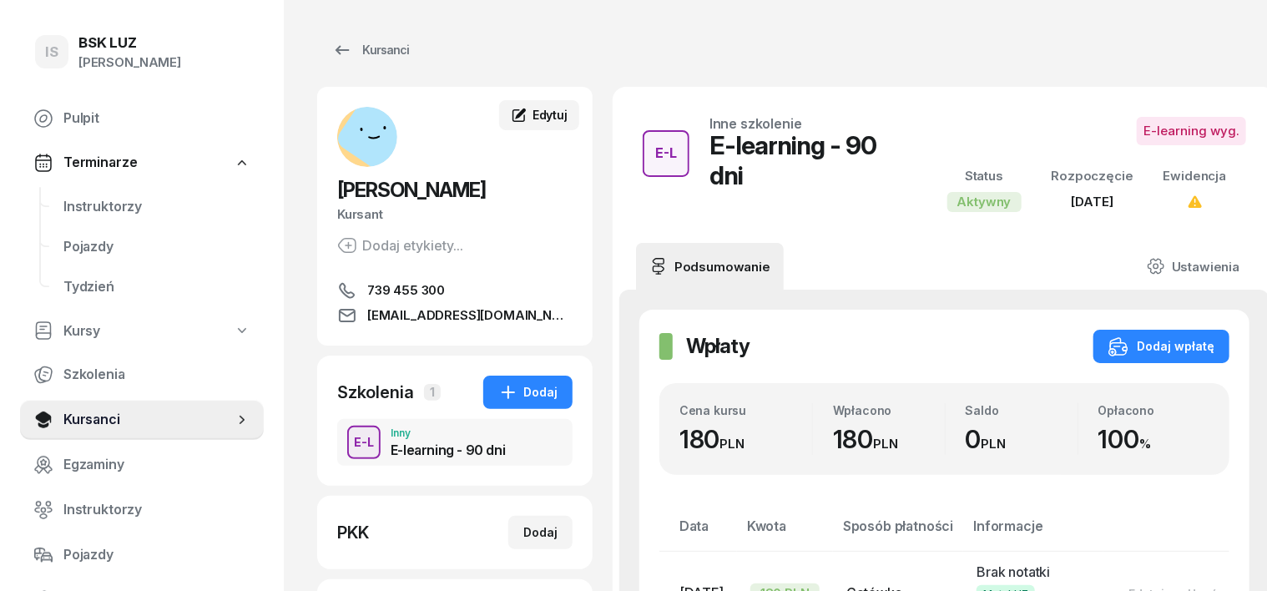
click at [532, 113] on span "Edytuj" at bounding box center [549, 115] width 35 height 14
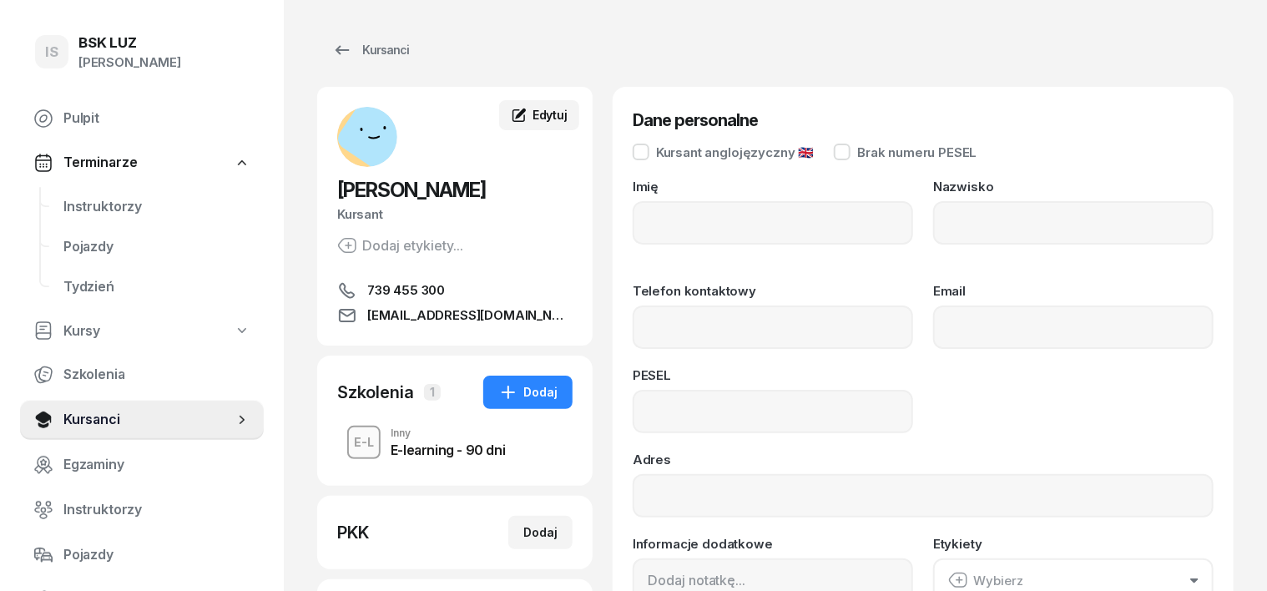
type input "DINESH"
type input "SINGH"
type input "739455300"
type input "dineshchef780@gmail.com"
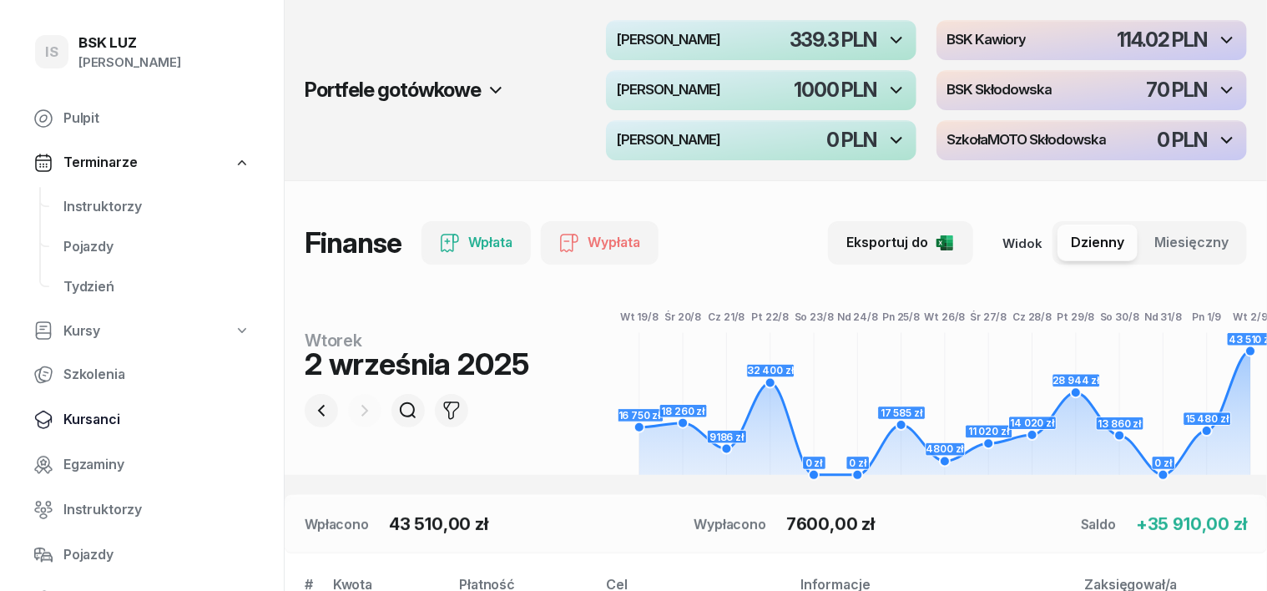
click at [95, 421] on span "Kursanci" at bounding box center [156, 420] width 187 height 22
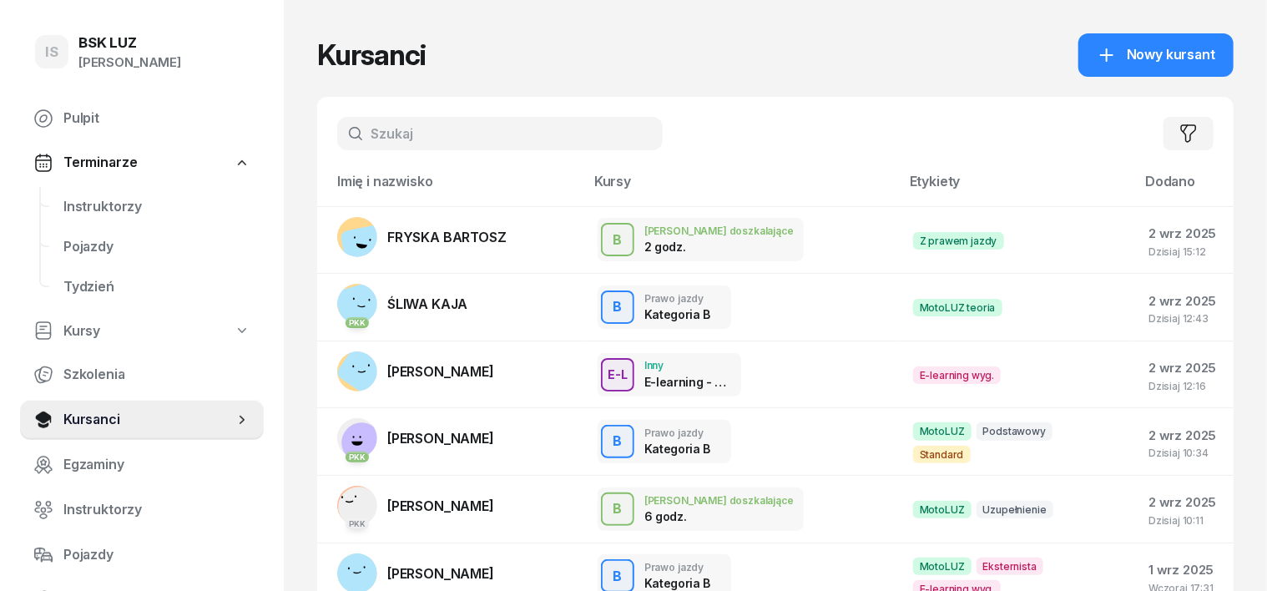
drag, startPoint x: 342, startPoint y: 128, endPoint x: 352, endPoint y: 127, distance: 10.0
click at [344, 128] on input "text" at bounding box center [499, 133] width 325 height 33
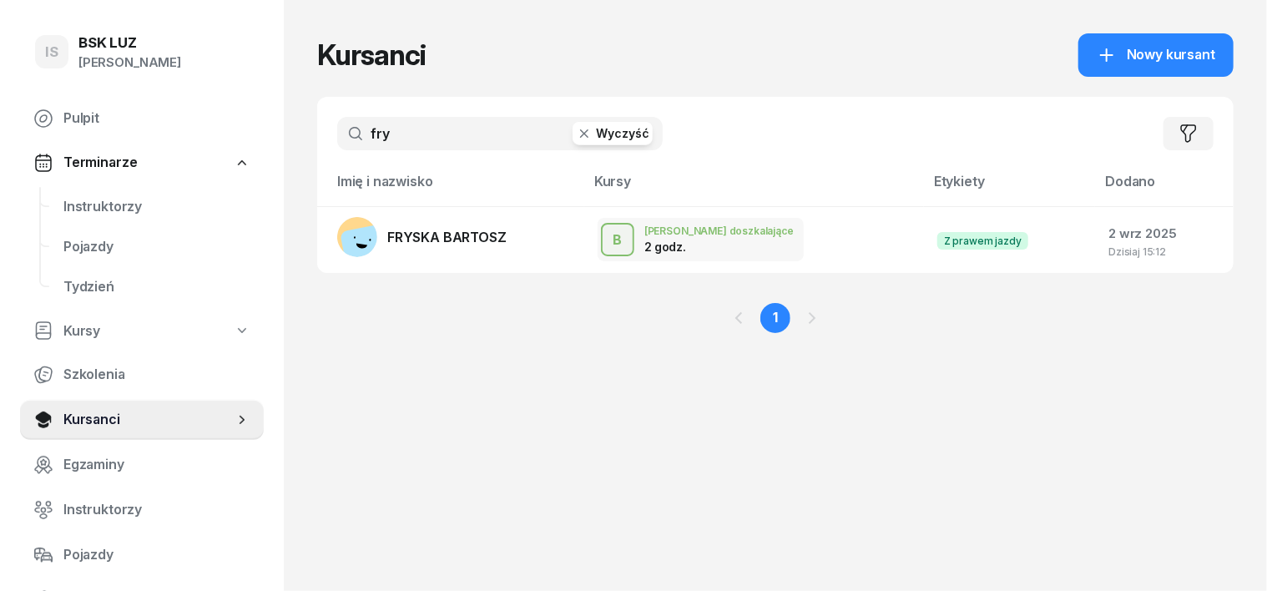
type input "fry"
click at [572, 142] on button "Wyczyść" at bounding box center [612, 133] width 80 height 23
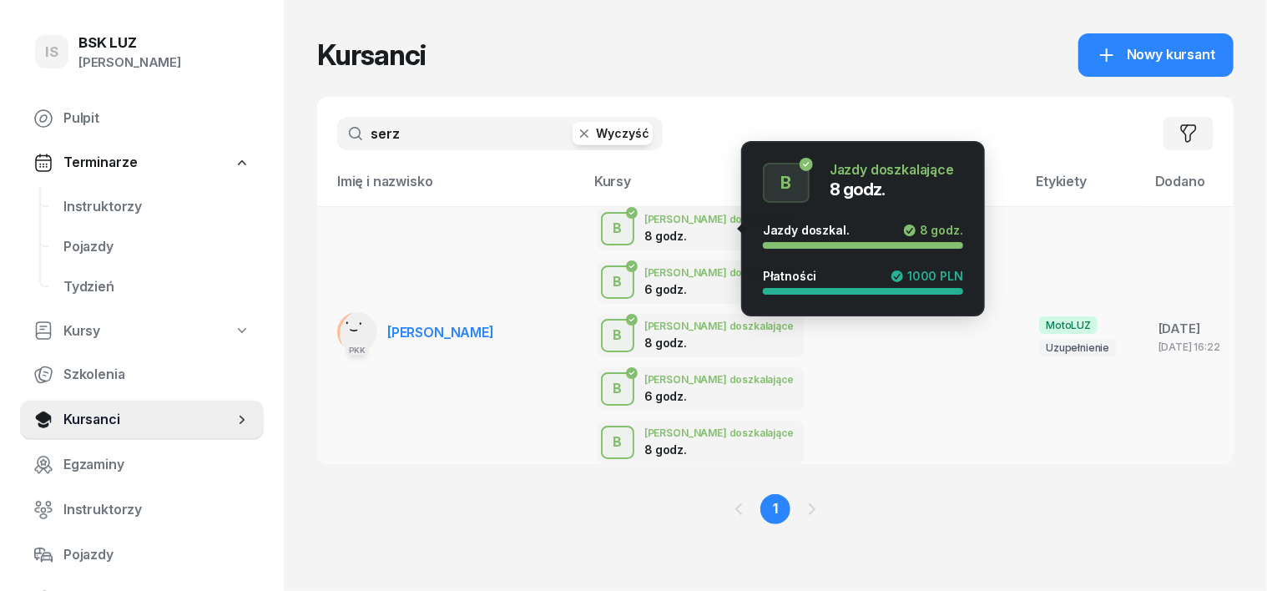
type input "serz"
click at [607, 224] on div "B" at bounding box center [618, 228] width 23 height 28
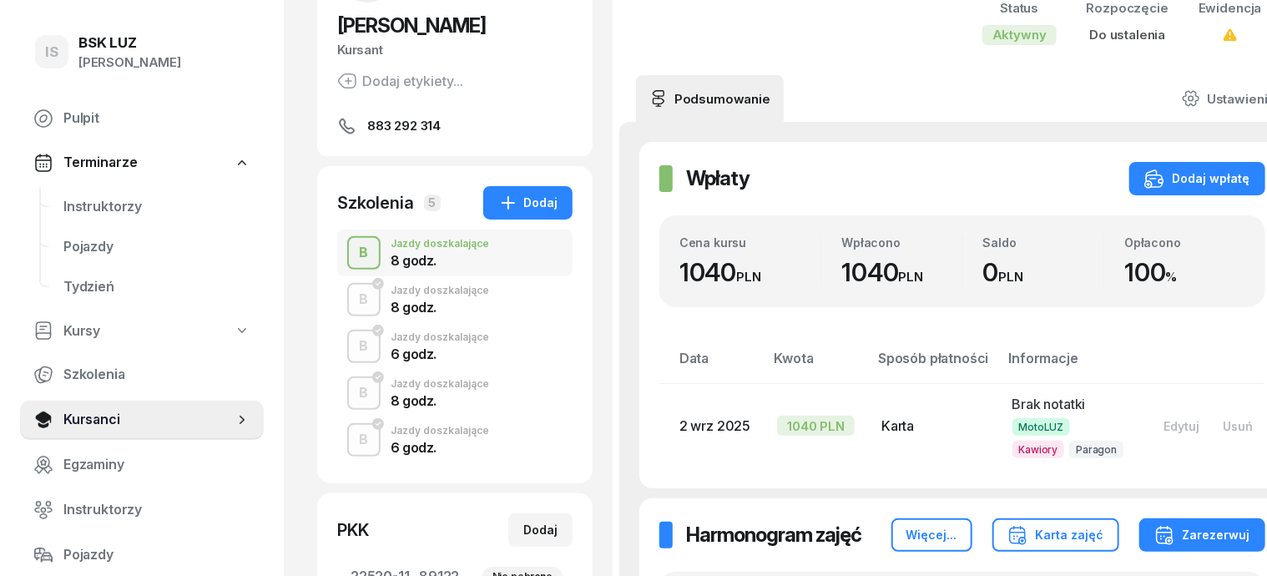
scroll to position [209, 0]
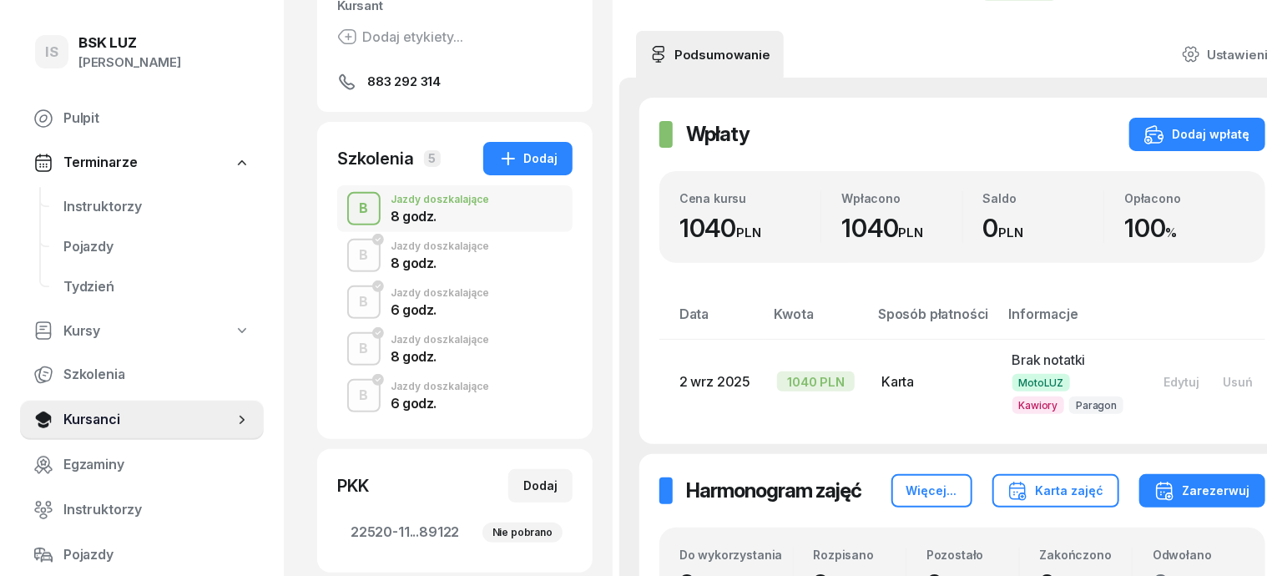
click at [353, 223] on div "B" at bounding box center [364, 208] width 23 height 28
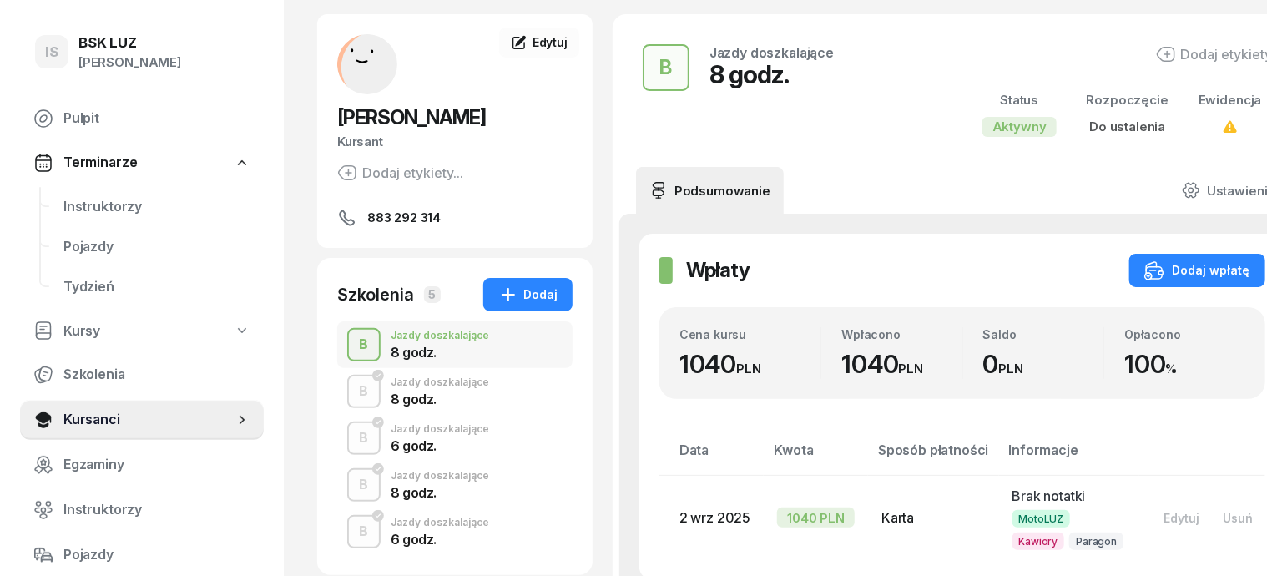
scroll to position [103, 0]
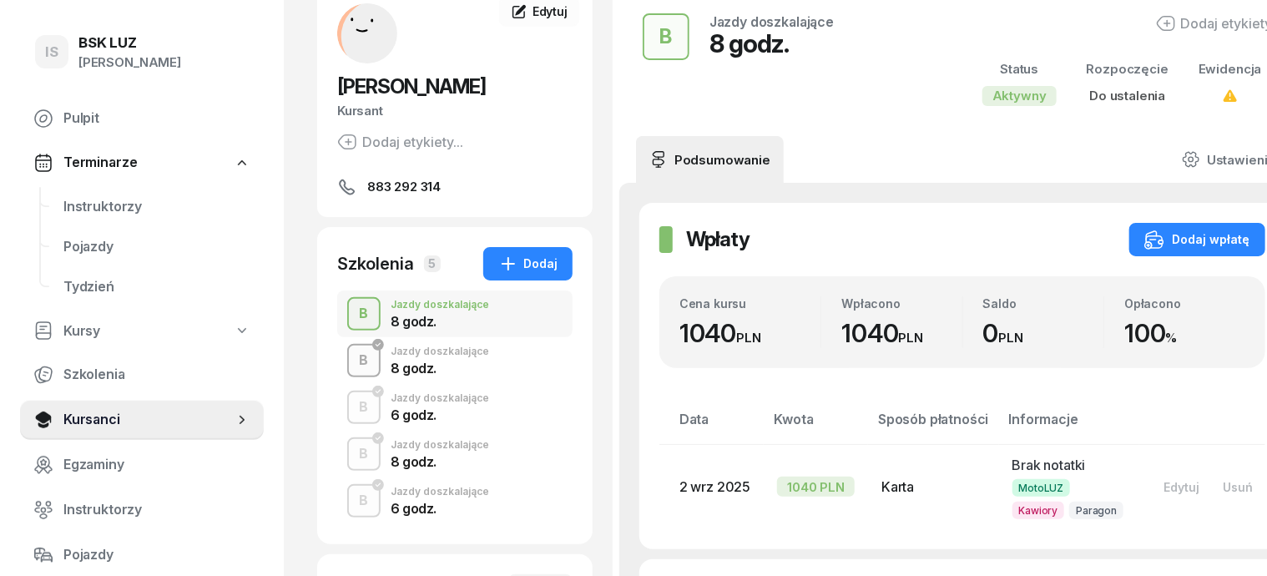
click at [353, 375] on div "B" at bounding box center [364, 360] width 23 height 28
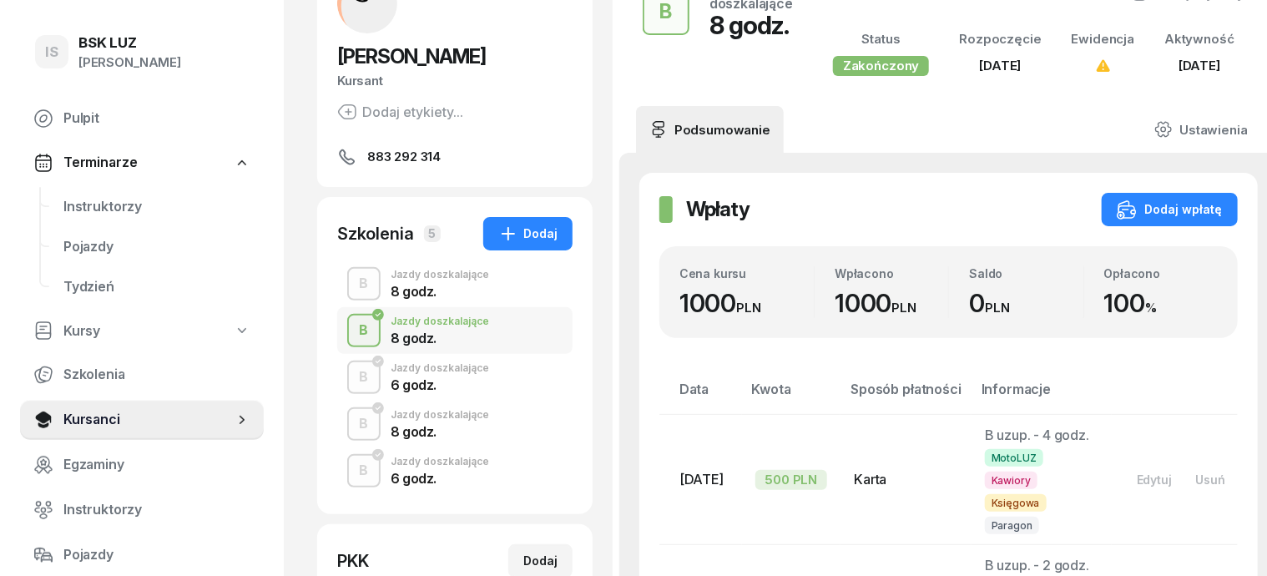
scroll to position [209, 0]
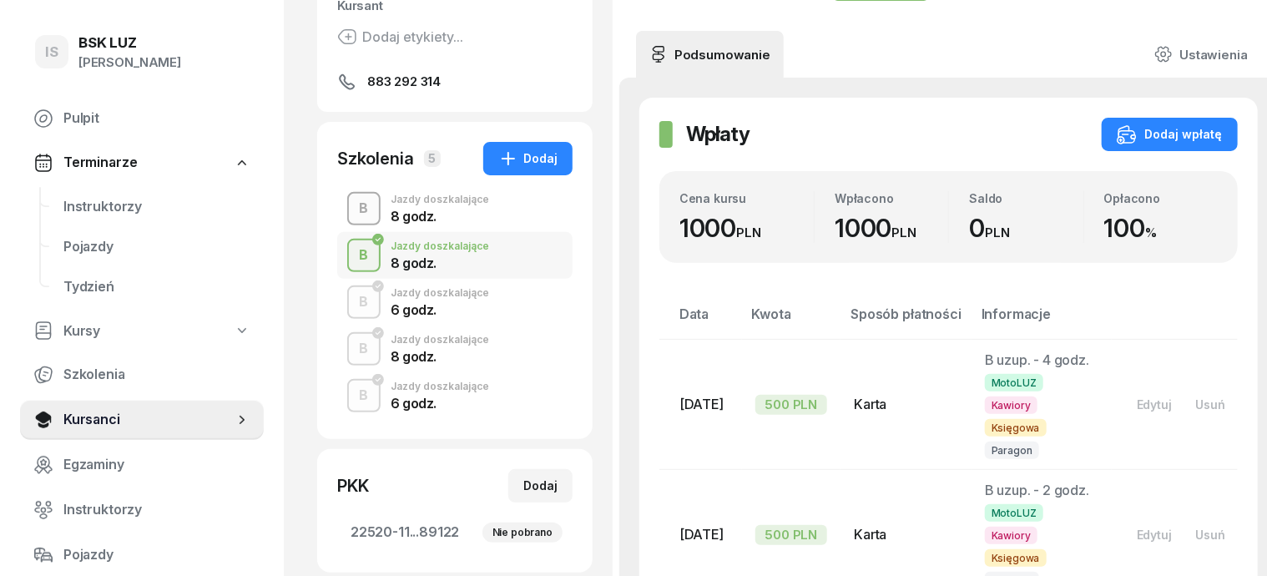
click at [353, 223] on div "B" at bounding box center [364, 208] width 23 height 28
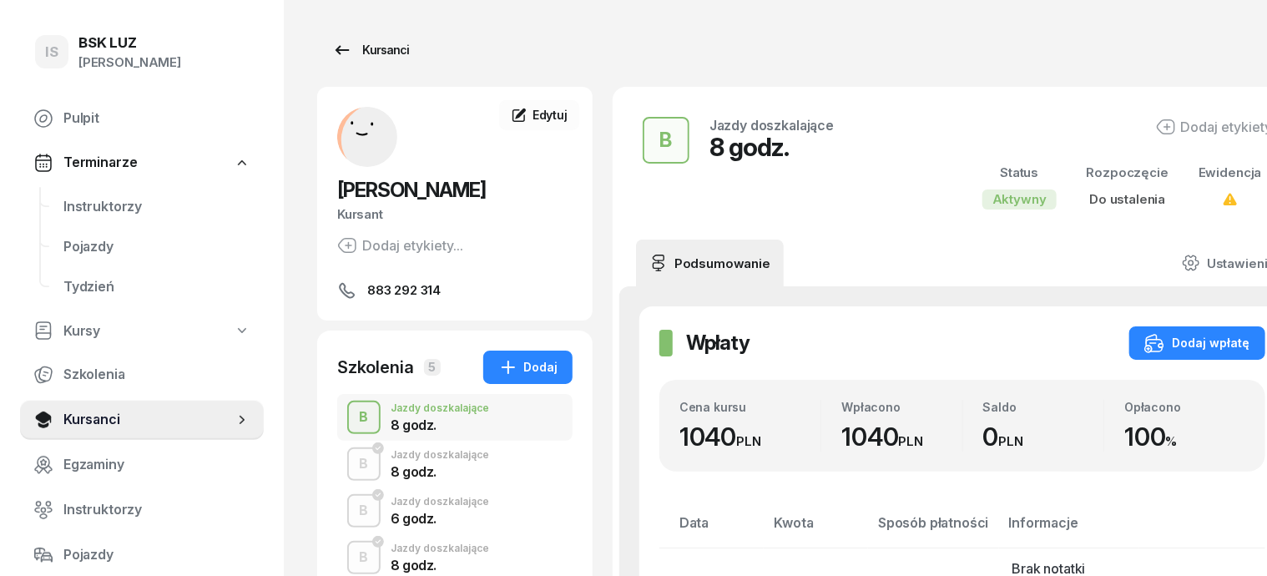
click at [344, 46] on div "Kursanci" at bounding box center [370, 50] width 77 height 20
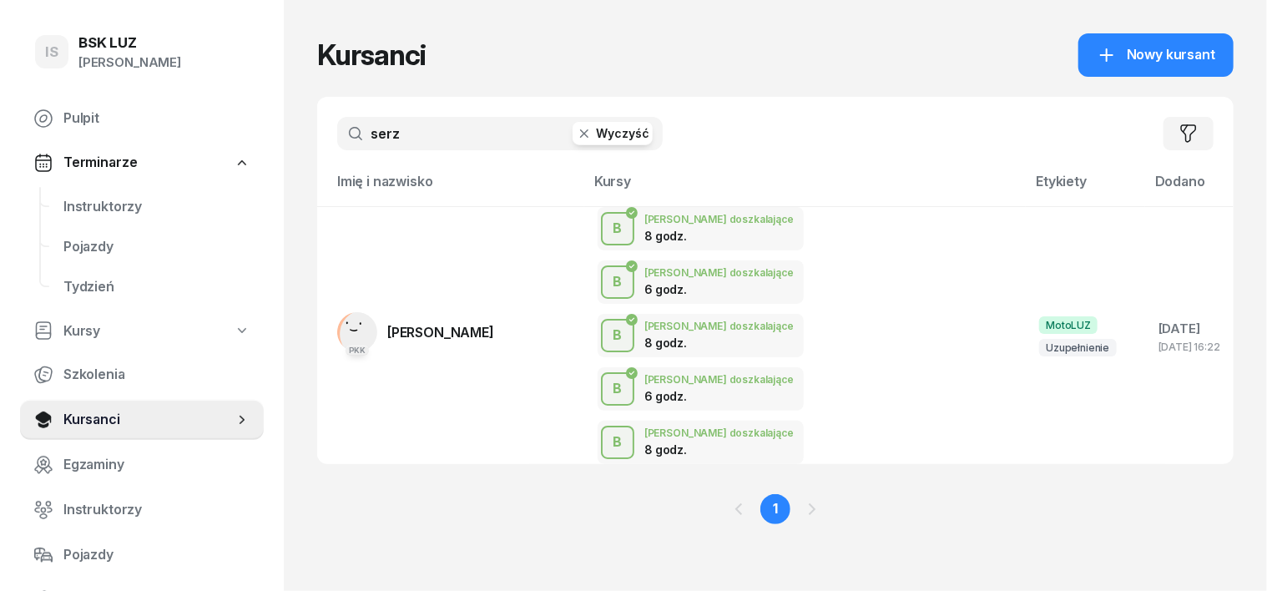
click at [576, 135] on icon "button" at bounding box center [584, 133] width 17 height 17
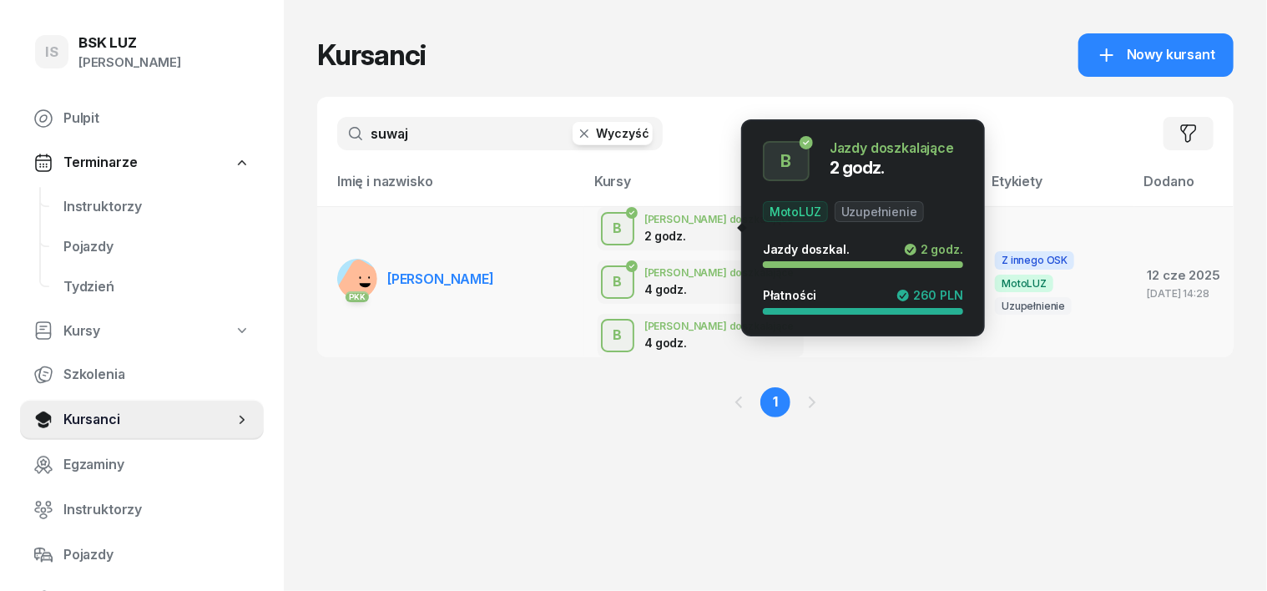
type input "suwaj"
click at [607, 229] on div "B" at bounding box center [618, 228] width 23 height 28
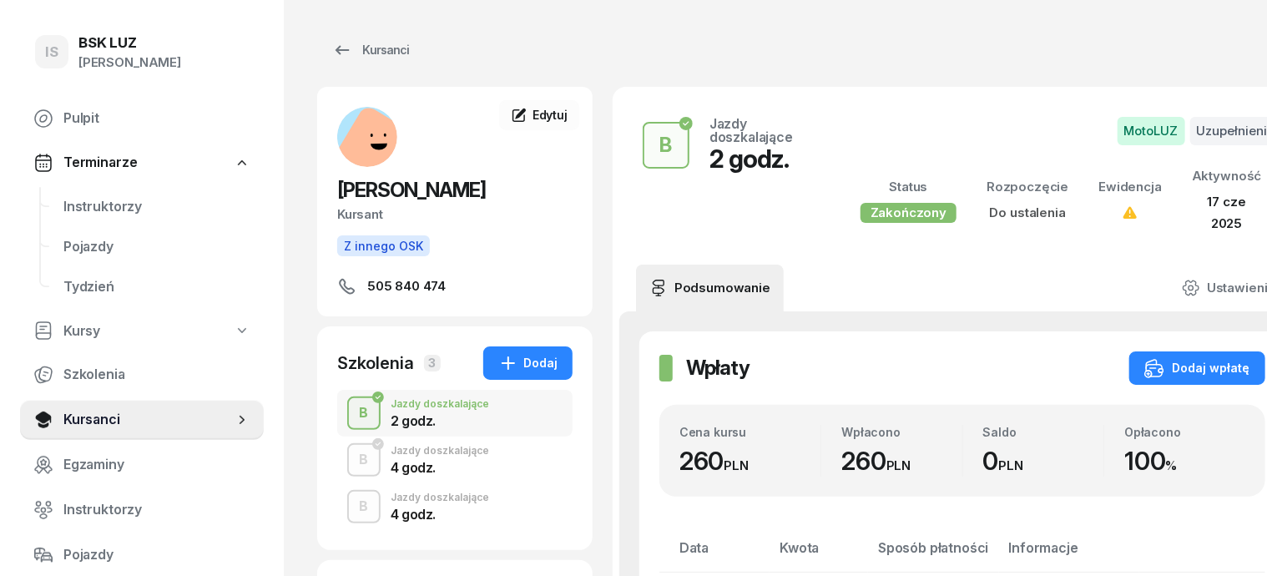
scroll to position [103, 0]
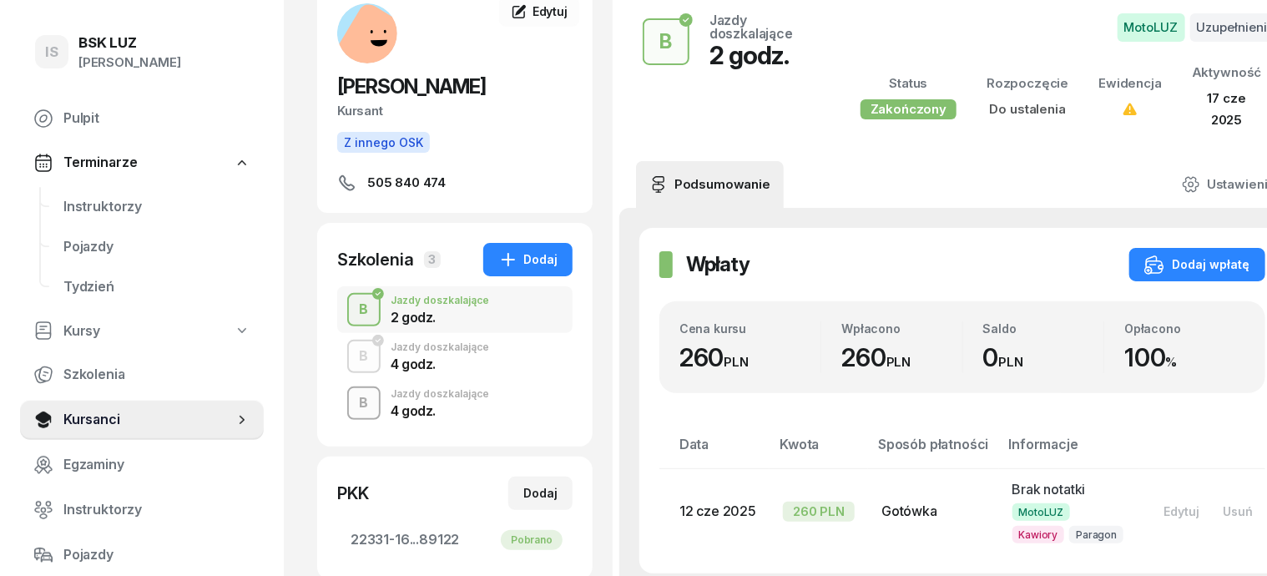
click at [353, 405] on div "B" at bounding box center [364, 403] width 23 height 28
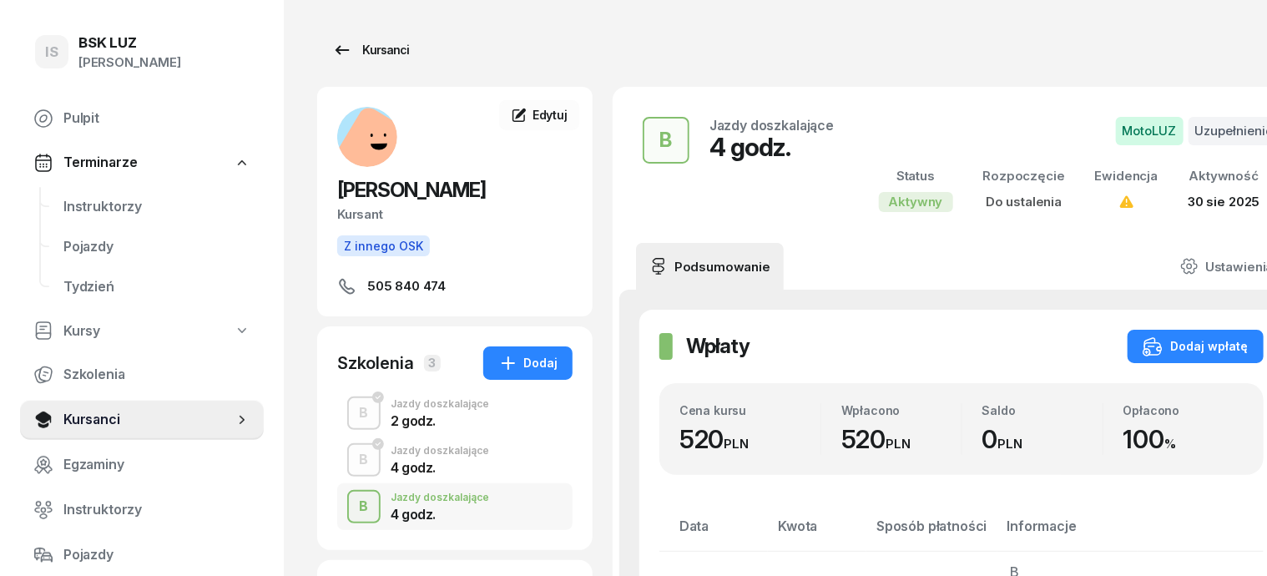
click at [361, 50] on div "Kursanci" at bounding box center [370, 50] width 77 height 20
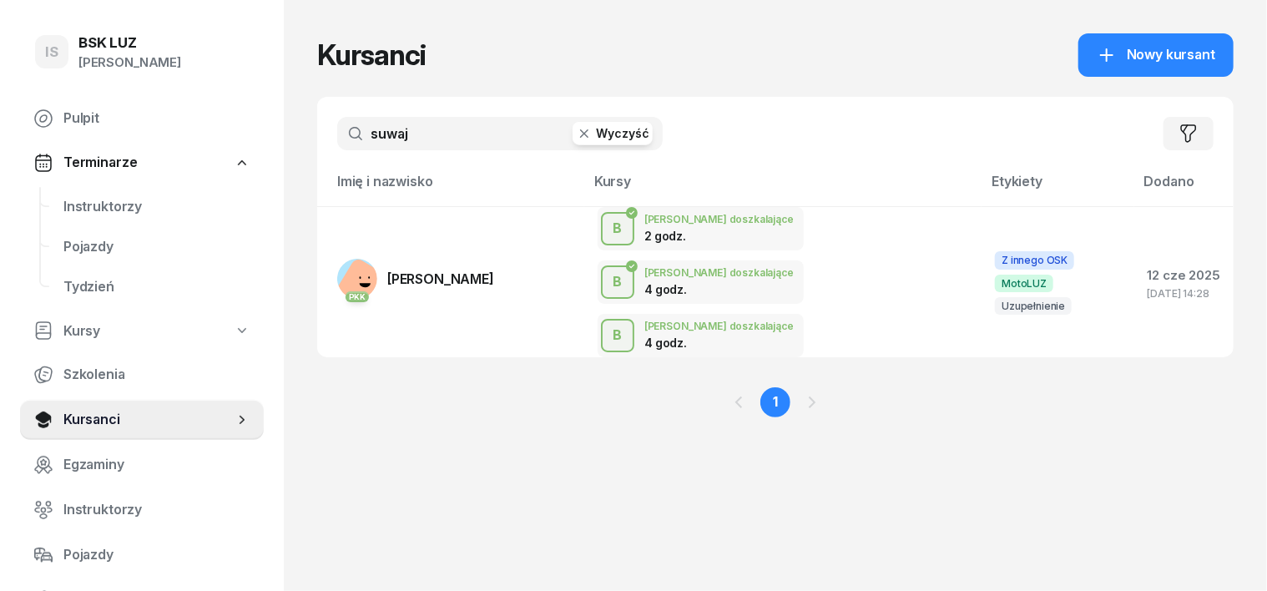
click at [576, 131] on icon "button" at bounding box center [584, 133] width 17 height 17
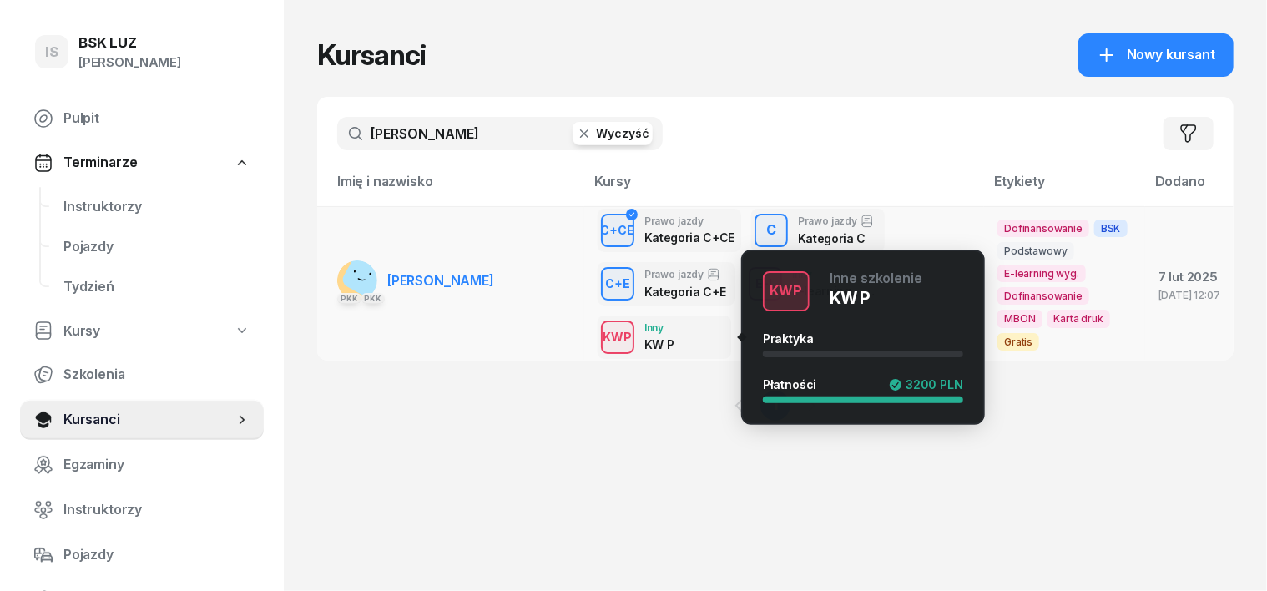
type input "[PERSON_NAME]"
click at [597, 332] on div "KWP" at bounding box center [618, 336] width 43 height 21
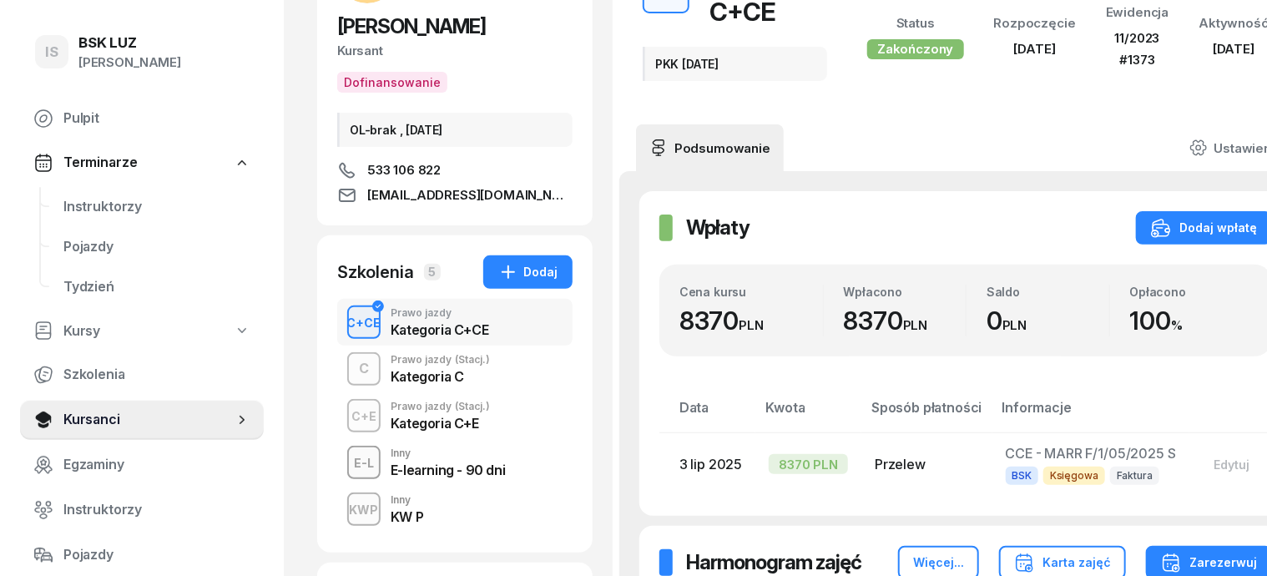
scroll to position [209, 0]
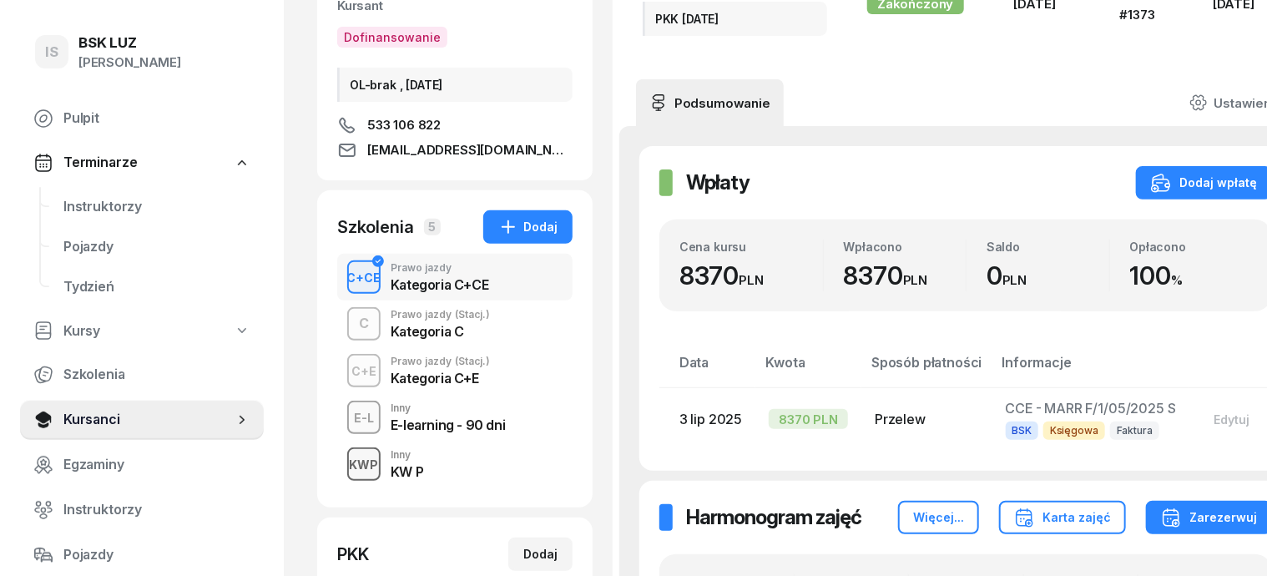
click at [343, 464] on div "KWP" at bounding box center [364, 464] width 43 height 21
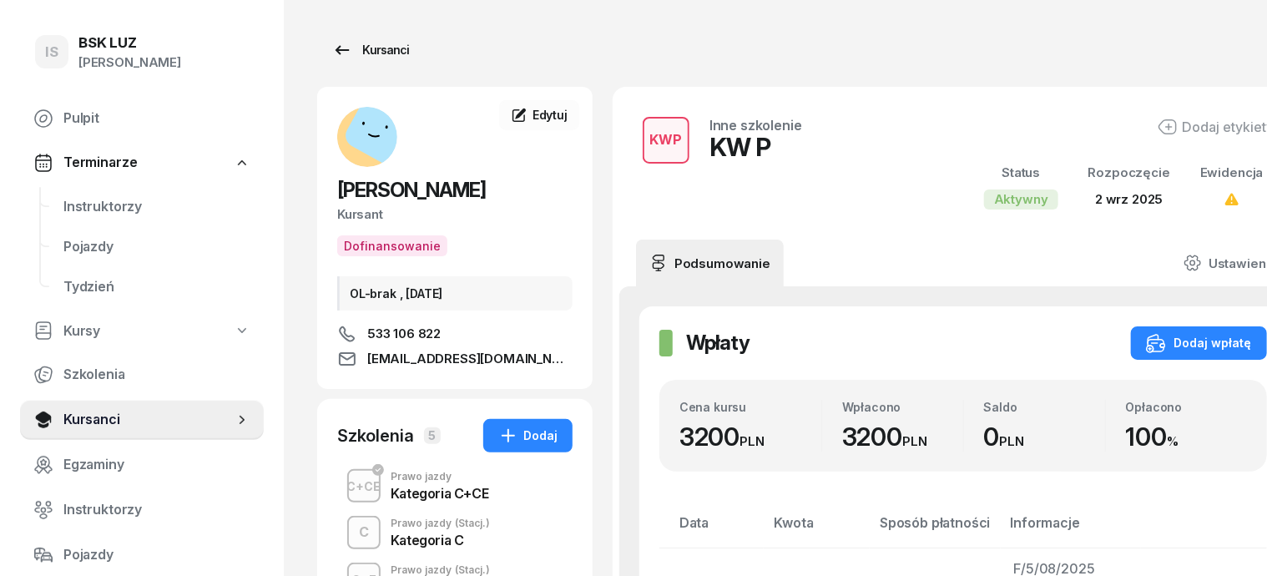
click at [353, 51] on div "Kursanci" at bounding box center [370, 50] width 77 height 20
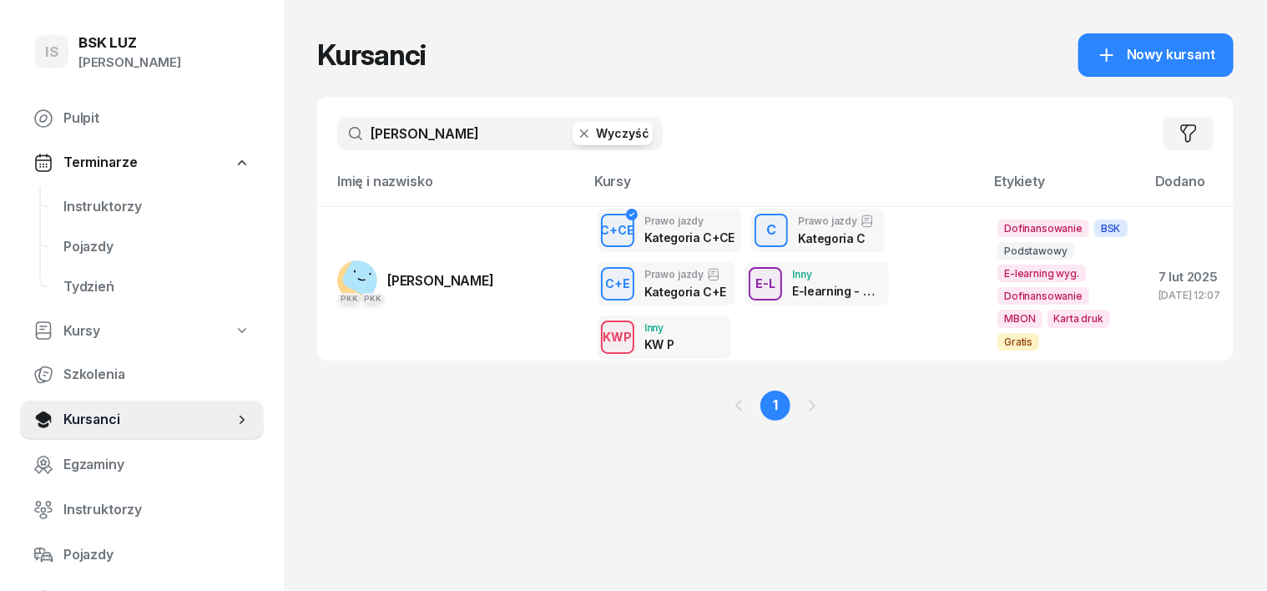
click at [576, 134] on icon "button" at bounding box center [584, 133] width 17 height 17
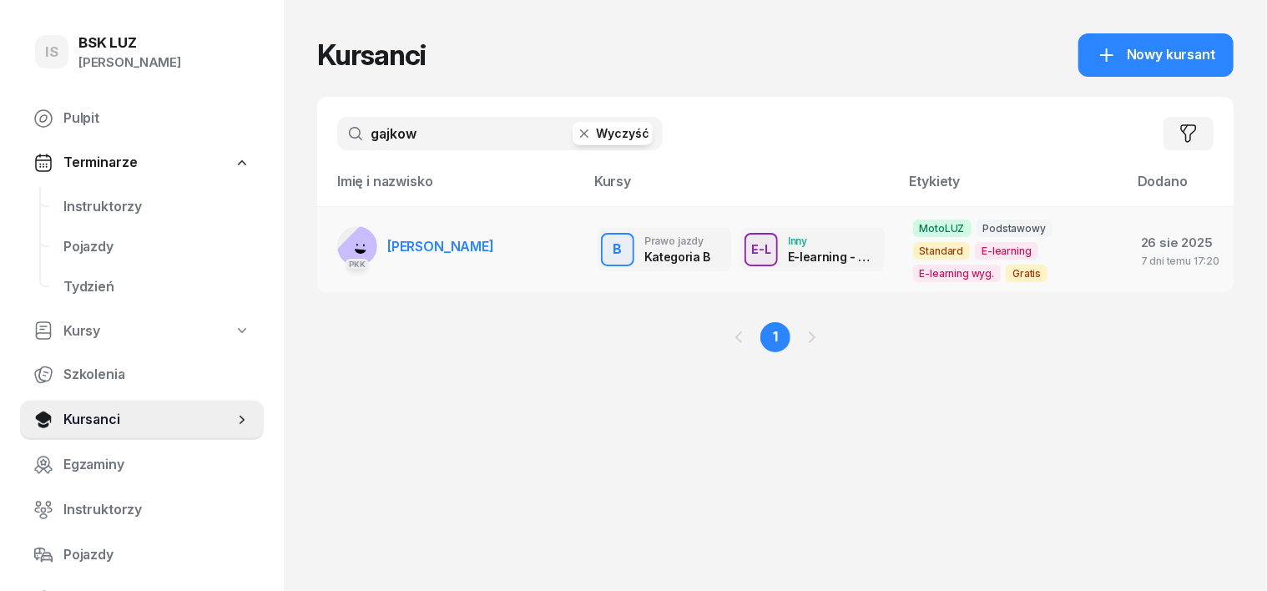
type input "gajkow"
click at [335, 234] on rect at bounding box center [363, 252] width 57 height 57
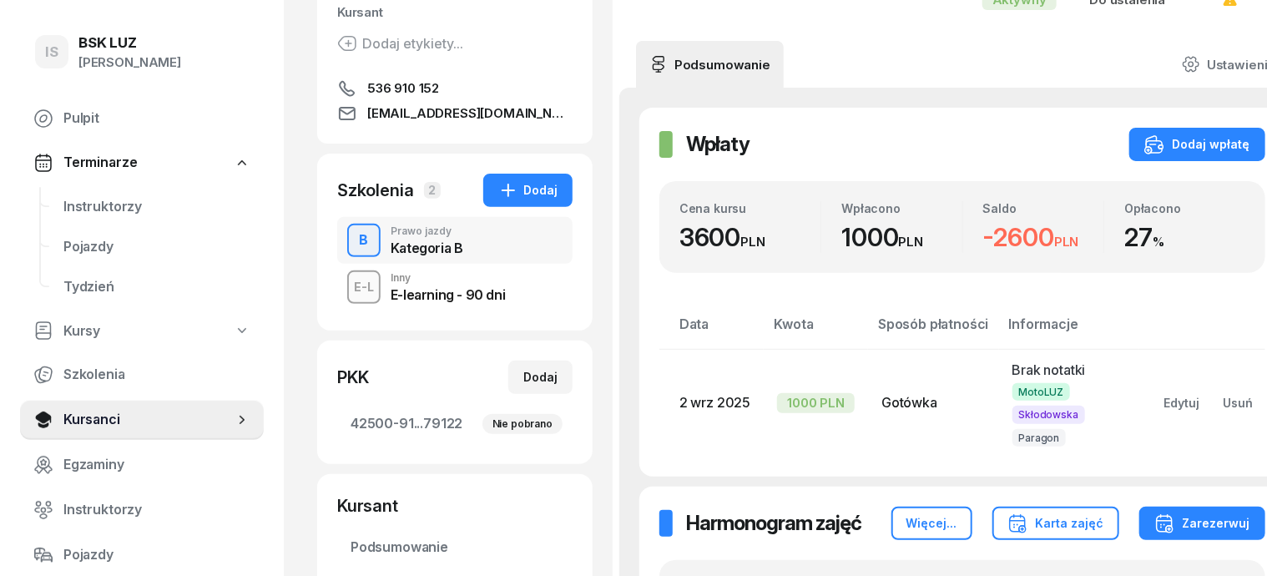
scroll to position [209, 0]
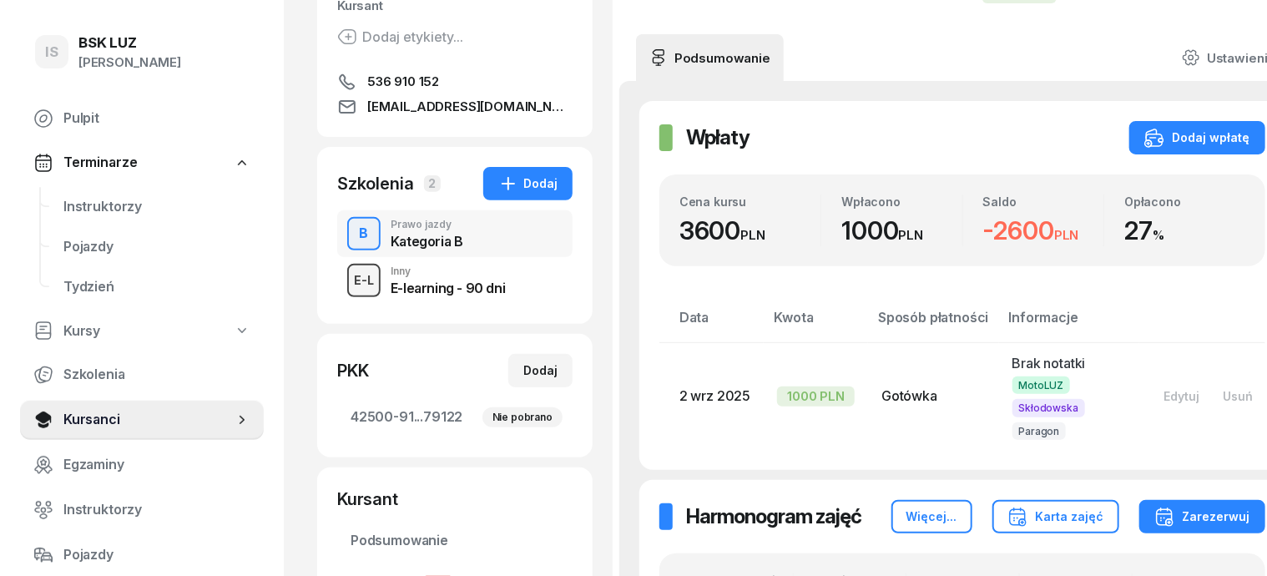
click at [347, 270] on div "E-L" at bounding box center [363, 280] width 33 height 21
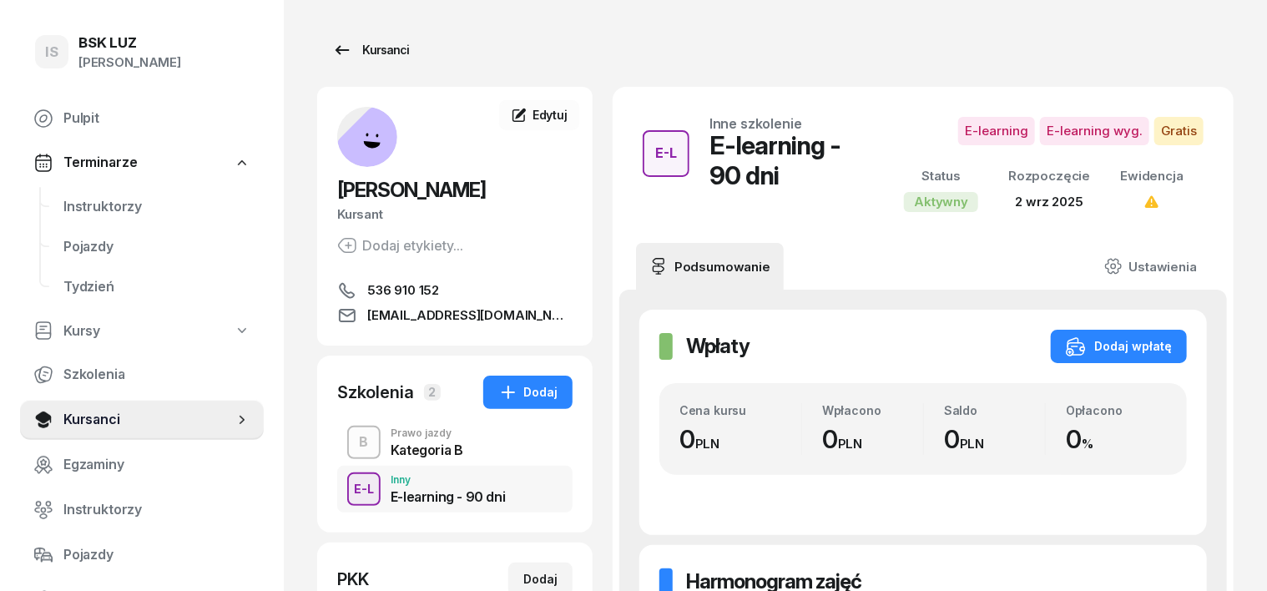
click at [351, 51] on div "Kursanci" at bounding box center [370, 50] width 77 height 20
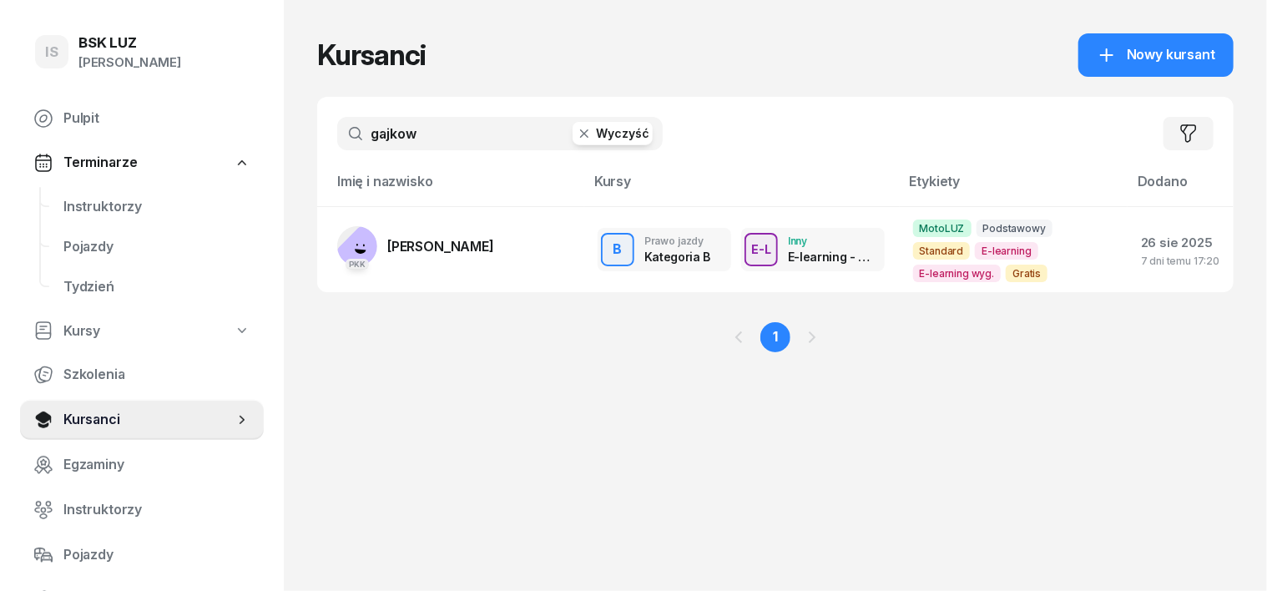
click at [580, 132] on icon "button" at bounding box center [584, 133] width 8 height 8
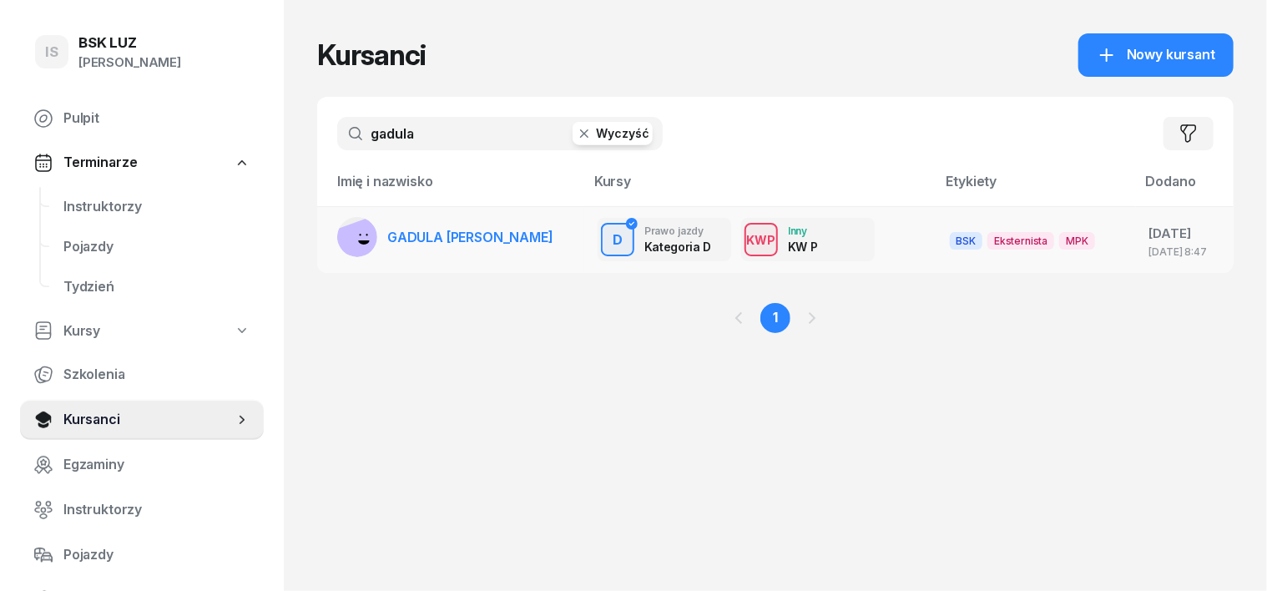
type input "gadula"
click at [332, 238] on rect at bounding box center [360, 243] width 57 height 57
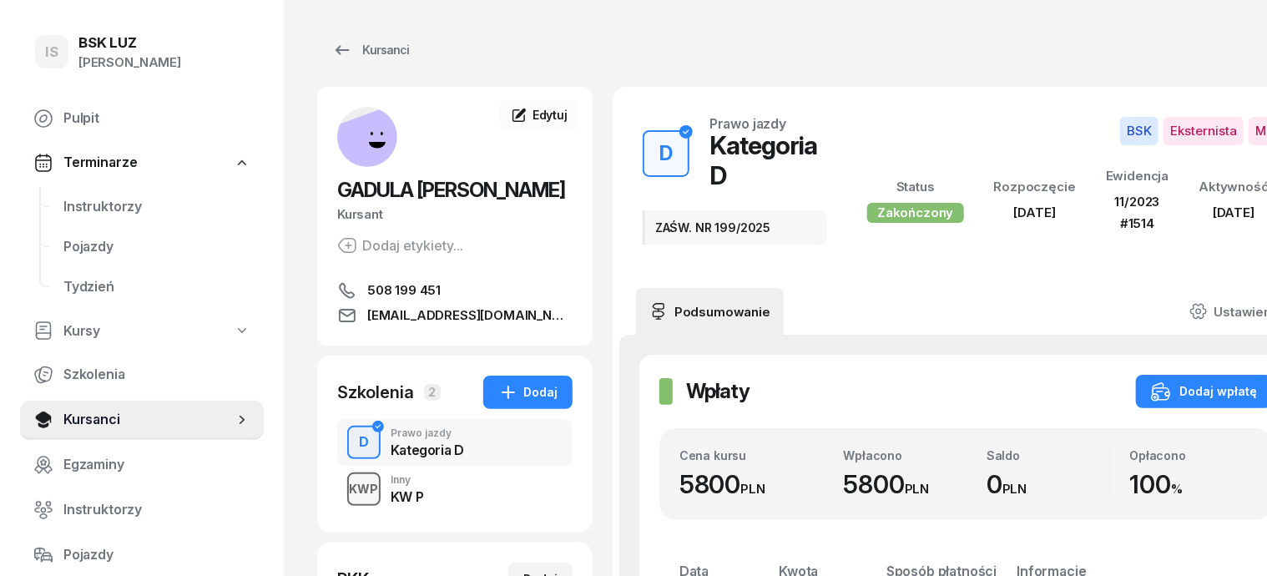
click at [343, 481] on div "KWP" at bounding box center [364, 488] width 43 height 21
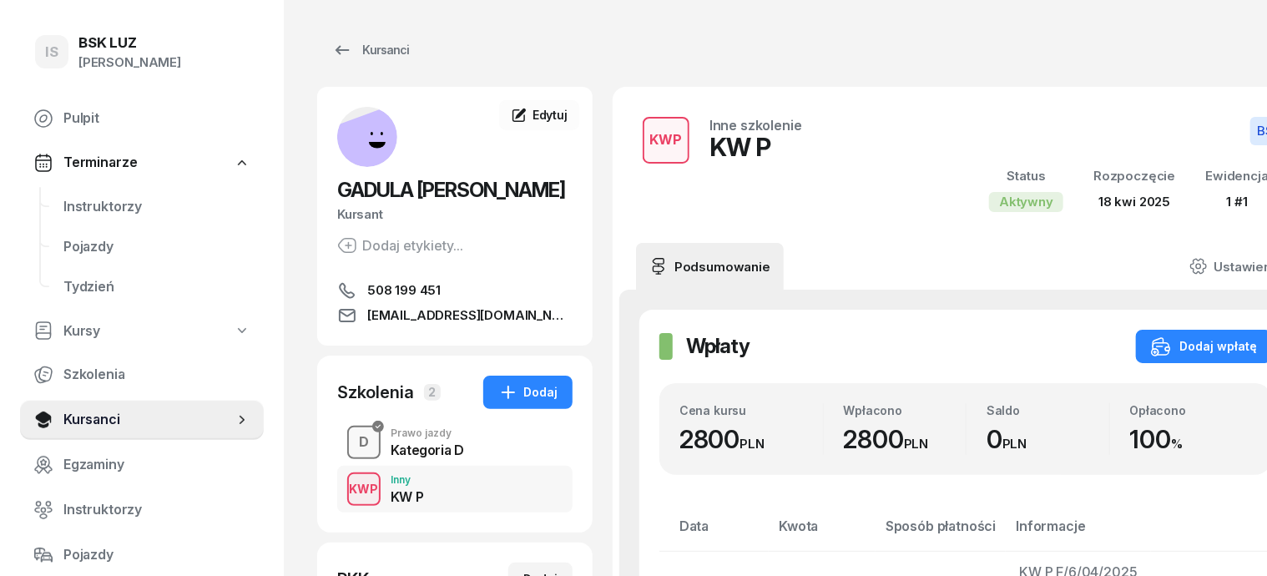
click at [352, 445] on div "D" at bounding box center [363, 442] width 23 height 28
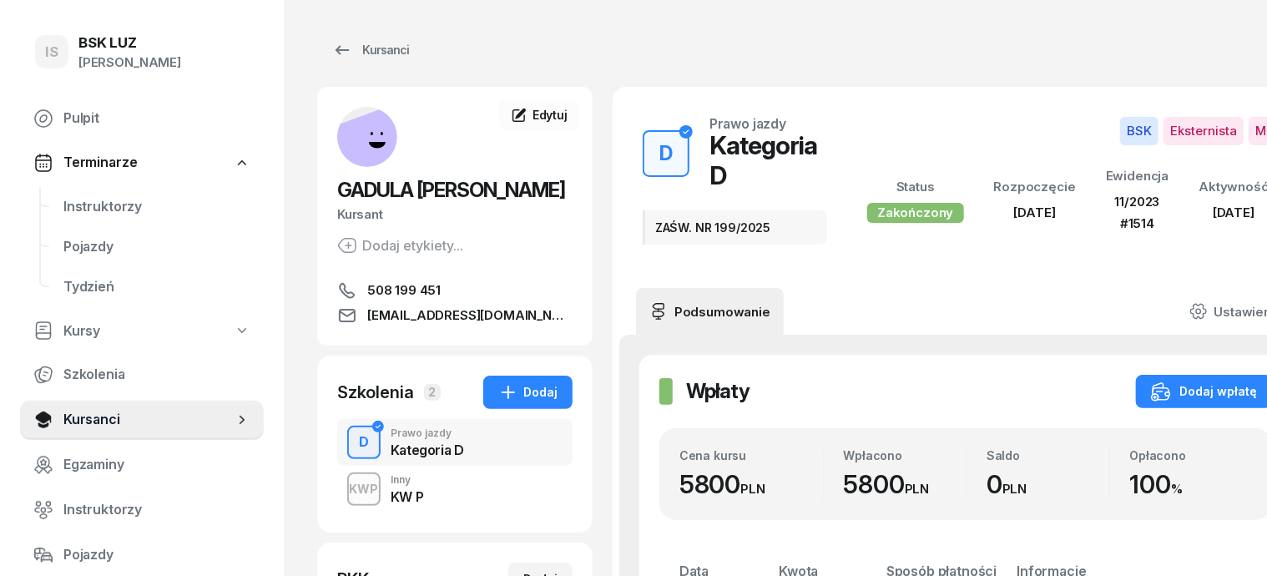
scroll to position [103, 0]
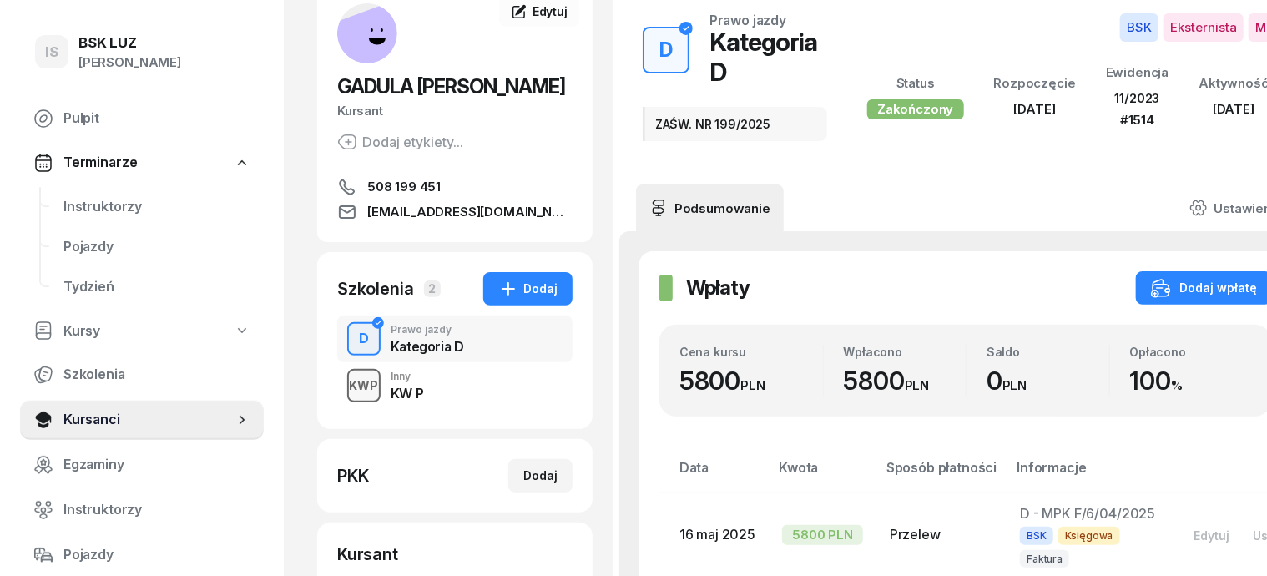
click at [343, 390] on div "KWP" at bounding box center [364, 385] width 43 height 21
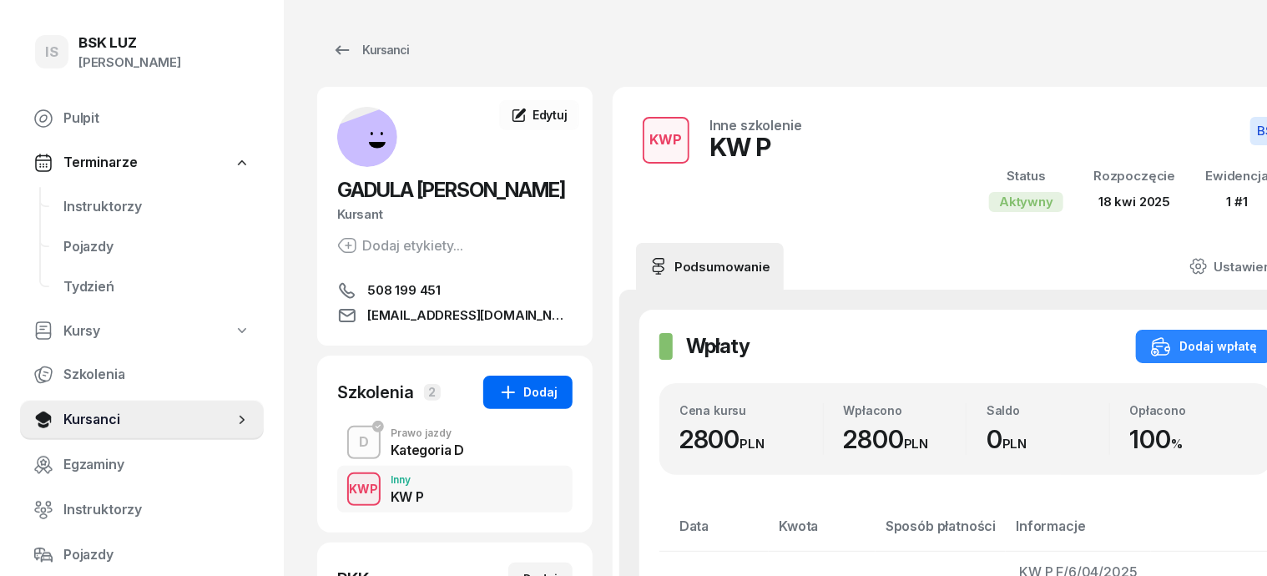
scroll to position [104, 0]
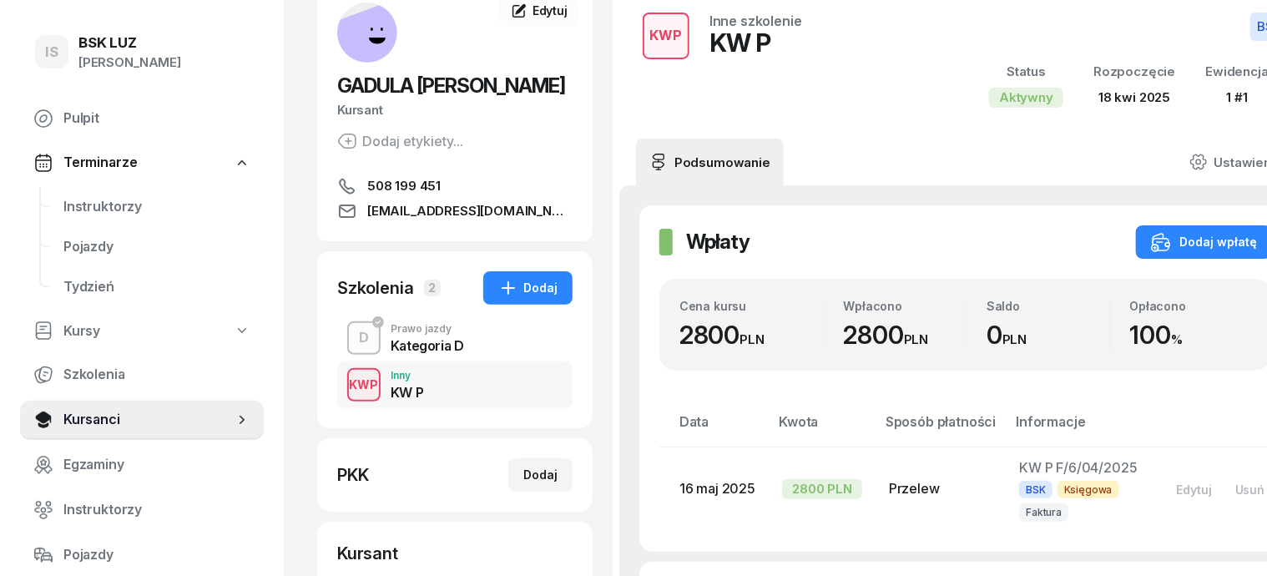
click at [352, 336] on div "D" at bounding box center [363, 338] width 23 height 28
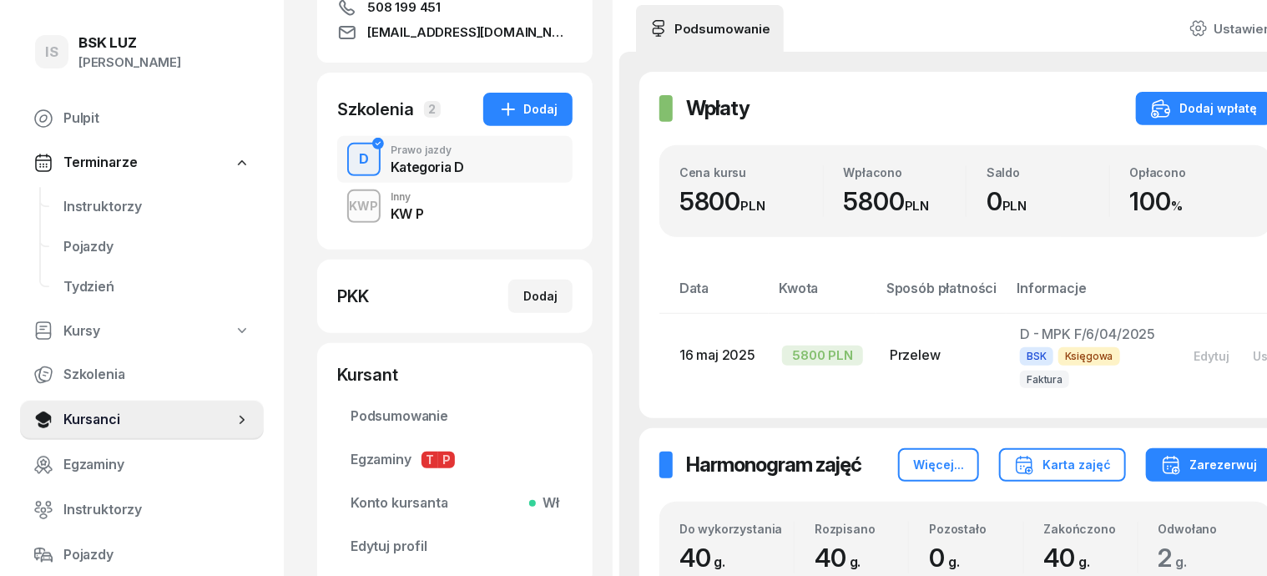
scroll to position [313, 0]
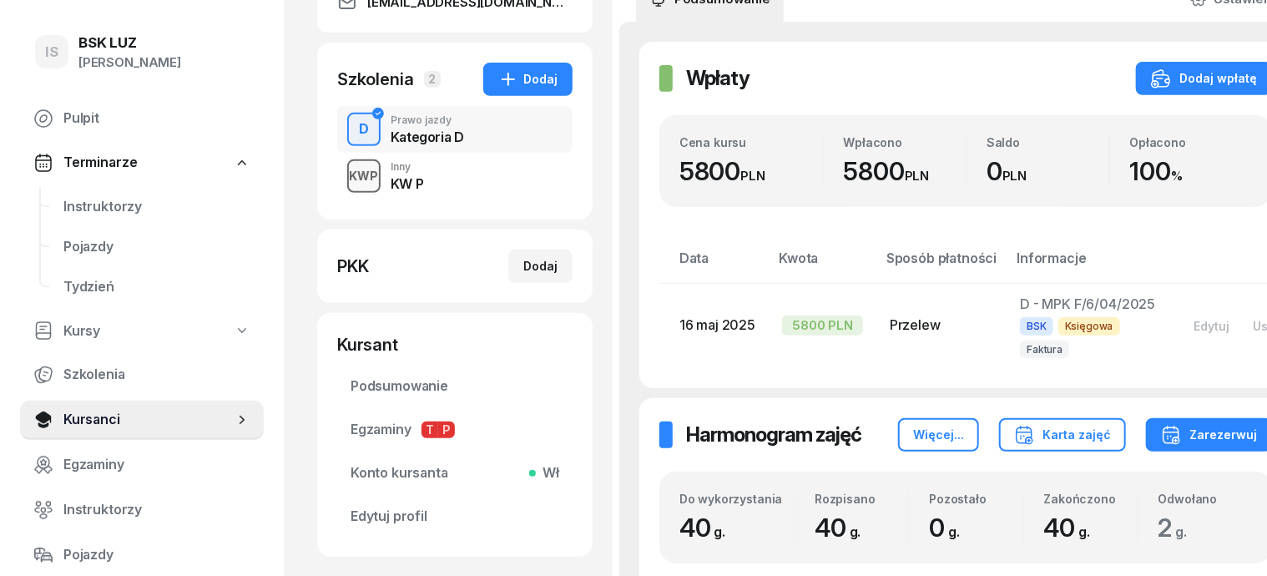
click at [343, 177] on div "KWP" at bounding box center [364, 175] width 43 height 21
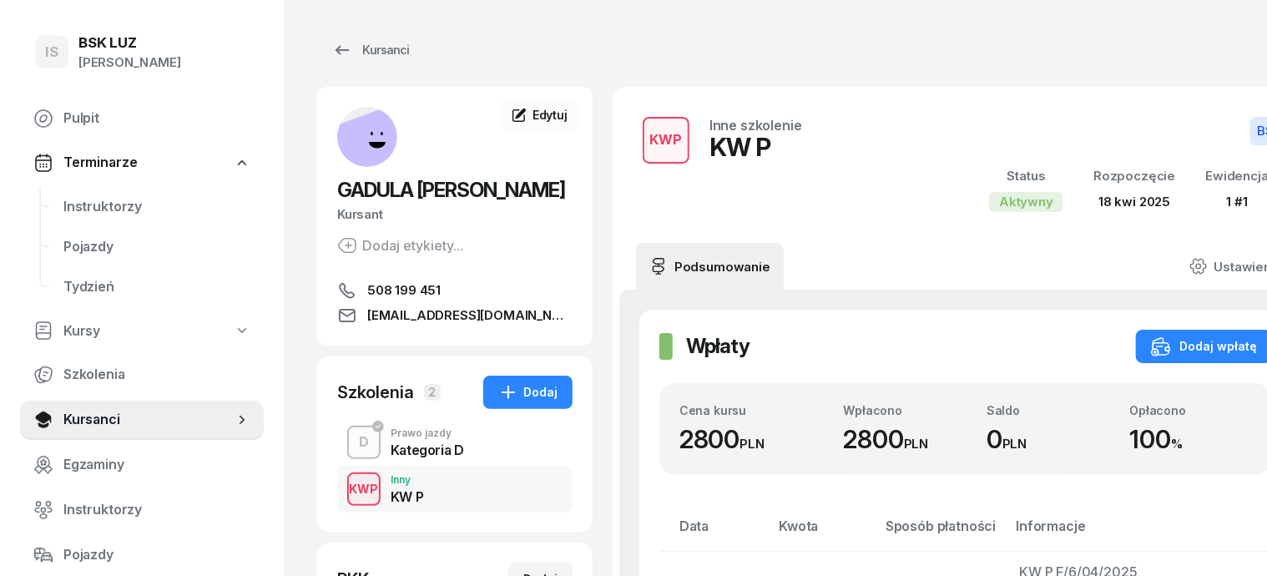
scroll to position [103, 0]
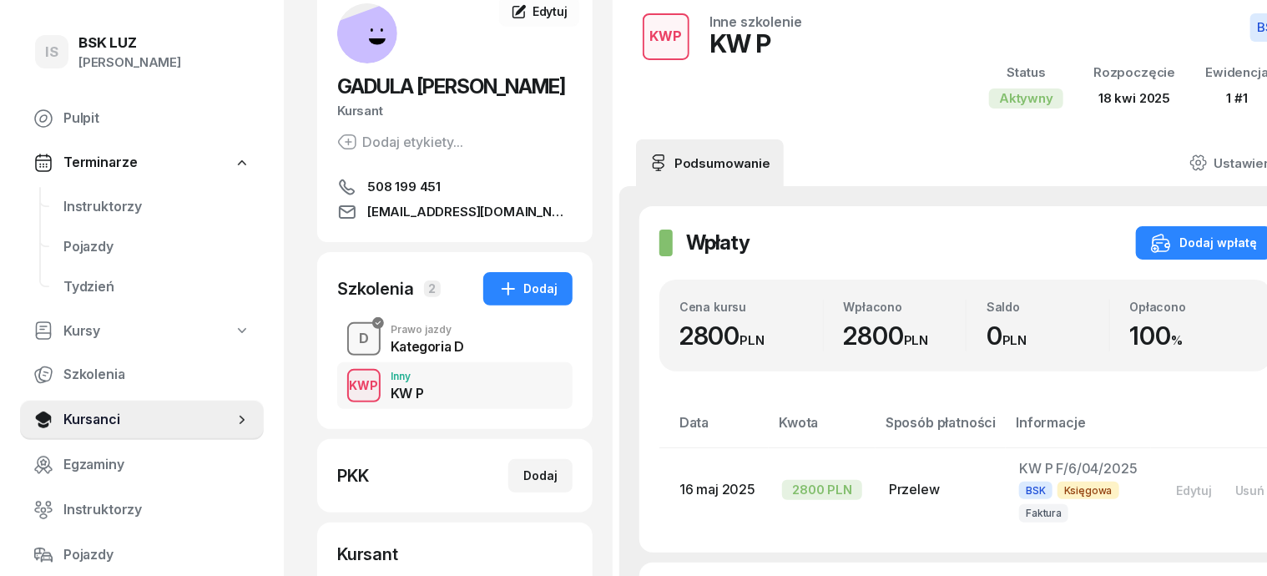
click at [352, 334] on div "D" at bounding box center [363, 339] width 23 height 28
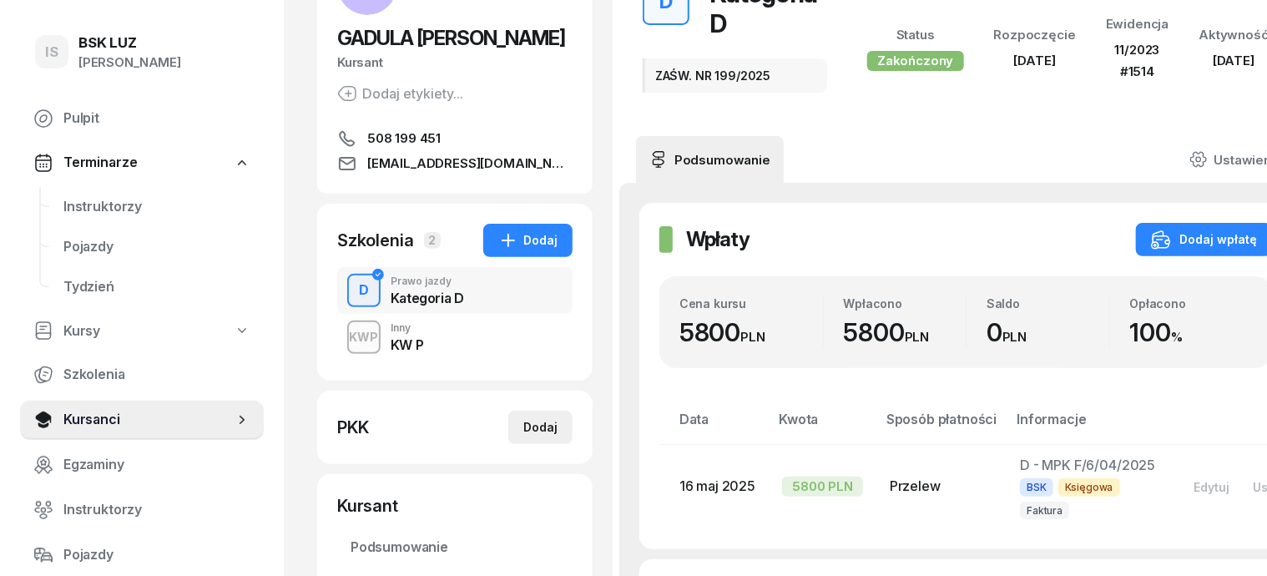
scroll to position [209, 0]
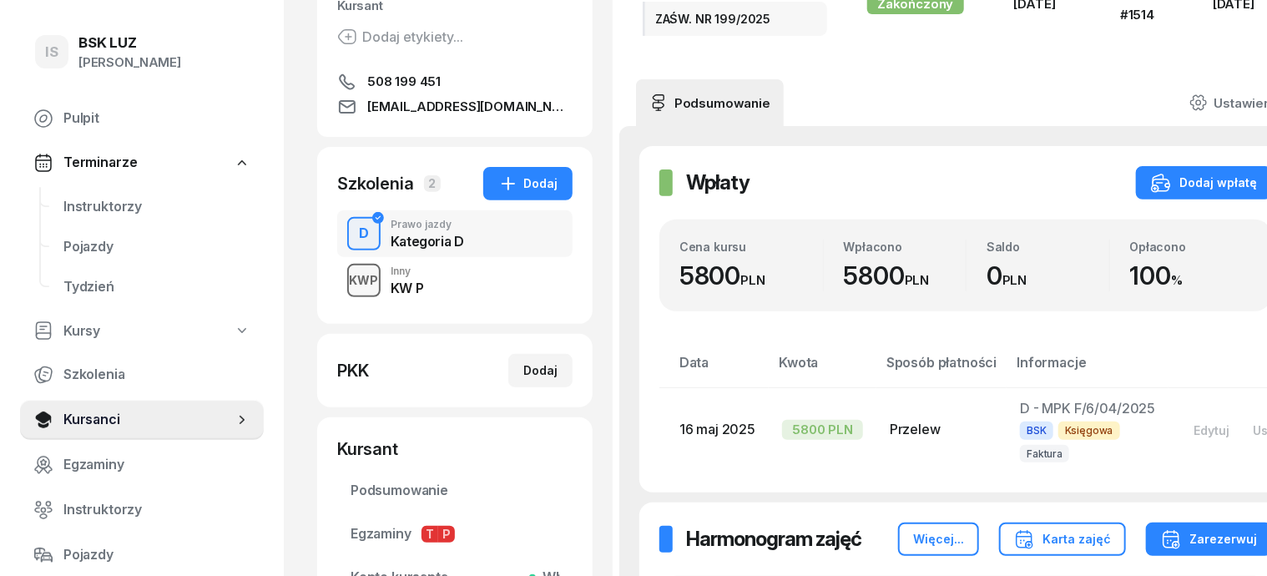
click at [343, 284] on div "KWP" at bounding box center [364, 280] width 43 height 21
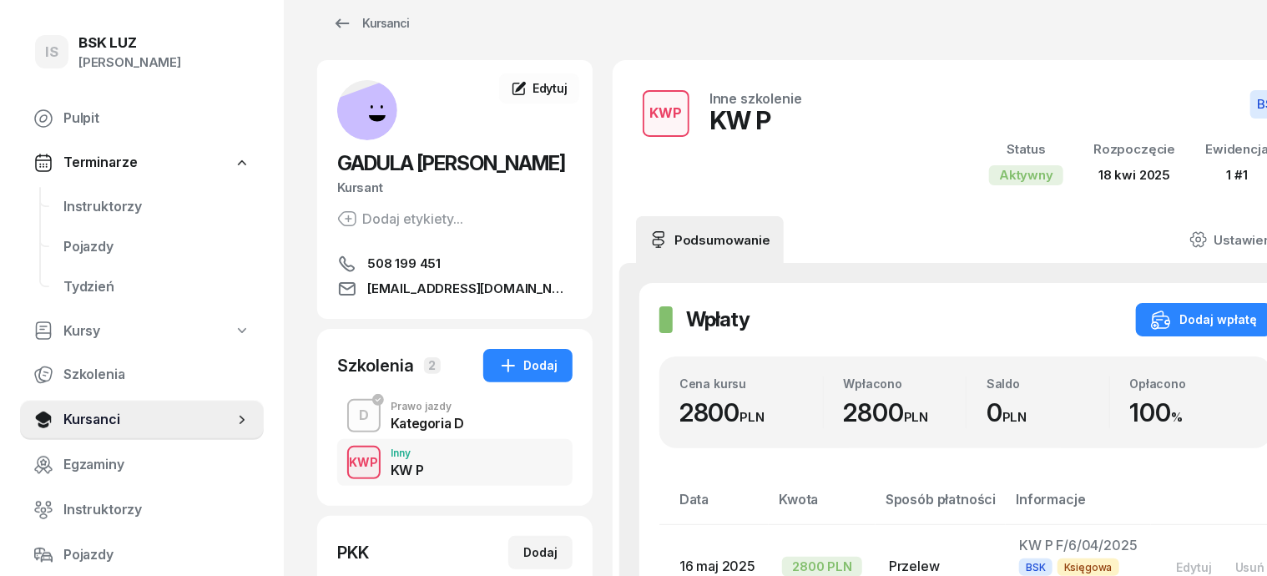
scroll to position [103, 0]
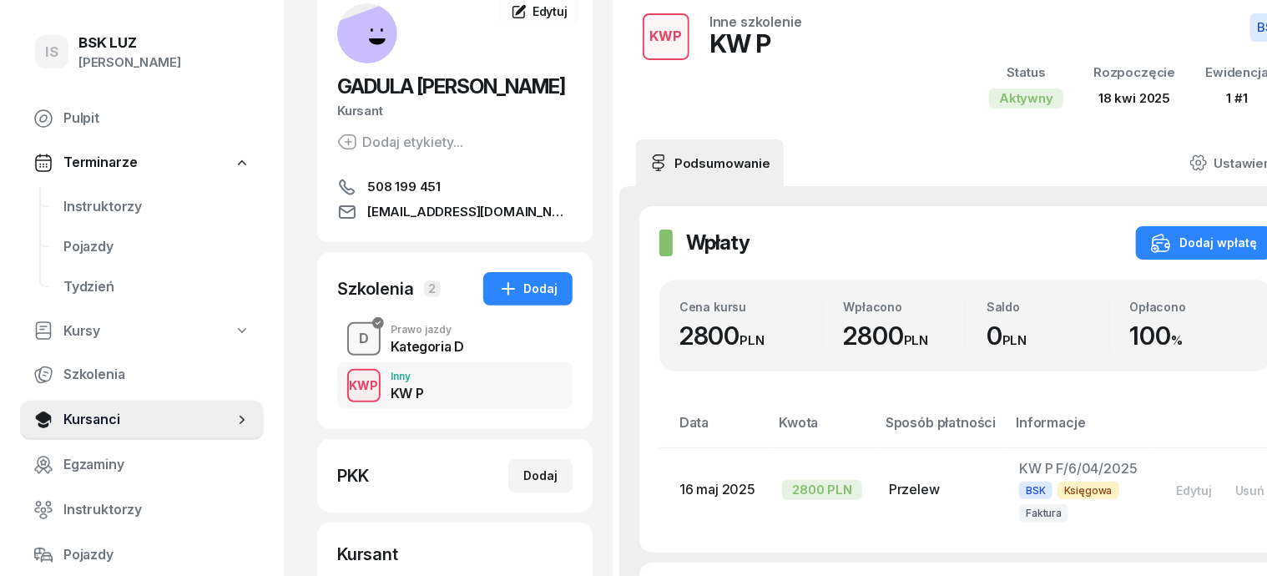
click at [352, 338] on div "D" at bounding box center [363, 339] width 23 height 28
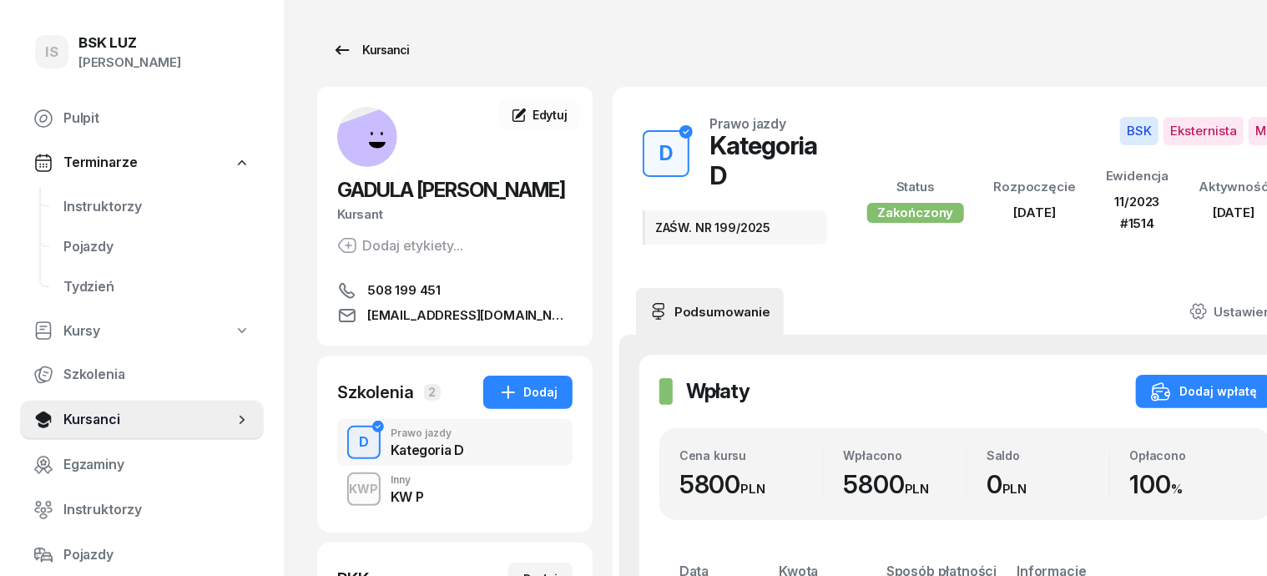
click at [344, 53] on div "Kursanci" at bounding box center [370, 50] width 77 height 20
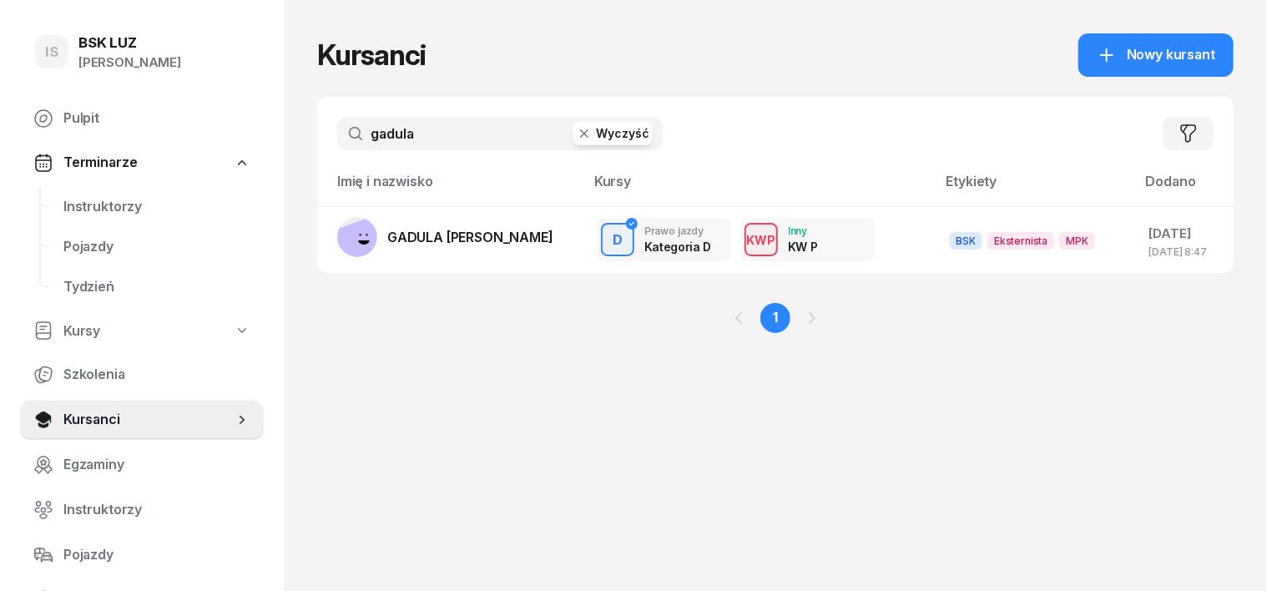
click at [576, 128] on icon "button" at bounding box center [584, 133] width 17 height 17
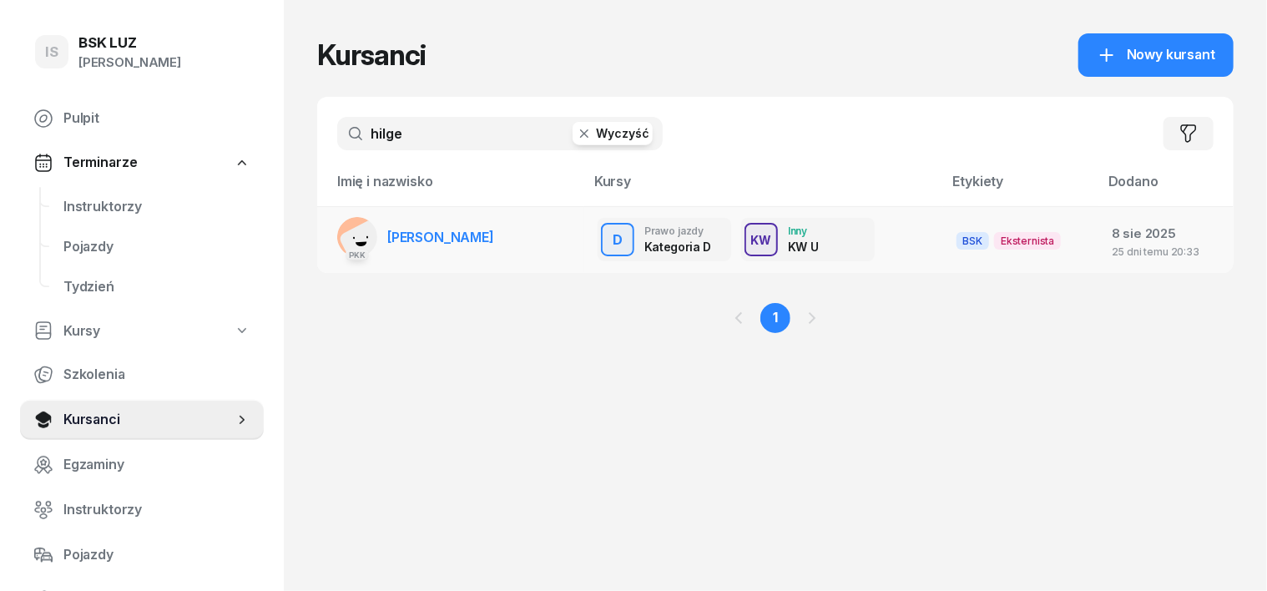
type input "hilge"
click at [353, 237] on rect at bounding box center [354, 237] width 2 height 3
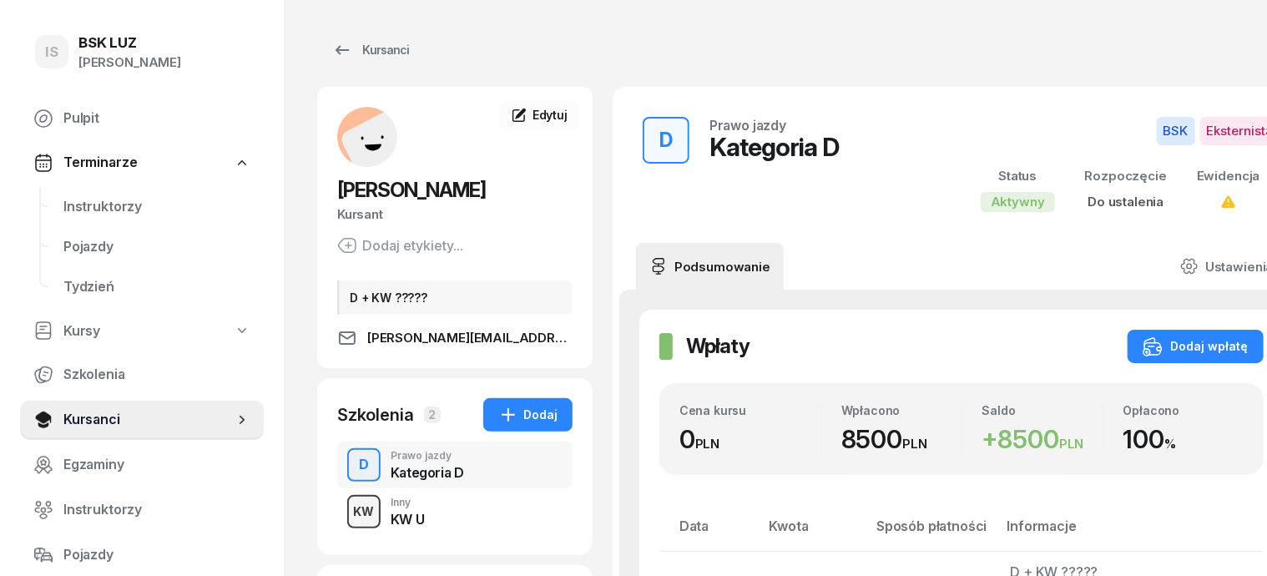
click at [347, 511] on div "KW" at bounding box center [364, 511] width 34 height 21
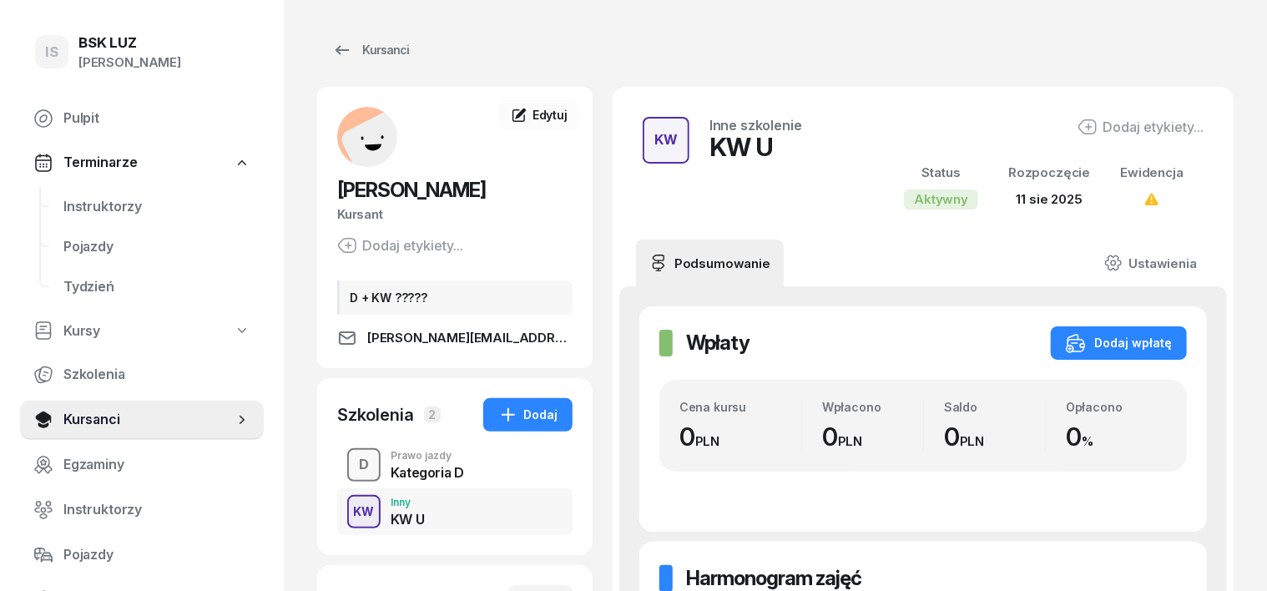
click at [352, 462] on div "D" at bounding box center [363, 465] width 23 height 28
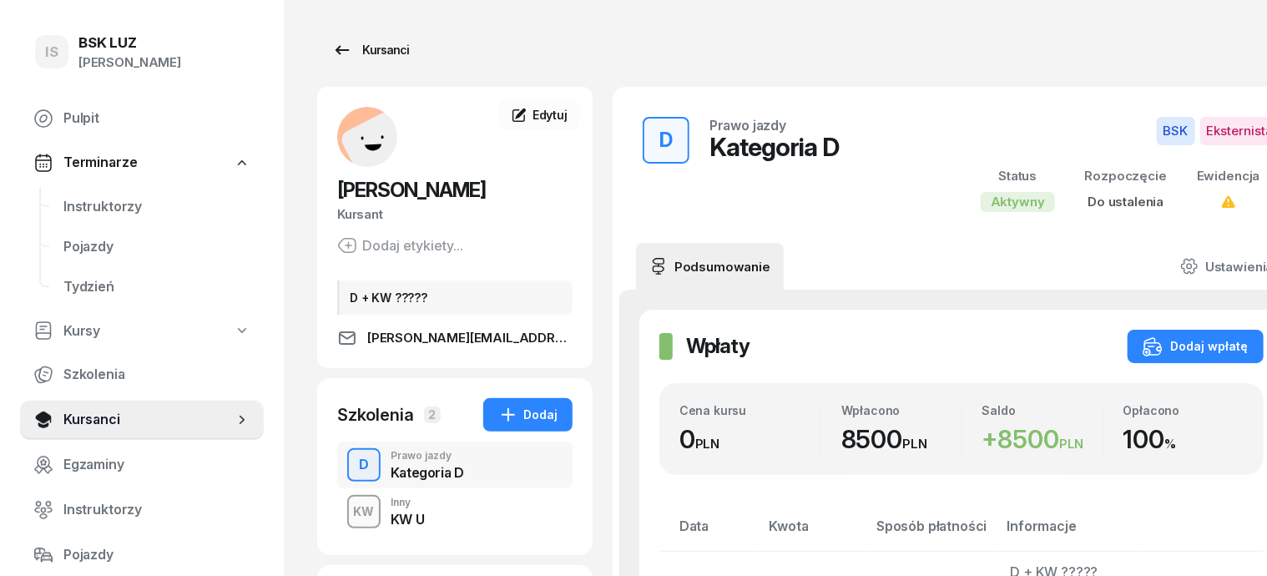
click at [350, 50] on div "Kursanci" at bounding box center [370, 50] width 77 height 20
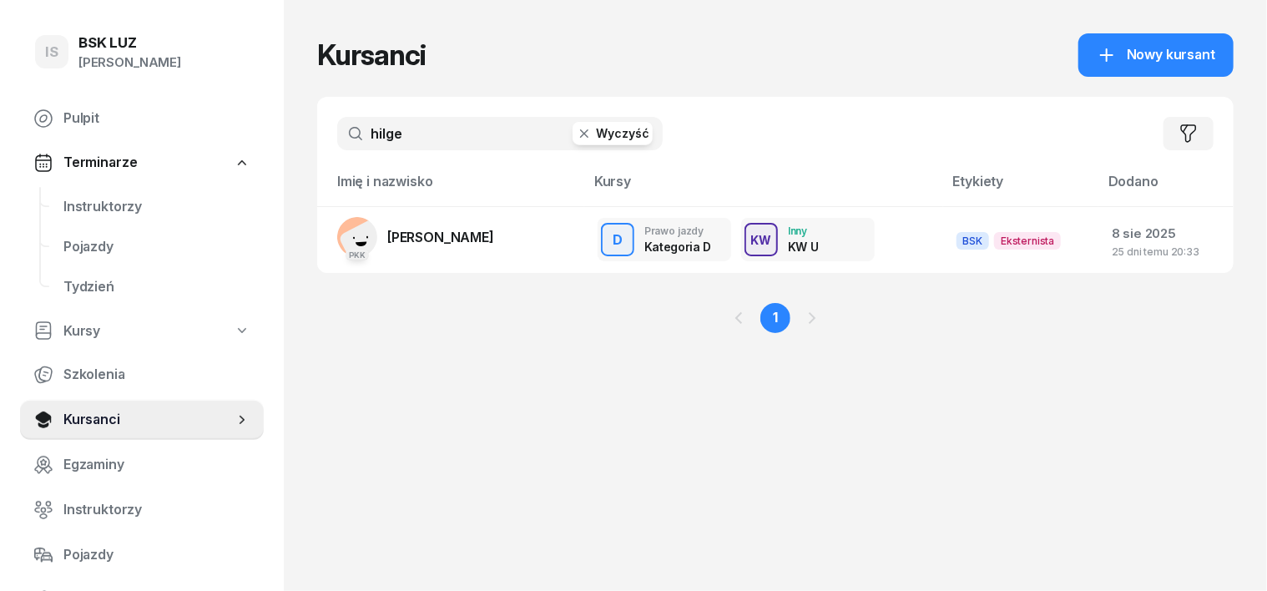
click at [580, 134] on icon "button" at bounding box center [584, 133] width 8 height 8
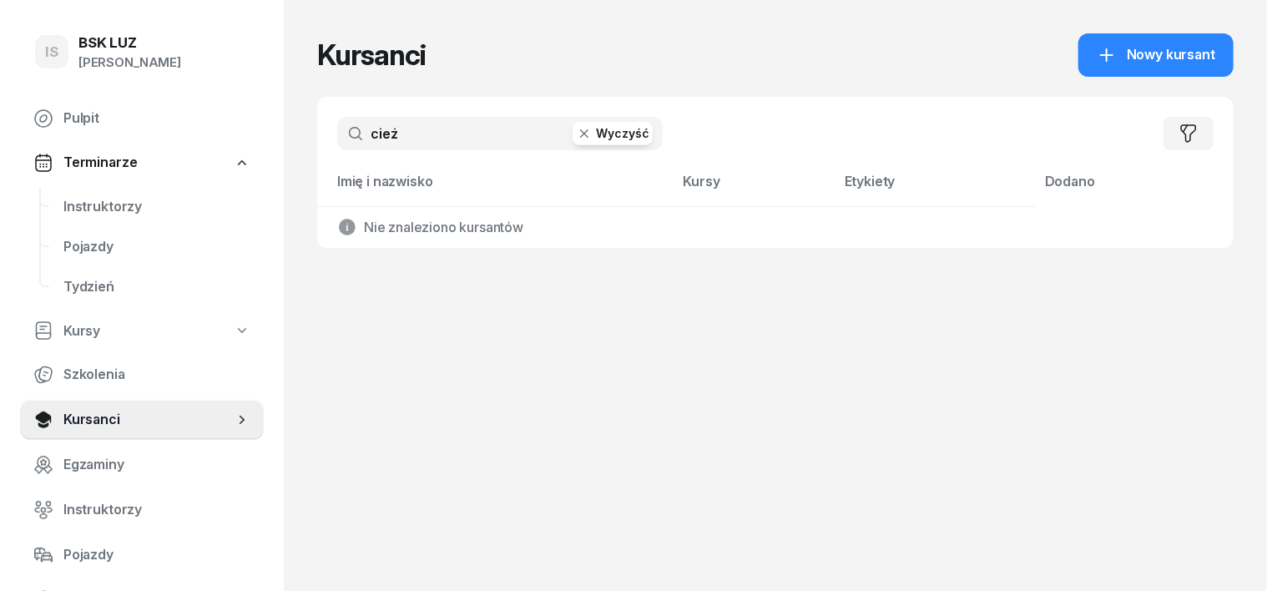
click at [354, 132] on input "cież" at bounding box center [499, 133] width 325 height 33
click at [367, 137] on input "cięż" at bounding box center [499, 133] width 325 height 33
type input "[PERSON_NAME]"
click at [576, 136] on icon "button" at bounding box center [584, 133] width 17 height 17
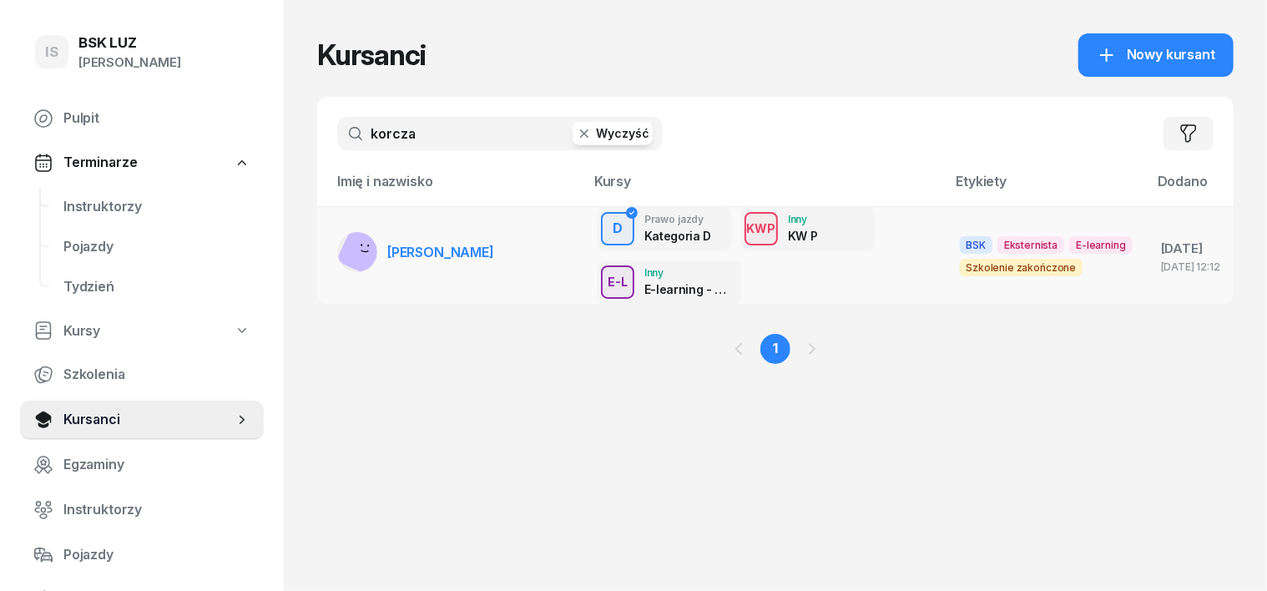
type input "korcza"
click at [336, 246] on rect at bounding box center [365, 249] width 58 height 58
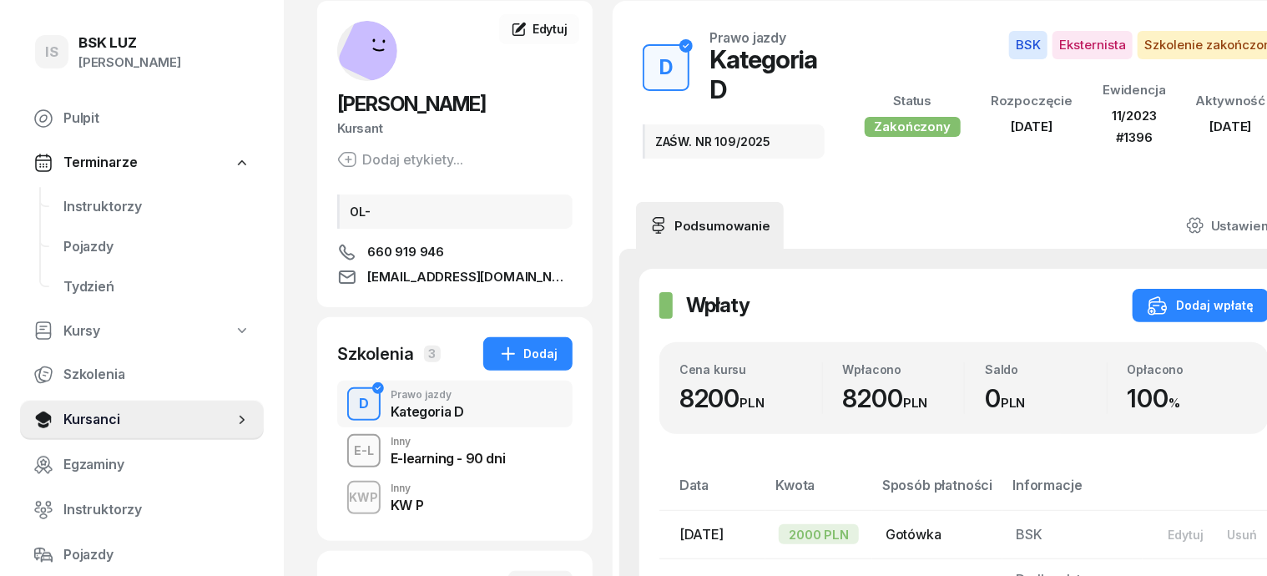
scroll to position [103, 0]
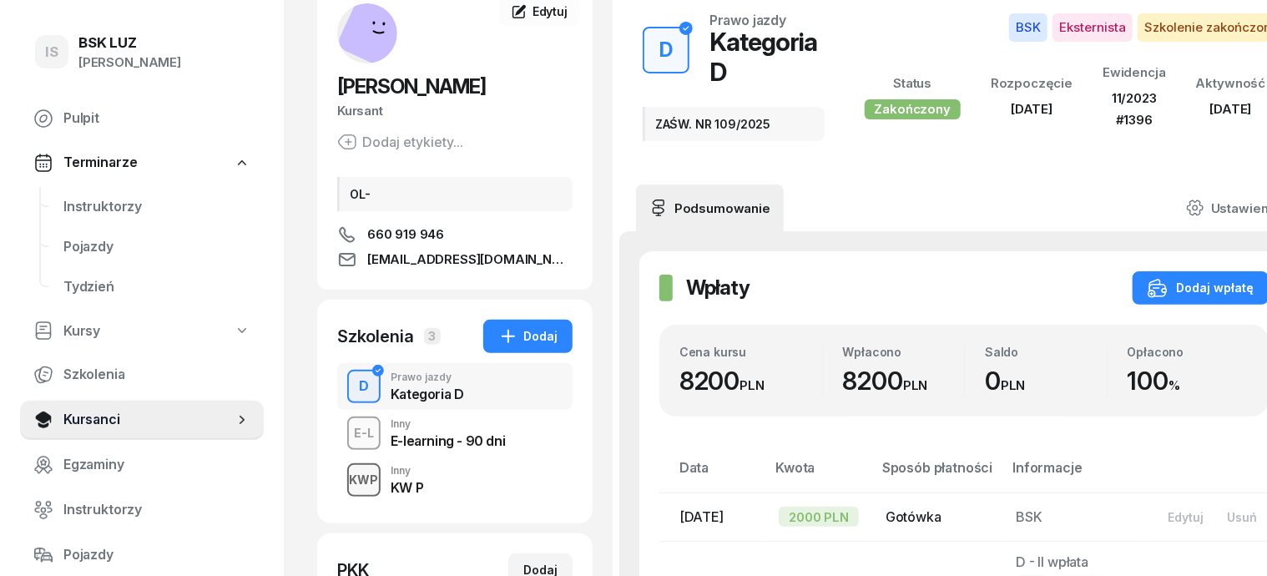
click at [343, 476] on div "KWP" at bounding box center [364, 479] width 43 height 21
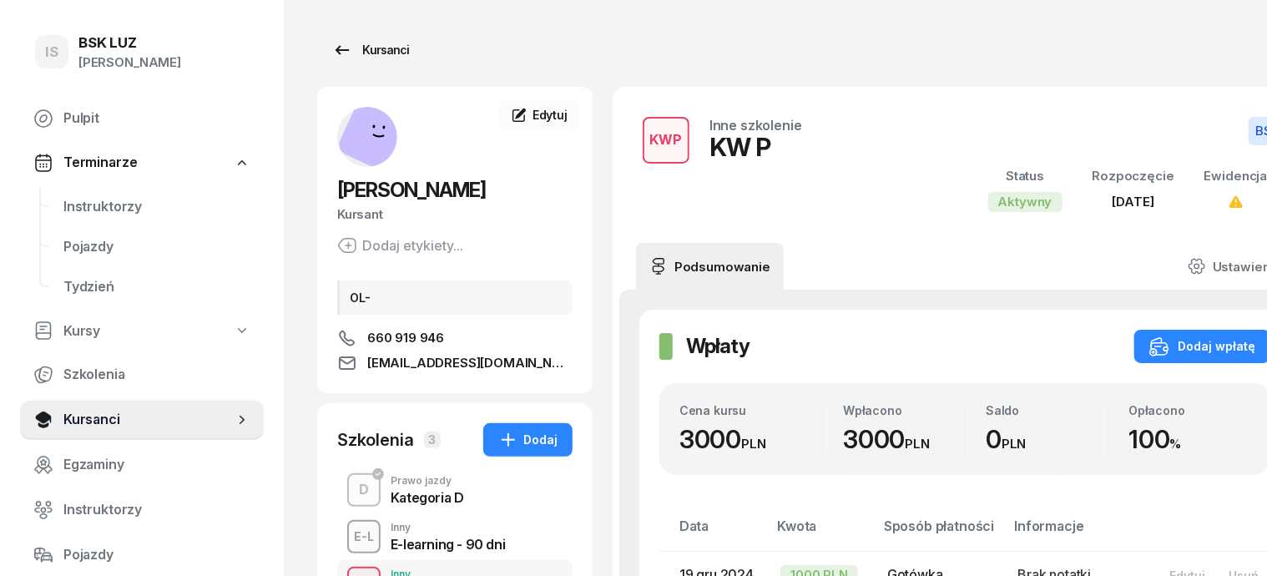
click at [357, 52] on div "Kursanci" at bounding box center [370, 50] width 77 height 20
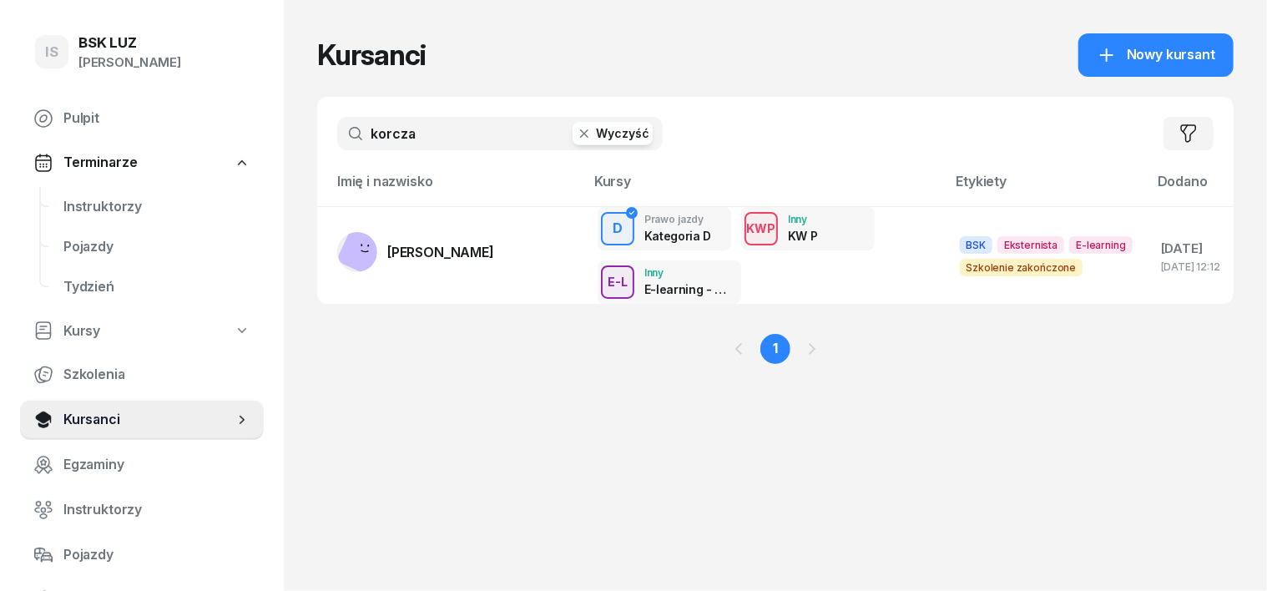
click at [580, 134] on icon "button" at bounding box center [584, 133] width 8 height 8
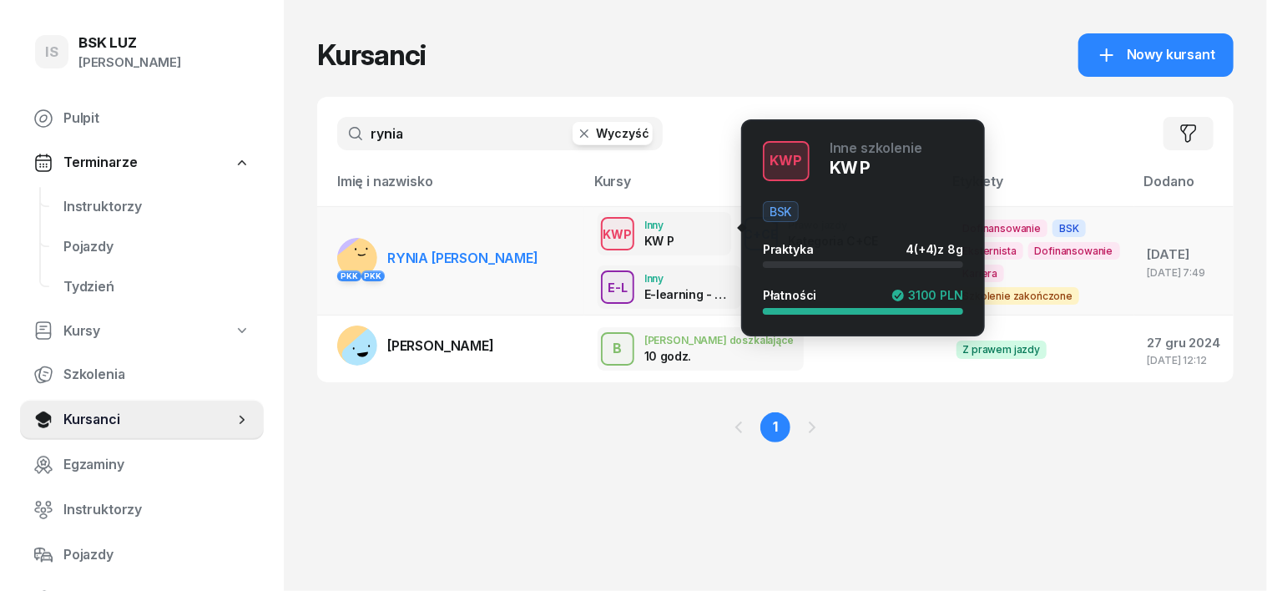
type input "rynia"
click at [597, 226] on div "KWP" at bounding box center [618, 234] width 43 height 21
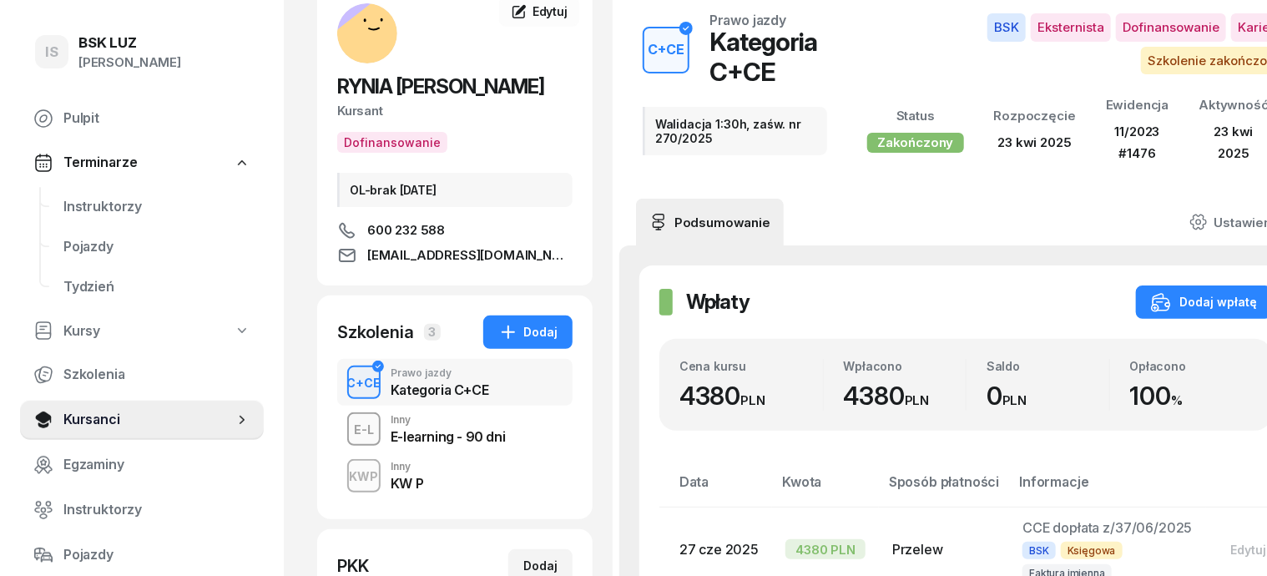
scroll to position [103, 0]
click at [343, 473] on div "KWP" at bounding box center [364, 476] width 43 height 21
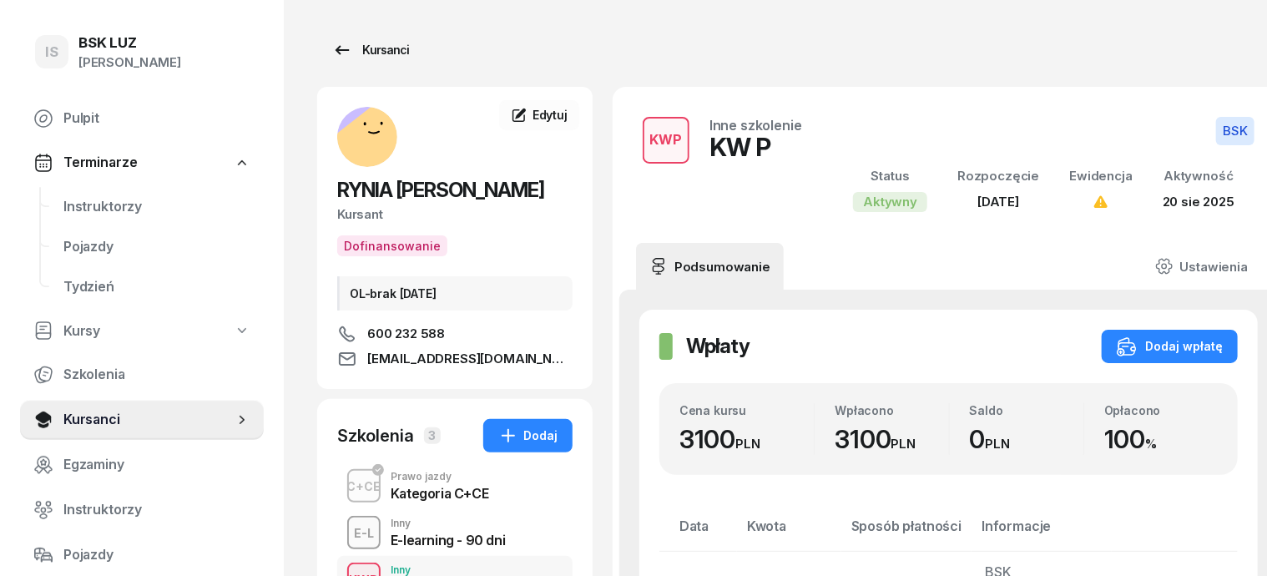
click at [354, 49] on div "Kursanci" at bounding box center [370, 50] width 77 height 20
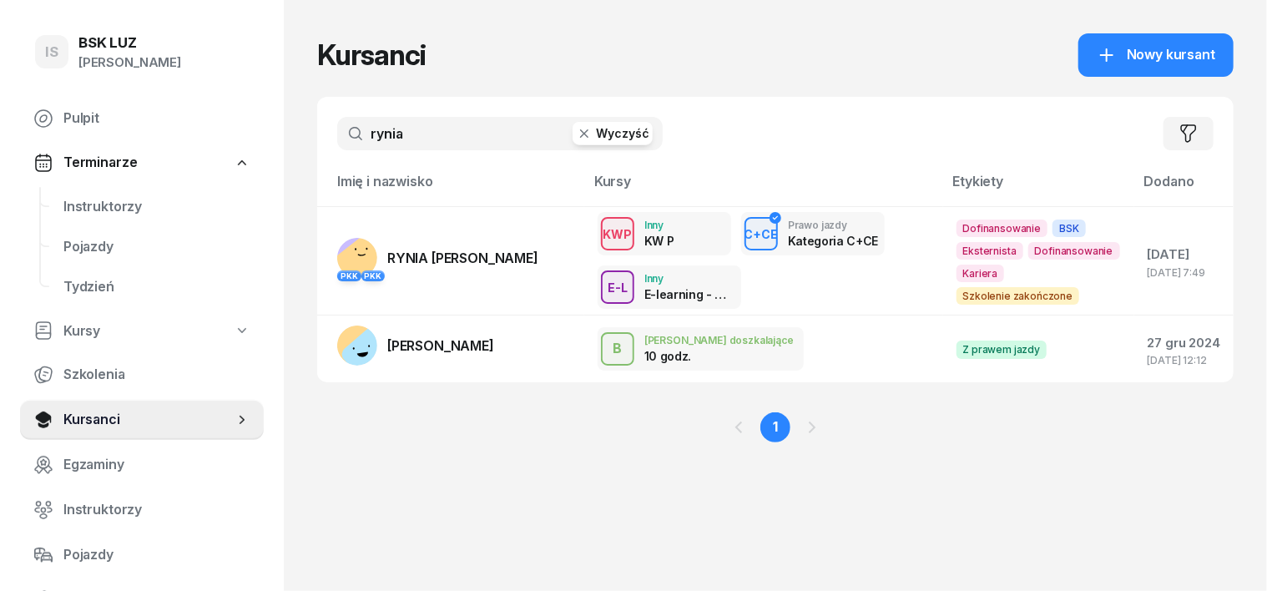
click at [576, 138] on icon "button" at bounding box center [584, 133] width 17 height 17
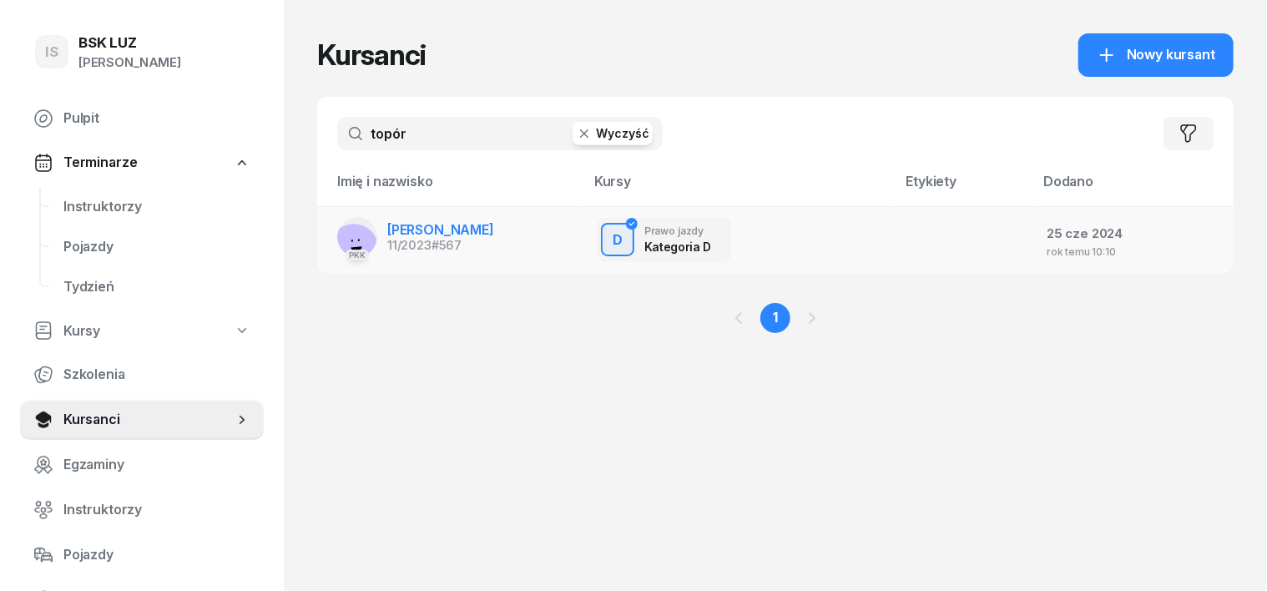
type input "topór"
click at [326, 230] on rect at bounding box center [354, 247] width 64 height 64
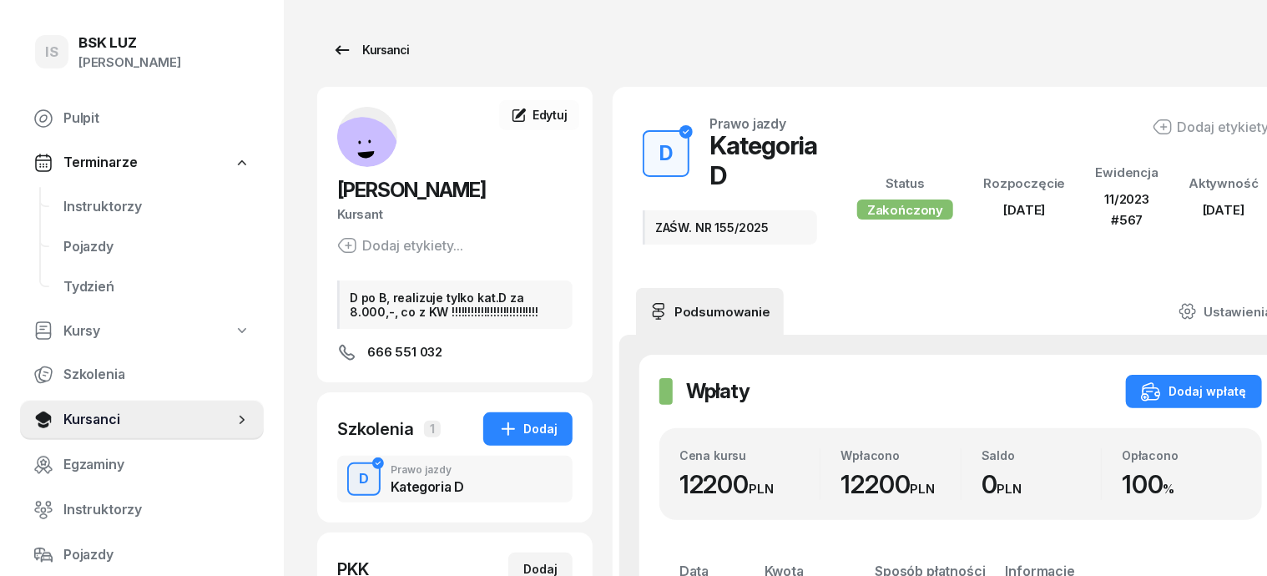
click at [338, 48] on div "Kursanci" at bounding box center [370, 50] width 77 height 20
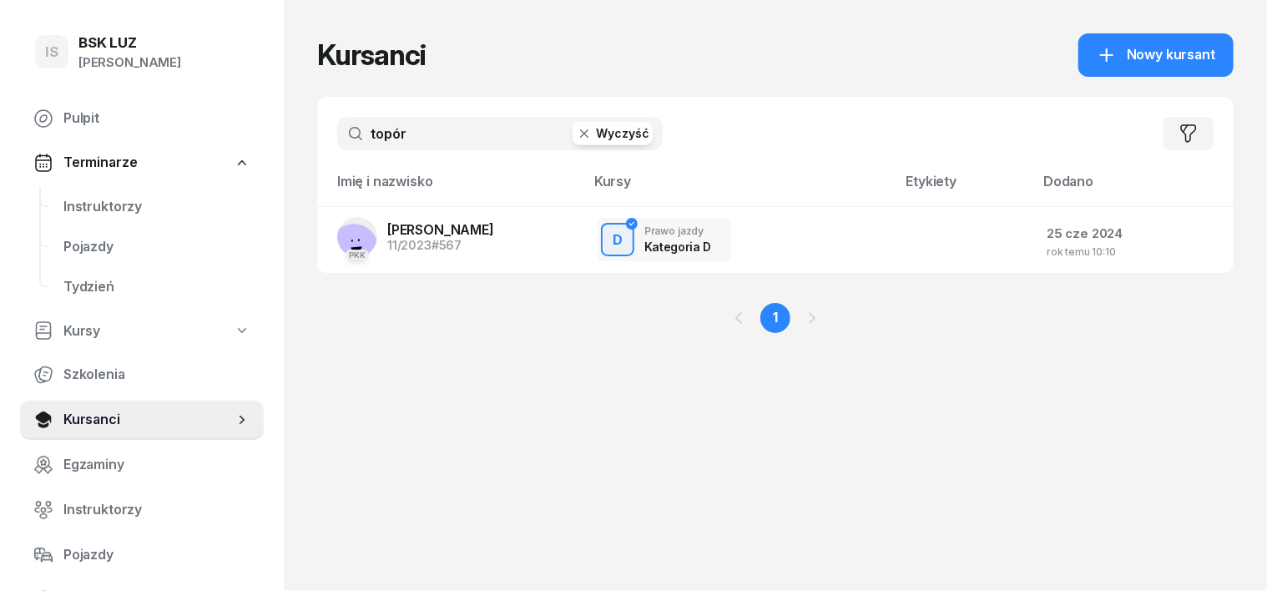
click at [576, 134] on icon "button" at bounding box center [584, 133] width 17 height 17
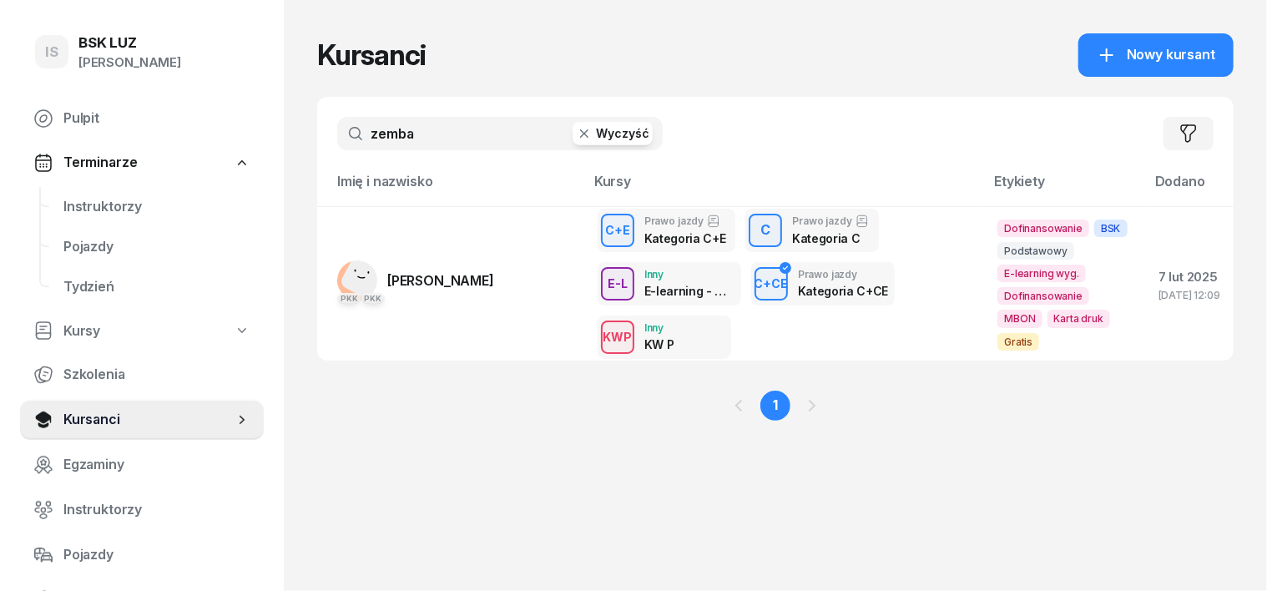
type input "zemba"
click at [576, 139] on icon "button" at bounding box center [584, 133] width 17 height 17
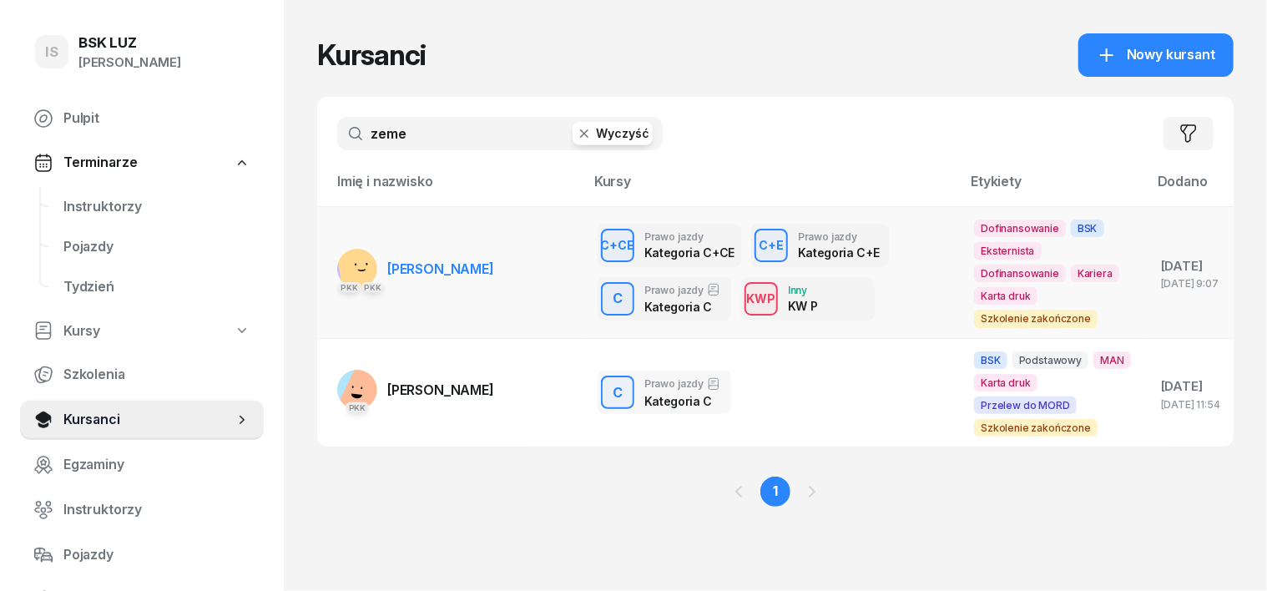
type input "zeme"
click at [336, 252] on rect at bounding box center [361, 269] width 50 height 50
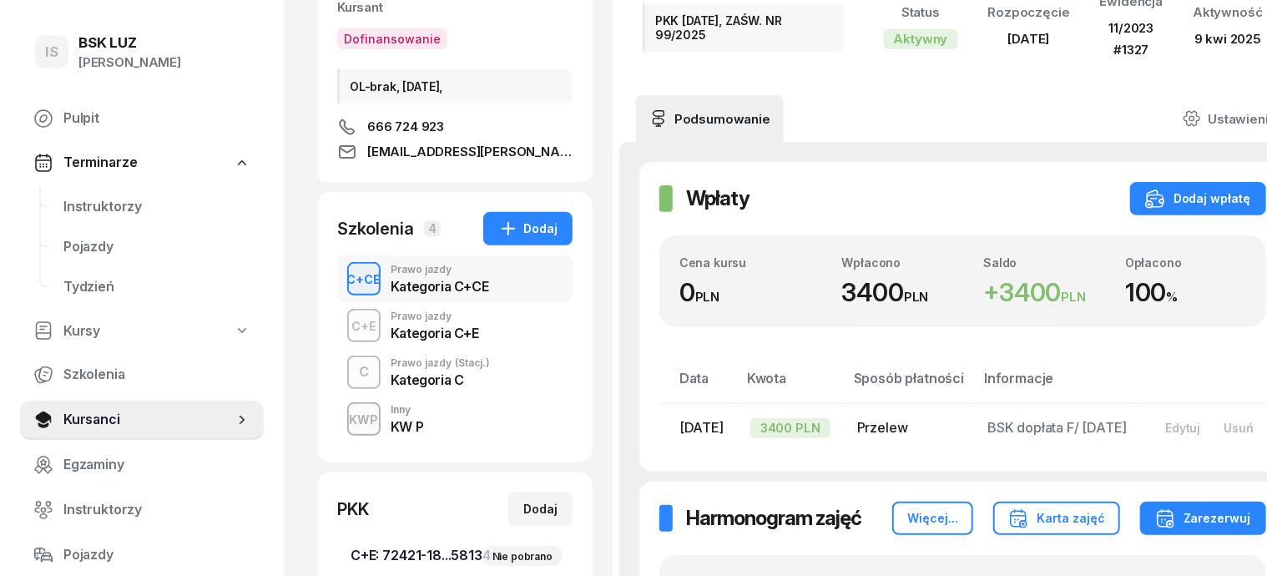
scroll to position [209, 0]
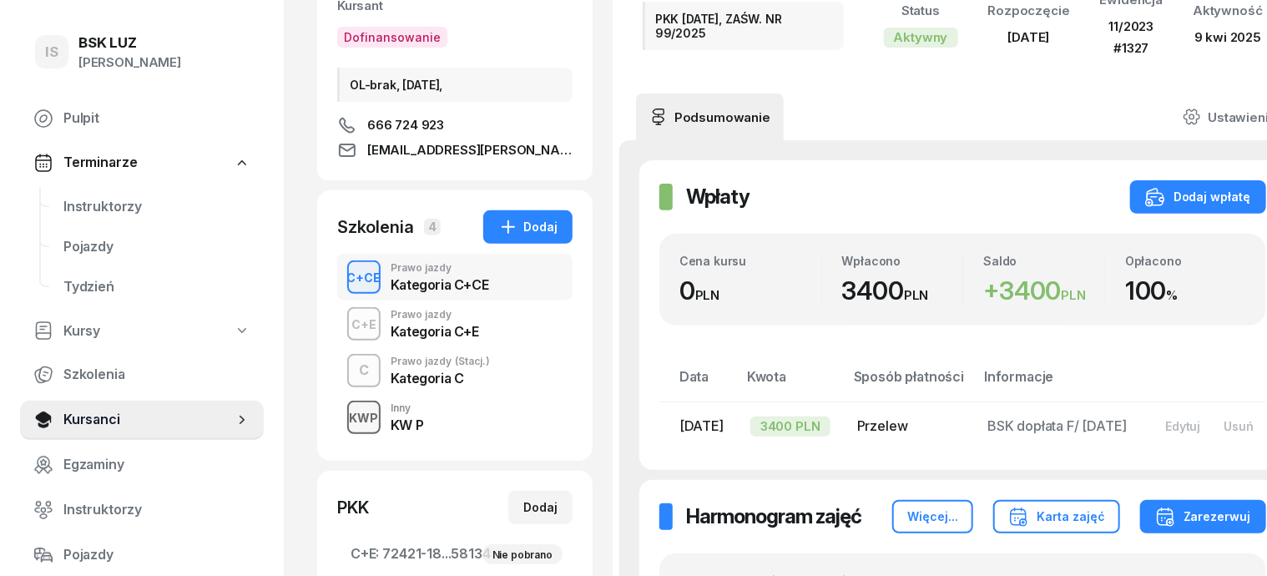
click at [343, 413] on div "KWP" at bounding box center [364, 417] width 43 height 21
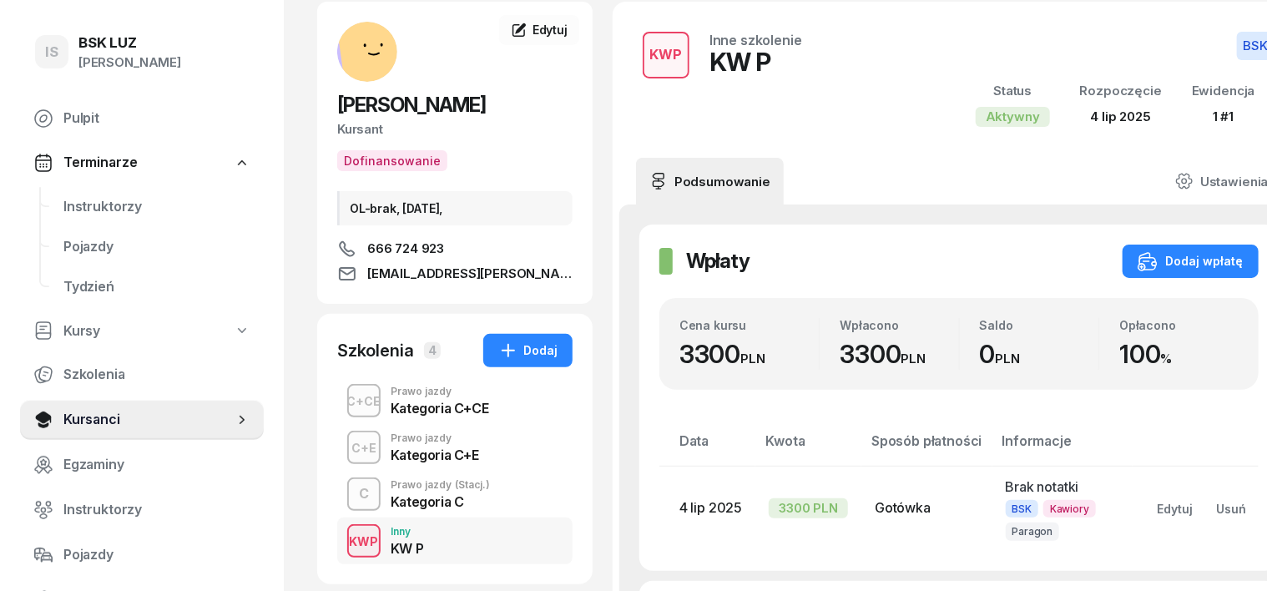
scroll to position [103, 0]
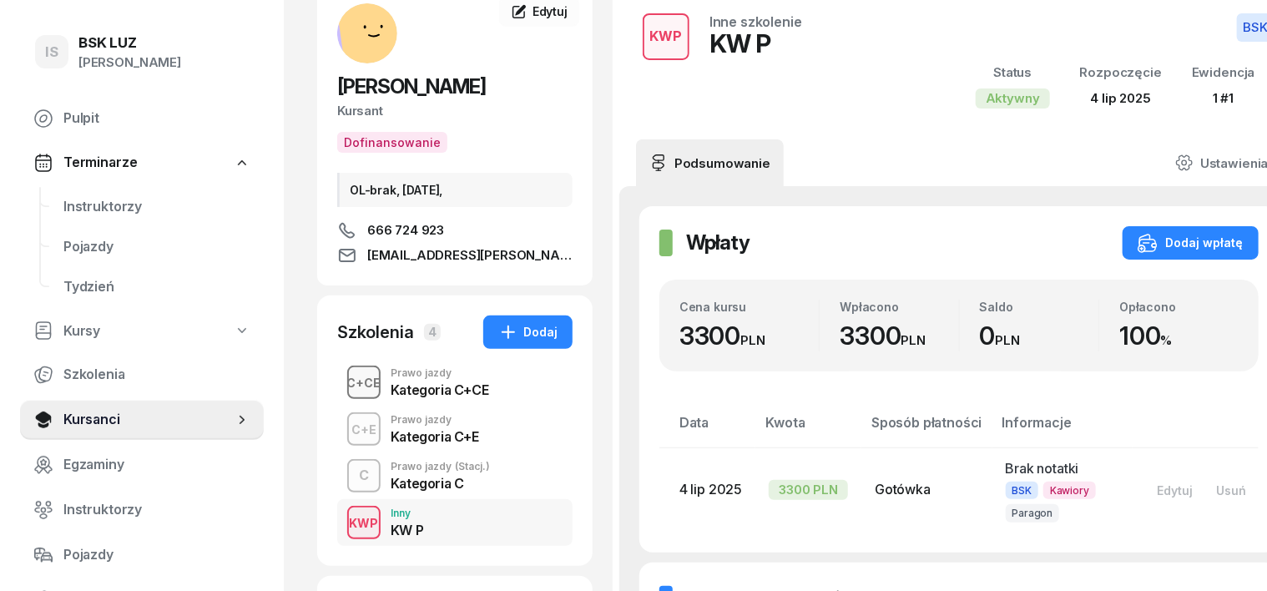
click at [340, 381] on div "C+CE" at bounding box center [364, 382] width 48 height 21
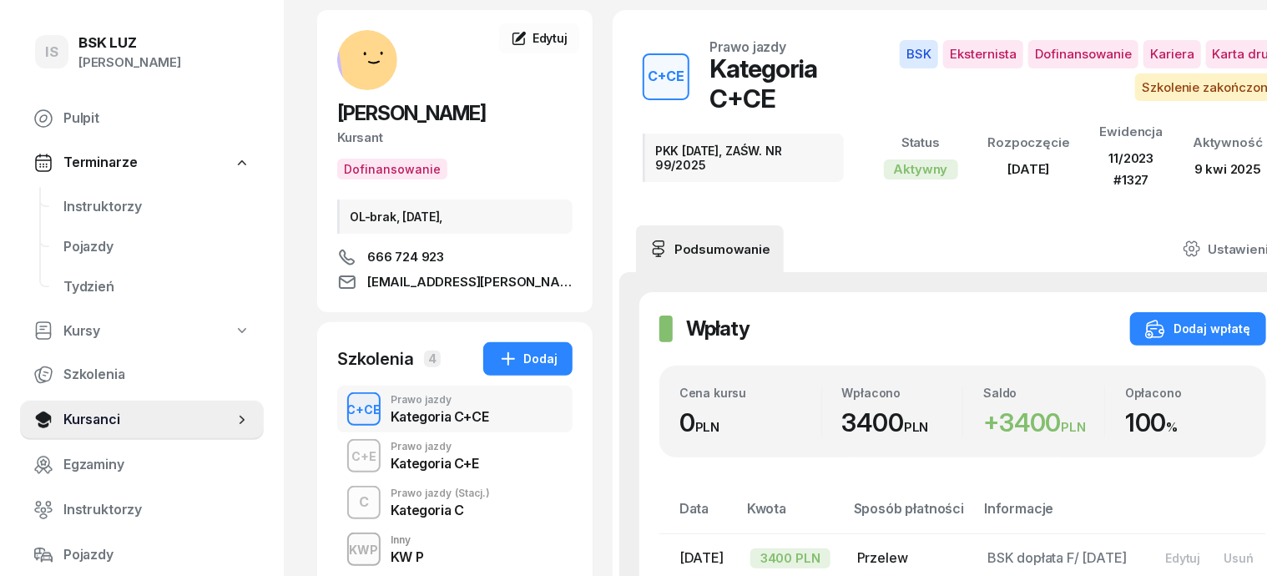
scroll to position [209, 0]
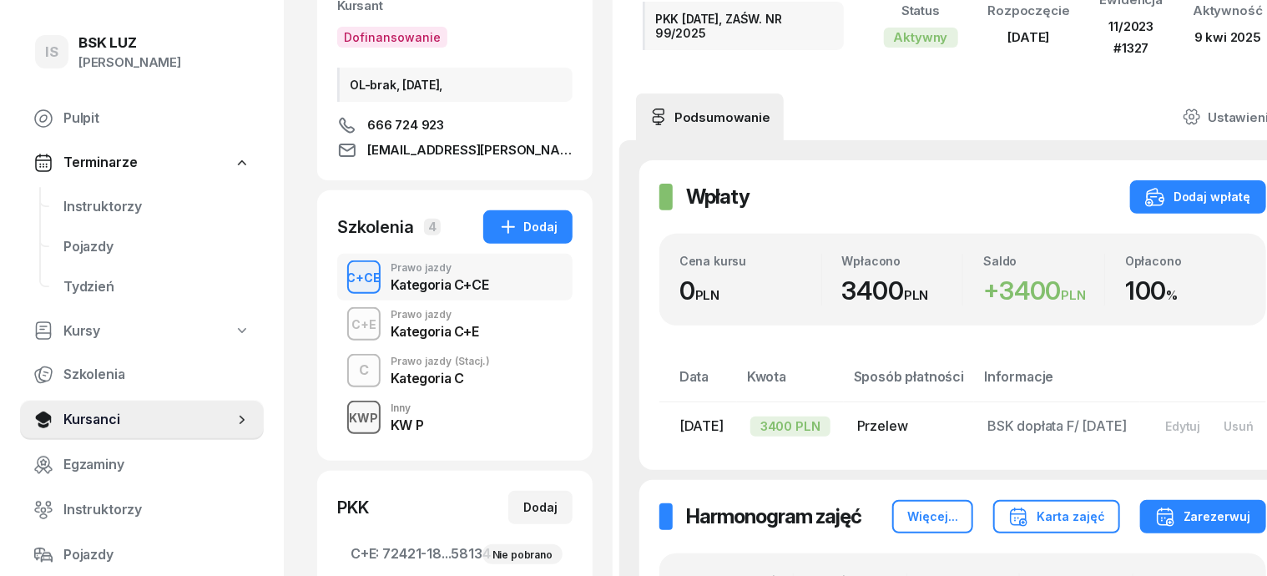
click at [343, 423] on div "KWP" at bounding box center [364, 417] width 43 height 21
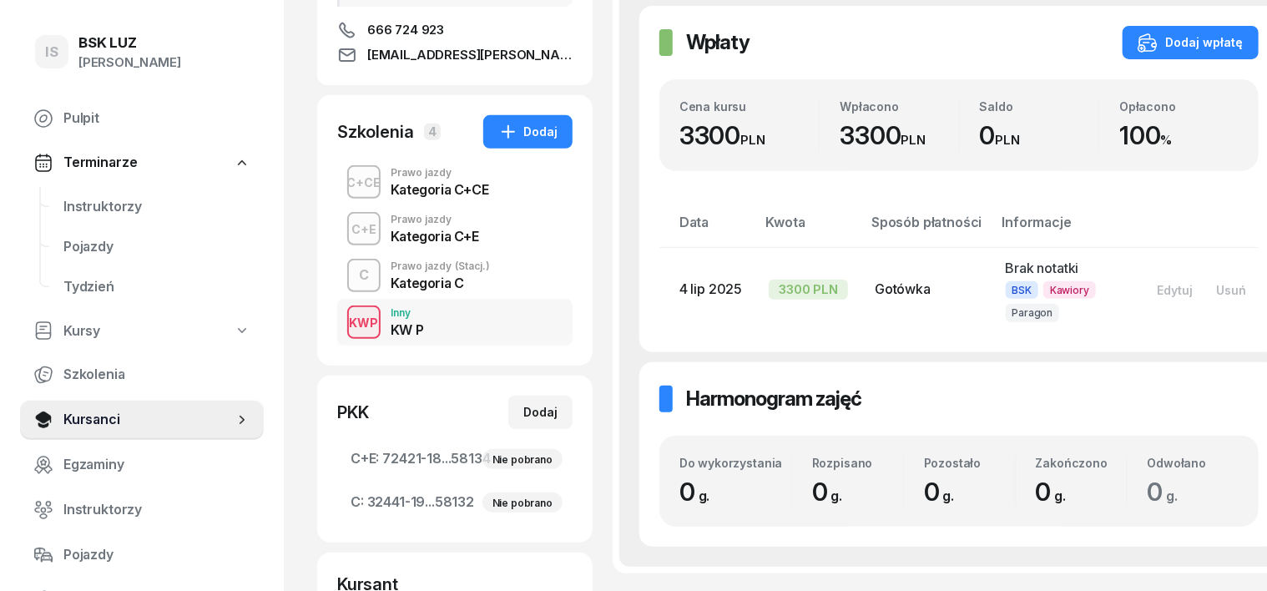
scroll to position [313, 0]
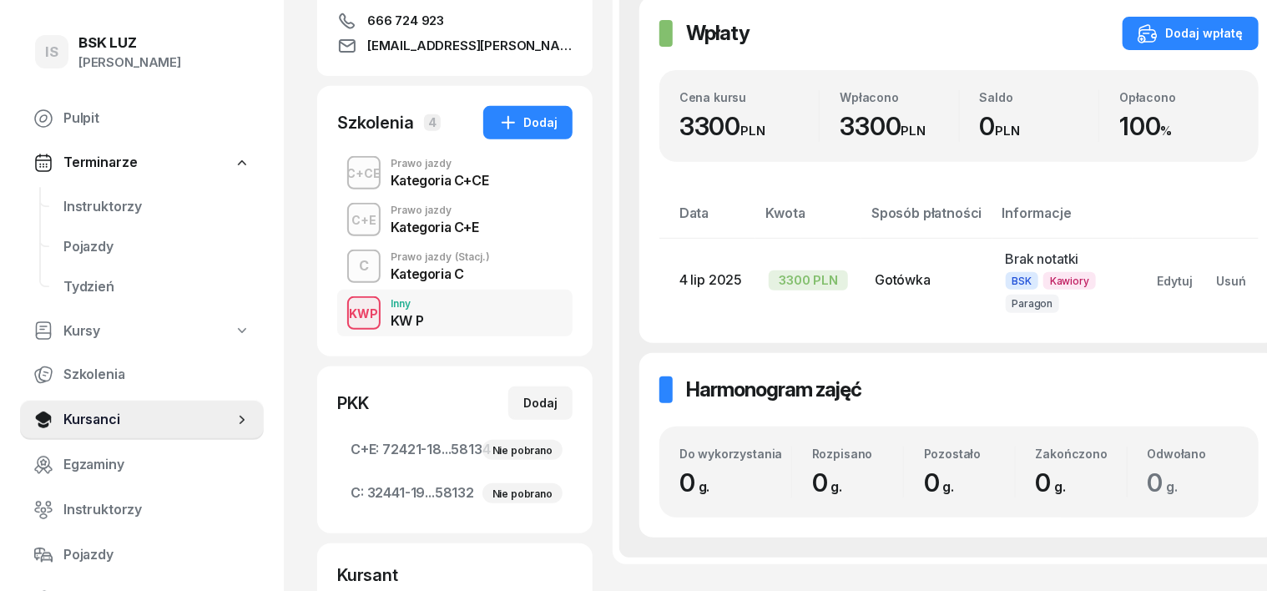
click at [347, 296] on button "KWP" at bounding box center [363, 312] width 33 height 33
